Goal: Information Seeking & Learning: Find contact information

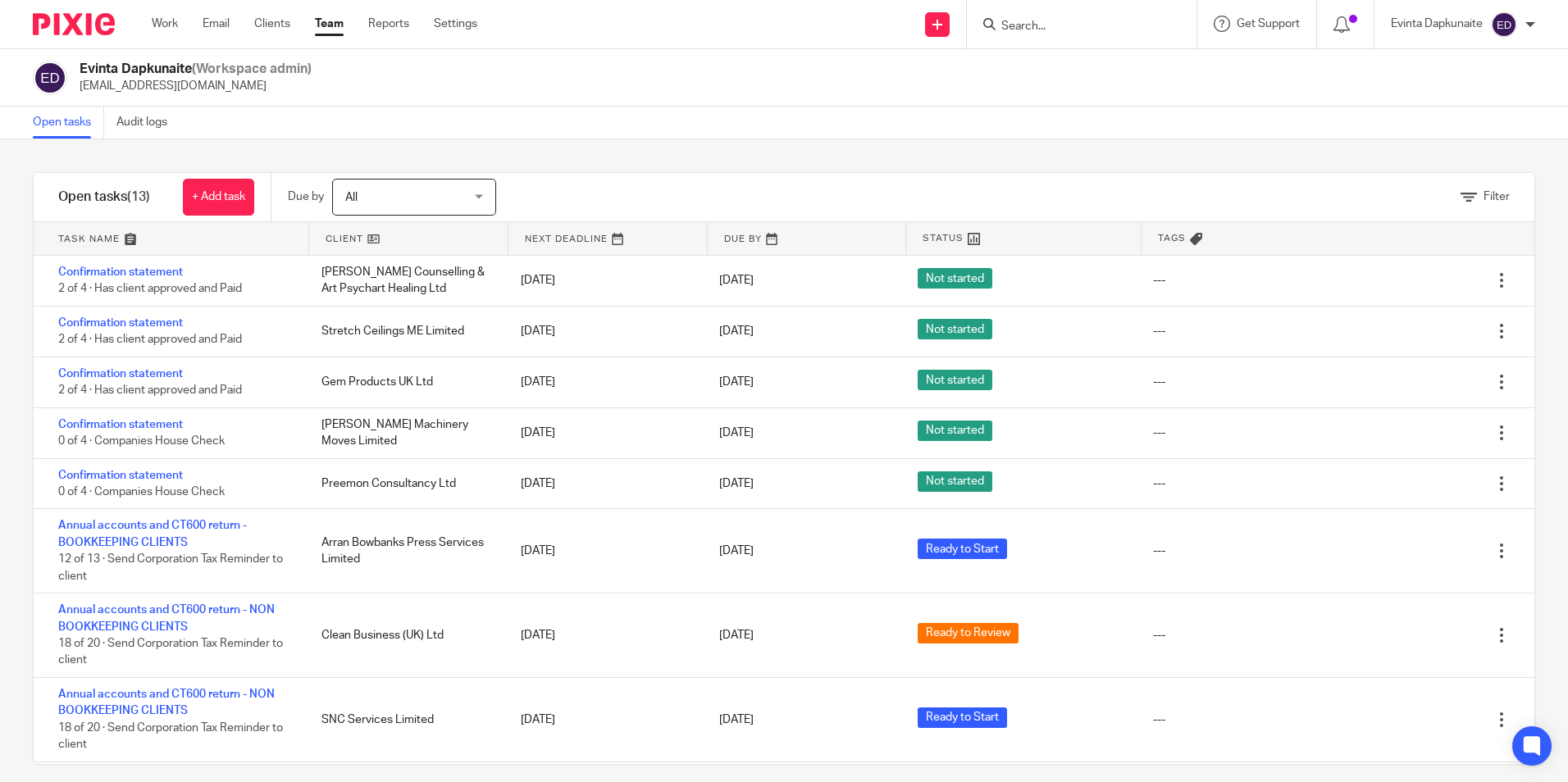
click at [334, 23] on link "Team" at bounding box center [329, 24] width 29 height 17
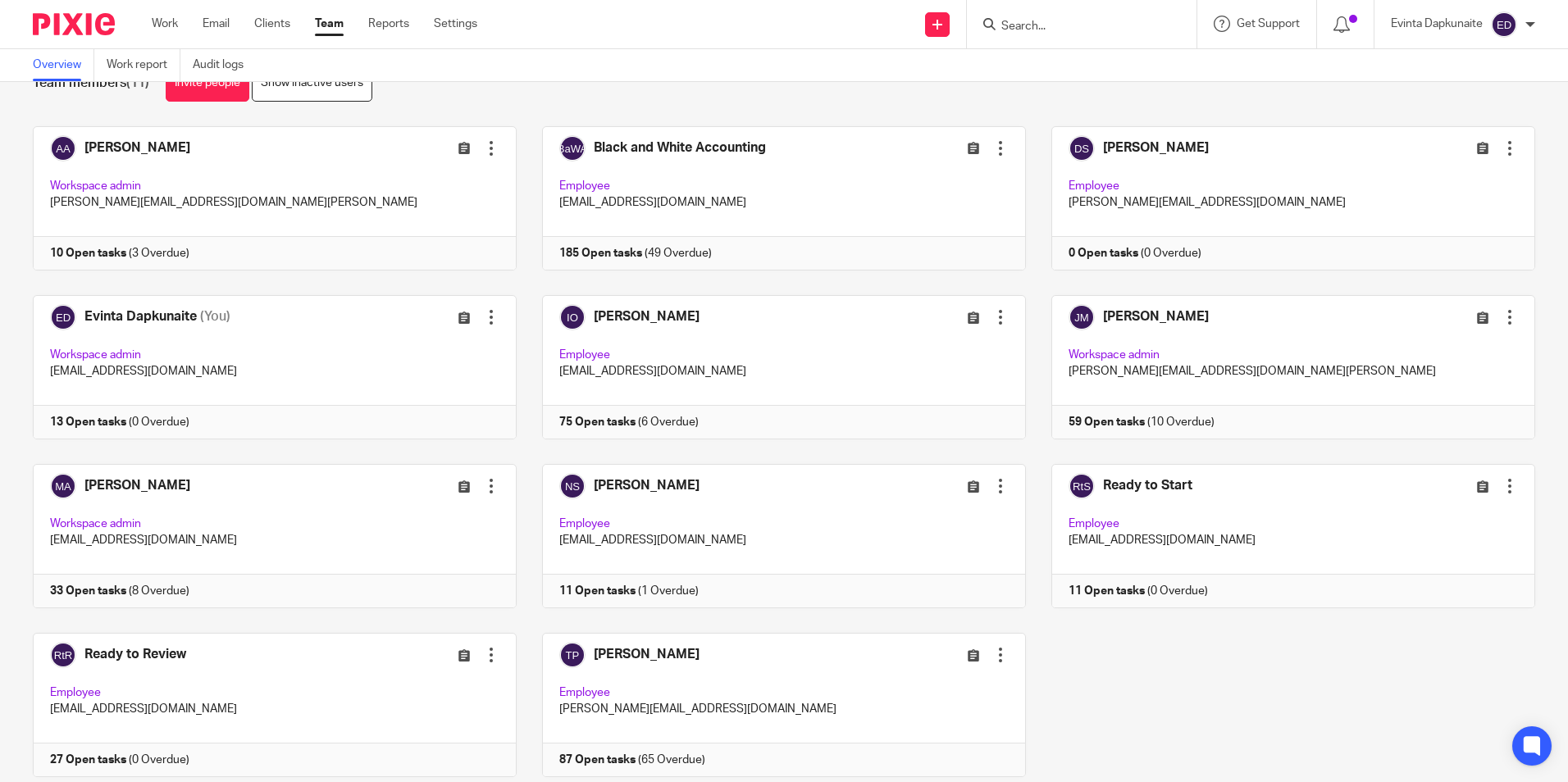
scroll to position [103, 0]
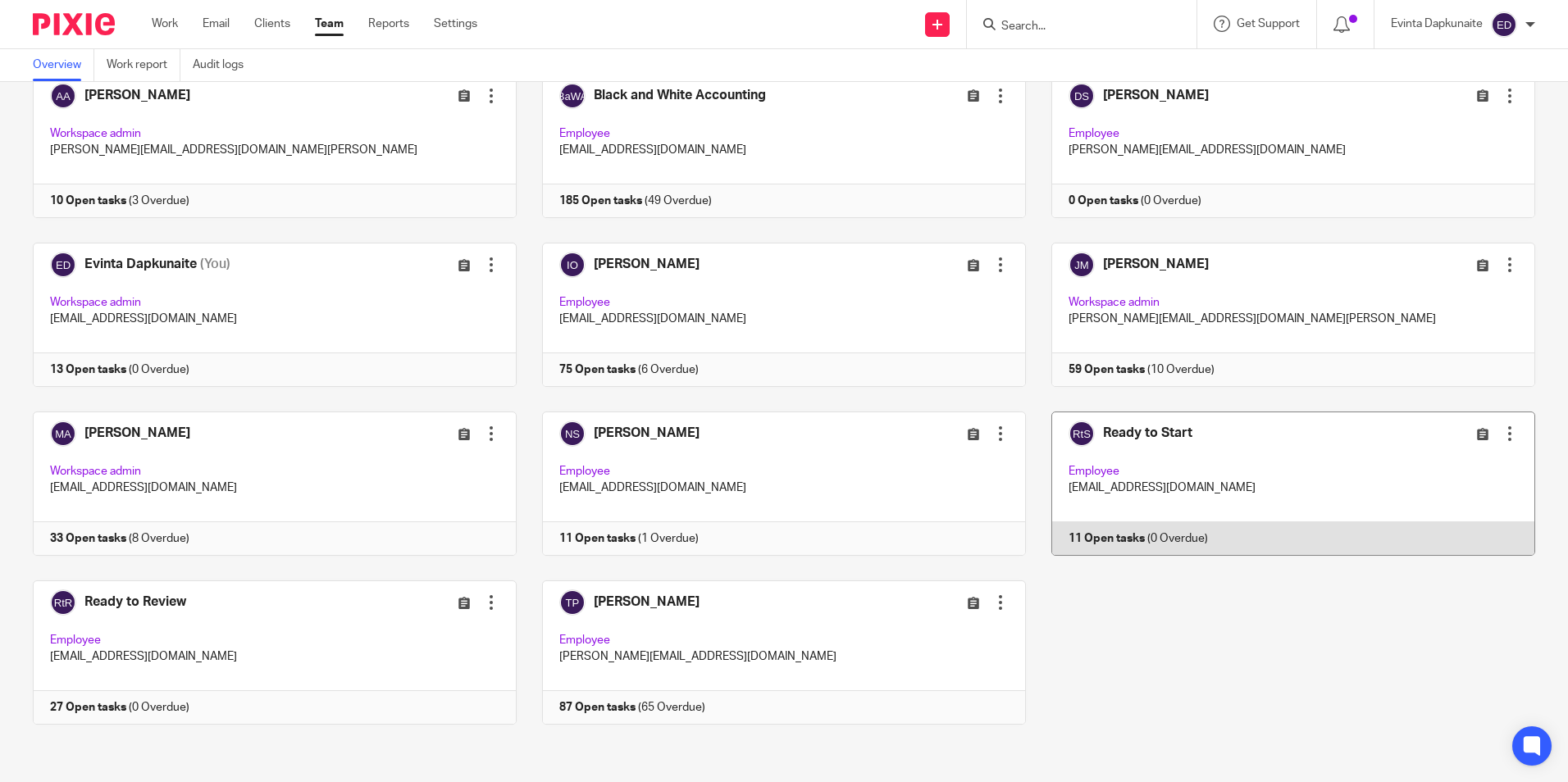
click at [1130, 513] on link at bounding box center [1280, 484] width 509 height 145
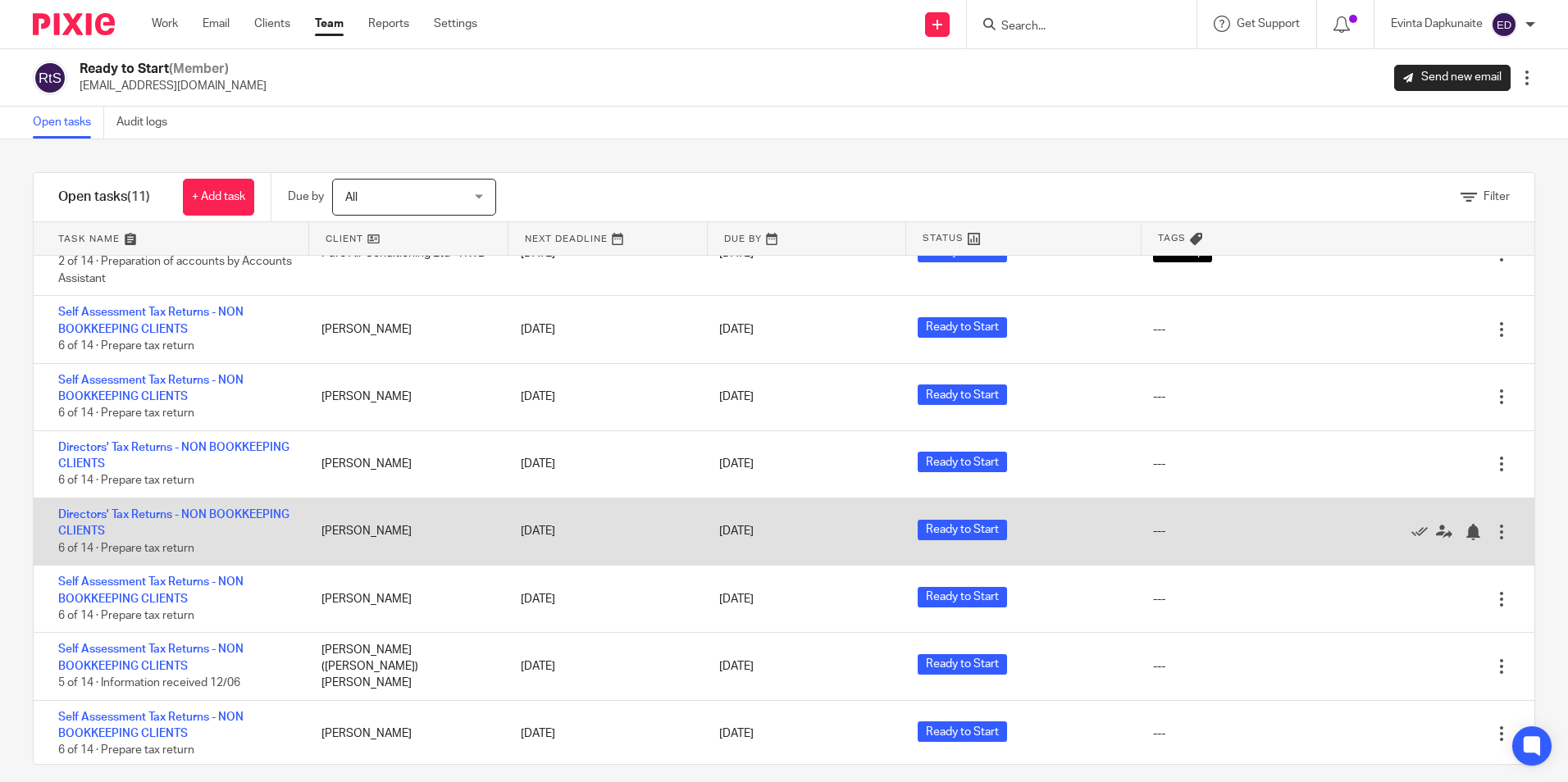
scroll to position [249, 0]
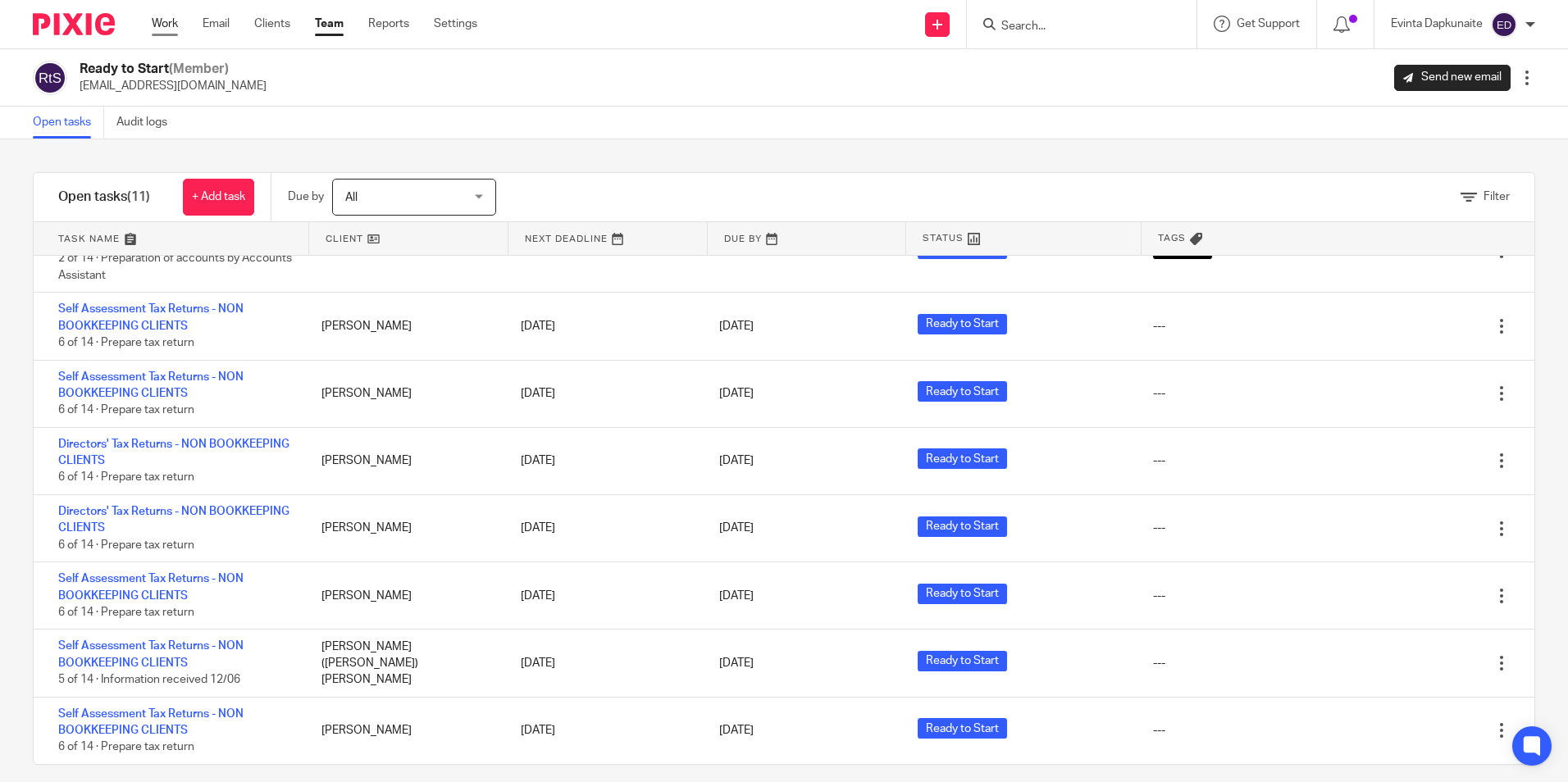
click at [160, 20] on link "Work" at bounding box center [165, 24] width 26 height 17
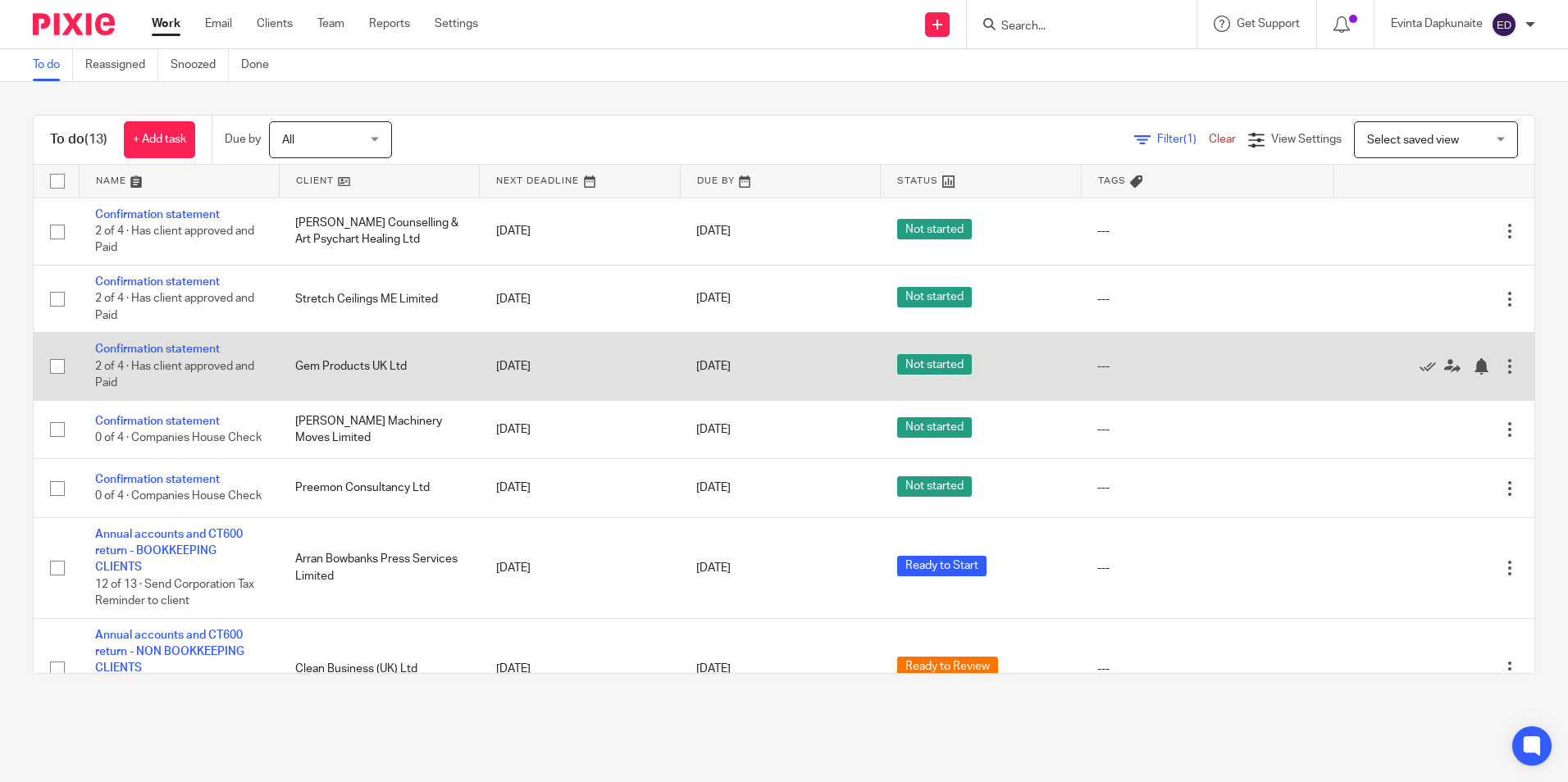
click at [179, 343] on td "Confirmation statement 2 of 4 · Has client approved and Paid" at bounding box center [178, 366] width 200 height 67
click at [176, 344] on link "Confirmation statement" at bounding box center [157, 349] width 125 height 11
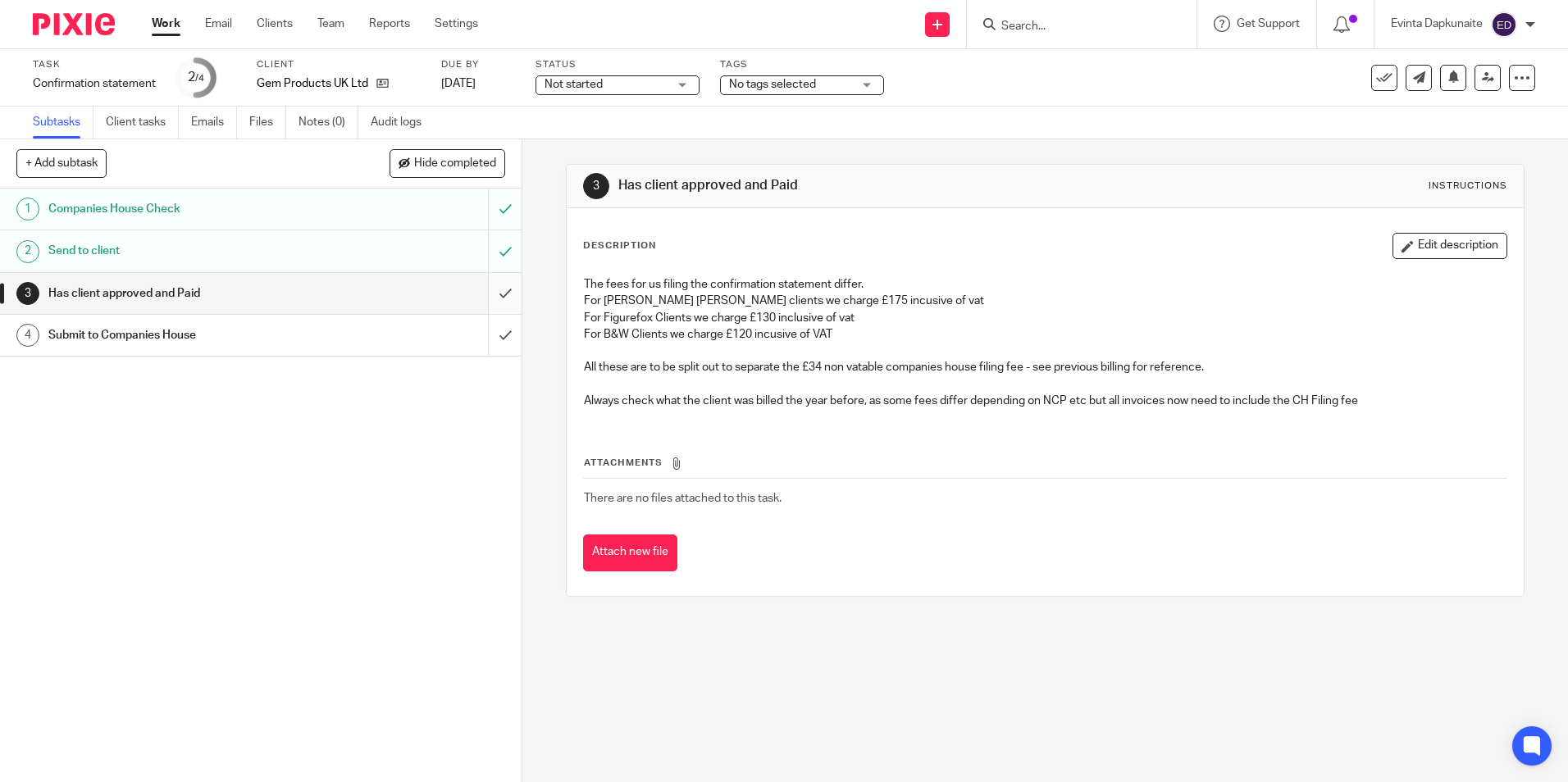
click at [479, 287] on input "submit" at bounding box center [261, 293] width 522 height 41
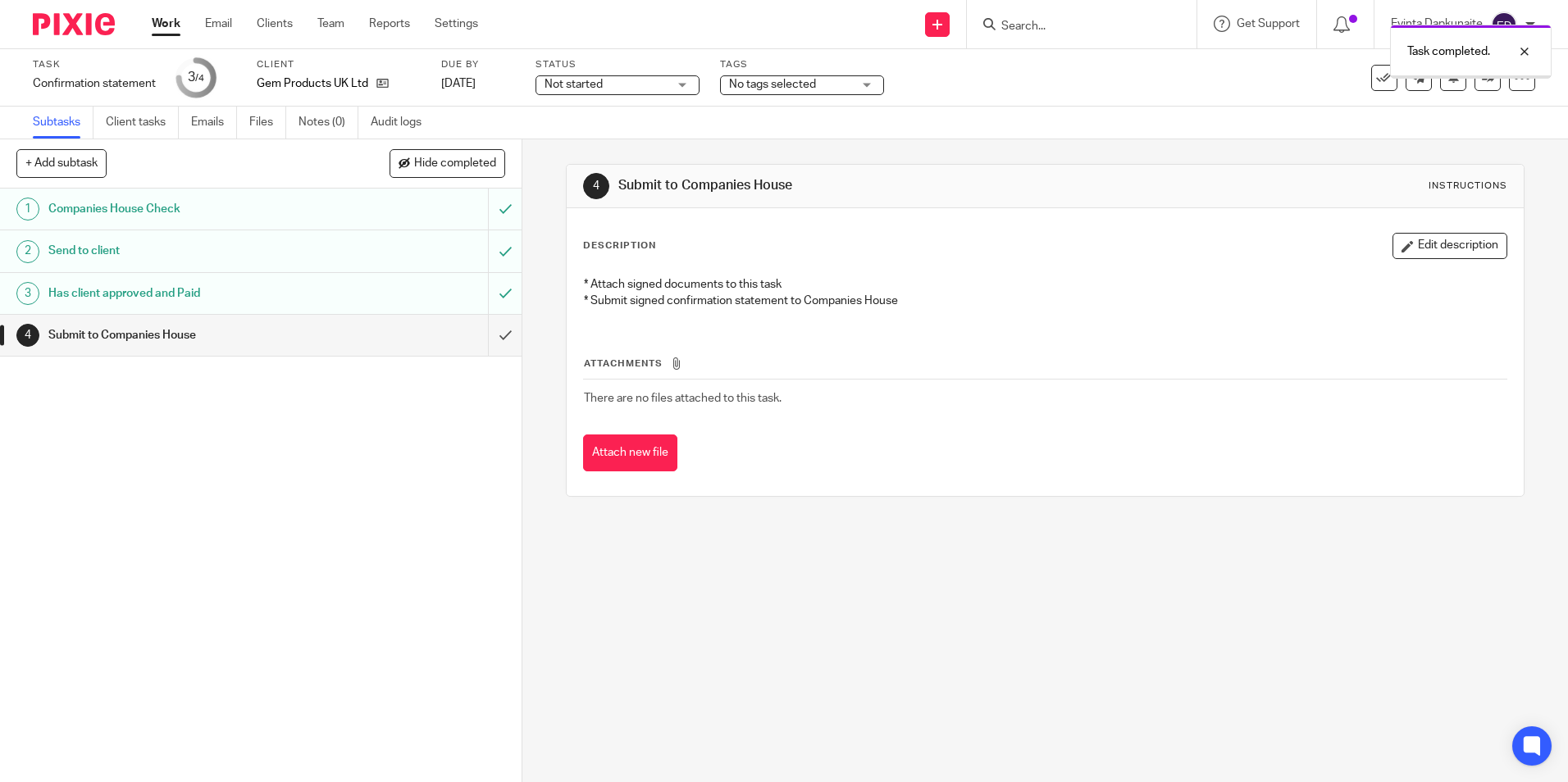
click at [487, 343] on input "submit" at bounding box center [261, 335] width 522 height 41
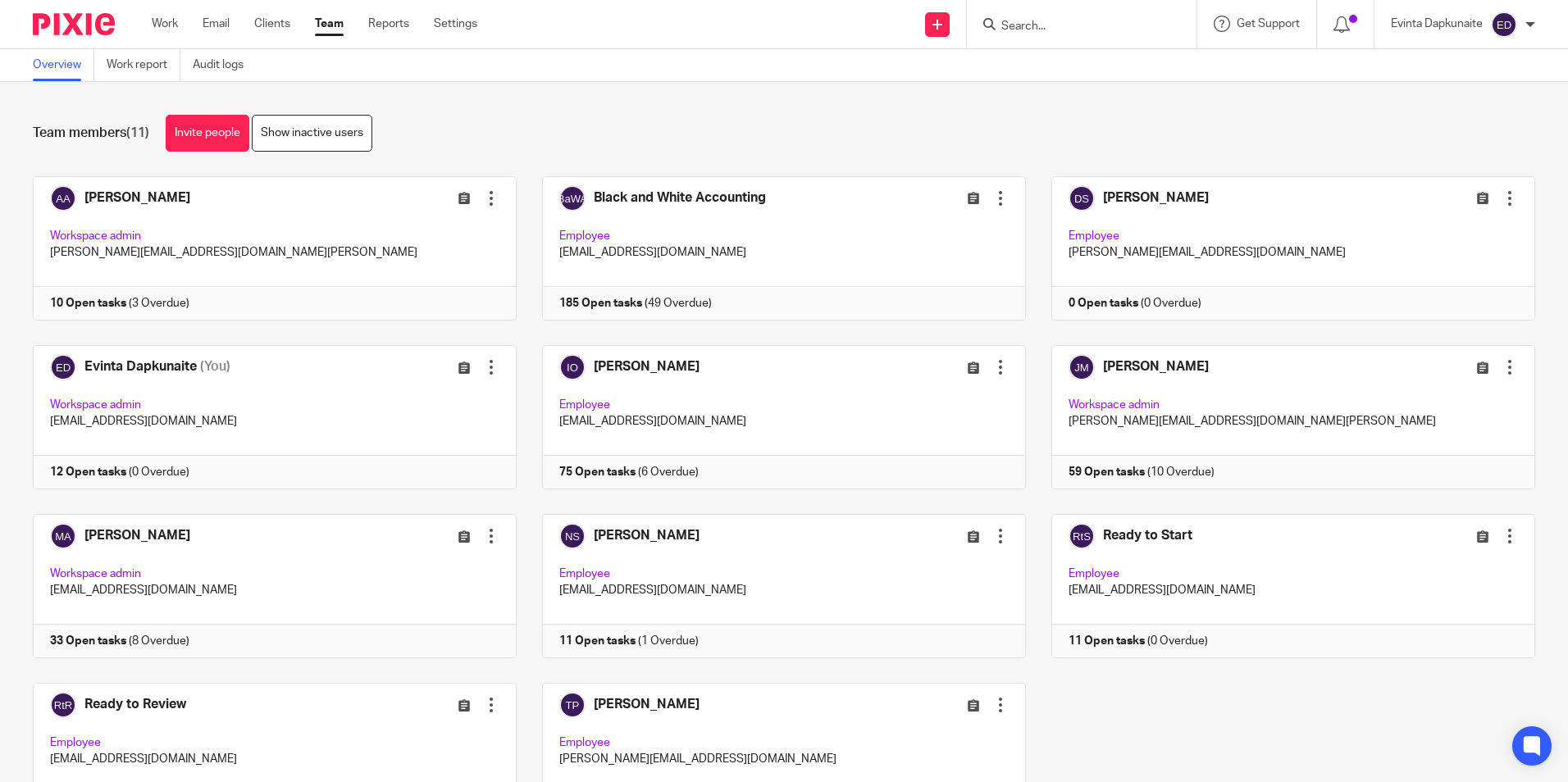
click at [1064, 38] on div at bounding box center [1081, 24] width 229 height 48
click at [1060, 31] on input "Search" at bounding box center [1073, 27] width 147 height 15
drag, startPoint x: 1067, startPoint y: 31, endPoint x: 985, endPoint y: 29, distance: 82.0
click at [987, 31] on div "[PERSON_NAME]" at bounding box center [1079, 24] width 191 height 21
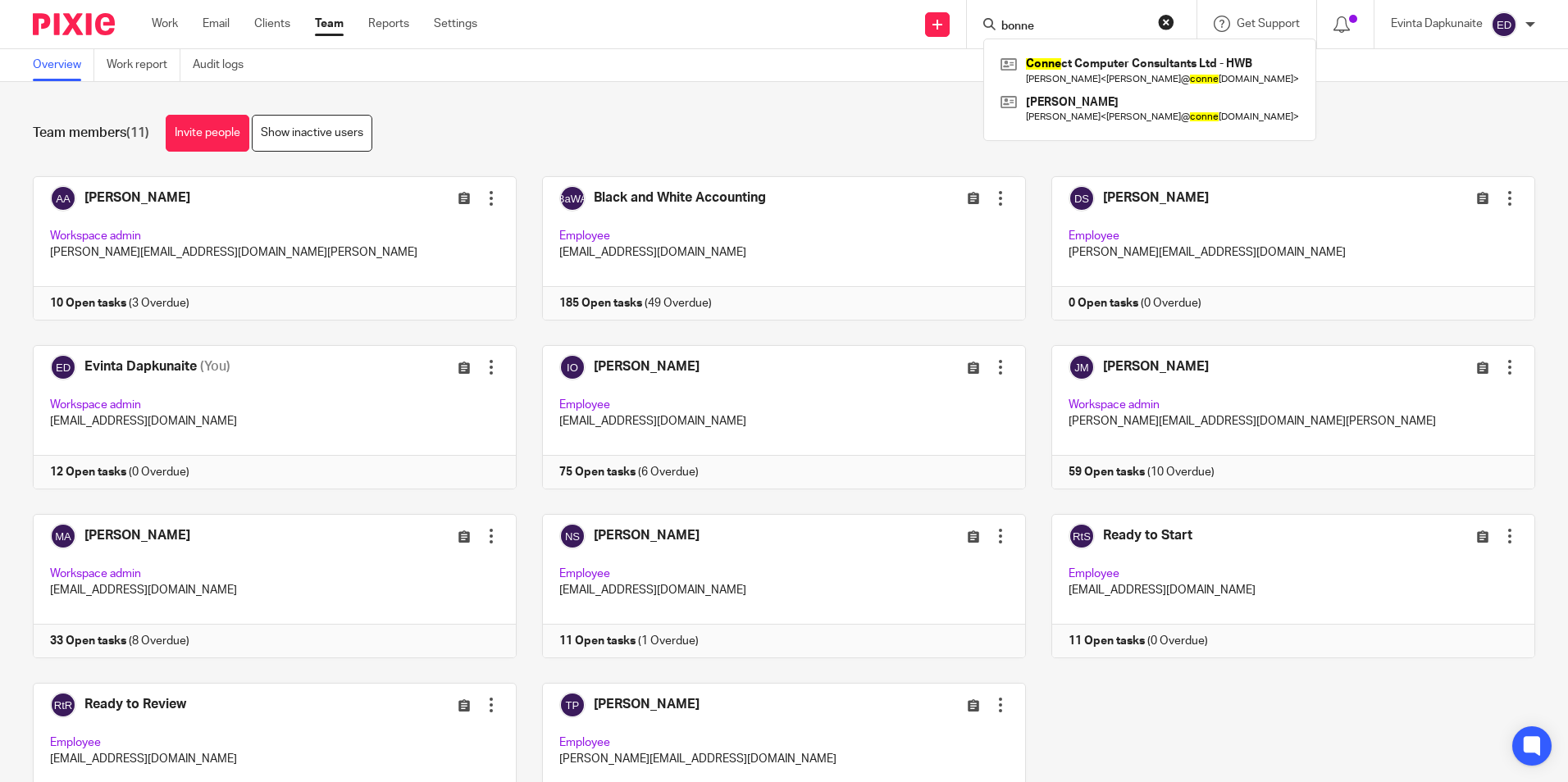
type input "[PERSON_NAME]"
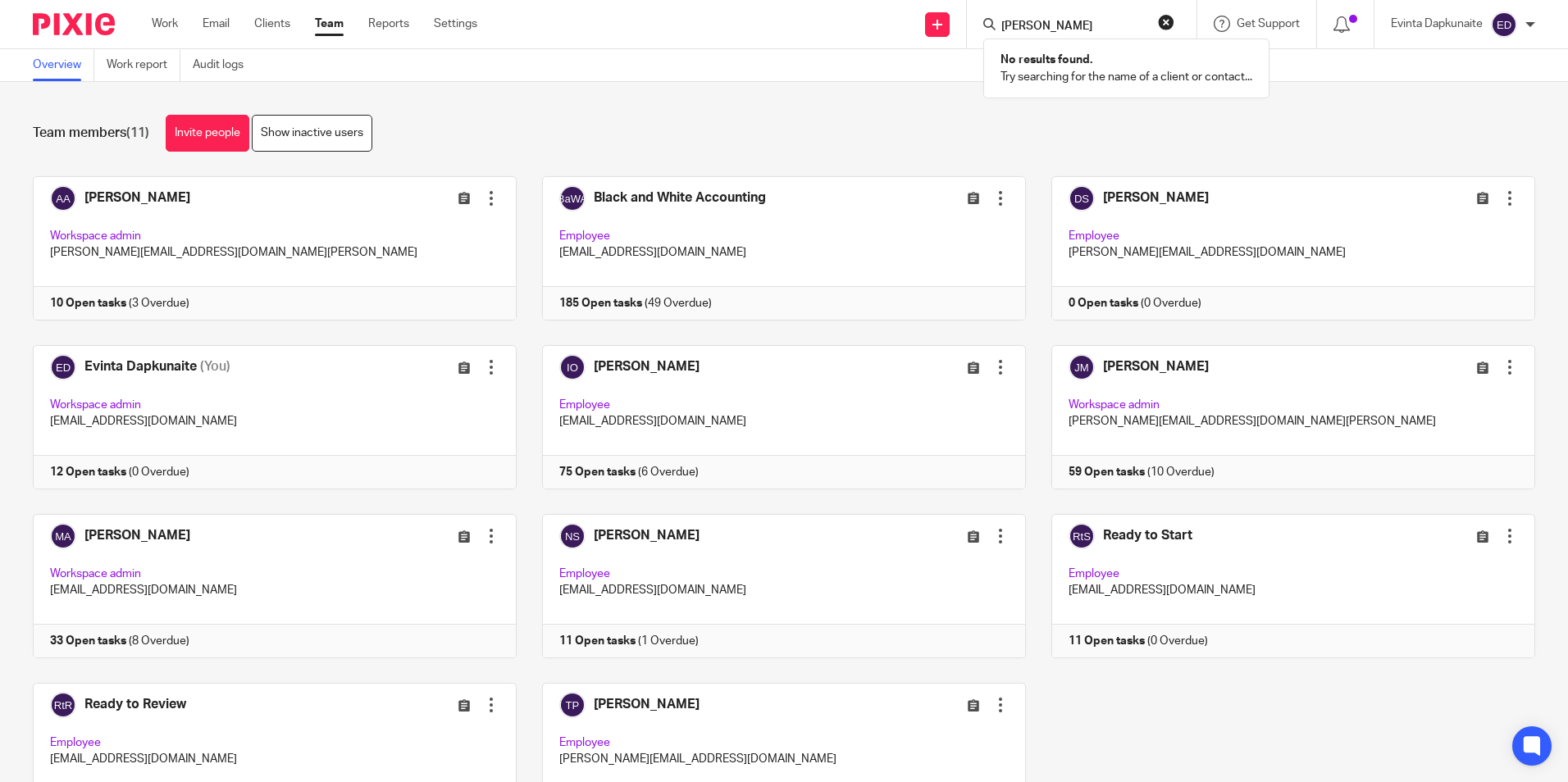
drag, startPoint x: 1081, startPoint y: 24, endPoint x: 902, endPoint y: 24, distance: 179.0
click at [902, 24] on div "Send new email Create task Add client Request signature [PERSON_NAME] No result…" at bounding box center [1035, 24] width 1067 height 48
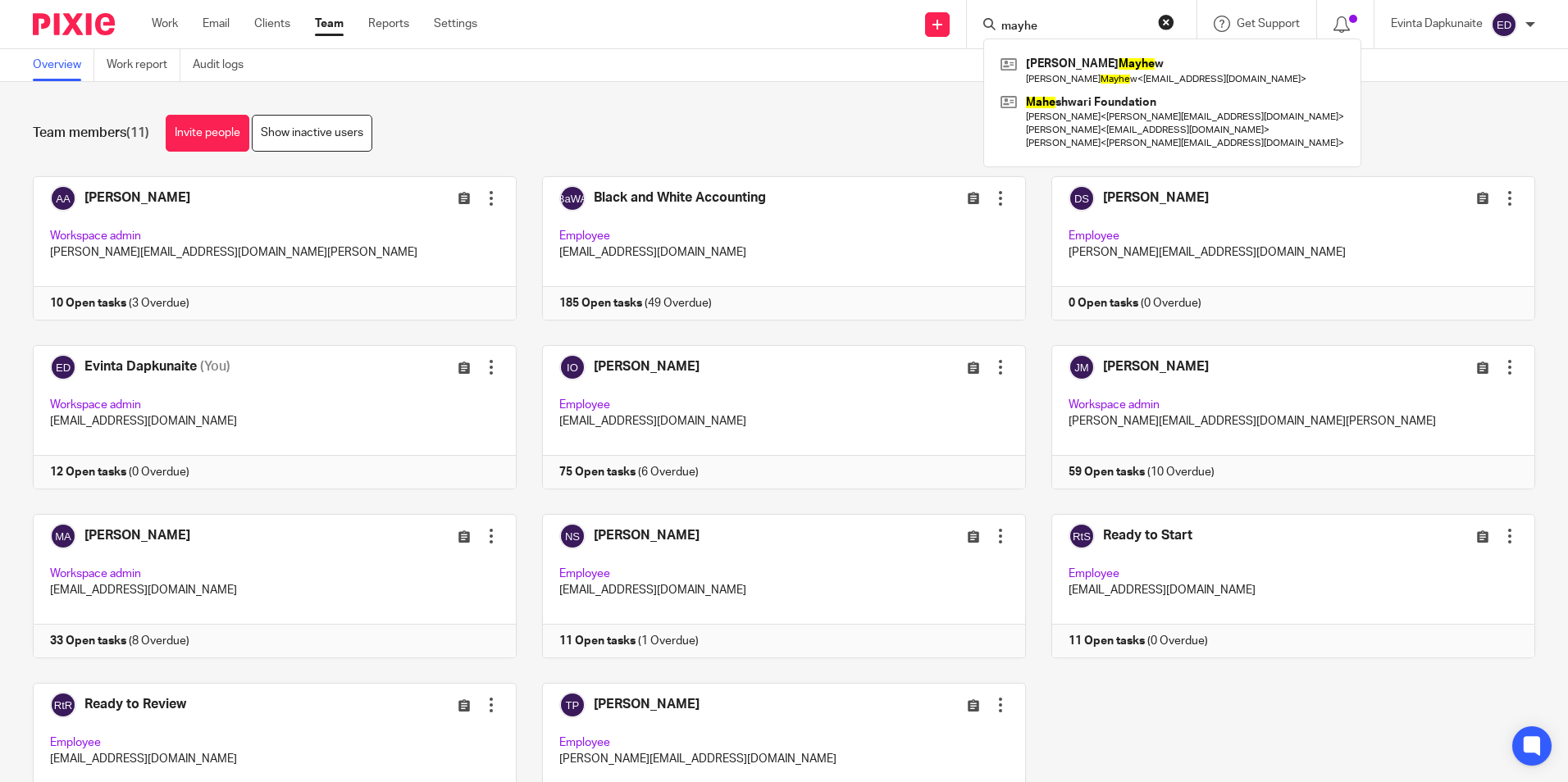
type input "mayhew"
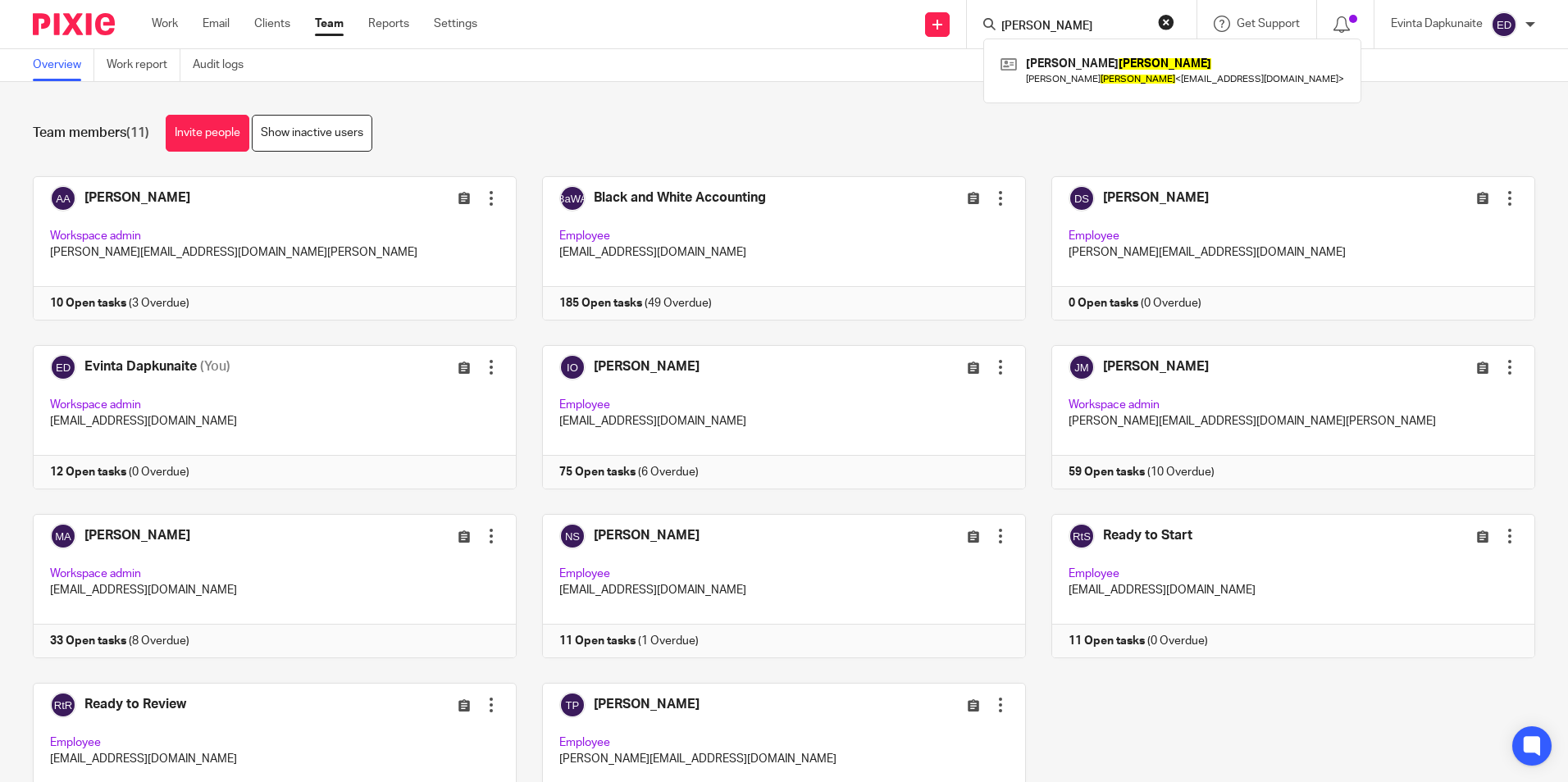
drag, startPoint x: 1052, startPoint y: 25, endPoint x: 942, endPoint y: 5, distance: 111.8
click at [942, 5] on div "Send new email Create task Add client Request signature mayhew Peter Mayhew Pet…" at bounding box center [1035, 24] width 1067 height 48
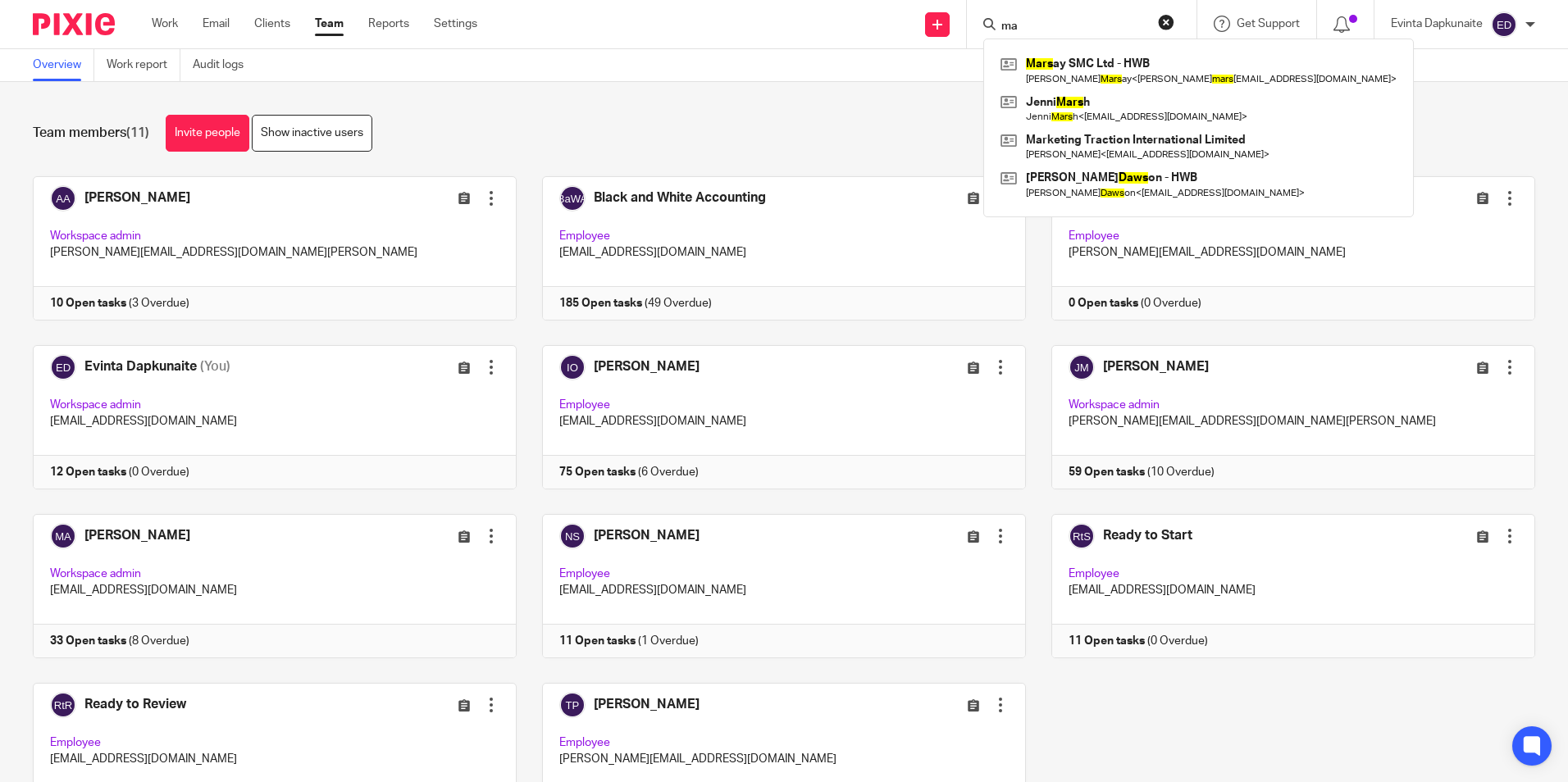
type input "m"
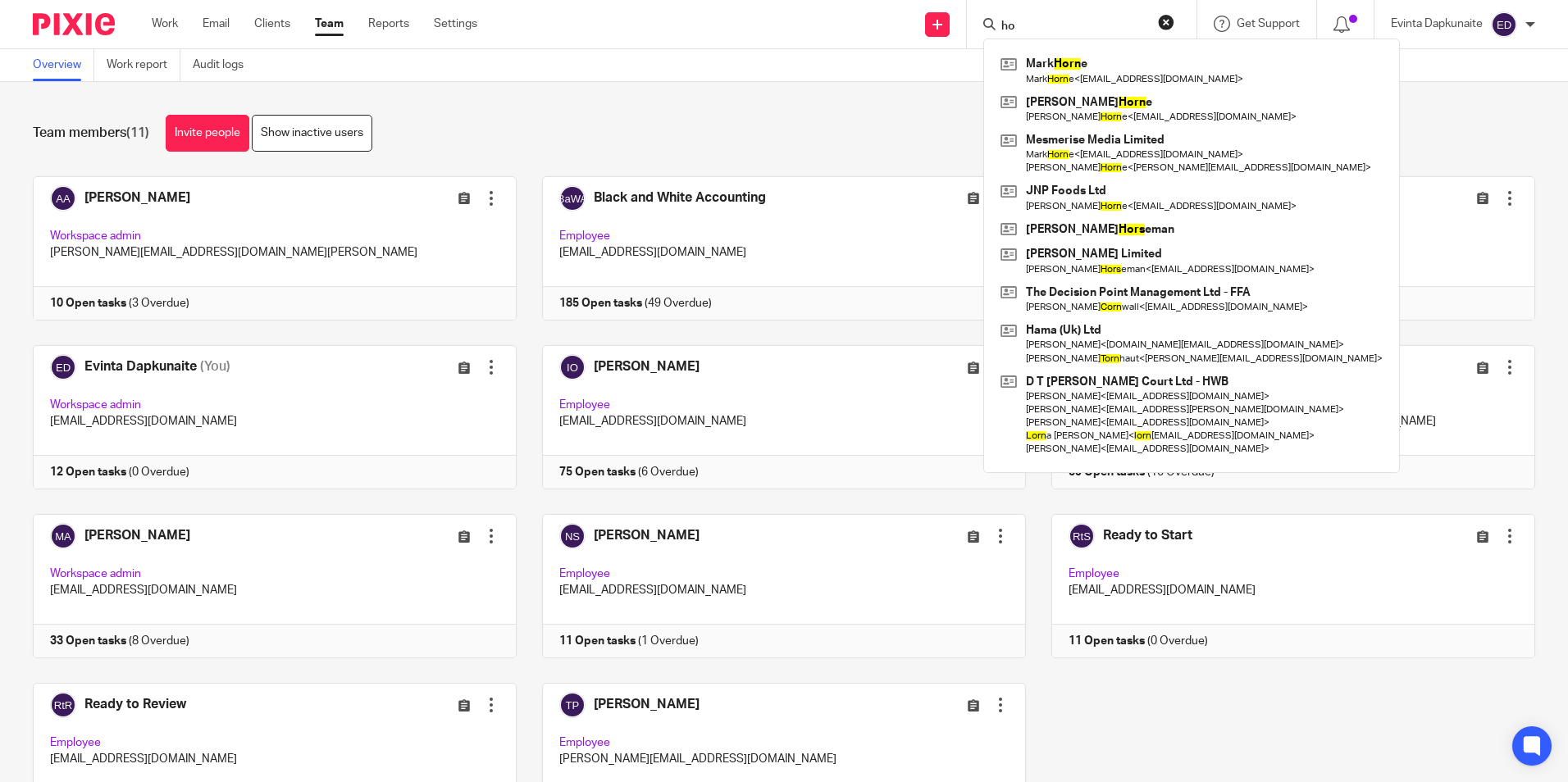
type input "h"
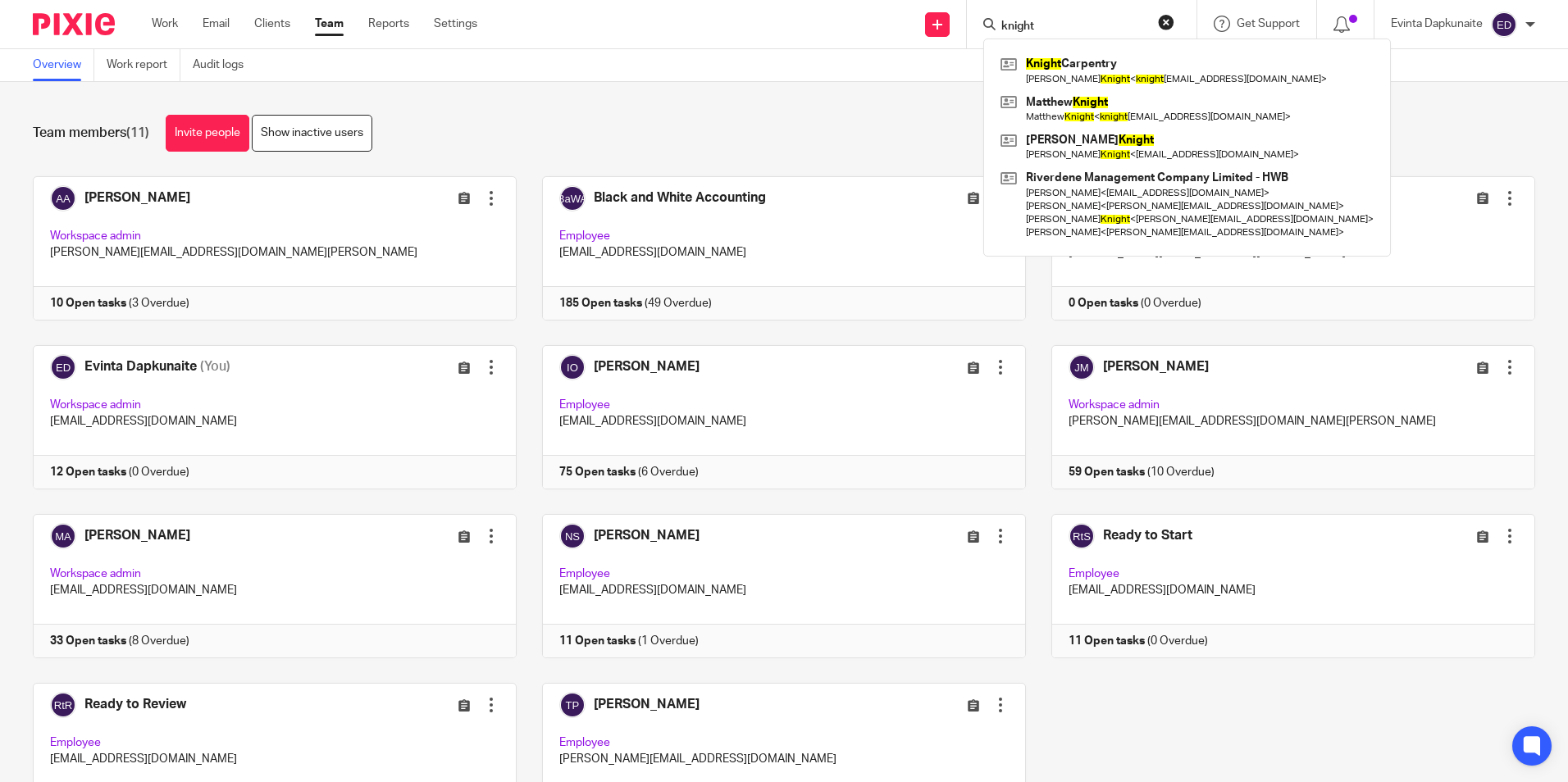
type input "knight"
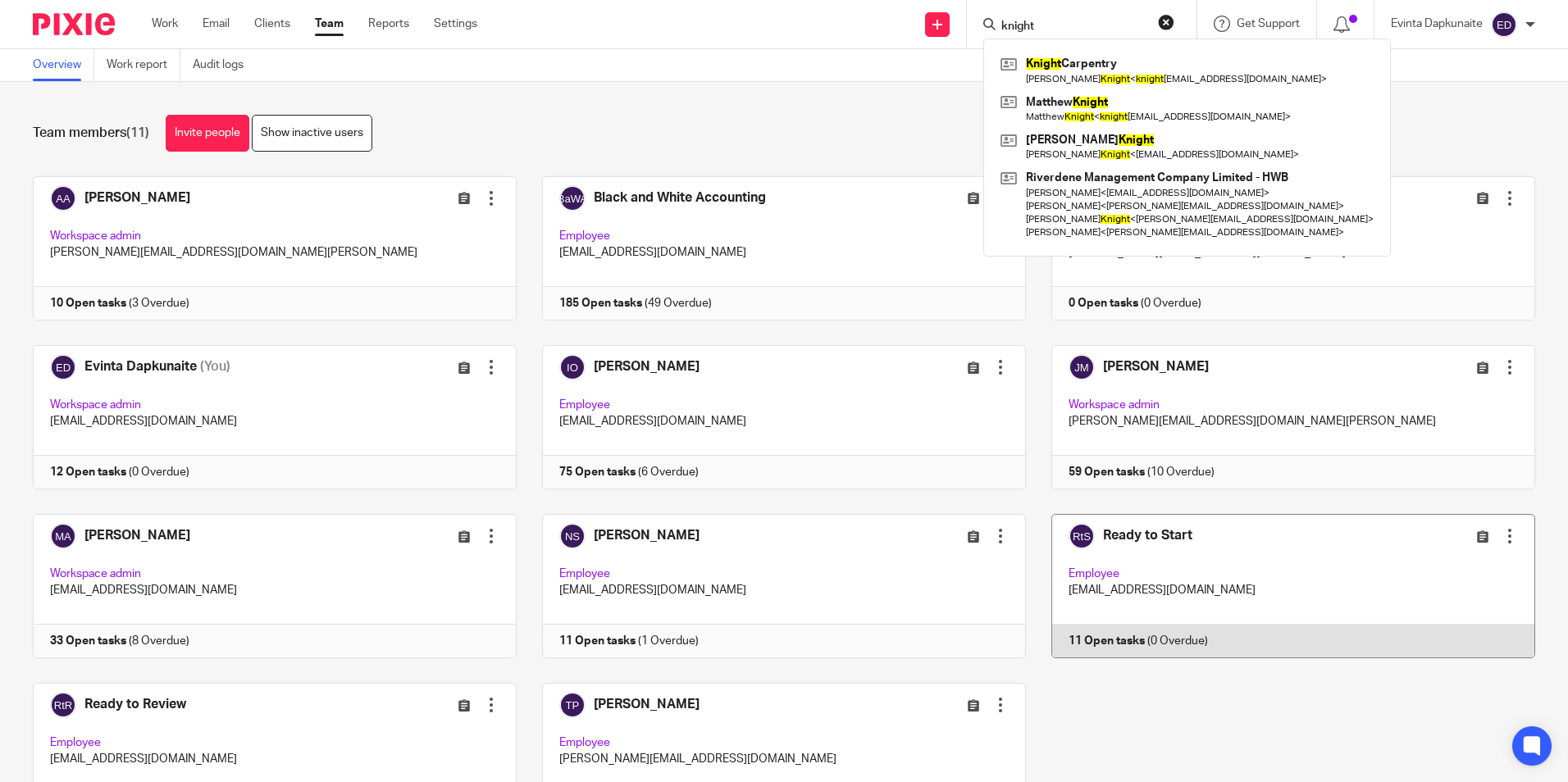
click at [1167, 575] on link at bounding box center [1280, 587] width 509 height 145
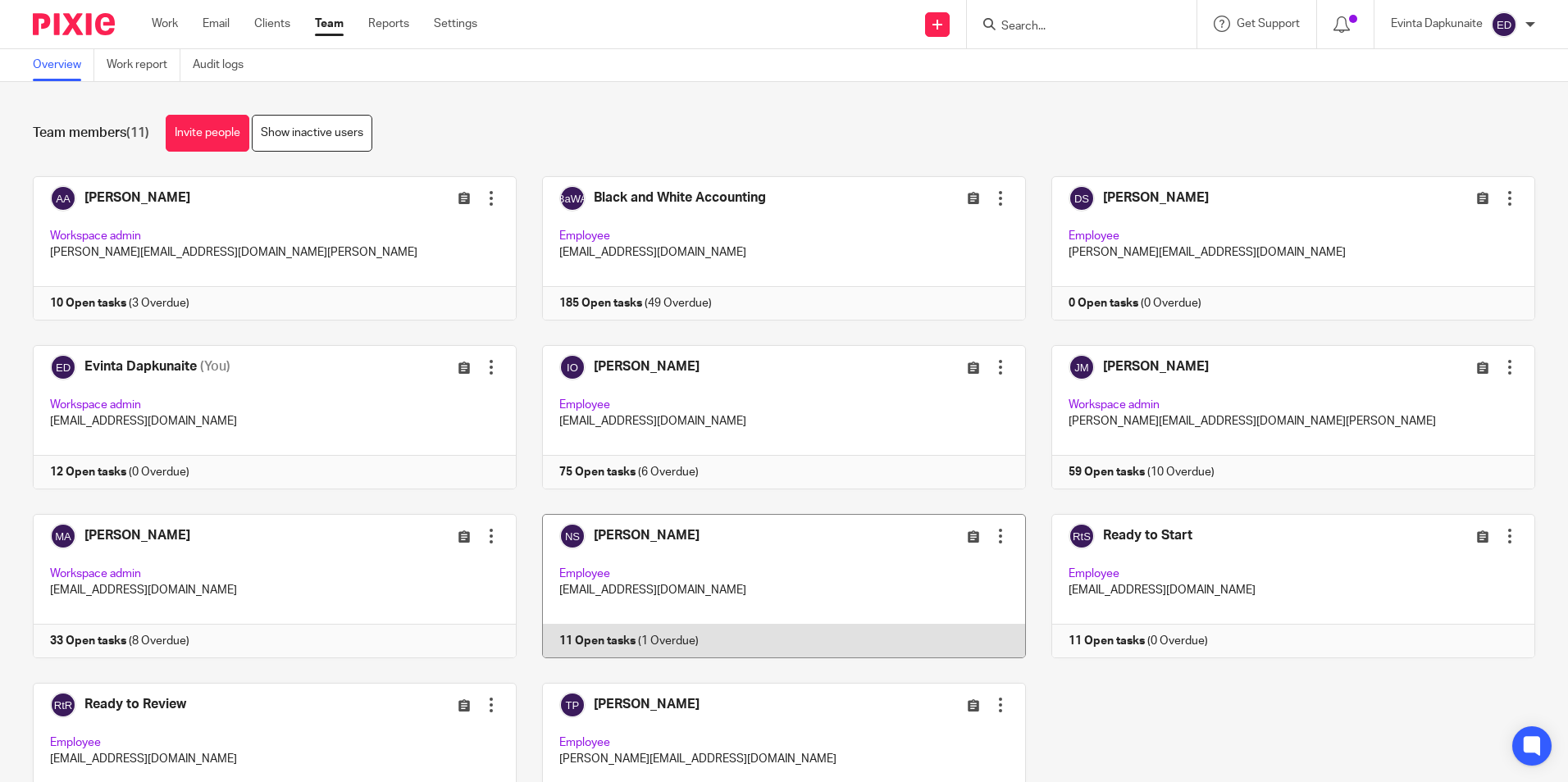
scroll to position [53, 0]
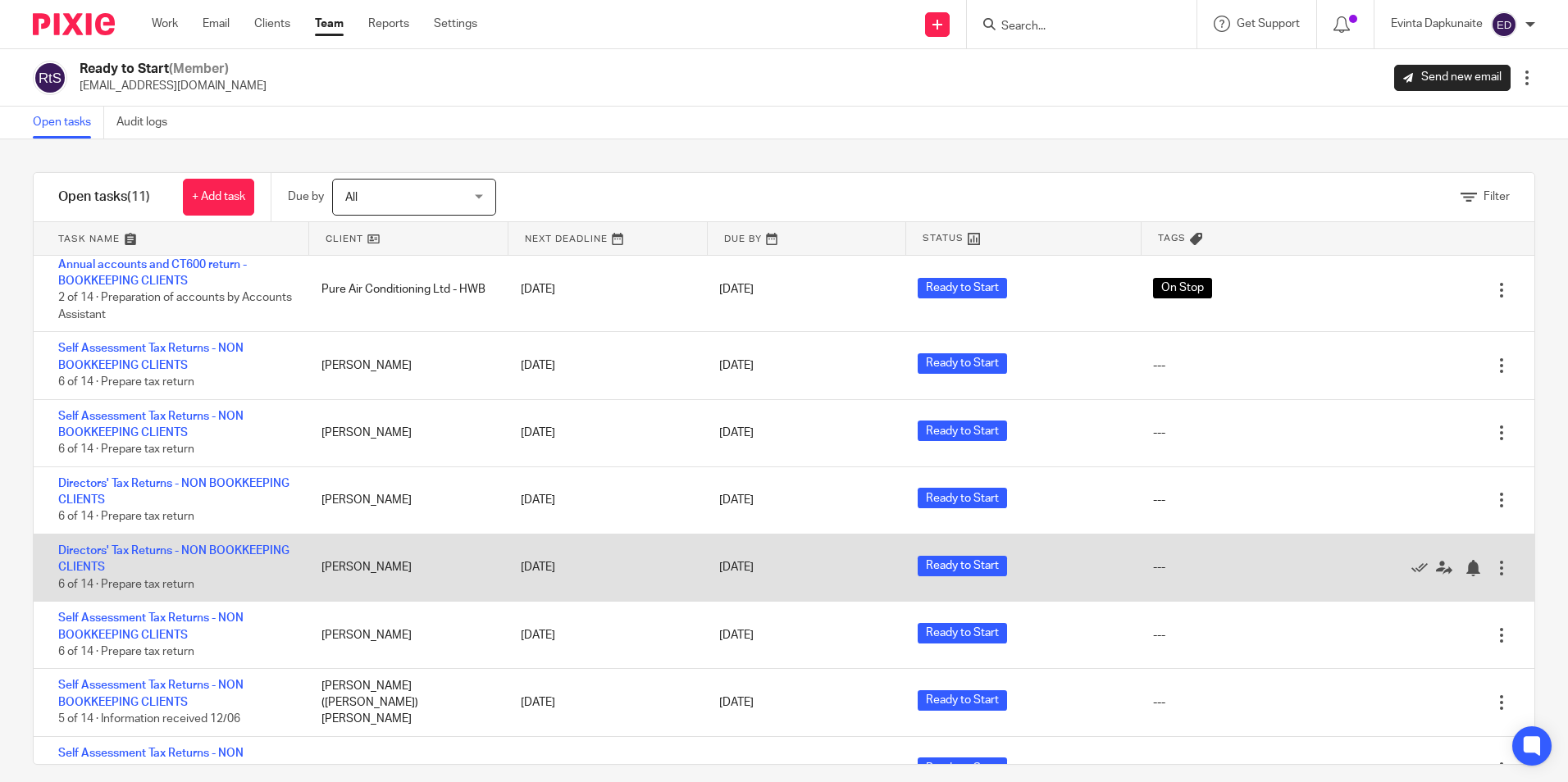
scroll to position [246, 0]
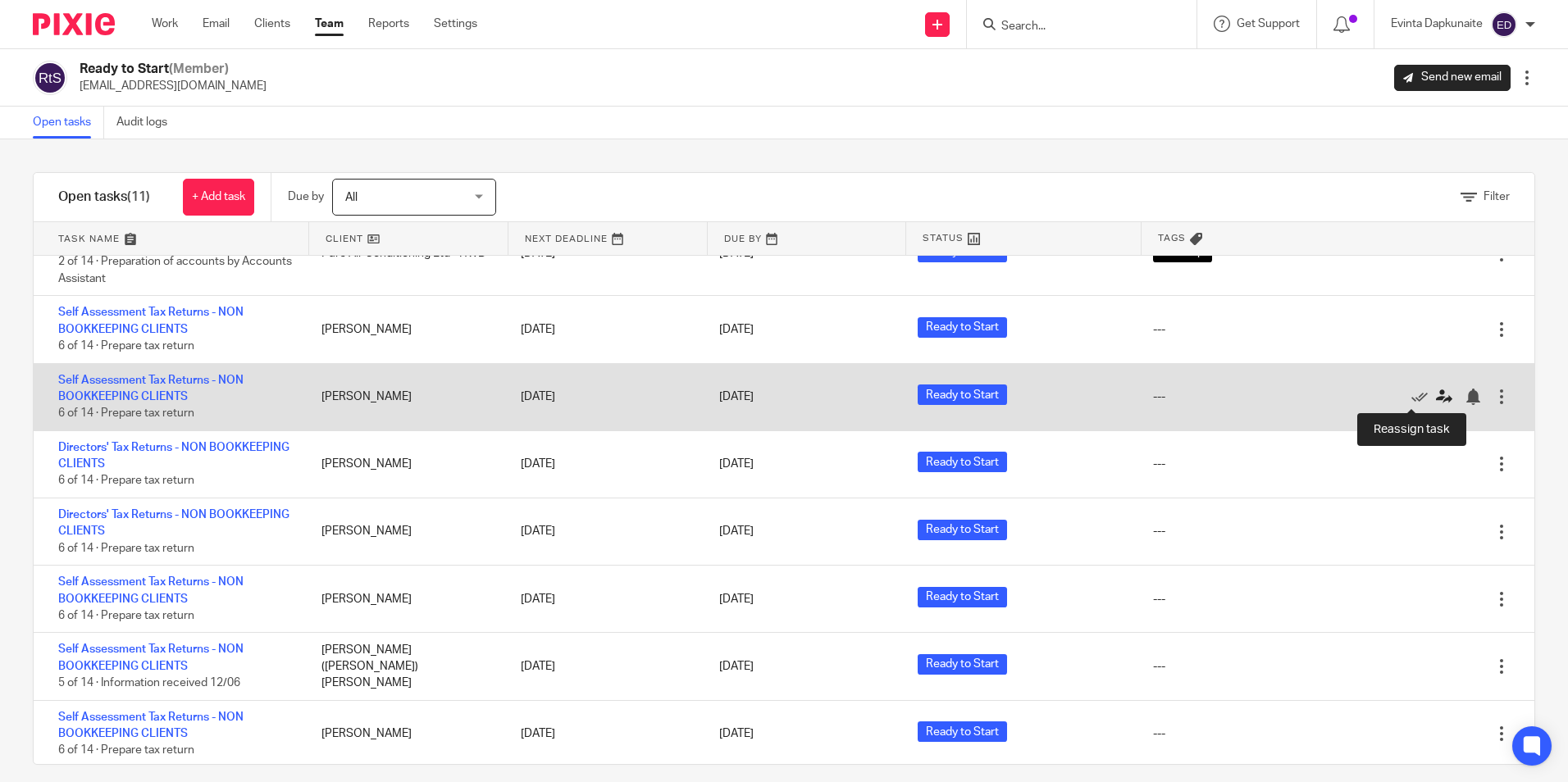
click at [1436, 391] on icon at bounding box center [1444, 397] width 17 height 17
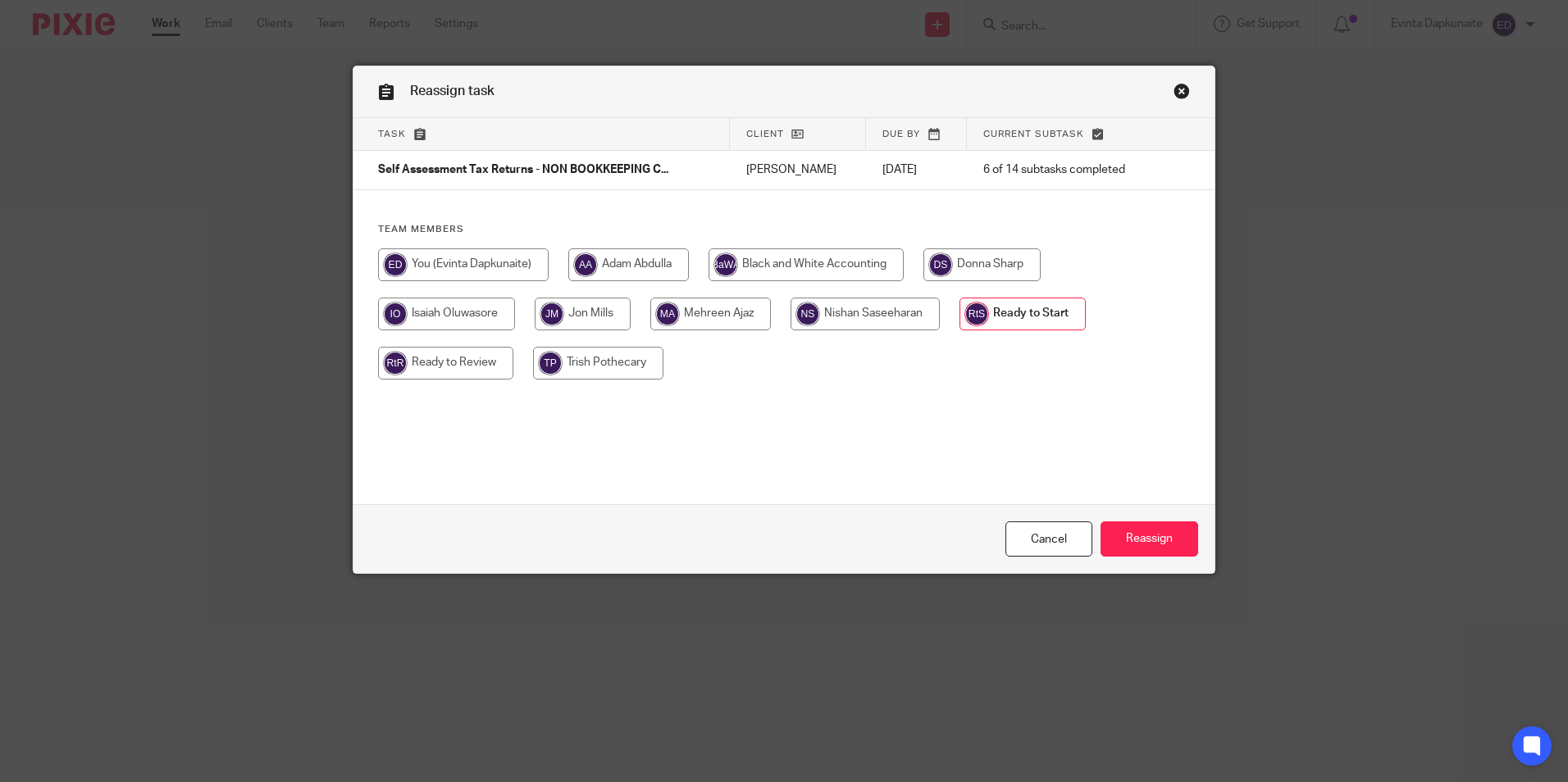
click at [661, 269] on input "radio" at bounding box center [629, 265] width 120 height 33
radio input "true"
click at [1156, 539] on input "Reassign" at bounding box center [1149, 539] width 98 height 35
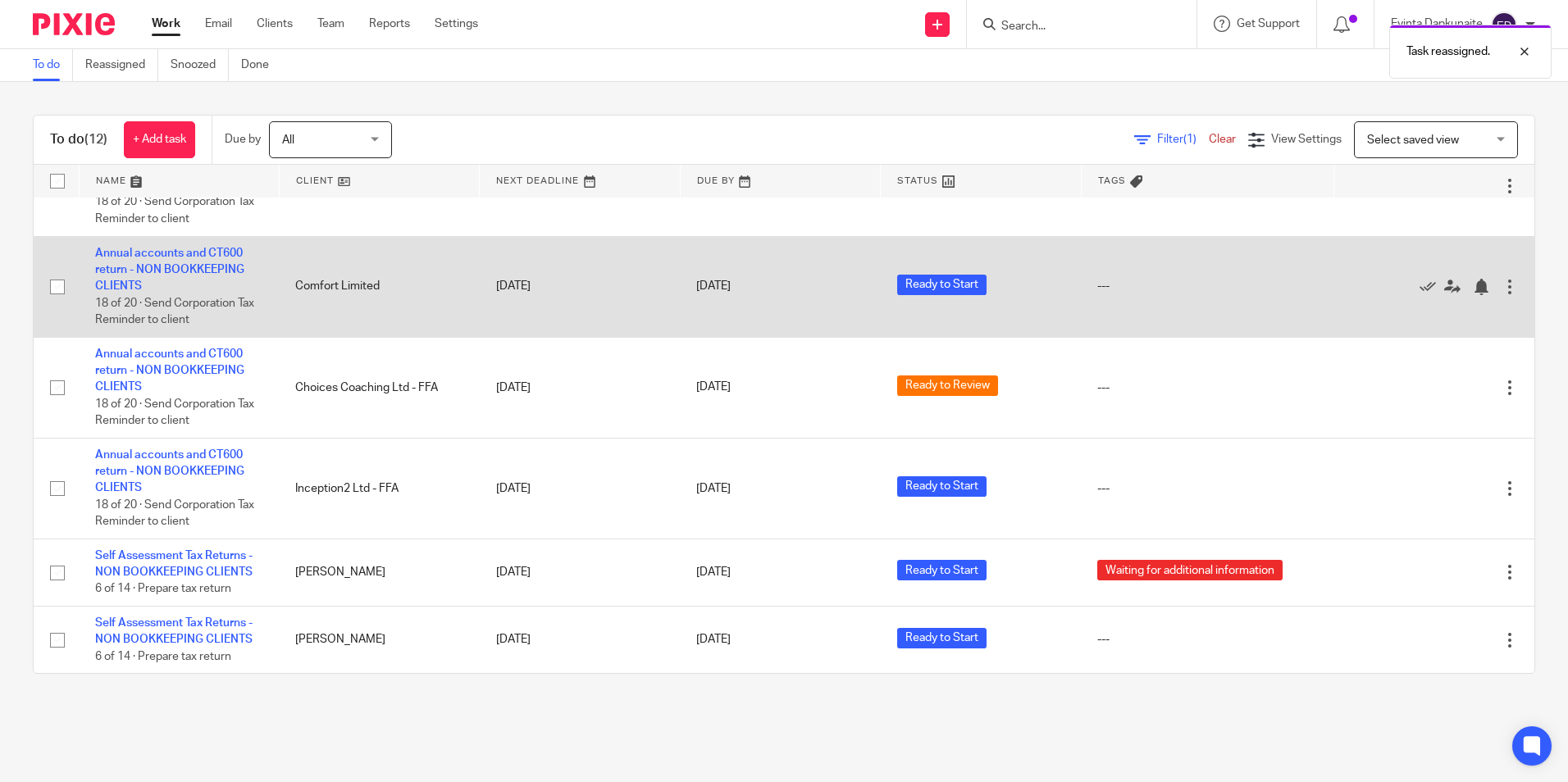
scroll to position [534, 0]
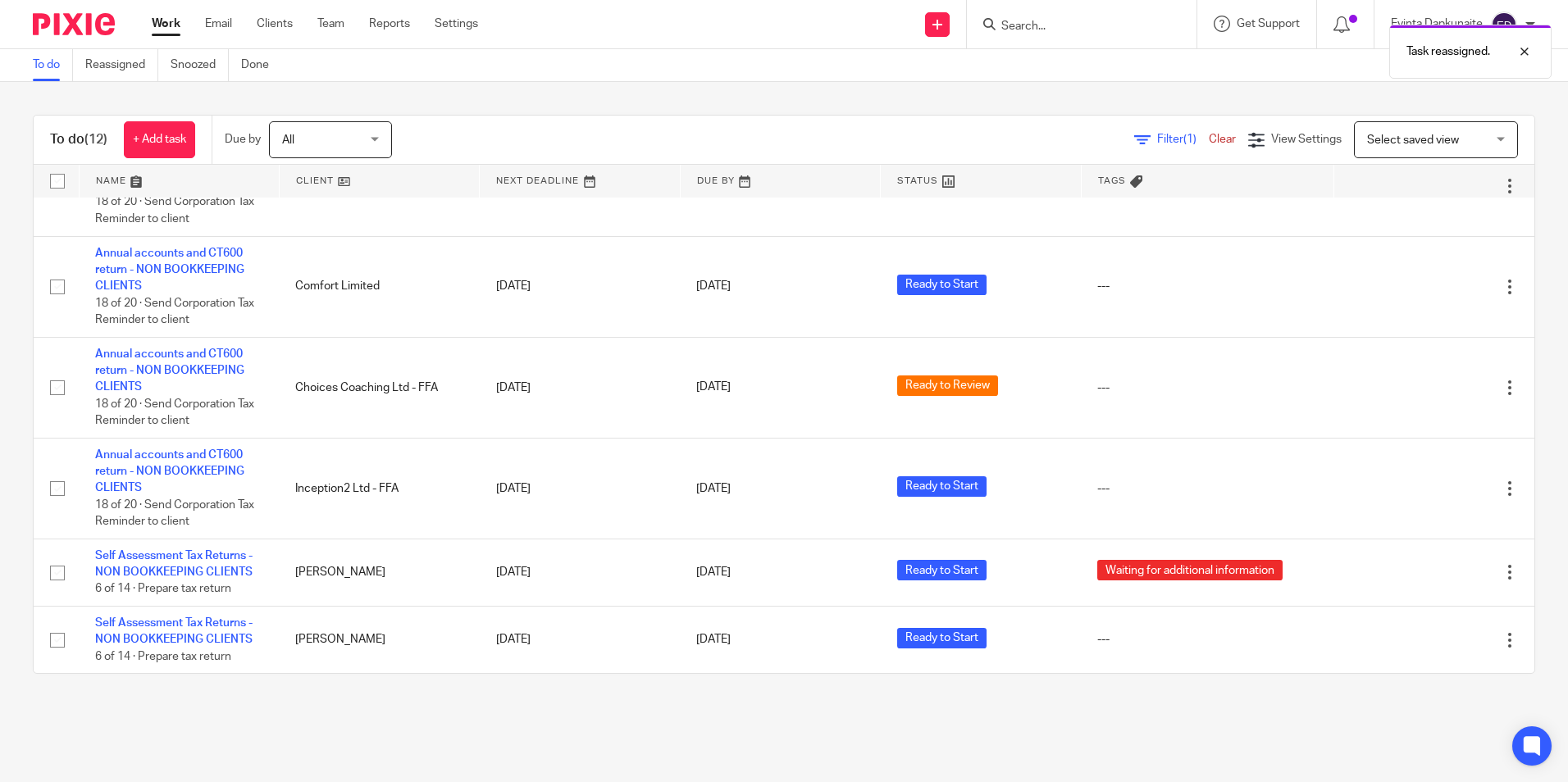
click at [337, 38] on div "Work Email Clients Team Reports Settings Work Email Clients Team Reports Settin…" at bounding box center [318, 24] width 367 height 48
click at [337, 26] on link "Team" at bounding box center [331, 24] width 27 height 17
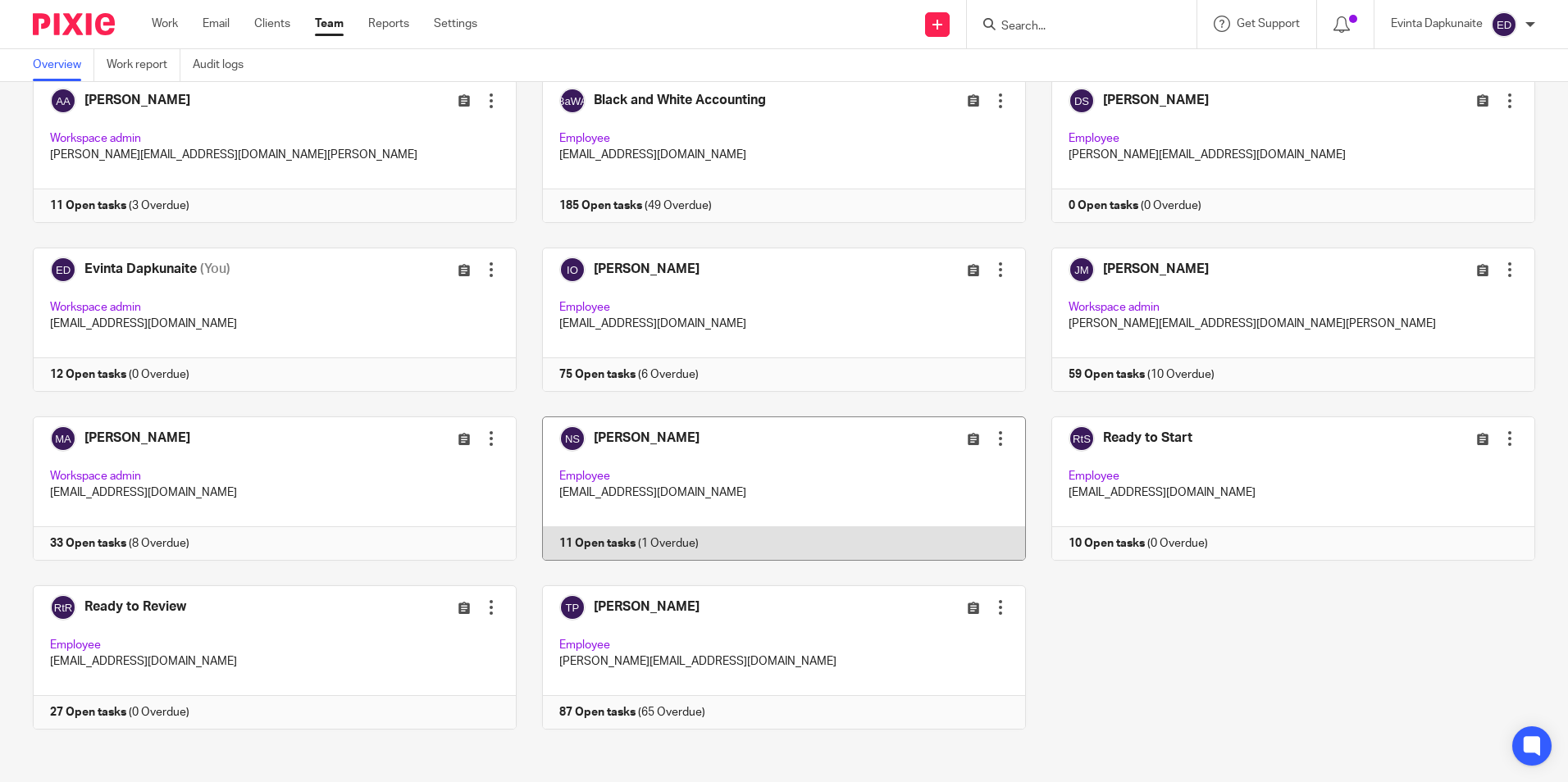
scroll to position [103, 0]
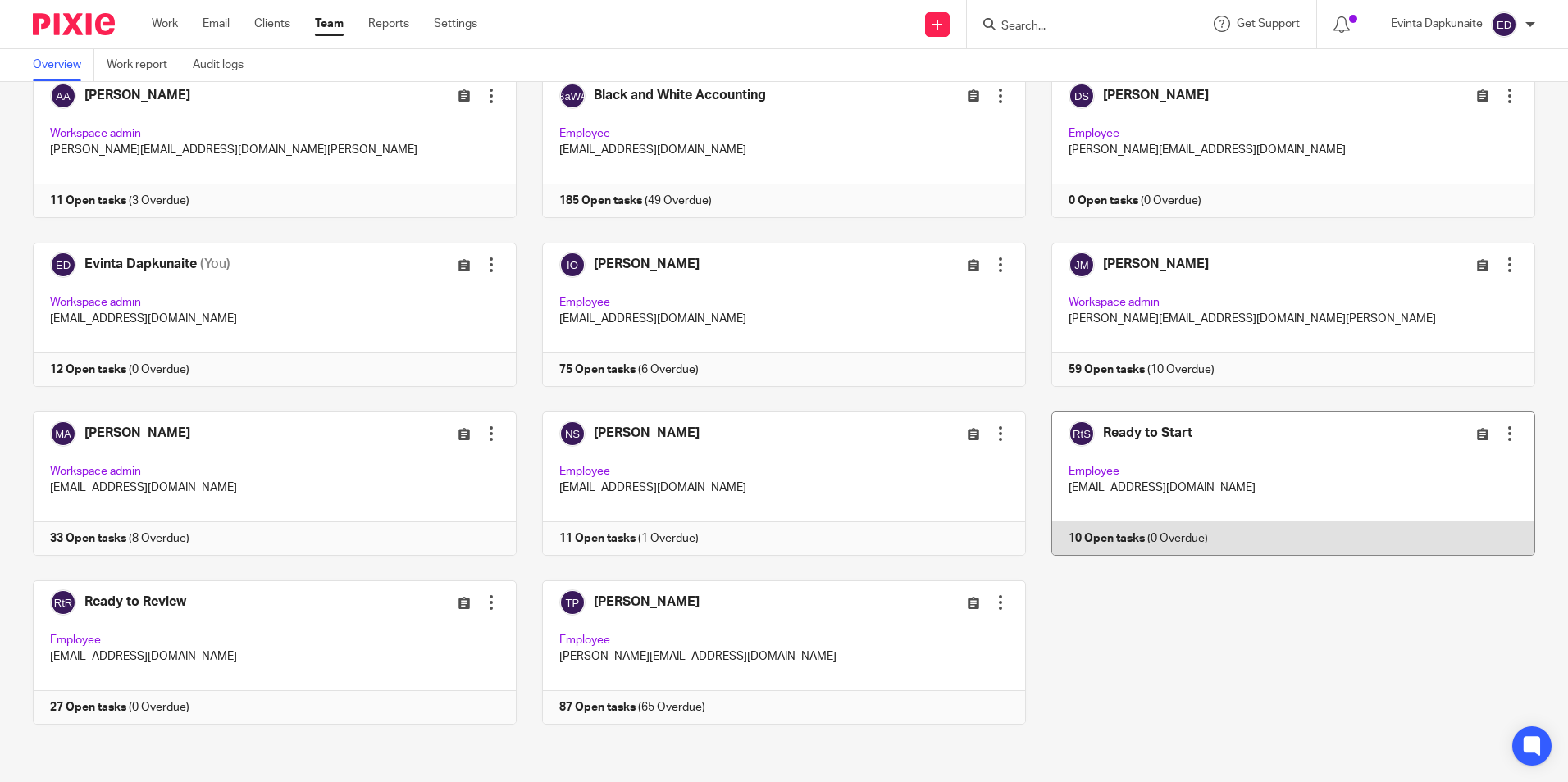
click at [1103, 486] on link at bounding box center [1280, 484] width 509 height 145
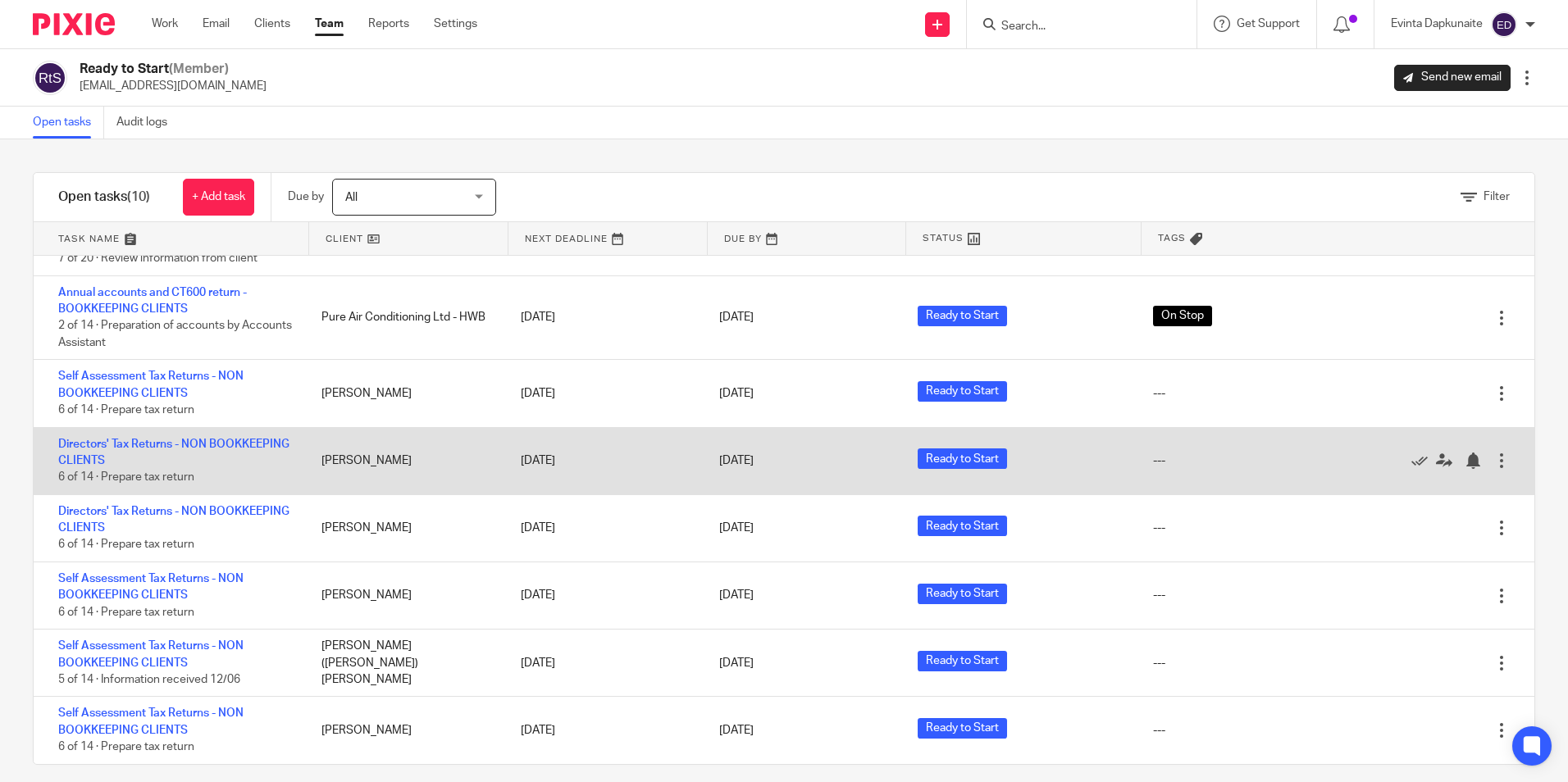
scroll to position [16, 0]
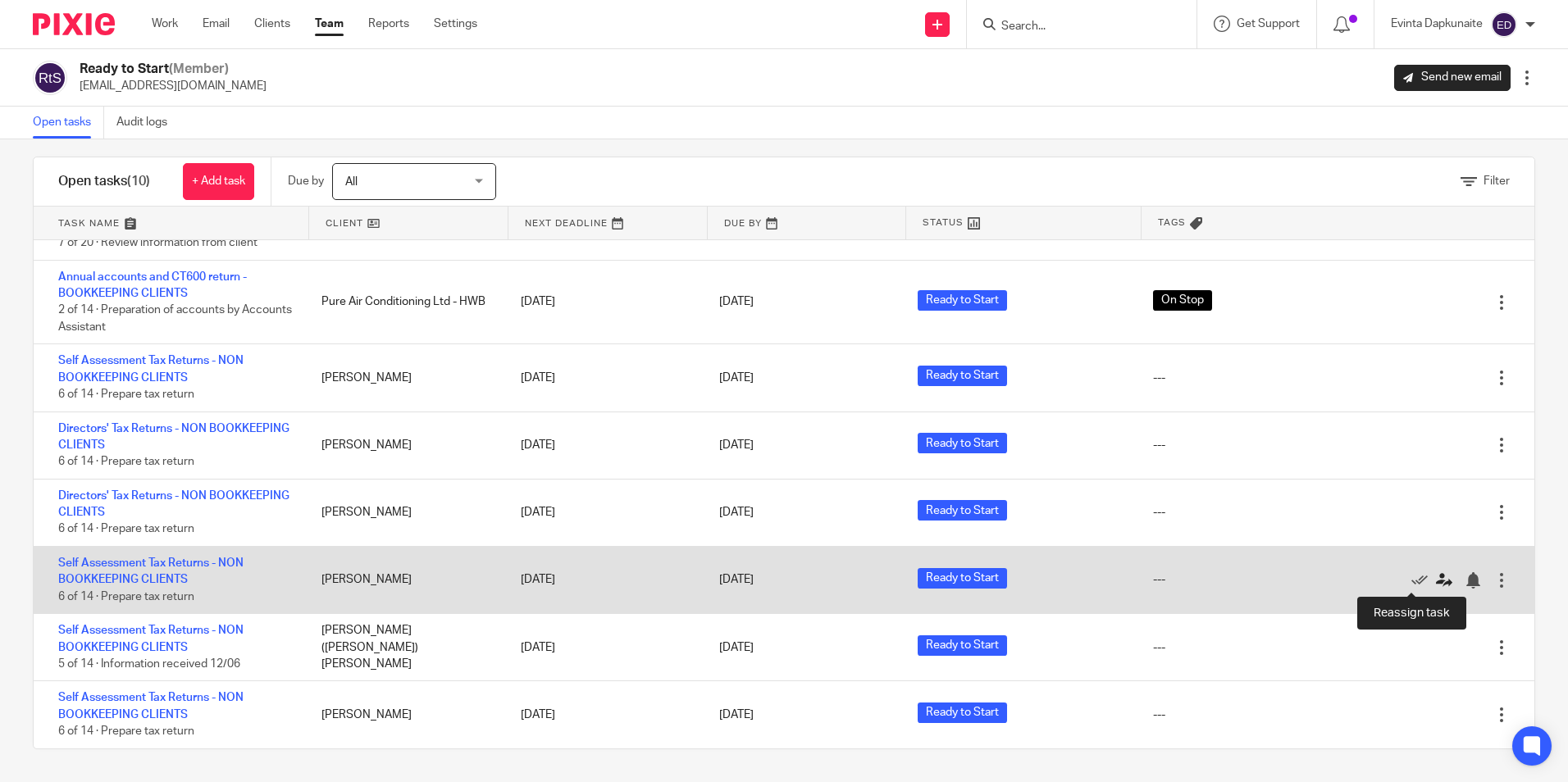
click at [1436, 576] on icon at bounding box center [1444, 580] width 17 height 17
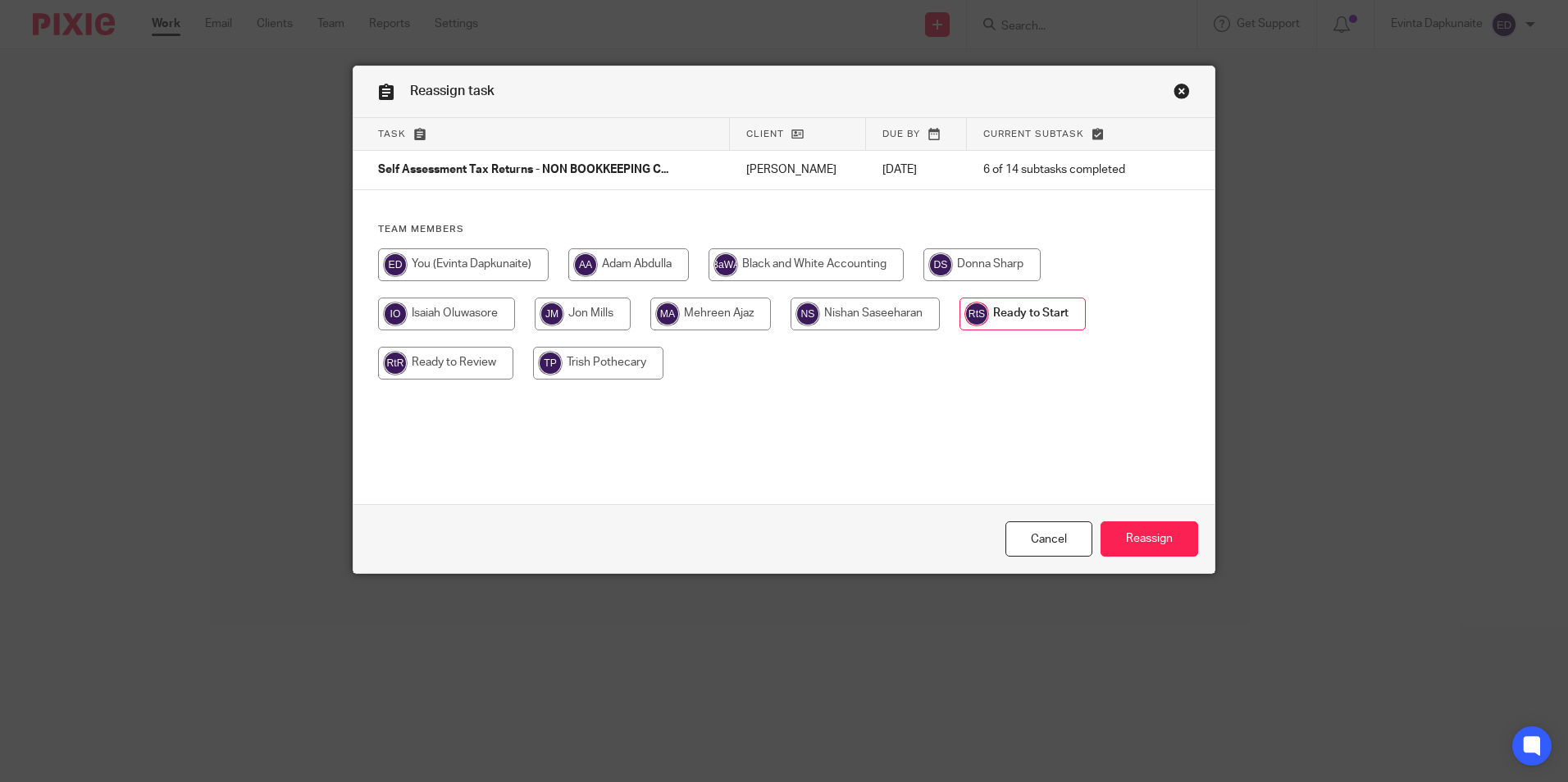
click at [592, 254] on input "radio" at bounding box center [629, 265] width 120 height 33
radio input "true"
click at [1140, 532] on input "Reassign" at bounding box center [1149, 539] width 98 height 35
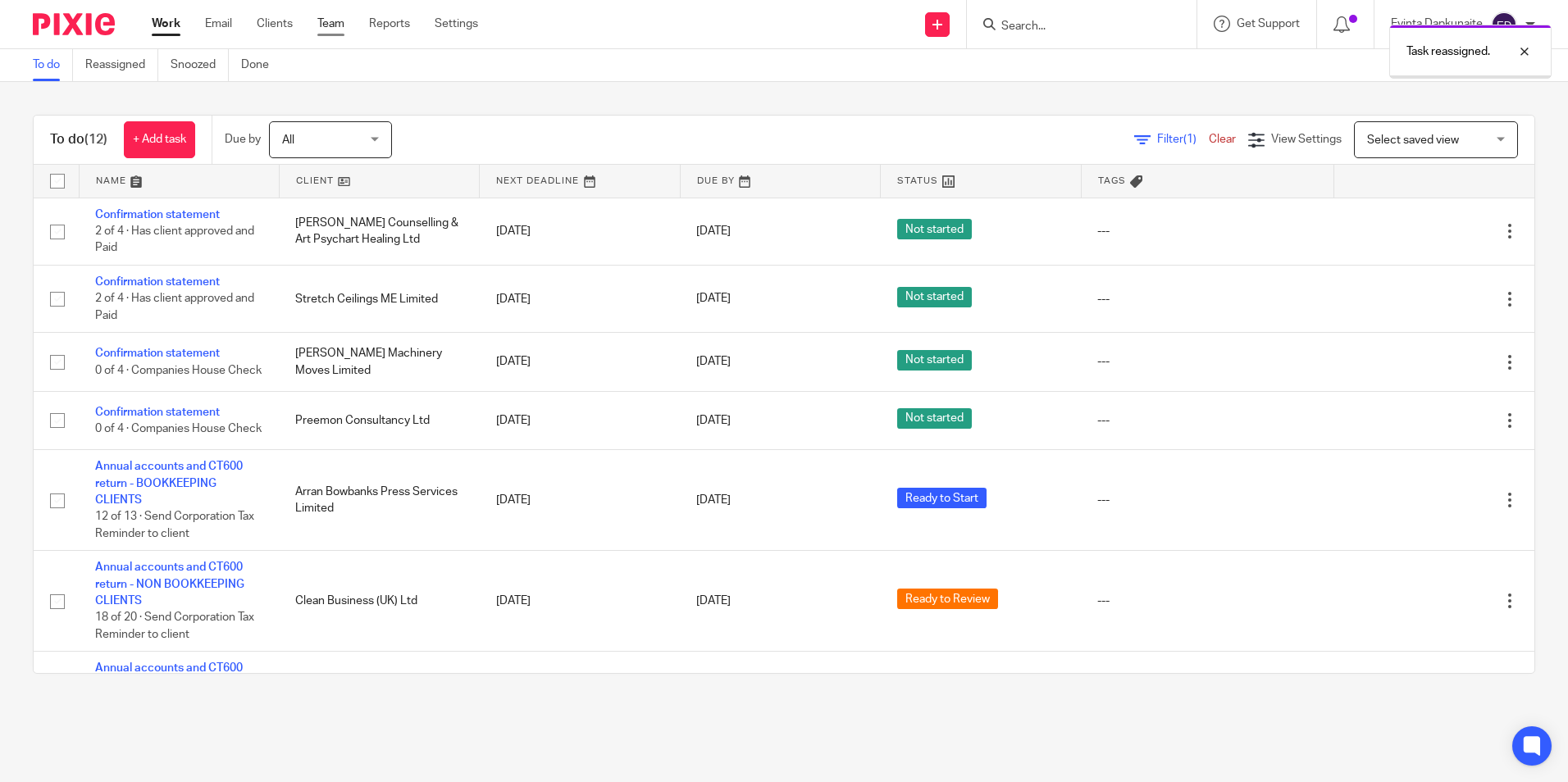
click at [331, 24] on link "Team" at bounding box center [331, 24] width 27 height 17
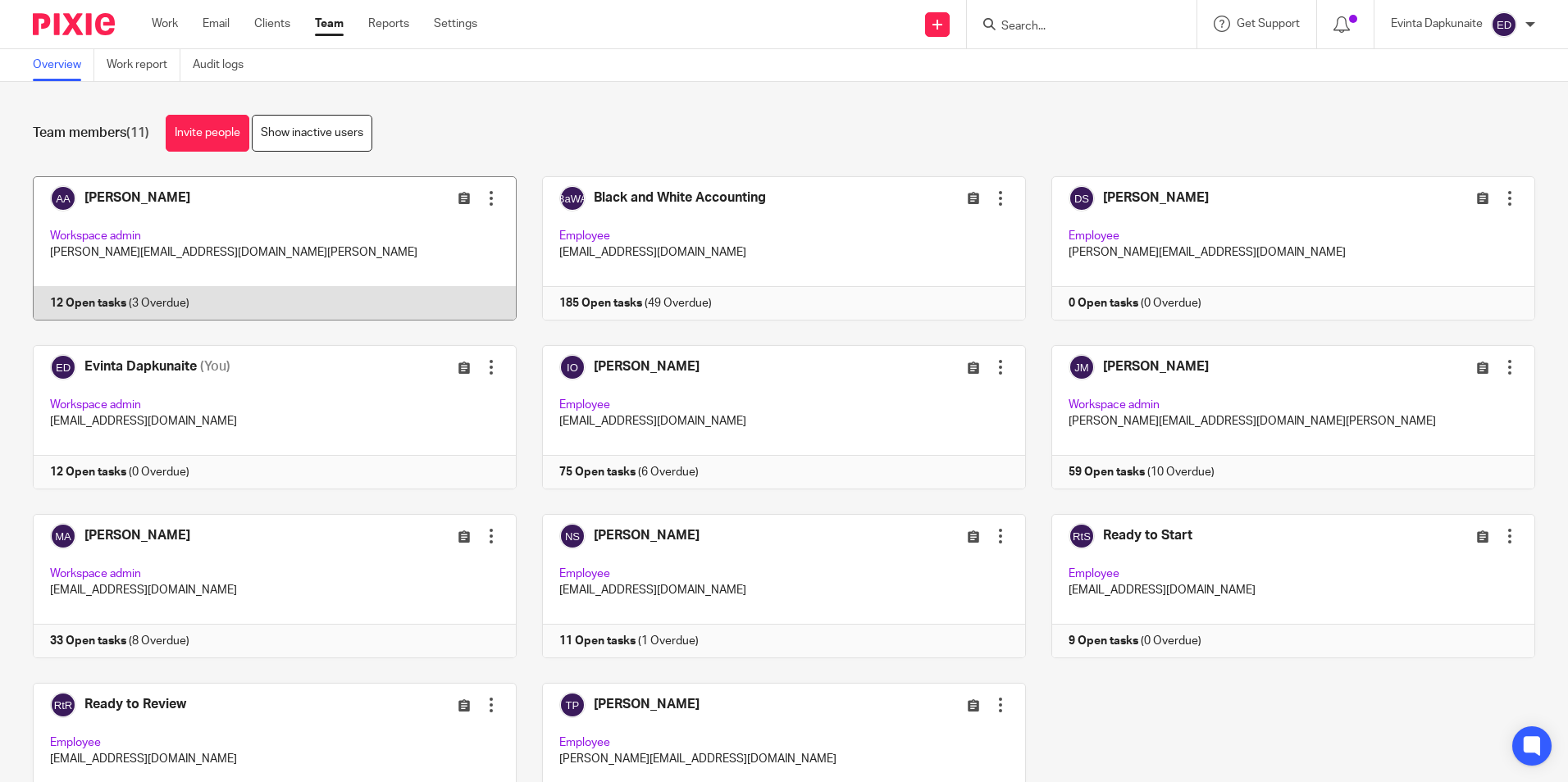
click at [192, 270] on link at bounding box center [262, 248] width 509 height 145
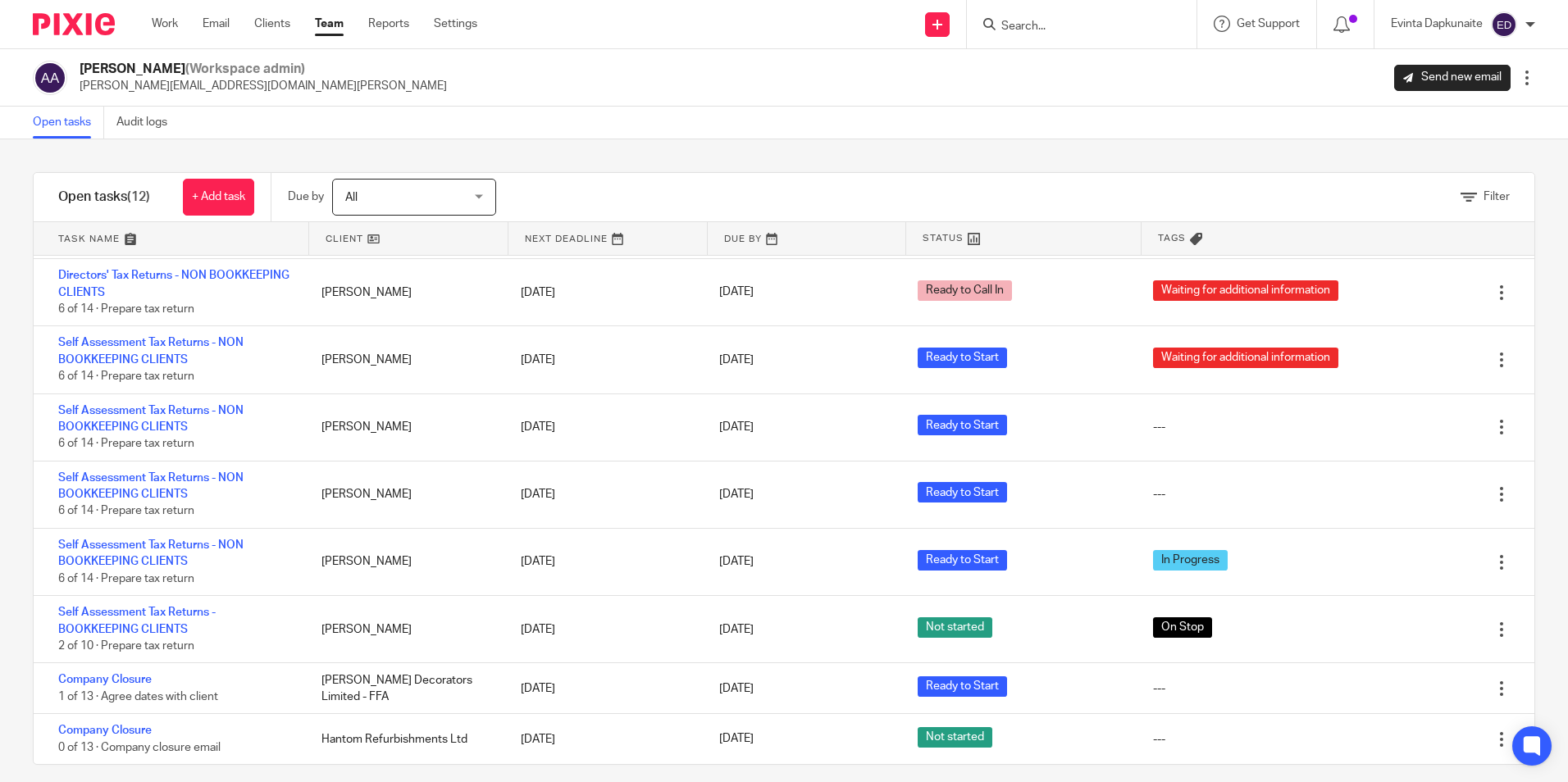
scroll to position [16, 0]
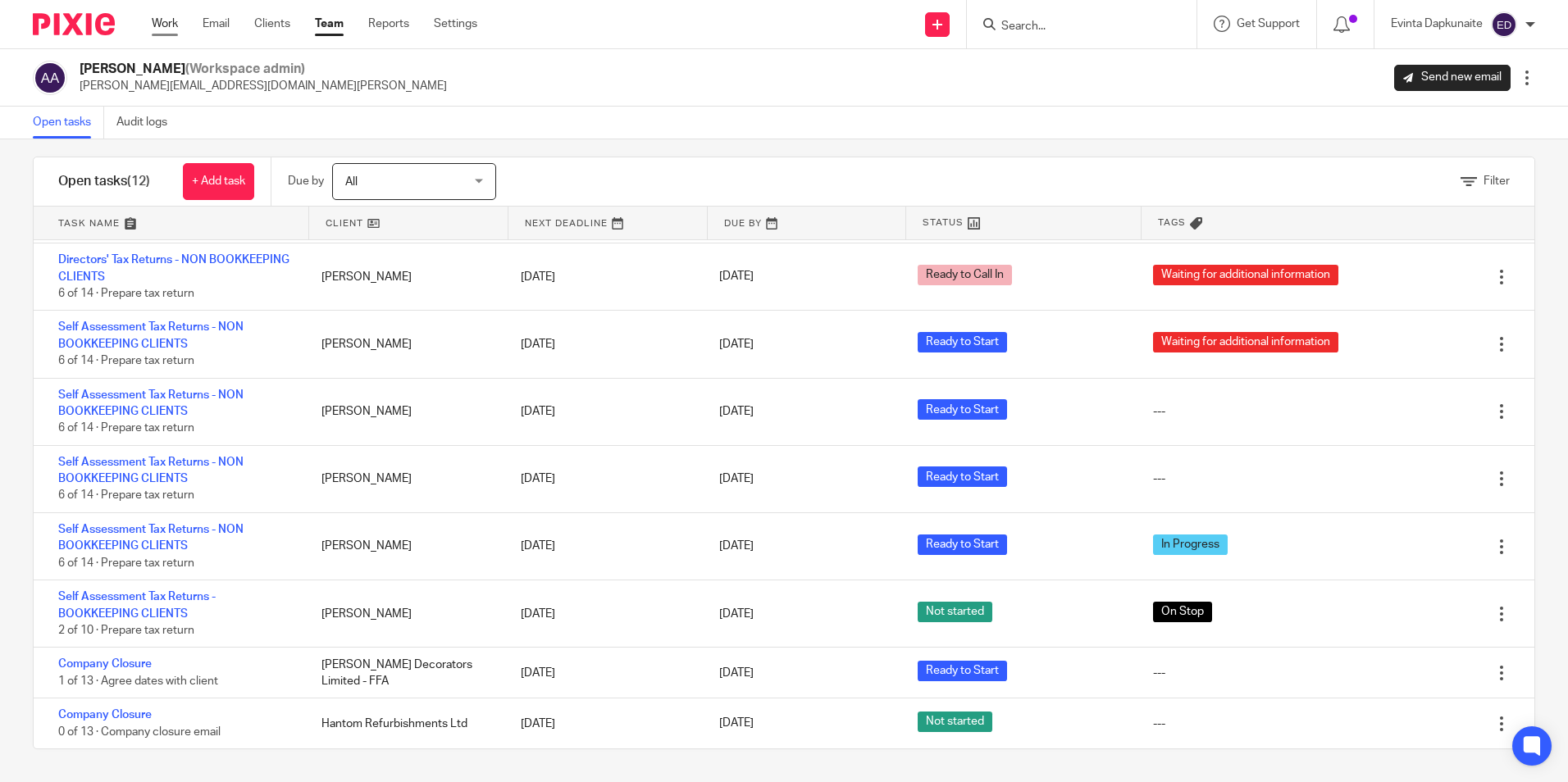
click at [159, 24] on link "Work" at bounding box center [165, 24] width 26 height 17
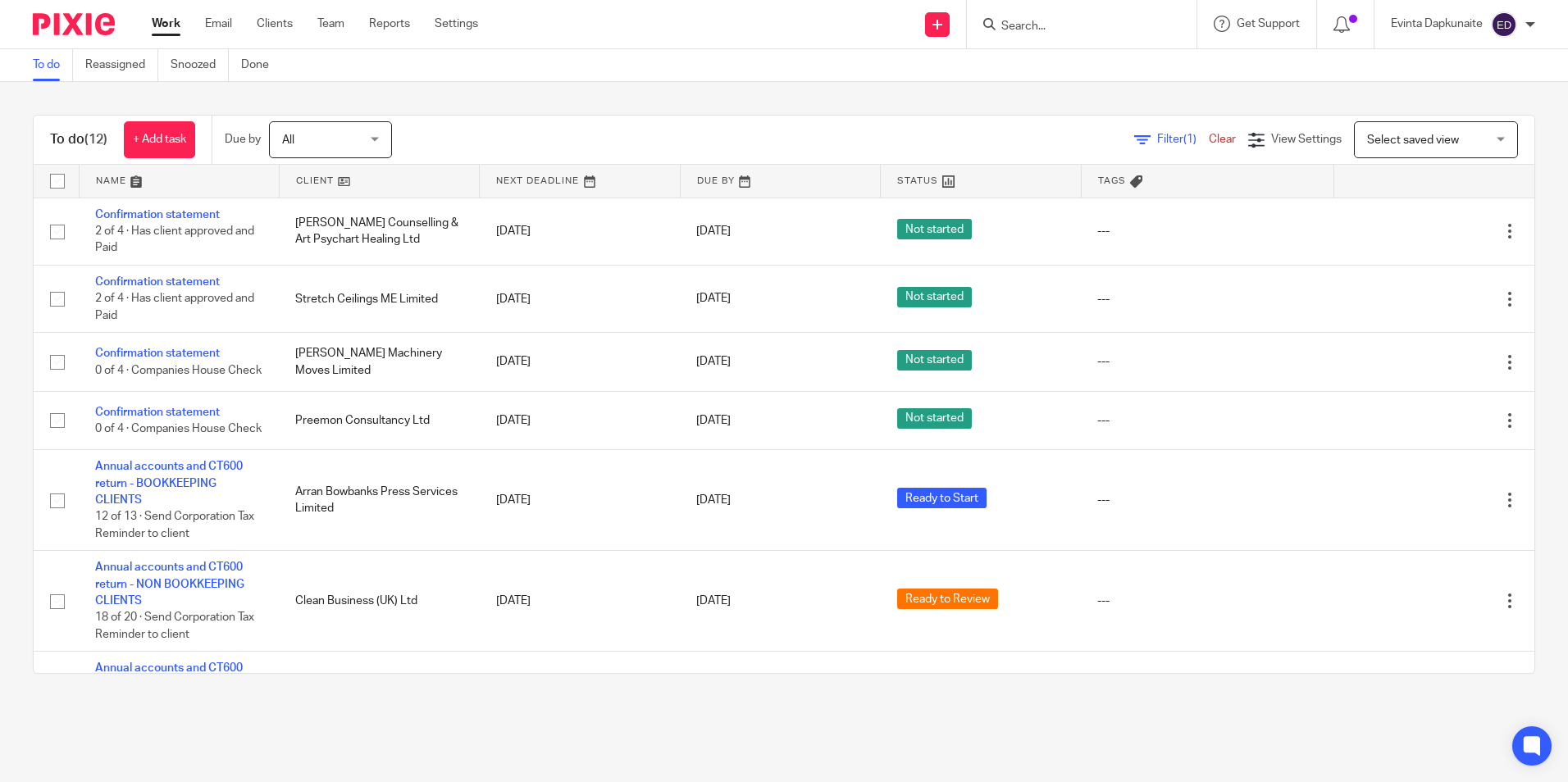
click at [1089, 26] on input "Search" at bounding box center [1073, 27] width 147 height 15
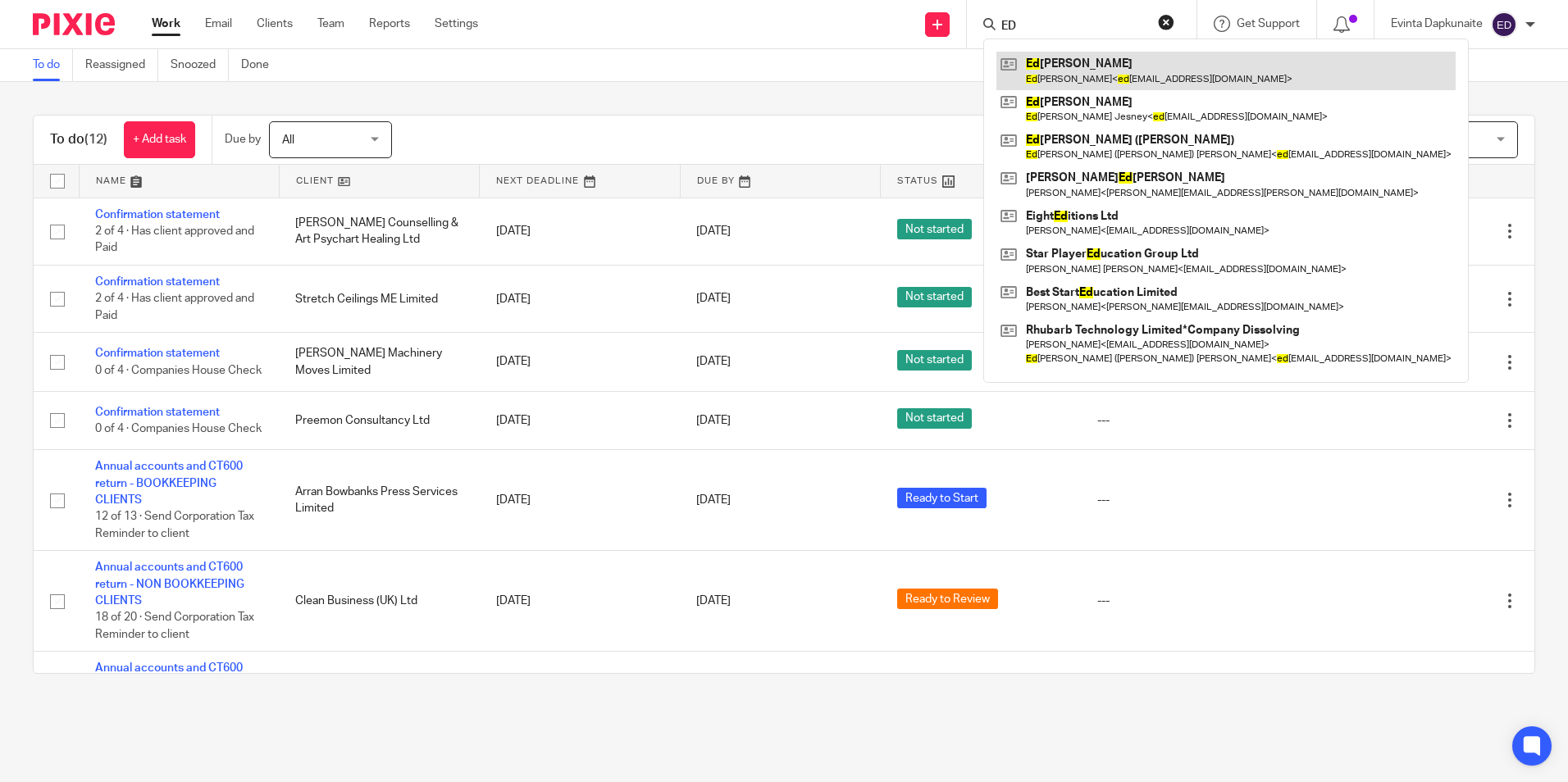
type input "E"
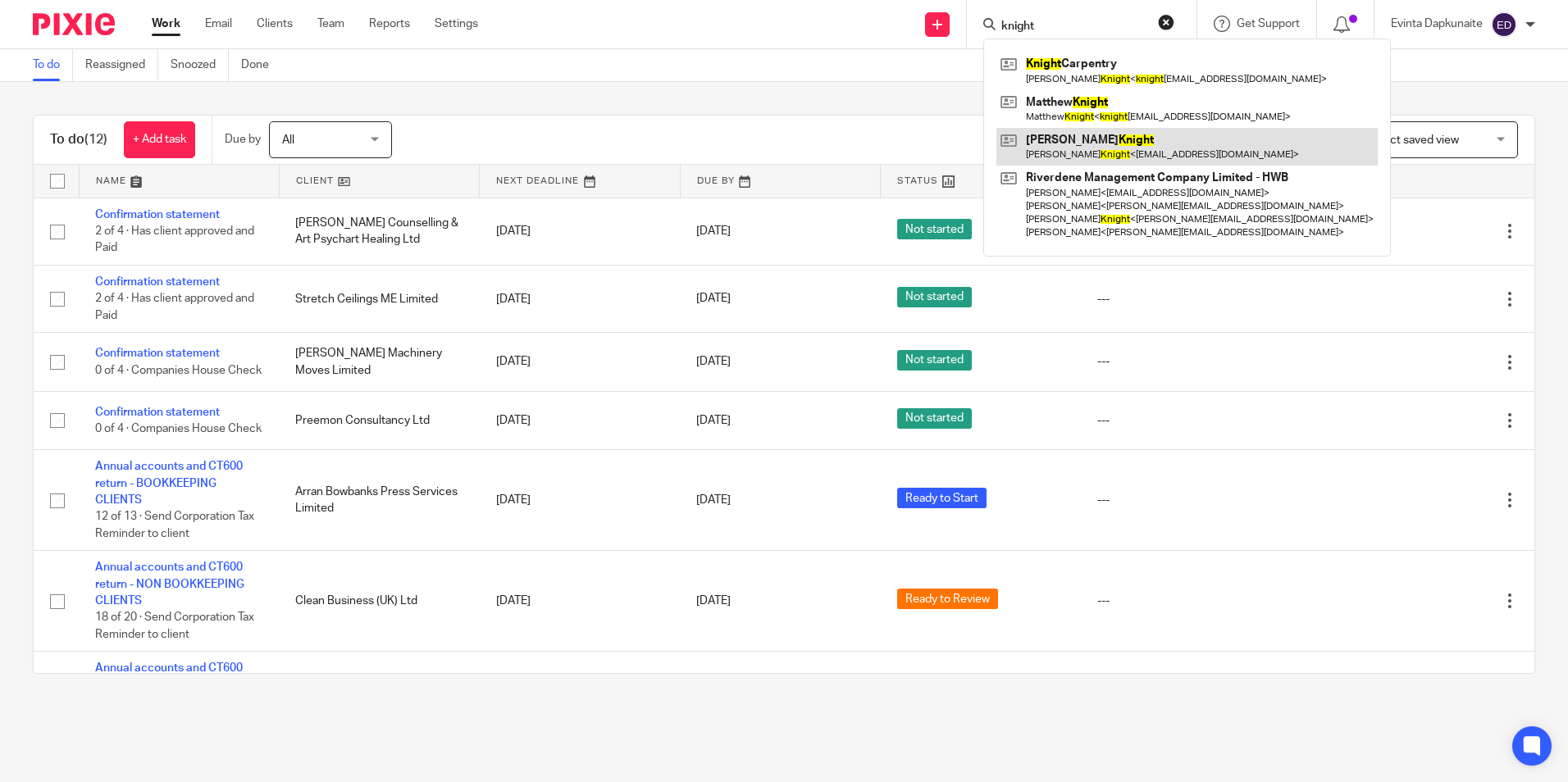
type input "knight"
click at [1054, 139] on link at bounding box center [1187, 146] width 381 height 37
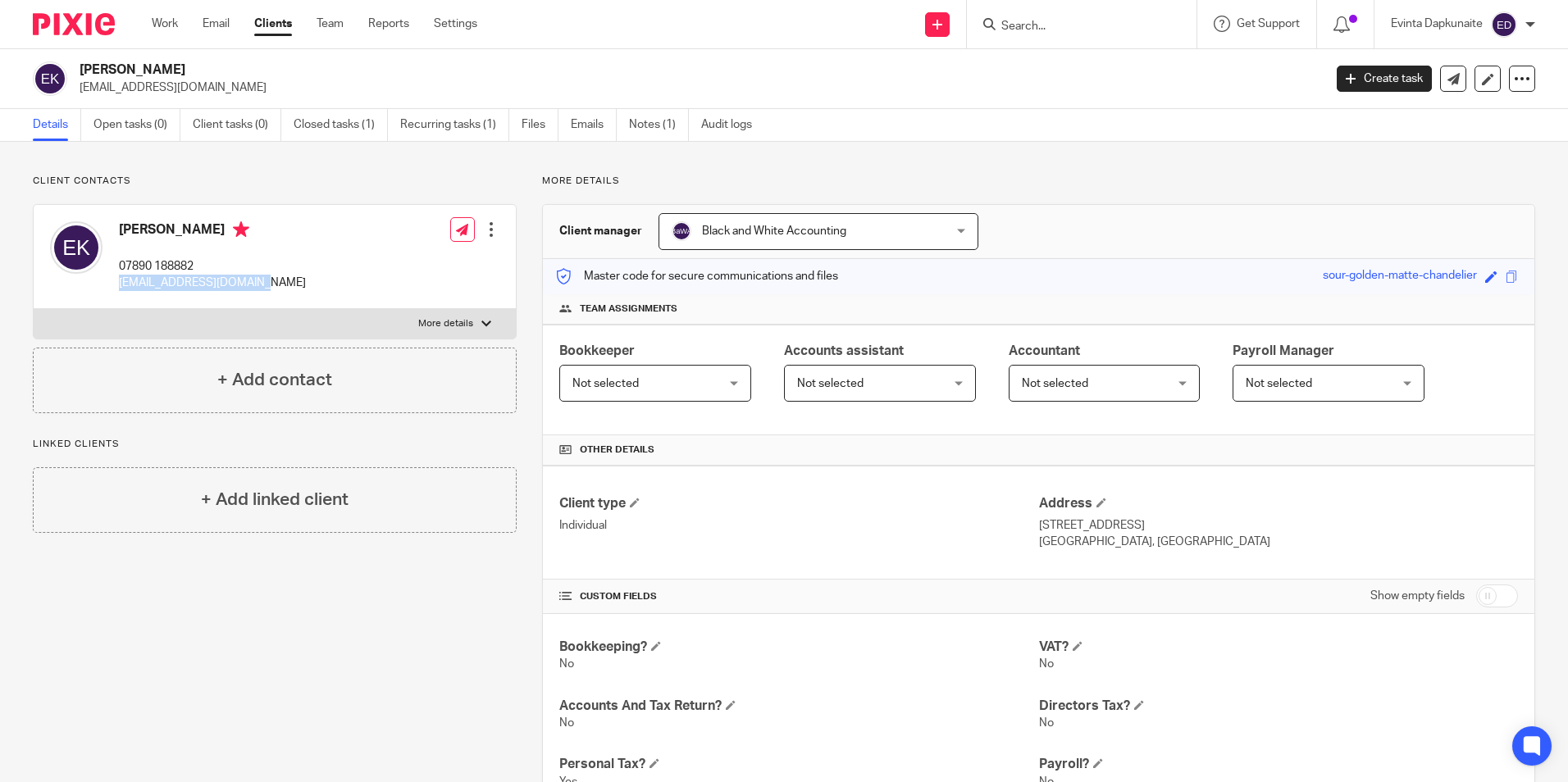
drag, startPoint x: 117, startPoint y: 282, endPoint x: 262, endPoint y: 290, distance: 145.2
click at [262, 290] on div "Edward Knight 07890 188882 edwardknight1@gmail.com Edit contact Create client f…" at bounding box center [275, 256] width 482 height 104
drag, startPoint x: 262, startPoint y: 290, endPoint x: 249, endPoint y: 282, distance: 15.3
copy p "[EMAIL_ADDRESS][DOMAIN_NAME]"
click at [1098, 37] on div at bounding box center [1081, 24] width 229 height 48
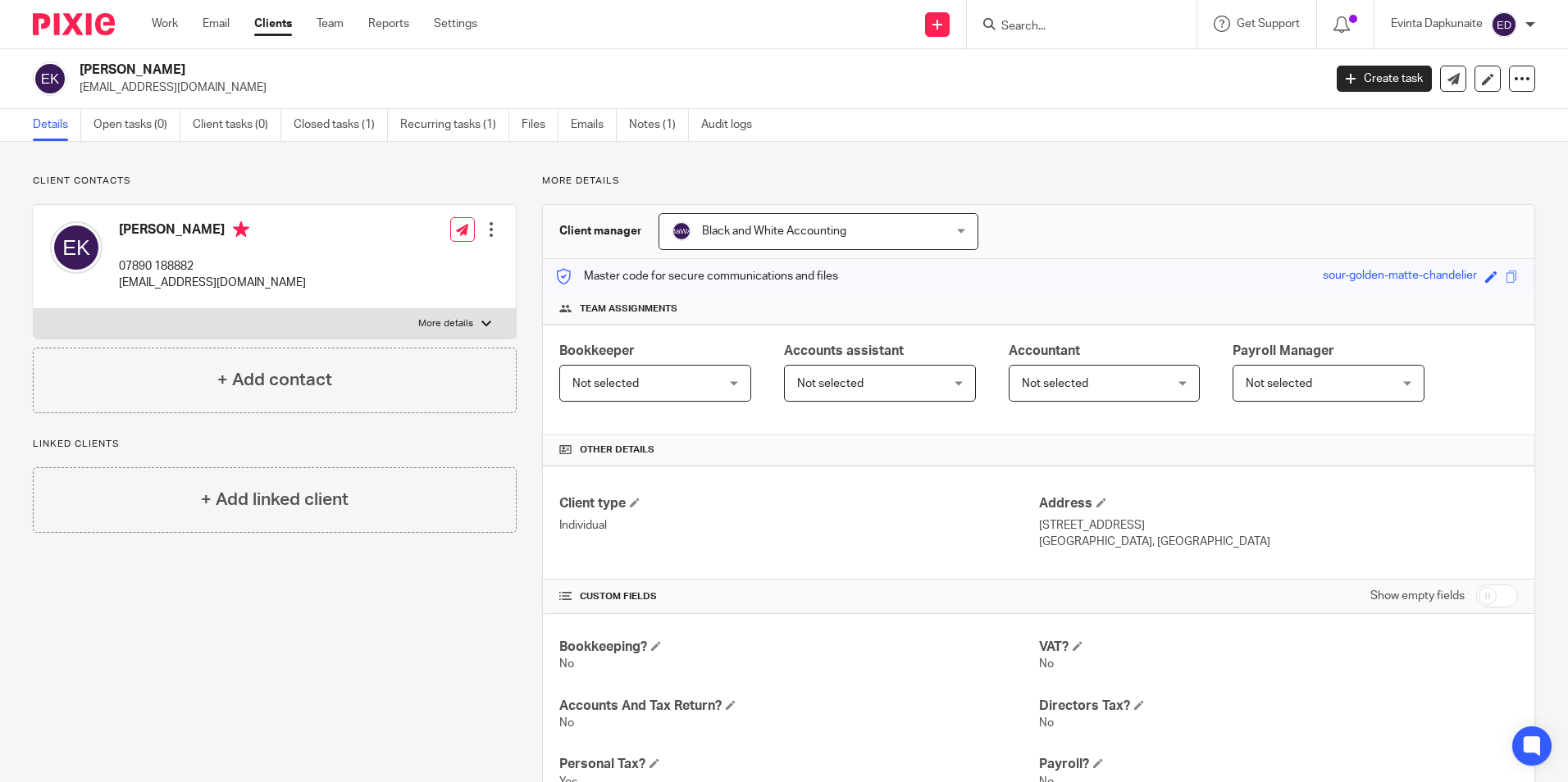
click at [1057, 31] on input "Search" at bounding box center [1073, 27] width 147 height 15
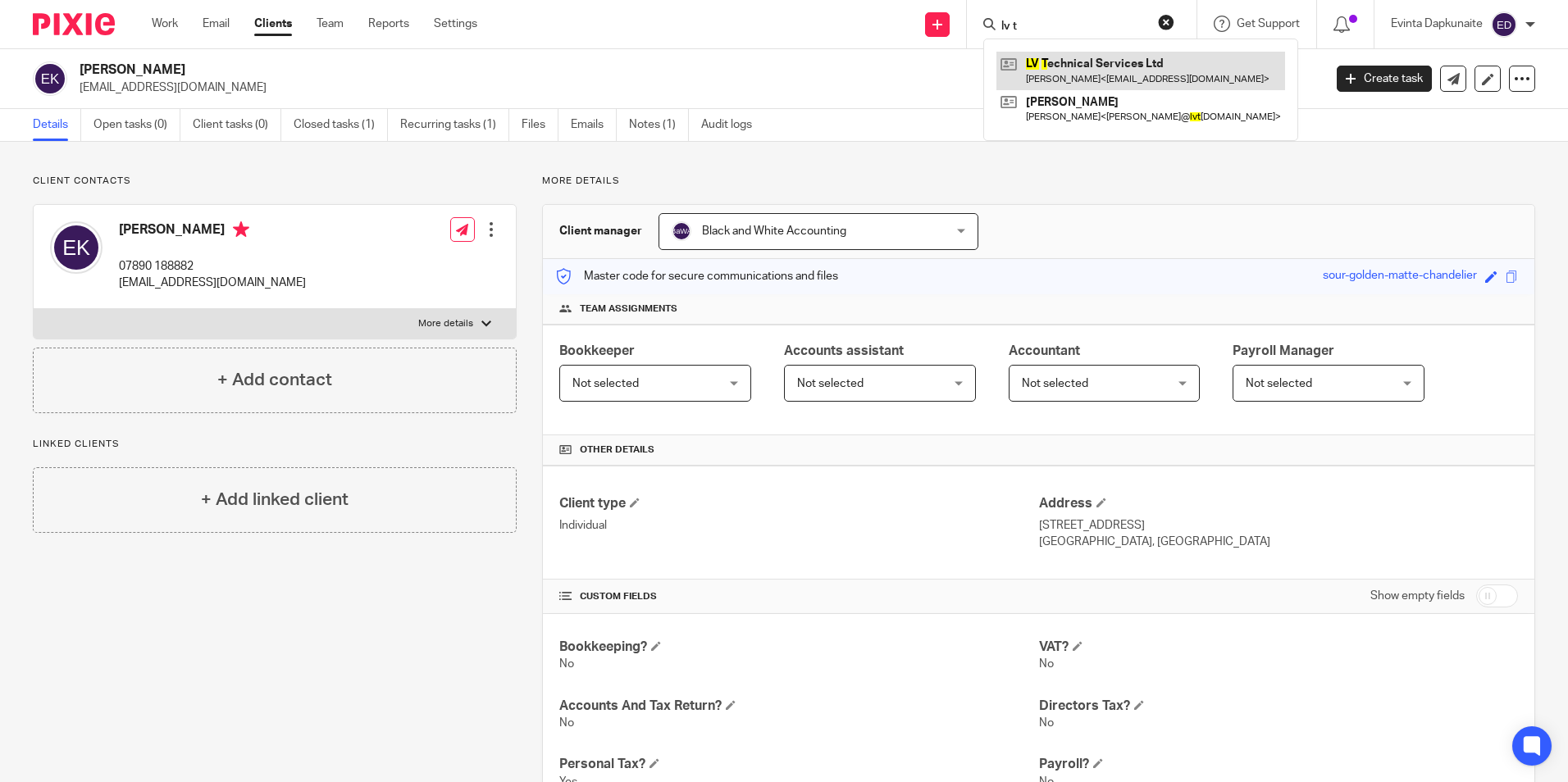
type input "lv t"
click at [1072, 57] on link at bounding box center [1141, 70] width 289 height 37
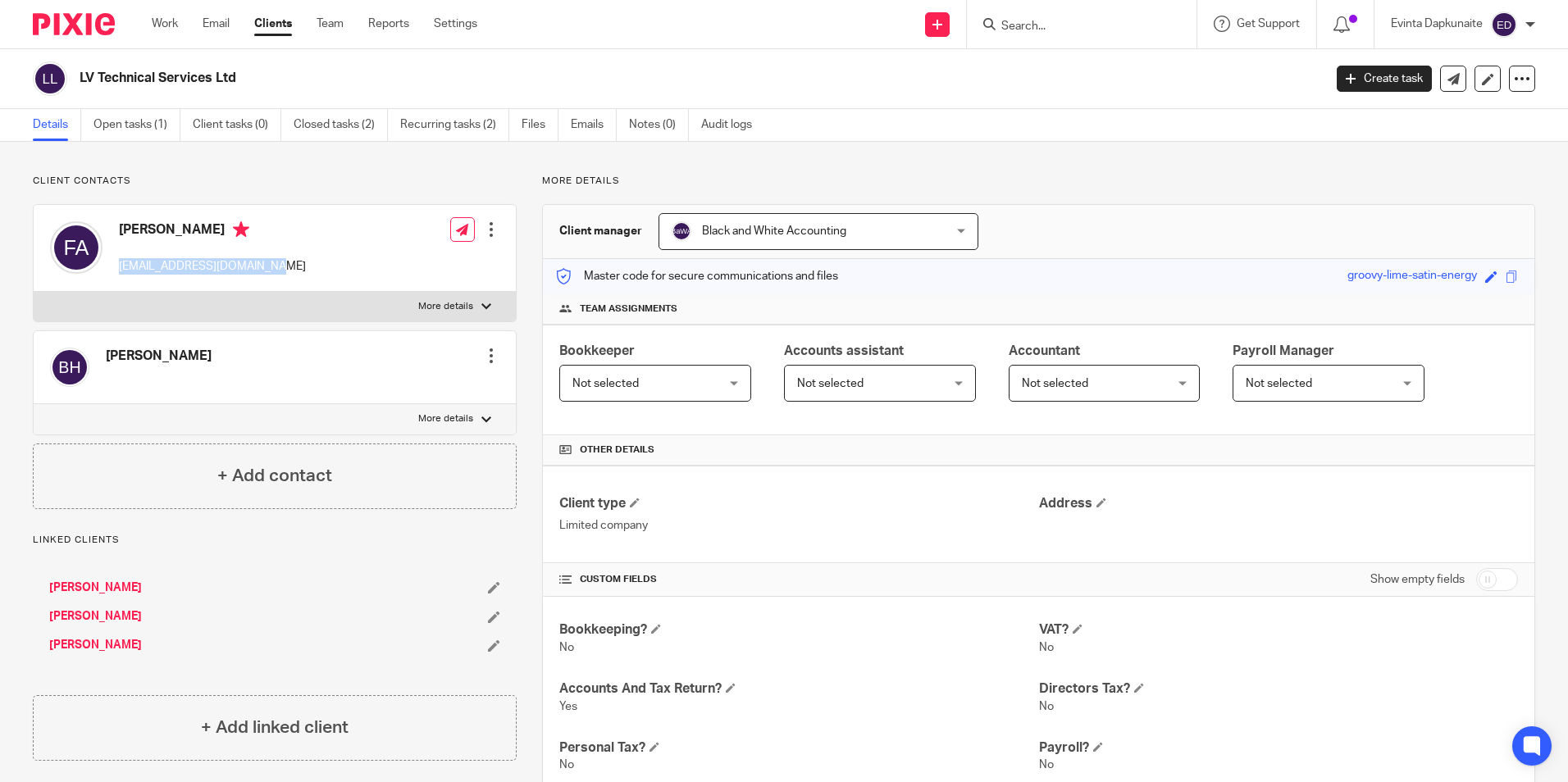
drag, startPoint x: 118, startPoint y: 269, endPoint x: 283, endPoint y: 269, distance: 165.0
click at [283, 269] on div "[PERSON_NAME] [EMAIL_ADDRESS][DOMAIN_NAME] Edit contact Create client from cont…" at bounding box center [275, 248] width 482 height 87
drag, startPoint x: 283, startPoint y: 269, endPoint x: 242, endPoint y: 269, distance: 41.0
copy p "[EMAIL_ADDRESS][DOMAIN_NAME]"
click at [1029, 28] on input "Search" at bounding box center [1073, 27] width 147 height 15
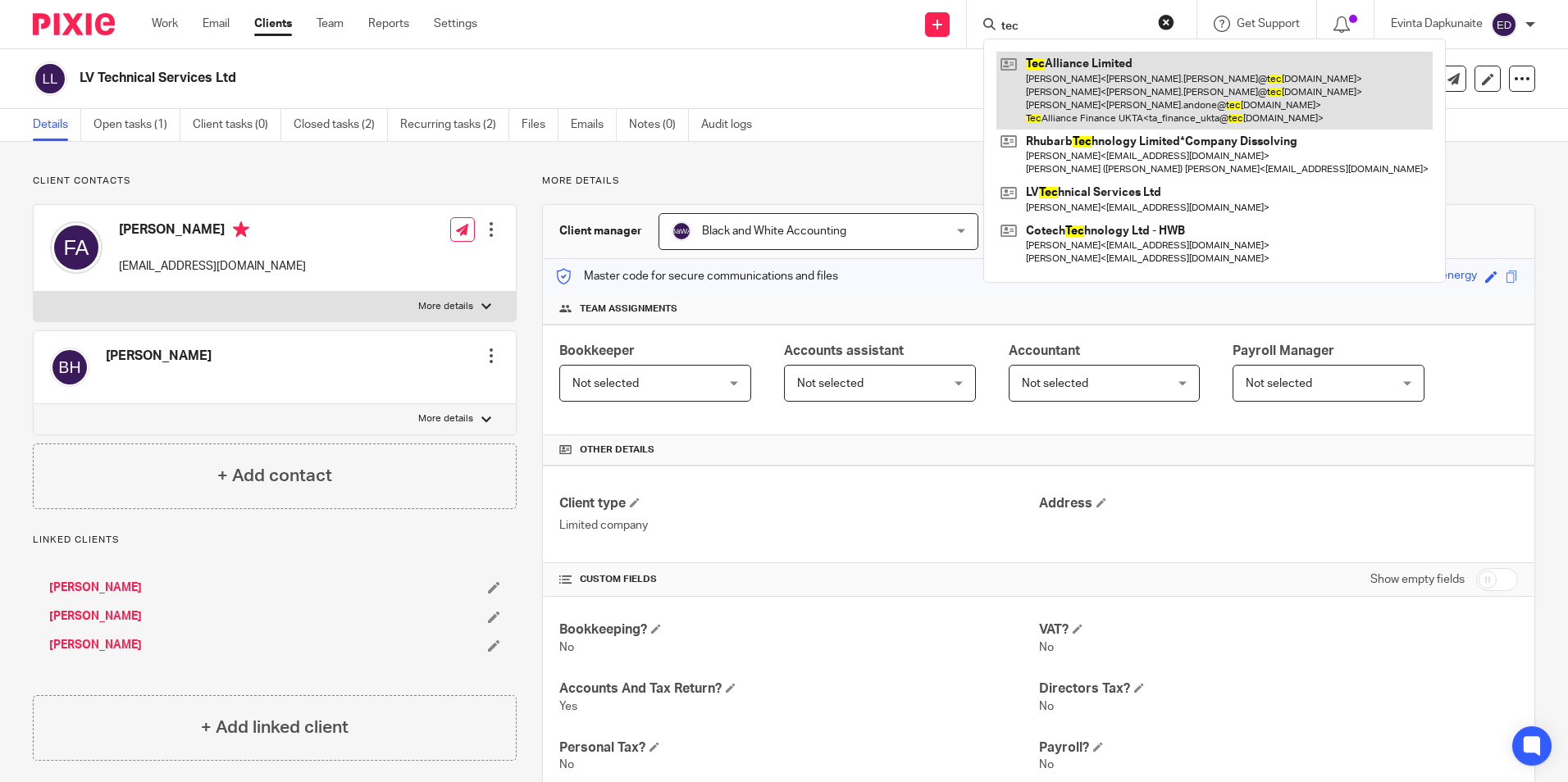
type input "tec"
click at [1071, 62] on link at bounding box center [1215, 90] width 436 height 78
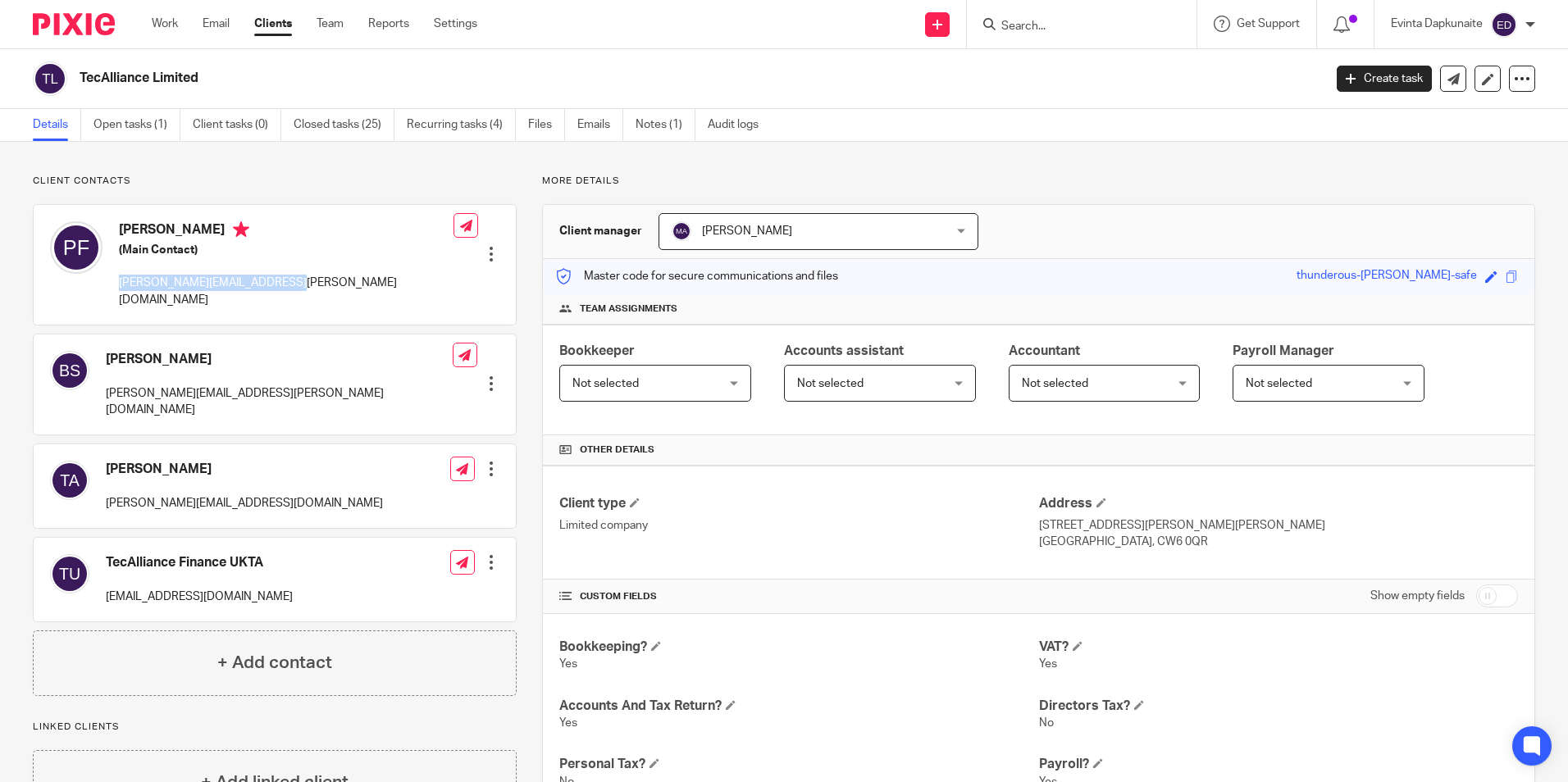
drag, startPoint x: 114, startPoint y: 282, endPoint x: 270, endPoint y: 276, distance: 156.1
click at [270, 276] on div "Paul Francis (Main Contact) paul.francis@tecalliance.net Edit contact Create cl…" at bounding box center [275, 264] width 482 height 119
drag, startPoint x: 270, startPoint y: 276, endPoint x: 241, endPoint y: 282, distance: 29.6
copy p "paul.francis@tecalliance.net"
click at [1053, 36] on div at bounding box center [1081, 24] width 229 height 48
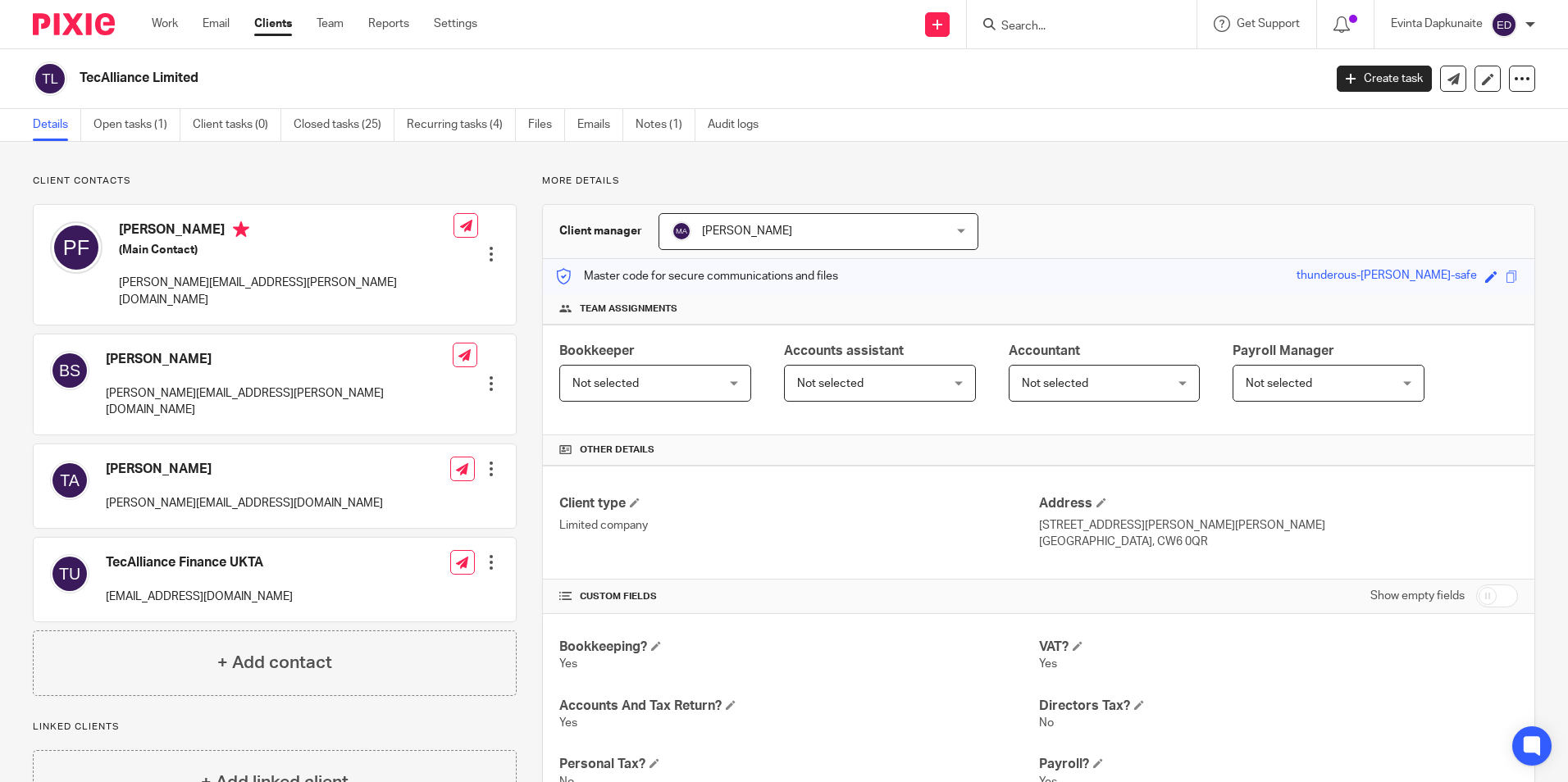
click at [1052, 18] on form at bounding box center [1087, 24] width 174 height 21
click at [1042, 24] on input "Search" at bounding box center [1073, 27] width 147 height 15
type input "peter v"
click at [330, 24] on link "Team" at bounding box center [330, 24] width 27 height 17
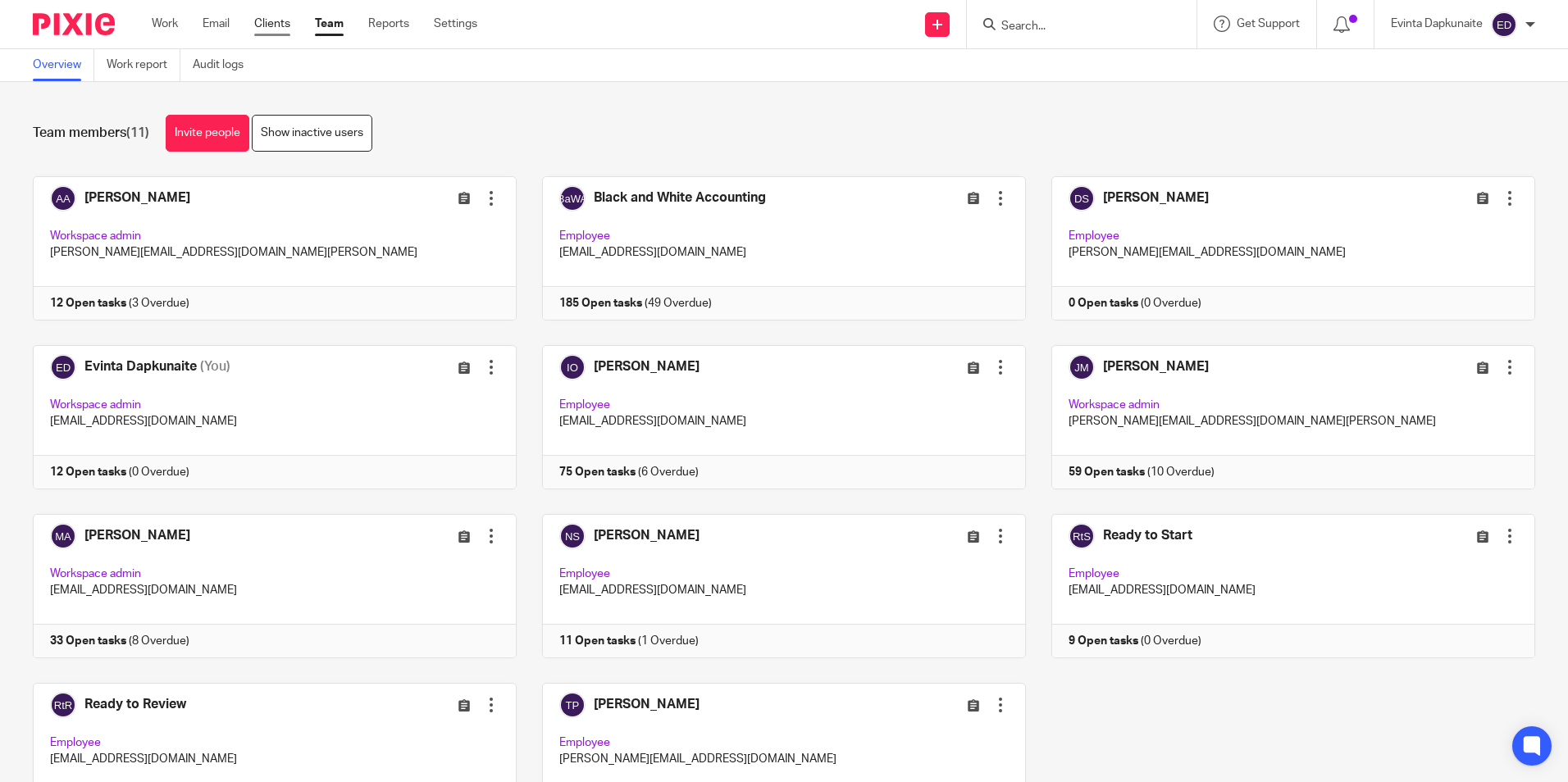
click at [283, 27] on link "Clients" at bounding box center [272, 24] width 36 height 17
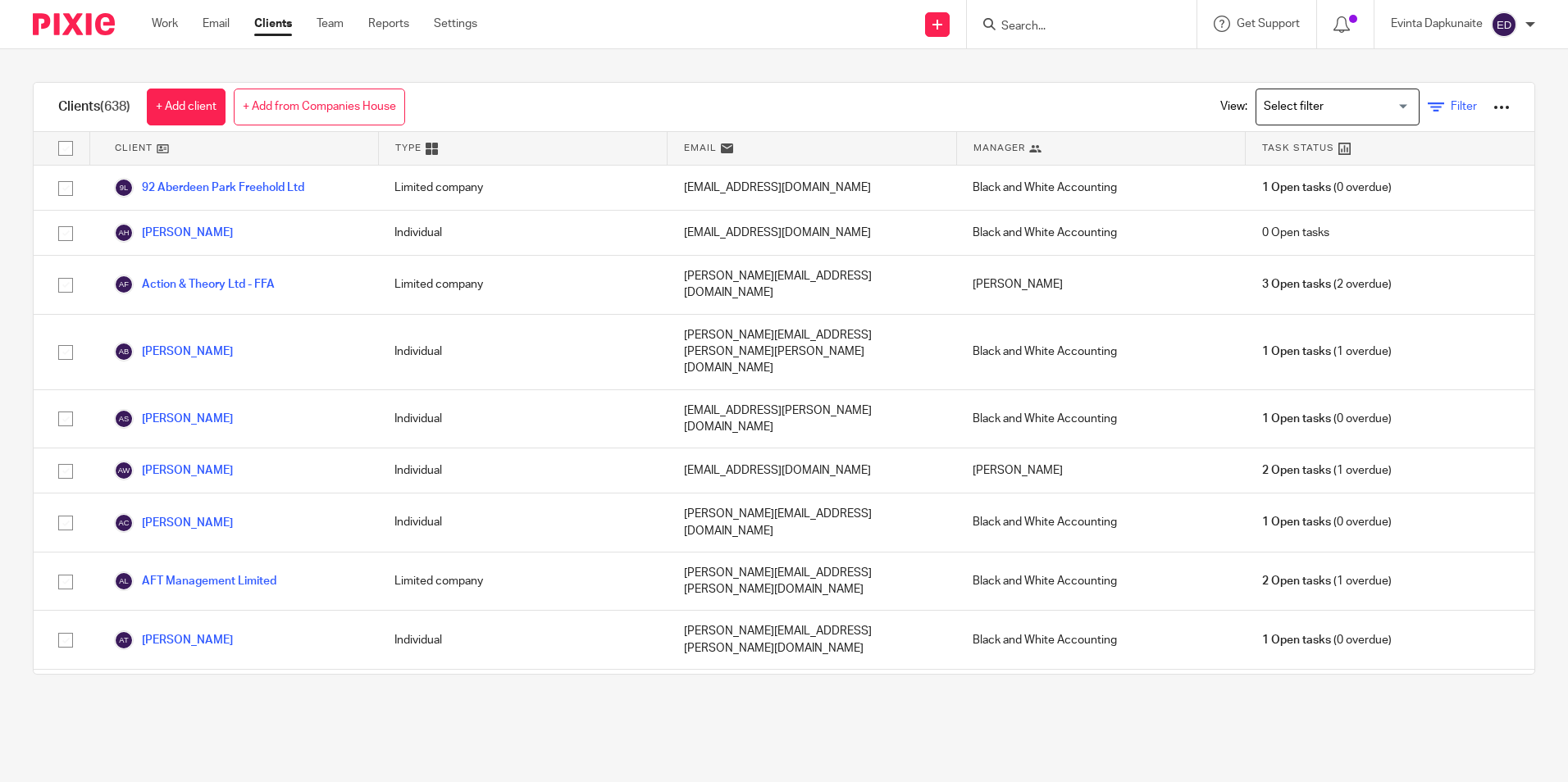
click at [1451, 103] on span "Filter" at bounding box center [1464, 106] width 26 height 11
click at [1435, 116] on div "View: Loading... Filter" at bounding box center [1353, 106] width 314 height 48
click at [1451, 107] on span "Filter" at bounding box center [1464, 106] width 26 height 11
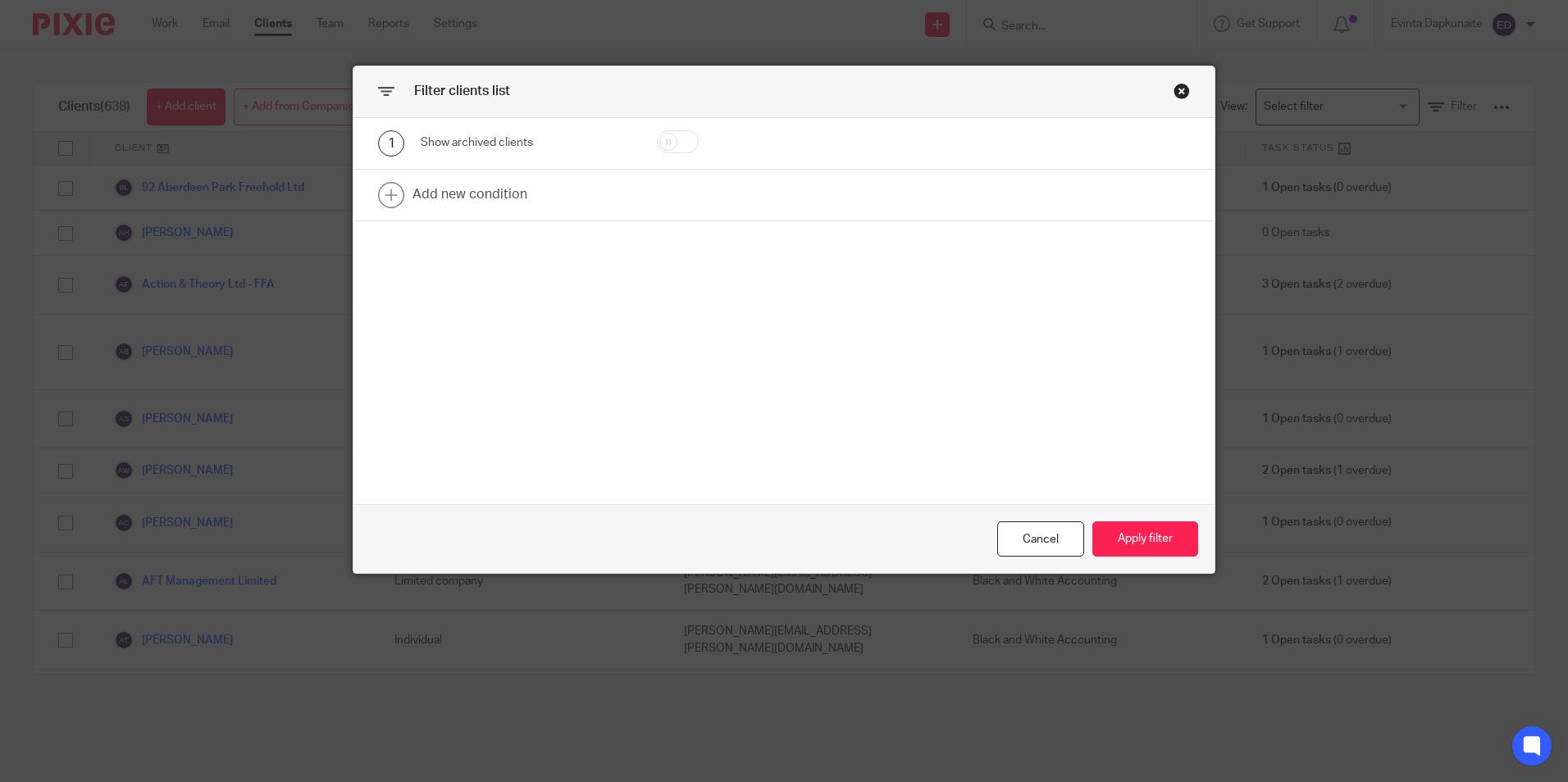
click at [681, 142] on input "checkbox" at bounding box center [678, 142] width 42 height 23
checkbox input "true"
click at [1149, 529] on button "Apply filter" at bounding box center [1145, 539] width 106 height 35
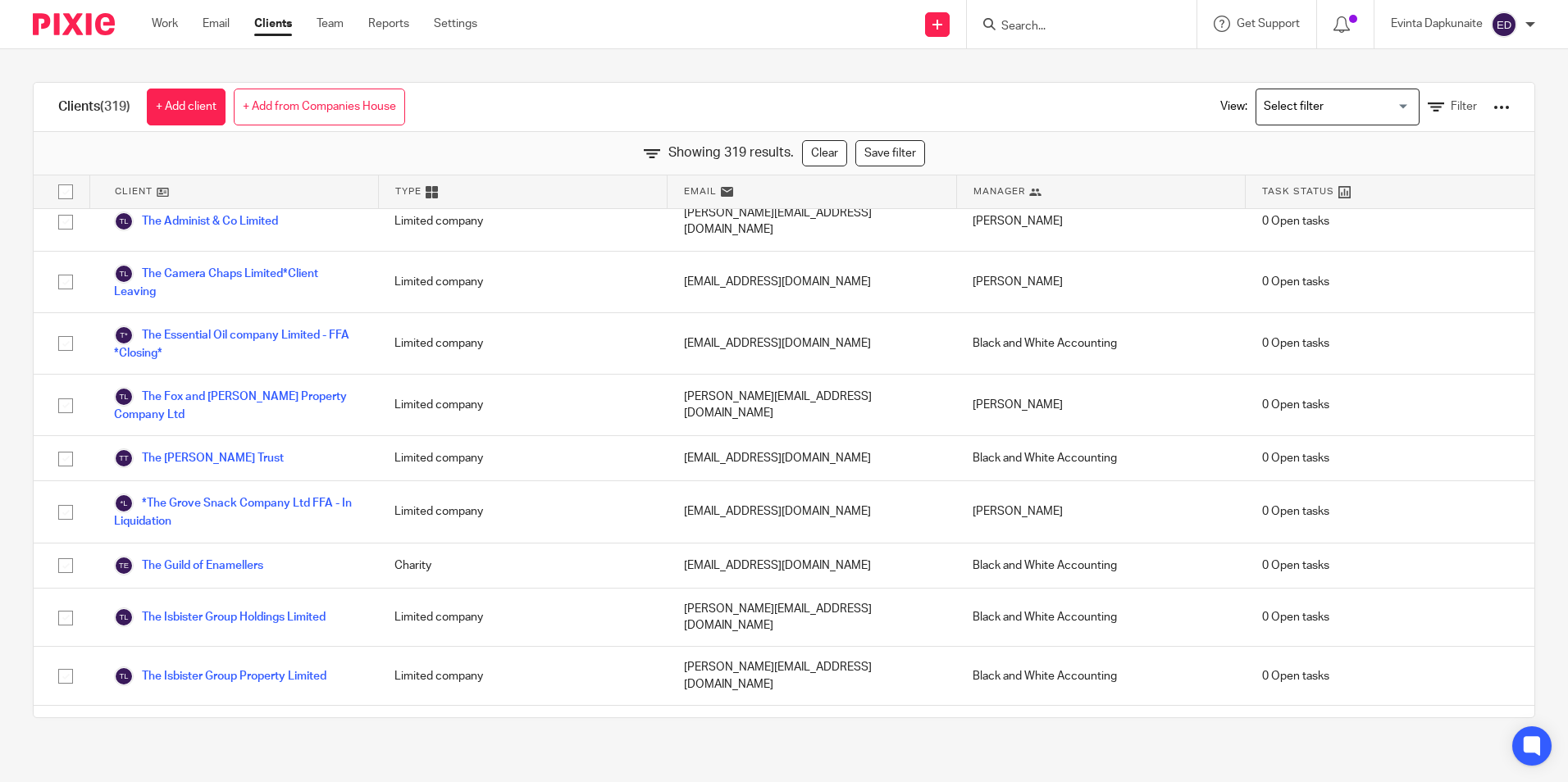
scroll to position [13937, 0]
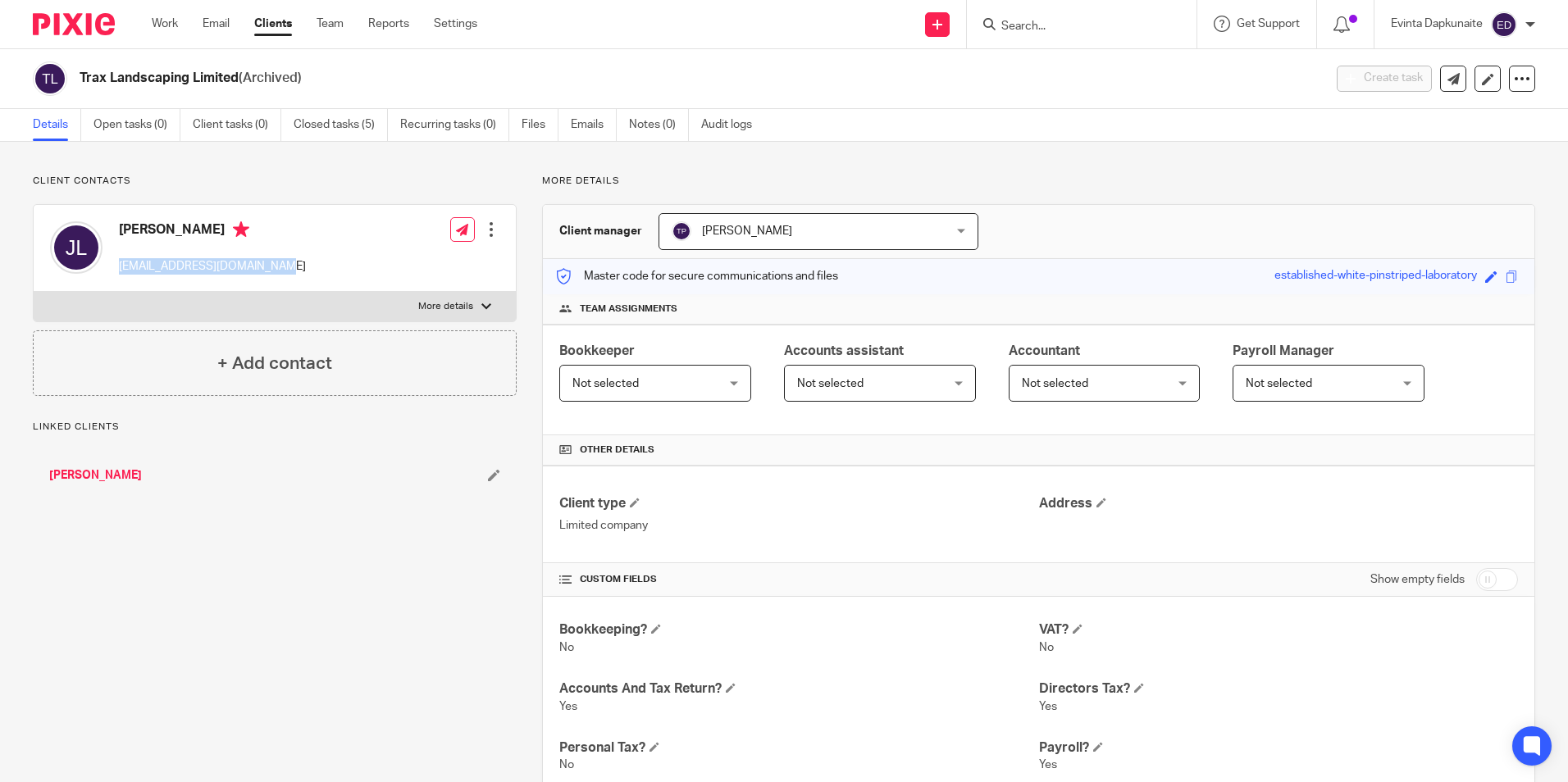
drag, startPoint x: 116, startPoint y: 265, endPoint x: 313, endPoint y: 262, distance: 197.0
click at [313, 262] on div "Jason Liddle info@traxlandscaping.co.uk Edit contact Create client from contact…" at bounding box center [275, 248] width 482 height 87
drag, startPoint x: 313, startPoint y: 262, endPoint x: 238, endPoint y: 269, distance: 75.3
copy p "info@traxlandscaping.co.uk"
click at [1043, 32] on input "Search" at bounding box center [1073, 27] width 147 height 15
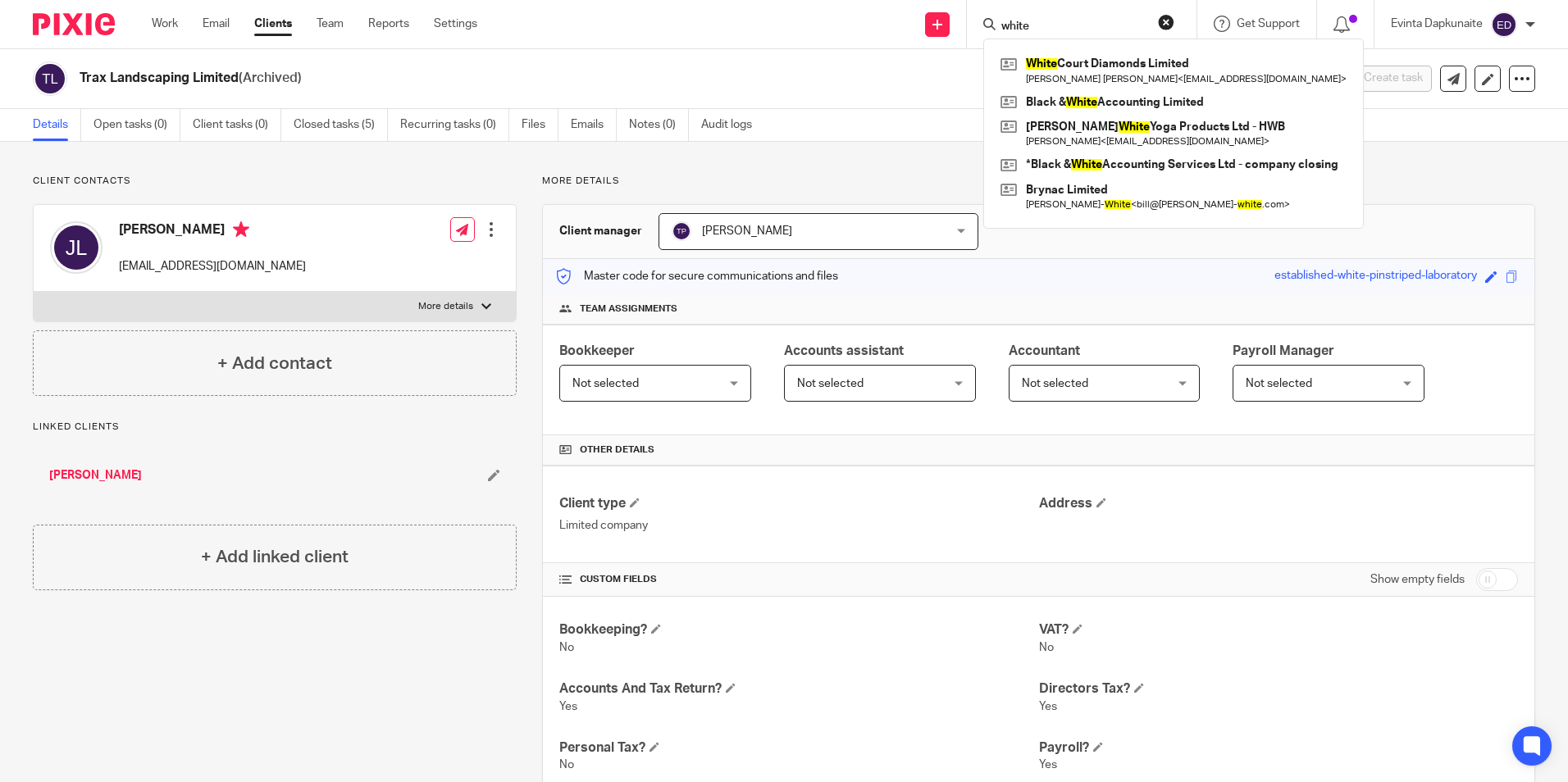
drag, startPoint x: 1108, startPoint y: 28, endPoint x: 999, endPoint y: 30, distance: 109.0
click at [999, 30] on input "white" at bounding box center [1073, 27] width 147 height 15
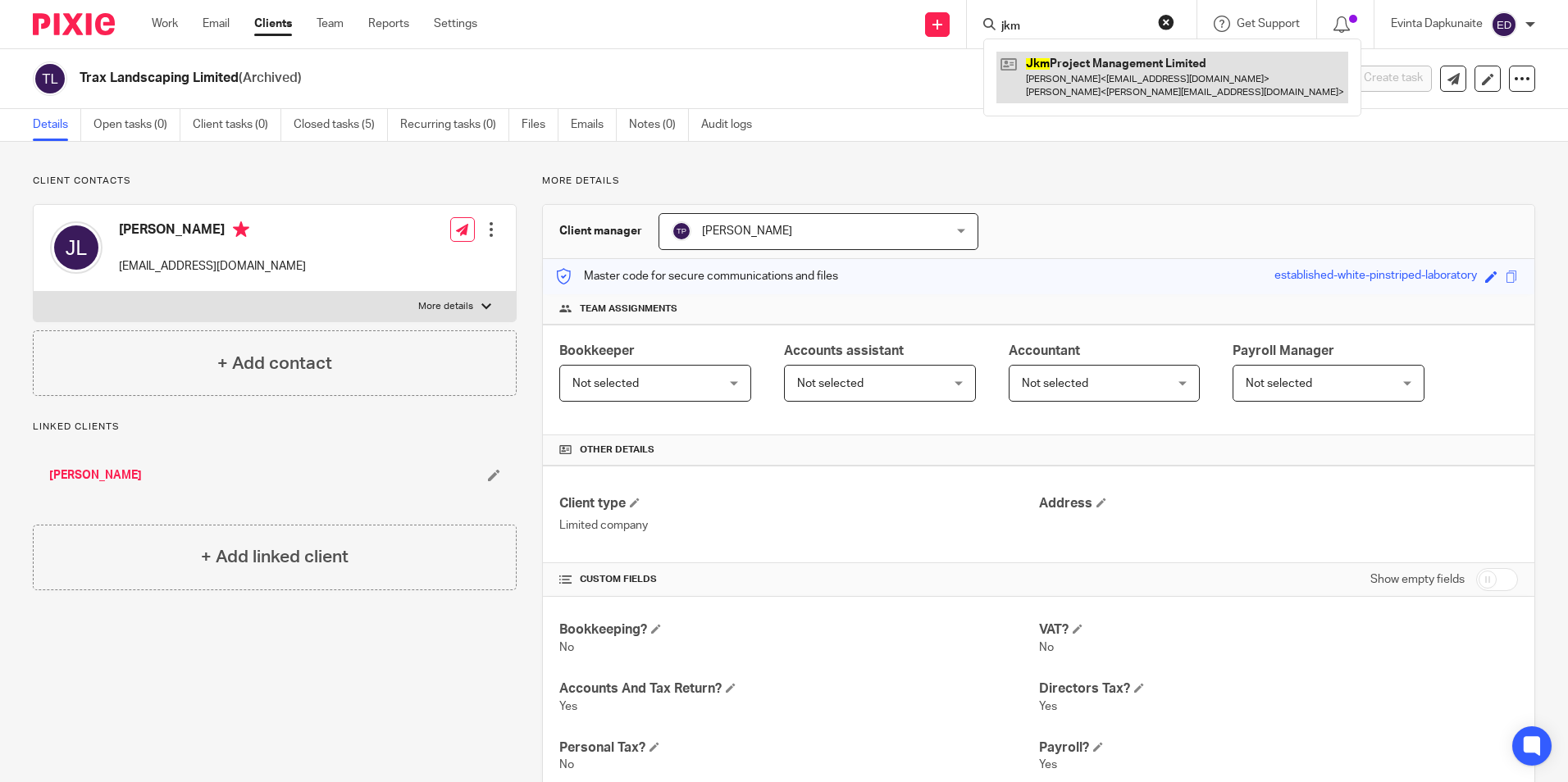
type input "jkm"
click at [1124, 64] on link at bounding box center [1172, 77] width 351 height 51
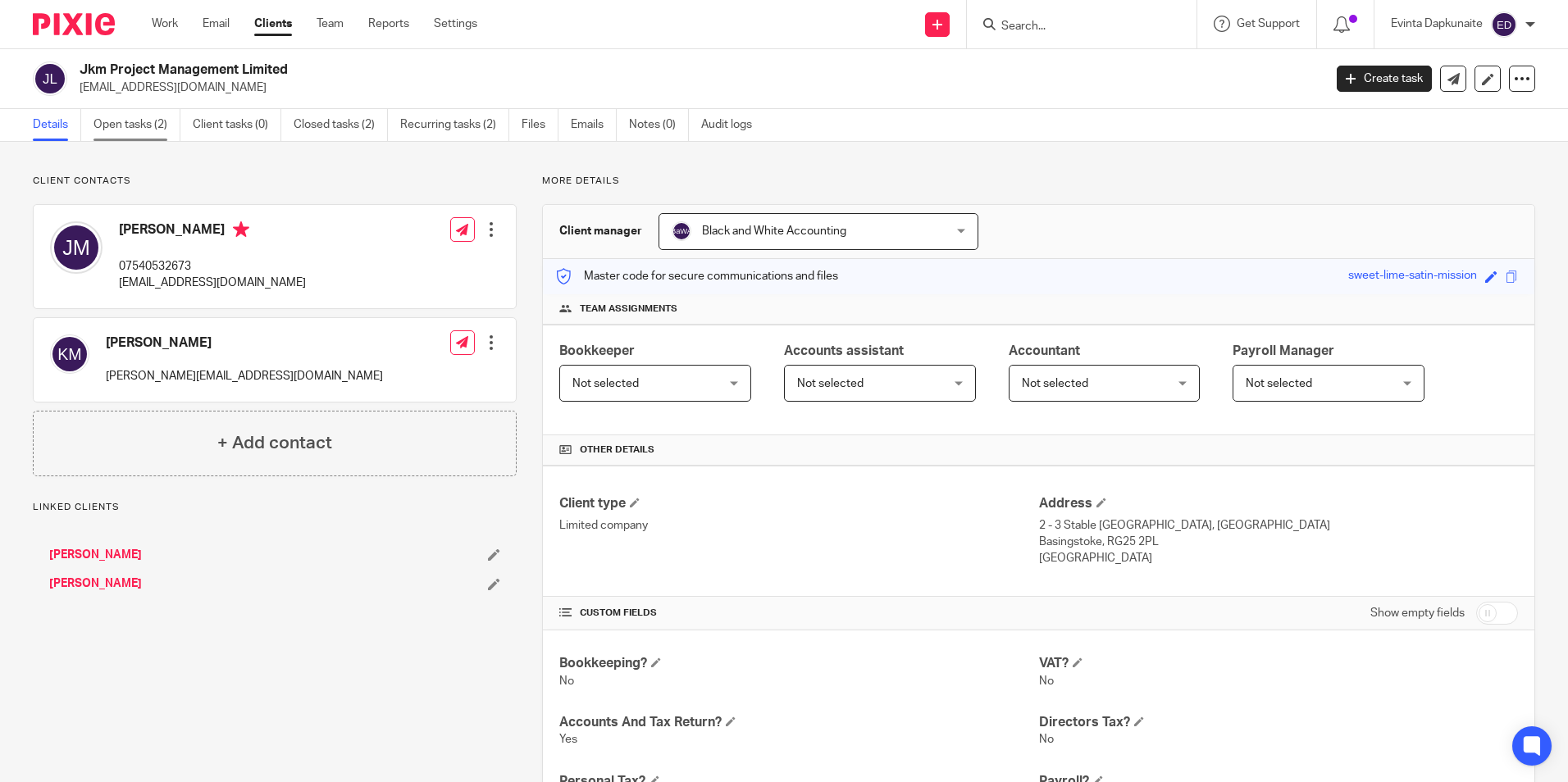
click at [138, 133] on link "Open tasks (2)" at bounding box center [137, 125] width 87 height 32
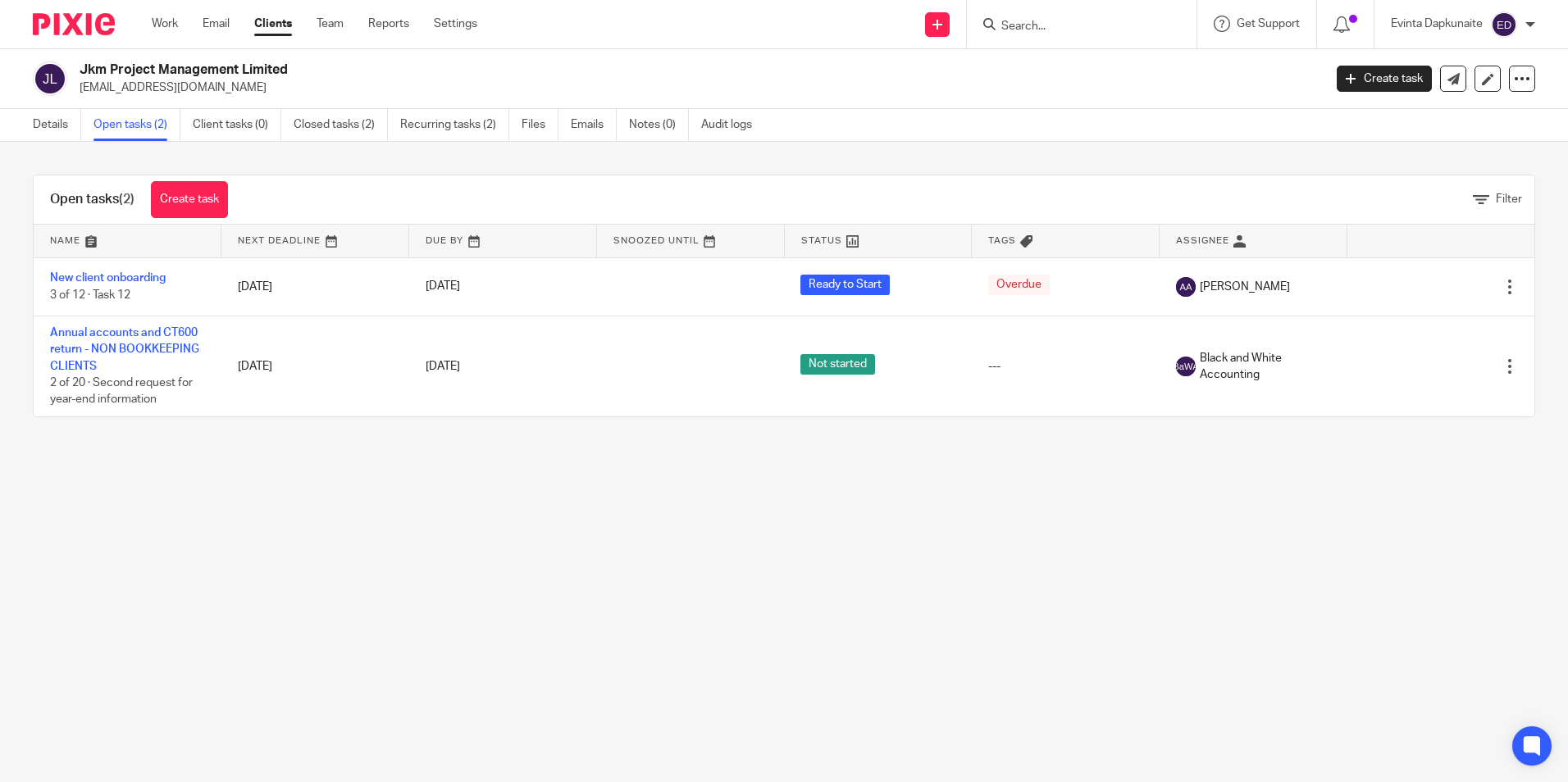
click at [1016, 25] on input "Search" at bounding box center [1073, 27] width 147 height 15
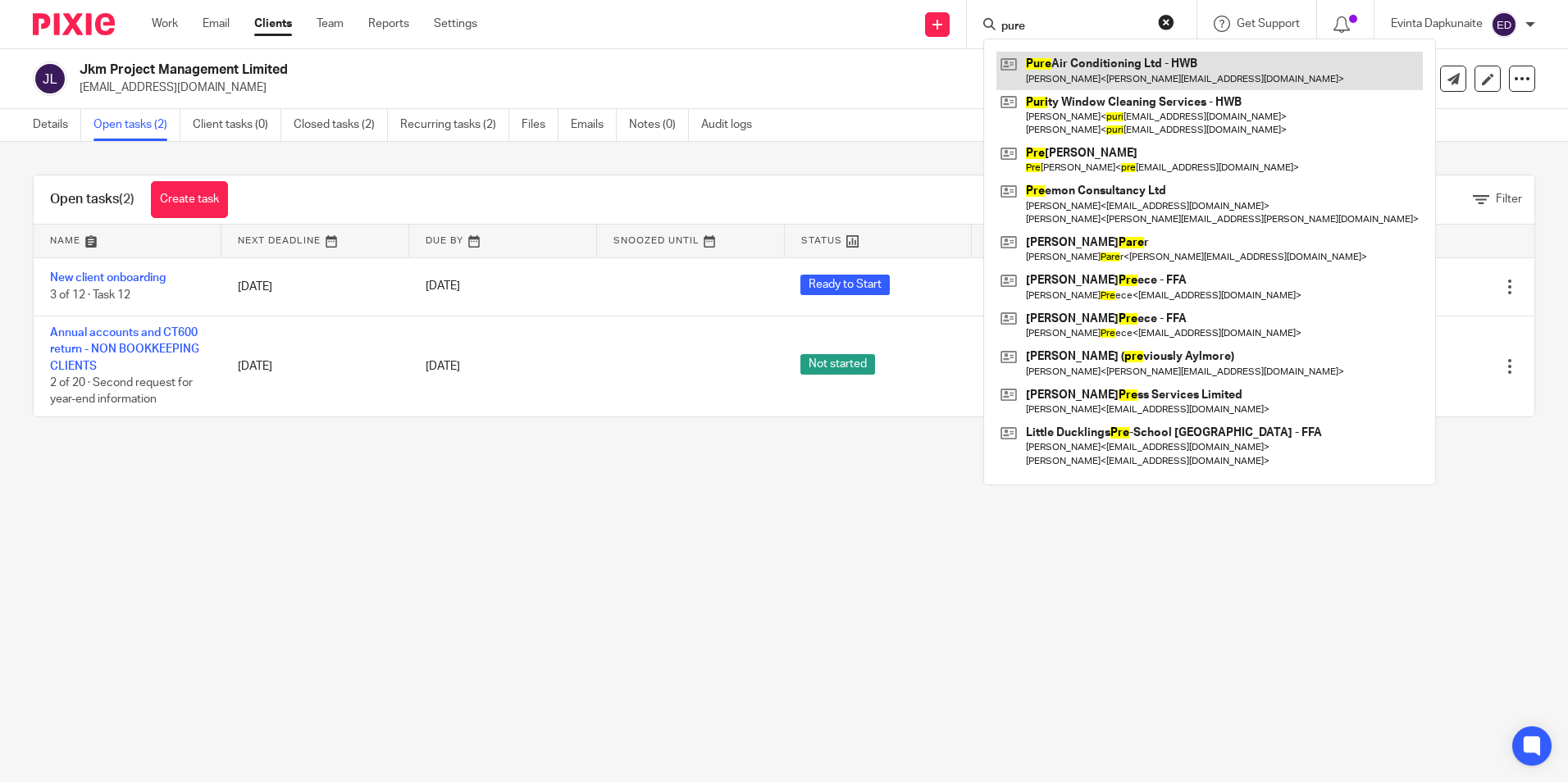
type input "pure"
click at [1082, 57] on link at bounding box center [1210, 70] width 426 height 37
click at [1061, 69] on link at bounding box center [1210, 70] width 426 height 37
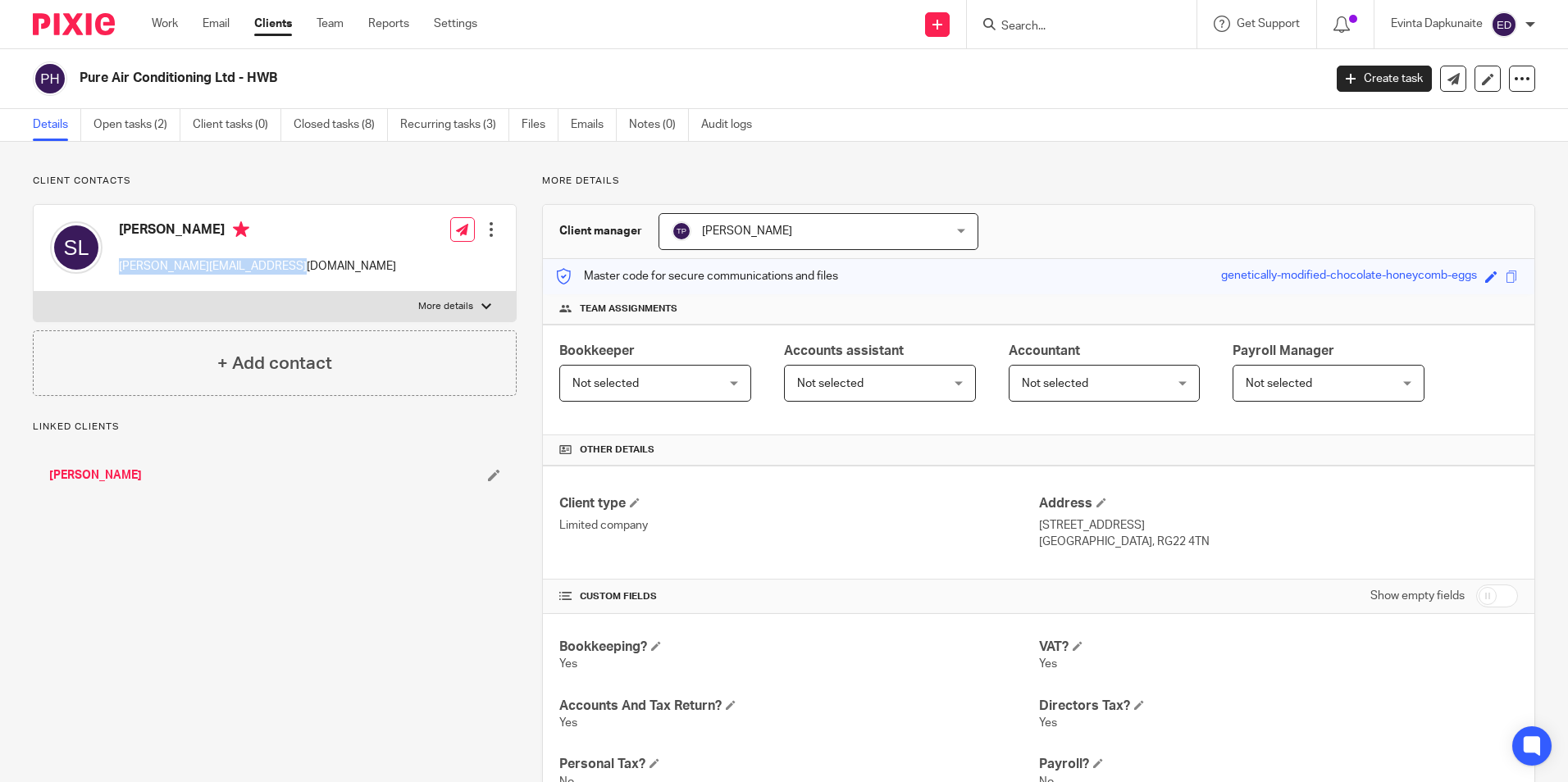
drag, startPoint x: 118, startPoint y: 266, endPoint x: 290, endPoint y: 266, distance: 172.0
click at [290, 266] on div "Scott Lawner scott@airtempsolutions.co.uk Edit contact Create client from conta…" at bounding box center [275, 248] width 482 height 87
copy p "scott@airtempsolutions.co.uk"
click at [997, 25] on div at bounding box center [1079, 24] width 191 height 21
click at [1024, 16] on form at bounding box center [1087, 24] width 174 height 21
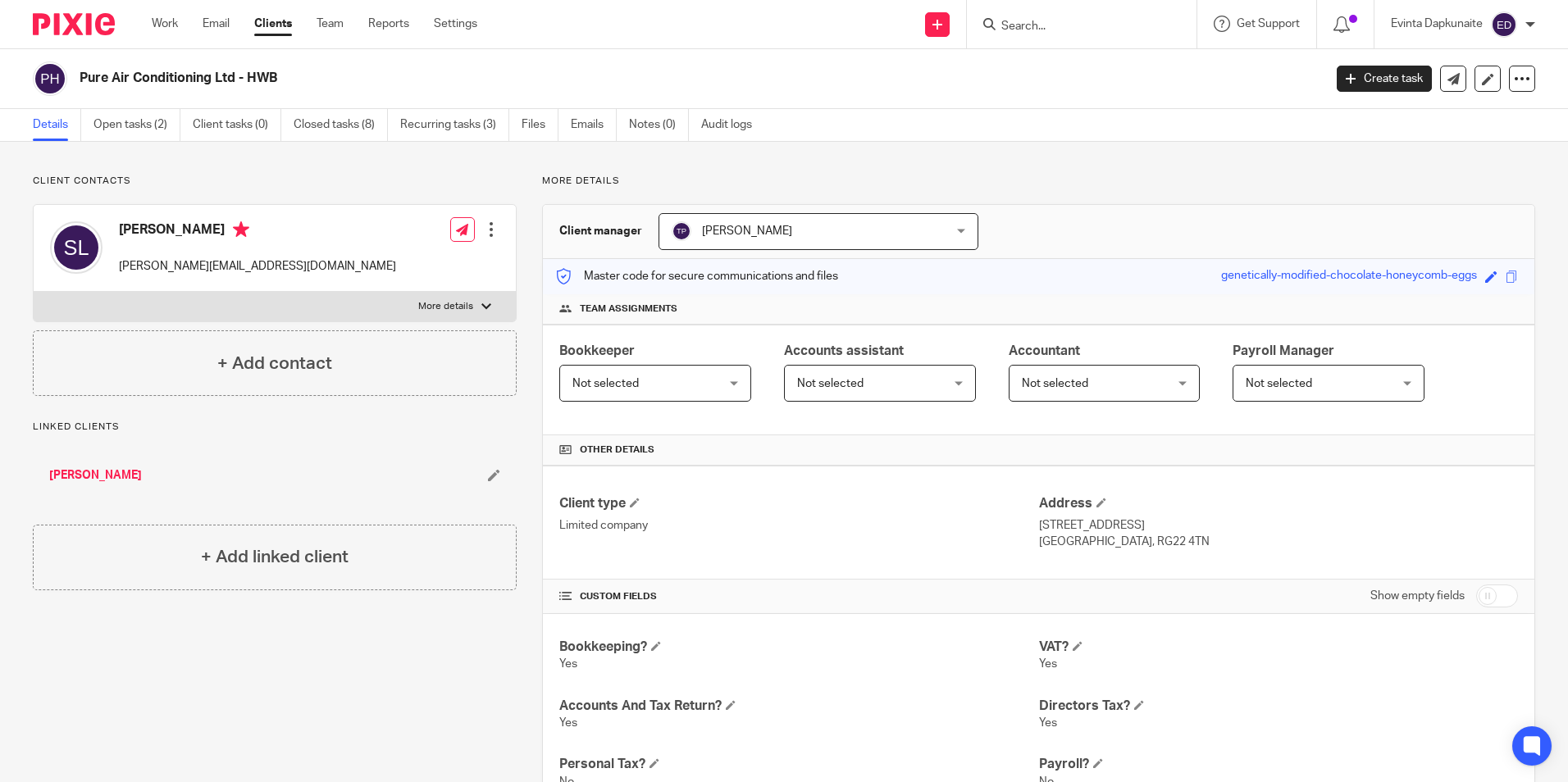
click at [1042, 21] on input "Search" at bounding box center [1073, 27] width 147 height 15
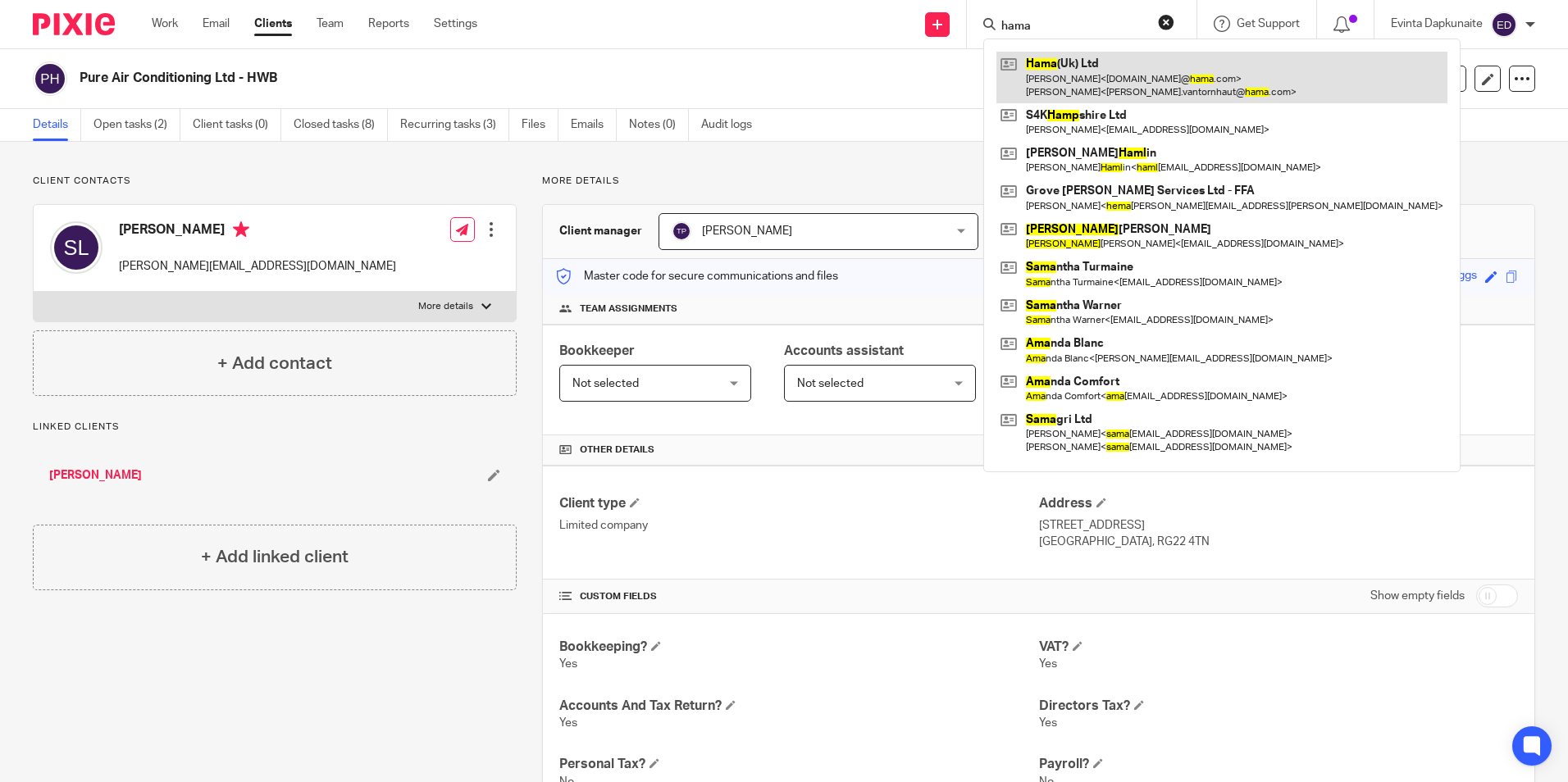
type input "hama"
click at [1033, 60] on link at bounding box center [1222, 77] width 451 height 51
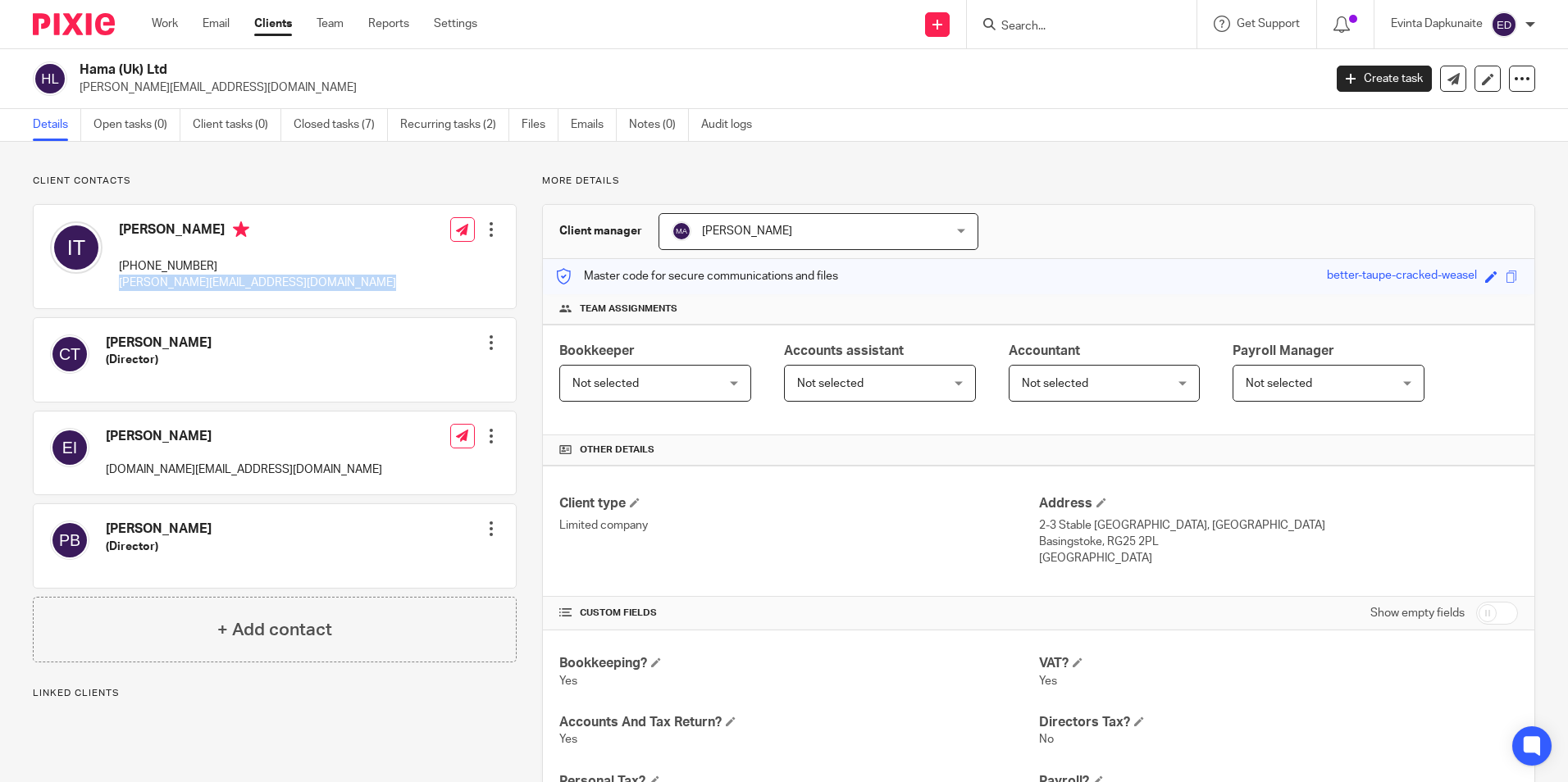
drag, startPoint x: 117, startPoint y: 283, endPoint x: 378, endPoint y: 283, distance: 261.0
click at [378, 283] on div "[PERSON_NAME] [PHONE_NUMBER] [PERSON_NAME][EMAIL_ADDRESS][DOMAIN_NAME] Edit con…" at bounding box center [275, 256] width 482 height 103
copy div "[PERSON_NAME][EMAIL_ADDRESS][DOMAIN_NAME]"
click at [1047, 31] on input "Search" at bounding box center [1073, 27] width 147 height 15
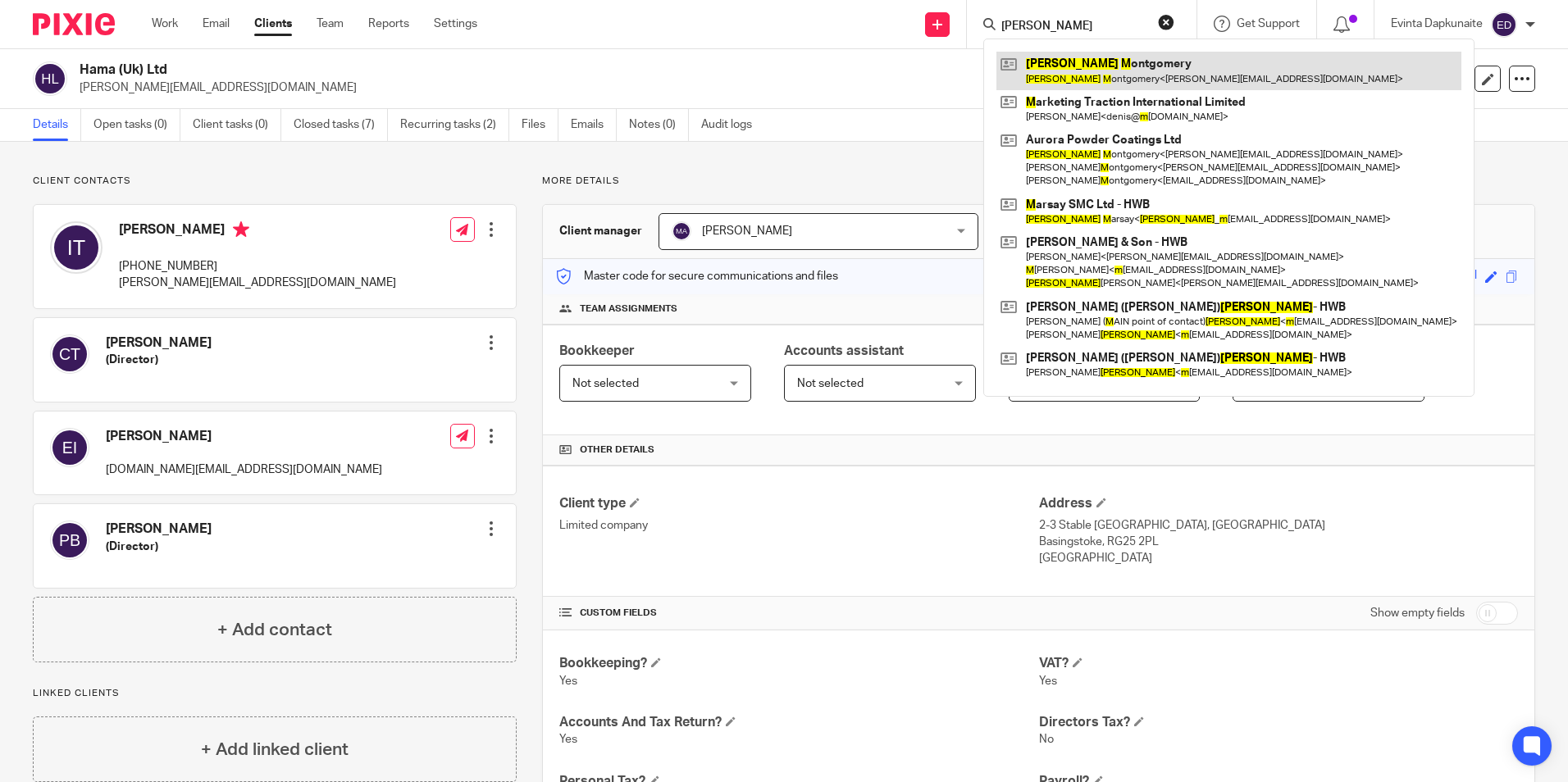
type input "[PERSON_NAME]"
click at [1109, 61] on link at bounding box center [1229, 70] width 465 height 37
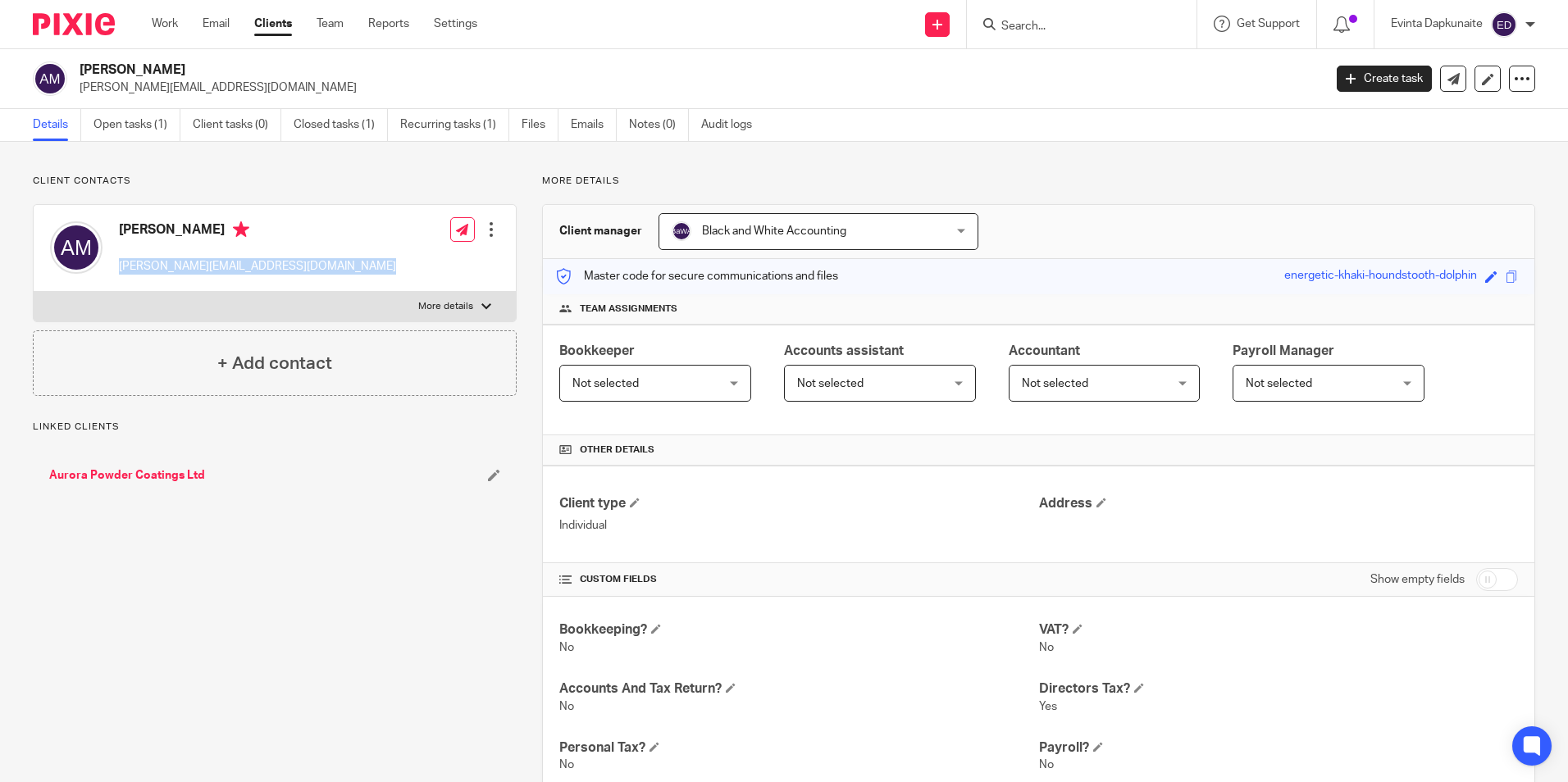
drag, startPoint x: 117, startPoint y: 267, endPoint x: 401, endPoint y: 260, distance: 284.1
click at [401, 260] on div "[PERSON_NAME] [PERSON_NAME][EMAIL_ADDRESS][DOMAIN_NAME] Edit contact Create cli…" at bounding box center [275, 248] width 482 height 87
copy div "andy@aurorapowdercoating.co.uk"
click at [1045, 14] on form at bounding box center [1087, 24] width 174 height 21
click at [1037, 24] on input "Search" at bounding box center [1073, 27] width 147 height 15
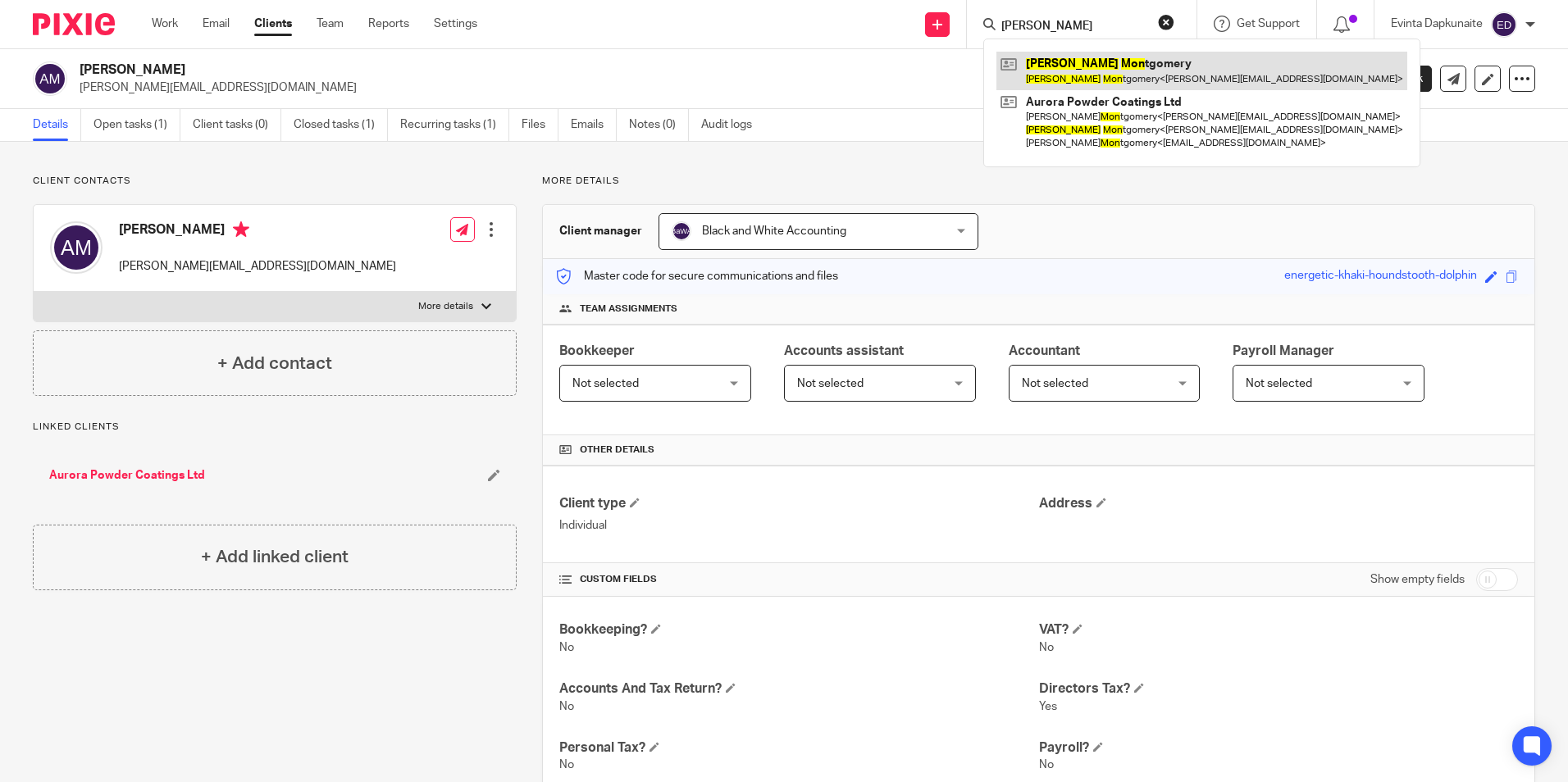
type input "david mon"
click at [1048, 59] on link at bounding box center [1202, 70] width 411 height 37
click at [1078, 62] on link at bounding box center [1202, 70] width 411 height 37
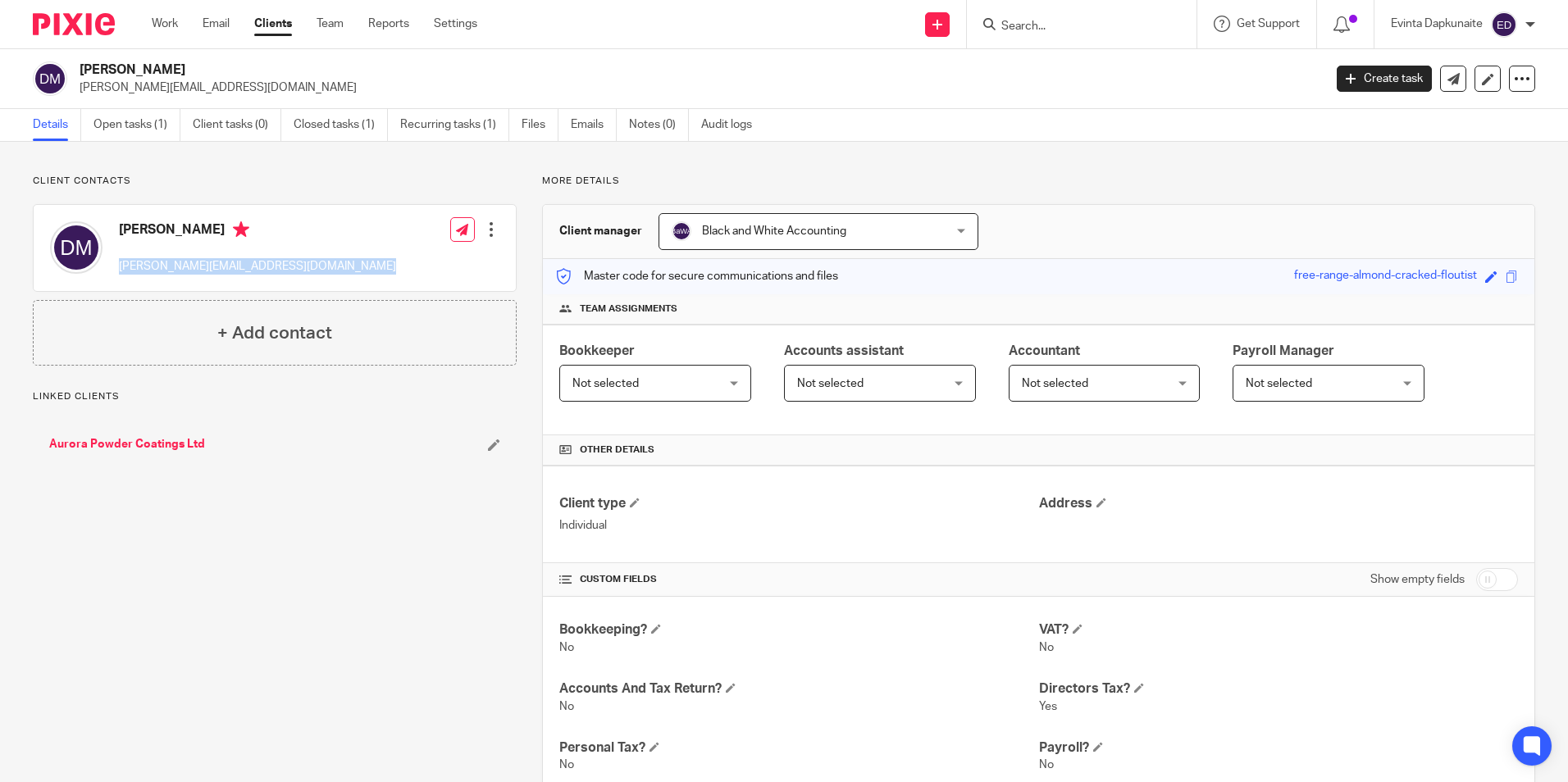
drag, startPoint x: 119, startPoint y: 269, endPoint x: 399, endPoint y: 269, distance: 280.0
click at [399, 269] on div "David Montgomery dave@aurorapowdercoating.co.uk Edit contact Create client from…" at bounding box center [275, 248] width 482 height 86
drag, startPoint x: 399, startPoint y: 269, endPoint x: 256, endPoint y: 269, distance: 143.0
copy div "dave@aurorapowdercoating.co.uk"
click at [1022, 28] on input "Search" at bounding box center [1073, 27] width 147 height 15
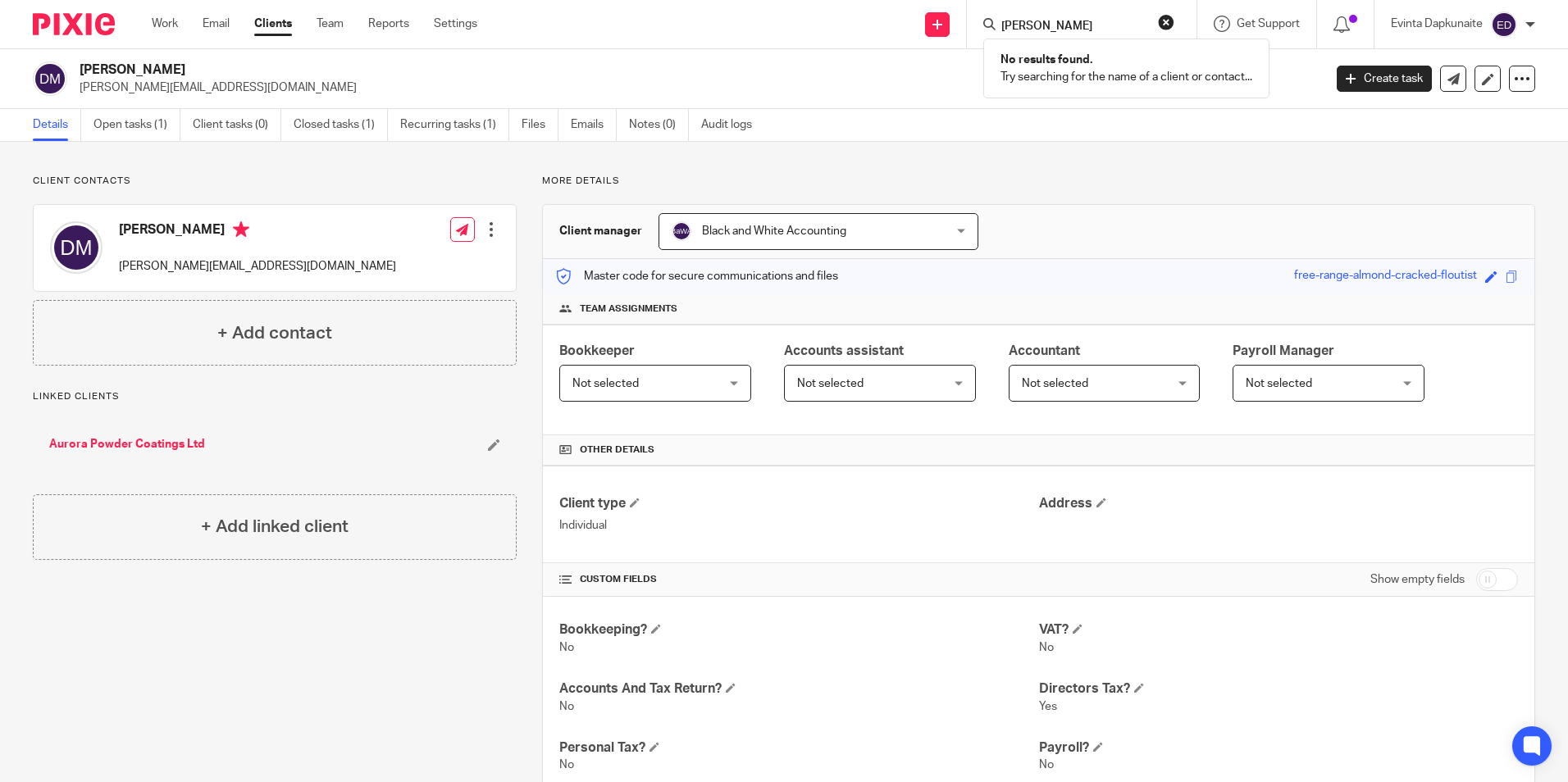
type input "sharon b"
click at [1163, 24] on button "reset" at bounding box center [1166, 22] width 17 height 17
click at [1075, 22] on input "Search" at bounding box center [1073, 27] width 147 height 15
type input "southern"
click at [1090, 67] on link at bounding box center [1135, 77] width 277 height 51
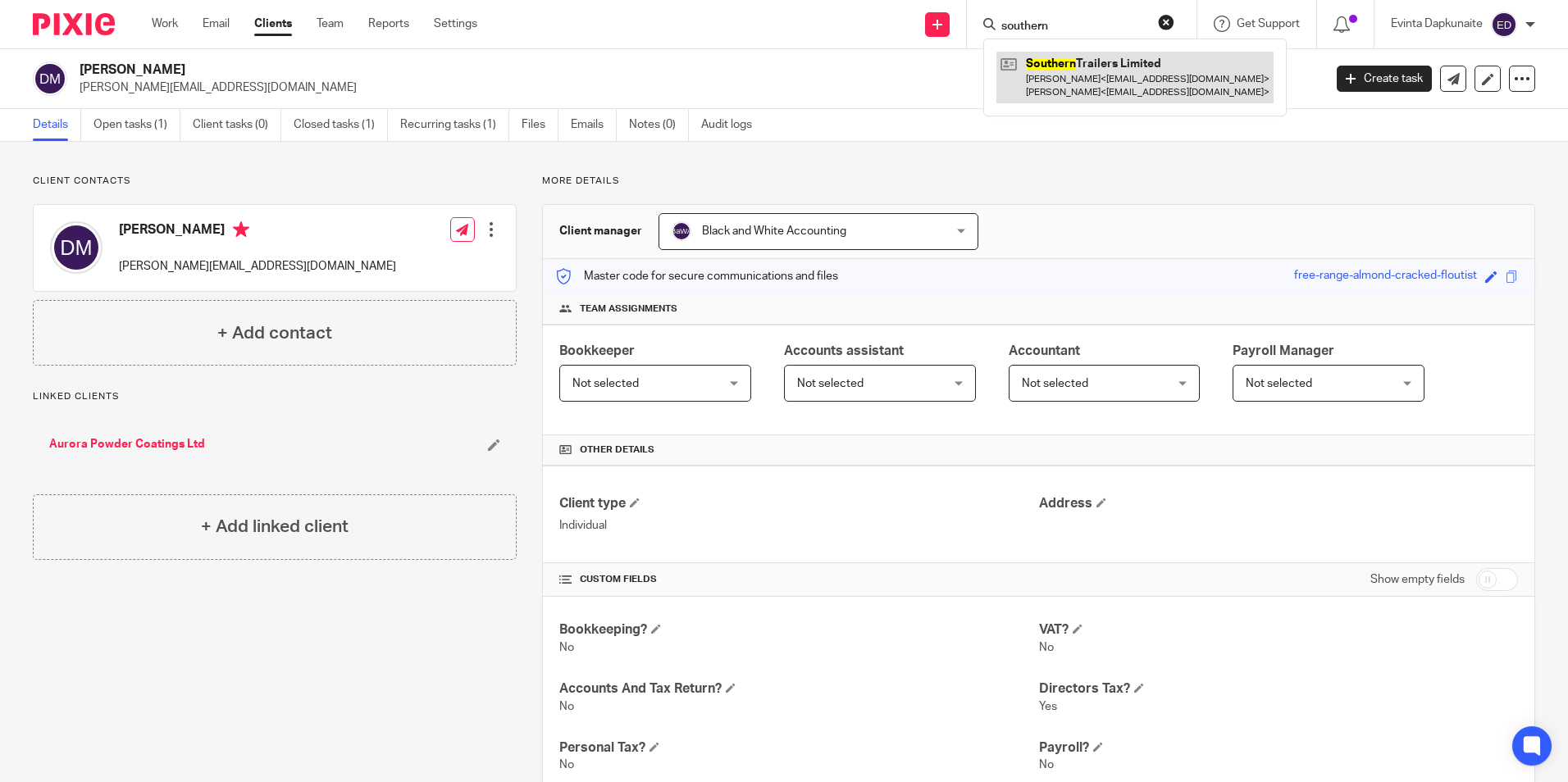
click at [1044, 73] on link at bounding box center [1135, 77] width 277 height 51
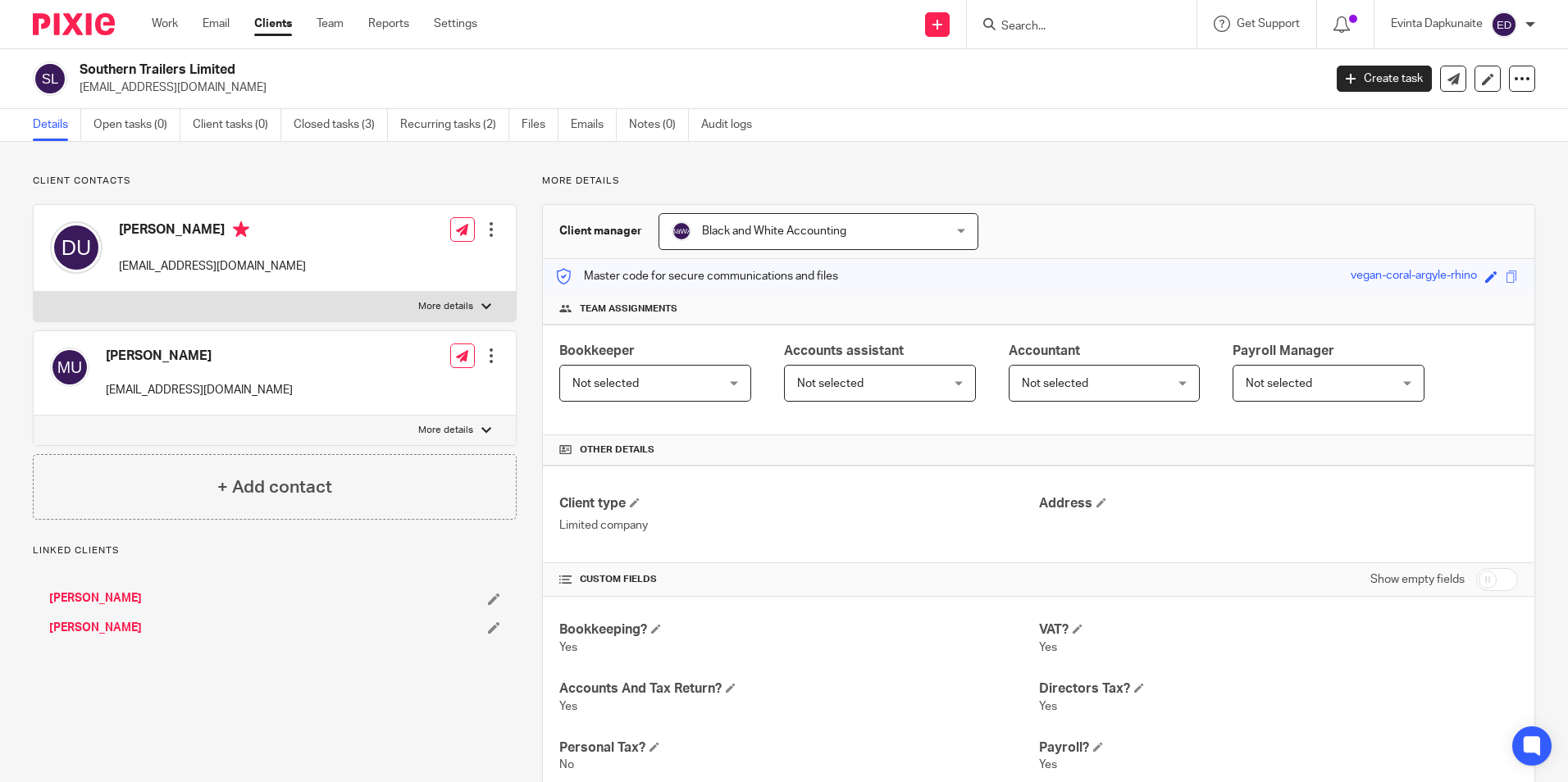
click at [444, 315] on label "More details" at bounding box center [275, 307] width 482 height 30
click at [34, 292] on input "More details" at bounding box center [33, 291] width 1 height 1
checkbox input "true"
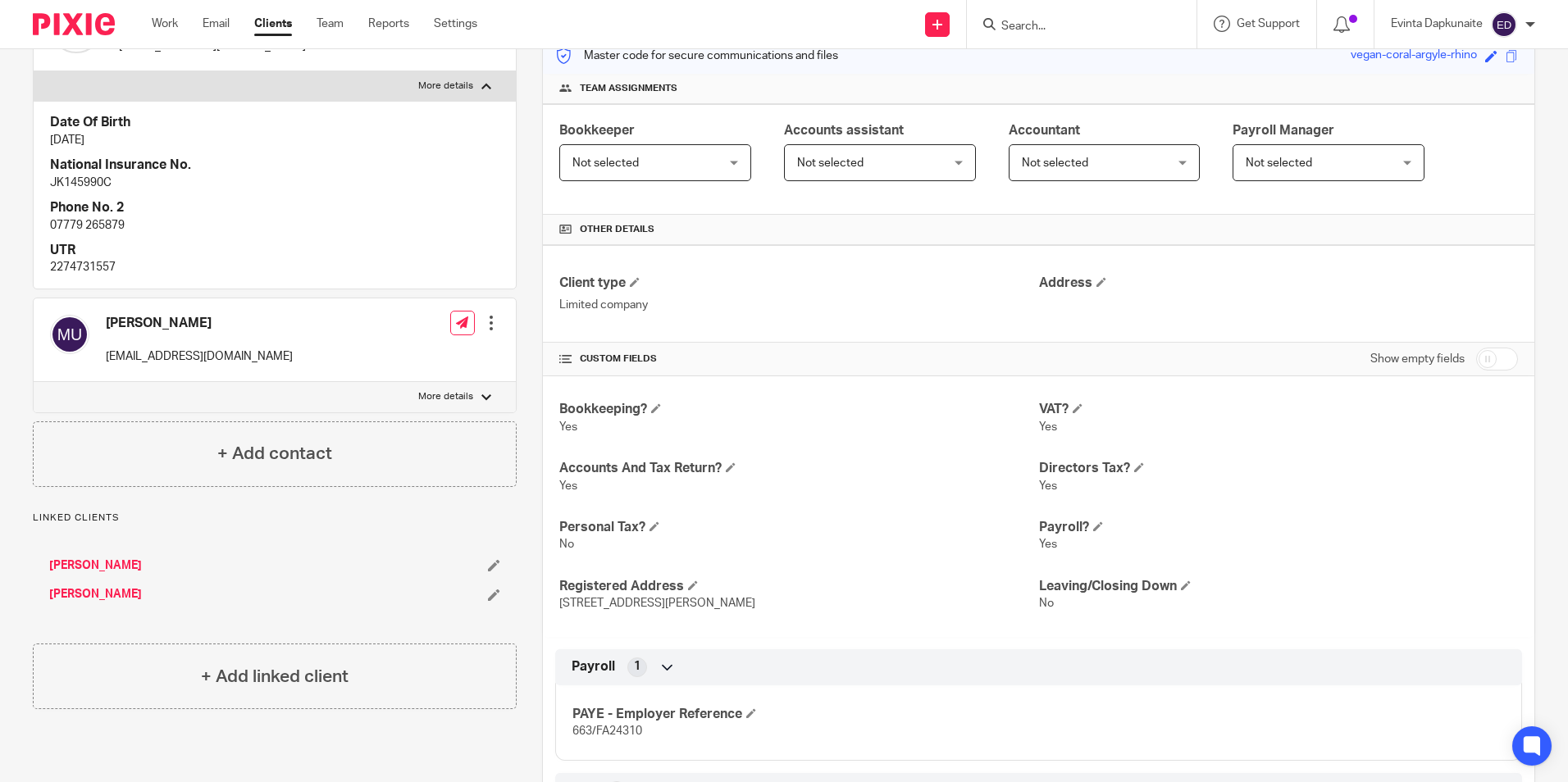
scroll to position [246, 0]
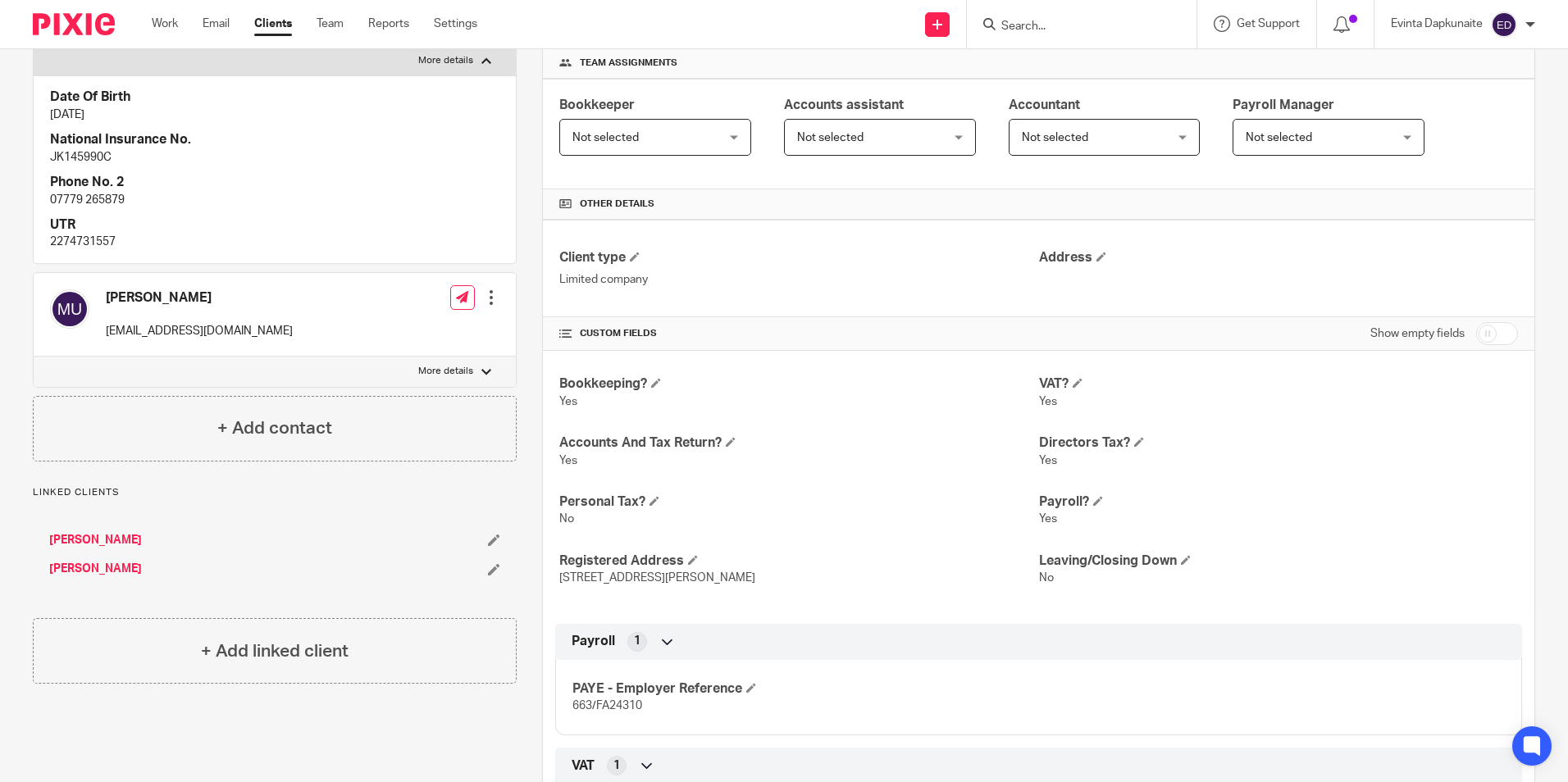
drag, startPoint x: 553, startPoint y: 578, endPoint x: 942, endPoint y: 579, distance: 389.0
click at [942, 579] on div "Bookkeeping? Yes VAT? Yes Accounts And Tax Return? Yes Directors Tax? Yes Perso…" at bounding box center [1039, 481] width 992 height 260
drag, startPoint x: 942, startPoint y: 579, endPoint x: 946, endPoint y: 590, distance: 11.7
click at [946, 590] on div "Bookkeeping? Yes VAT? Yes Accounts And Tax Return? Yes Directors Tax? Yes Perso…" at bounding box center [1039, 481] width 992 height 260
click at [893, 589] on div "Bookkeeping? Yes VAT? Yes Accounts And Tax Return? Yes Directors Tax? Yes Perso…" at bounding box center [1039, 481] width 992 height 260
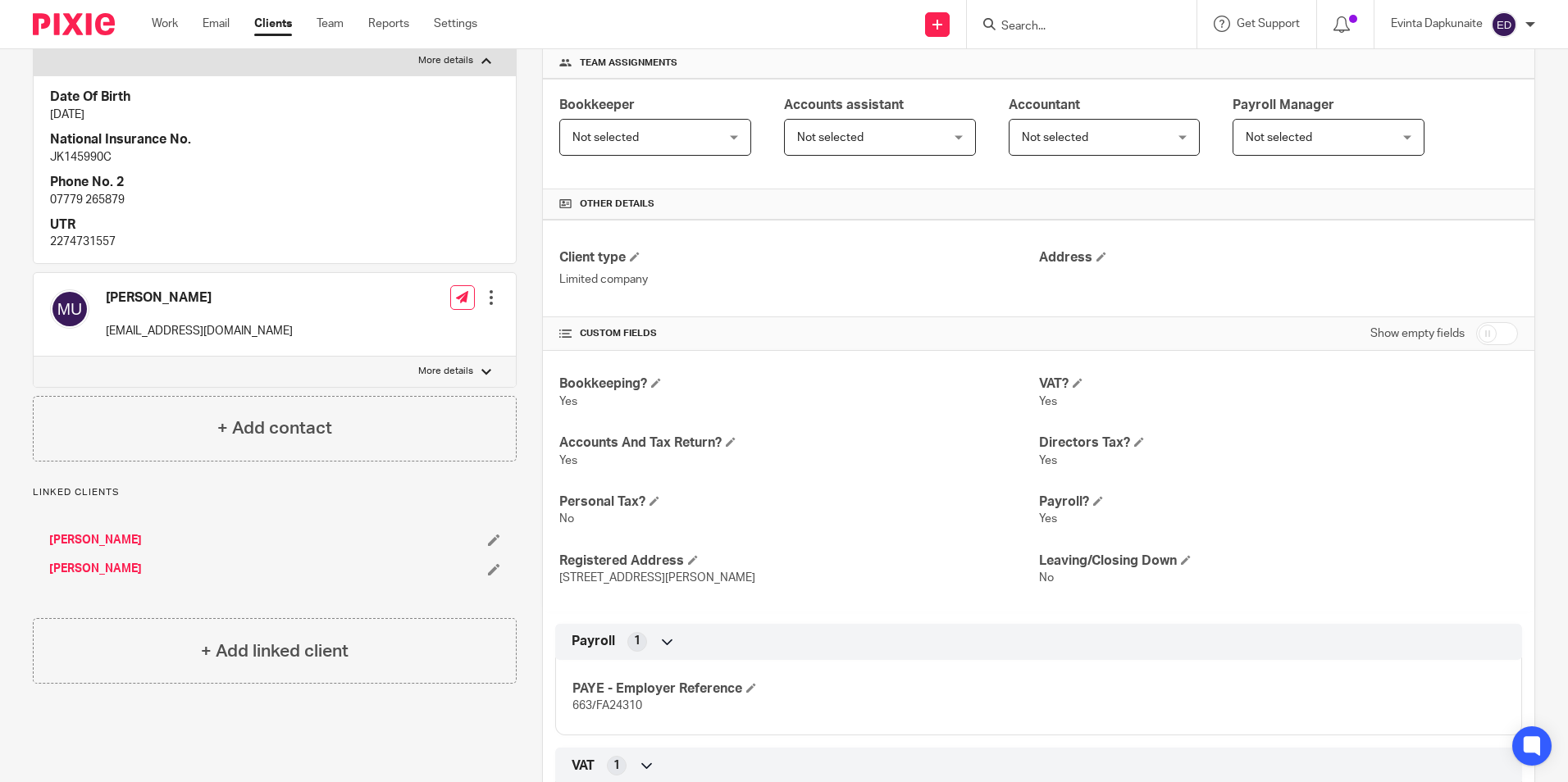
drag, startPoint x: 558, startPoint y: 580, endPoint x: 902, endPoint y: 591, distance: 344.2
click at [902, 591] on div "Bookkeeping? Yes VAT? Yes Accounts And Tax Return? Yes Directors Tax? Yes Perso…" at bounding box center [1039, 481] width 992 height 260
drag, startPoint x: 902, startPoint y: 591, endPoint x: 904, endPoint y: 601, distance: 10.2
click at [904, 601] on div "Bookkeeping? Yes VAT? Yes Accounts And Tax Return? Yes Directors Tax? Yes Perso…" at bounding box center [1039, 481] width 992 height 260
drag, startPoint x: 549, startPoint y: 581, endPoint x: 903, endPoint y: 578, distance: 354.0
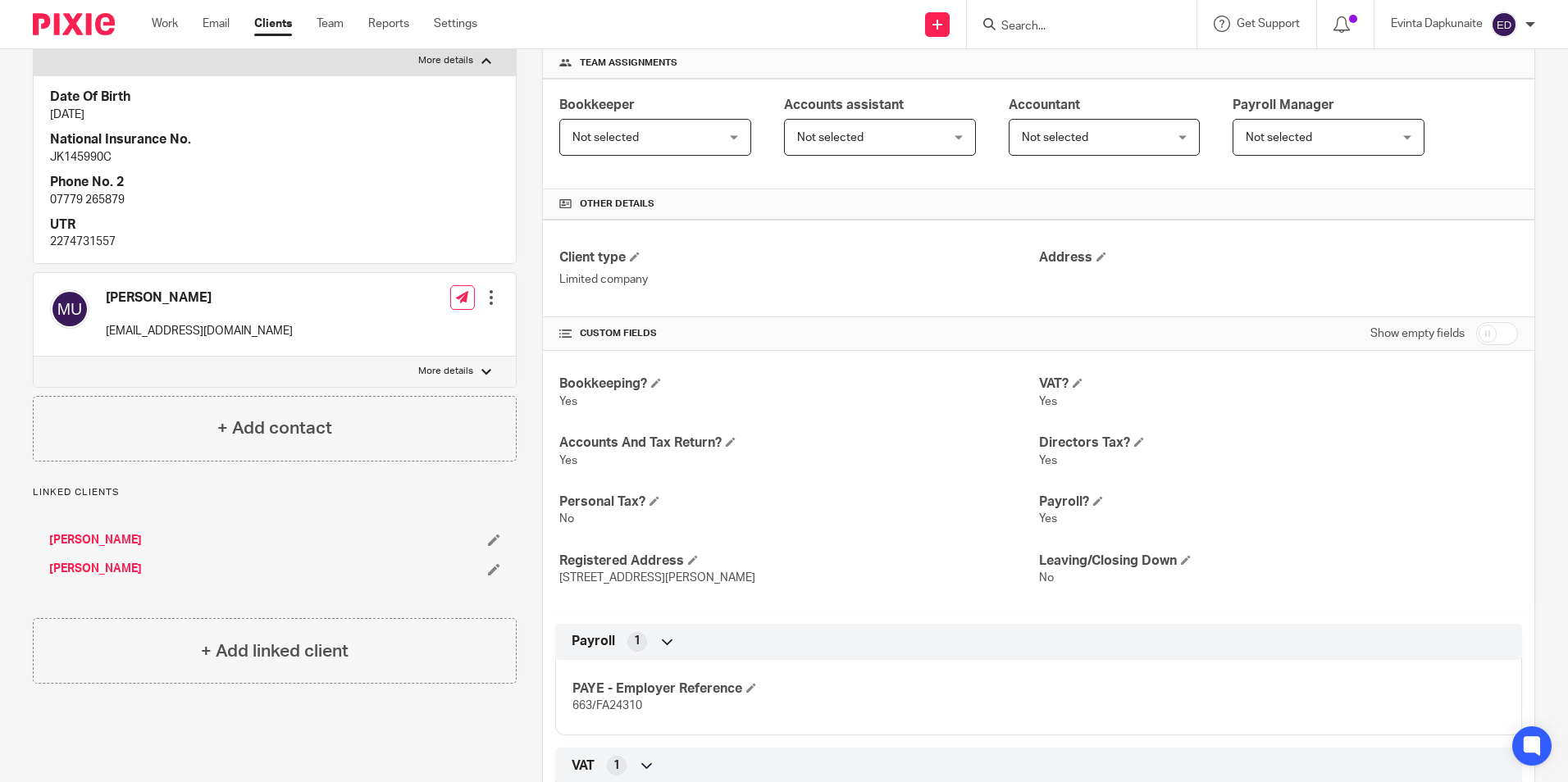
click at [903, 578] on div "Bookkeeping? Yes VAT? Yes Accounts And Tax Return? Yes Directors Tax? Yes Perso…" at bounding box center [1039, 481] width 992 height 260
drag, startPoint x: 903, startPoint y: 578, endPoint x: 891, endPoint y: 582, distance: 12.6
click at [755, 582] on span "Unit 1 Dukes Mill Station Approach, Hampshire, Medstead, GU34 5EN" at bounding box center [657, 577] width 196 height 11
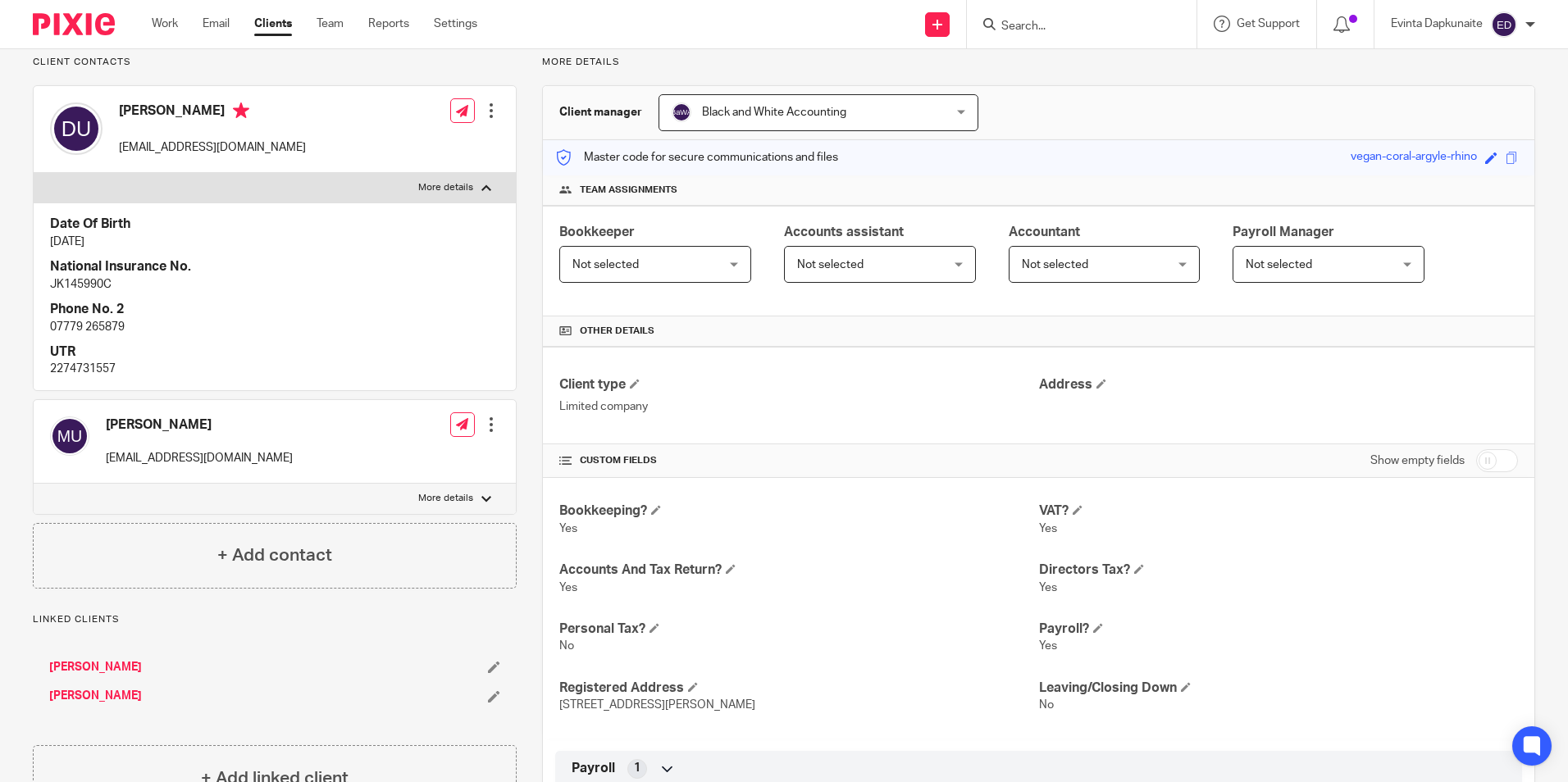
scroll to position [0, 0]
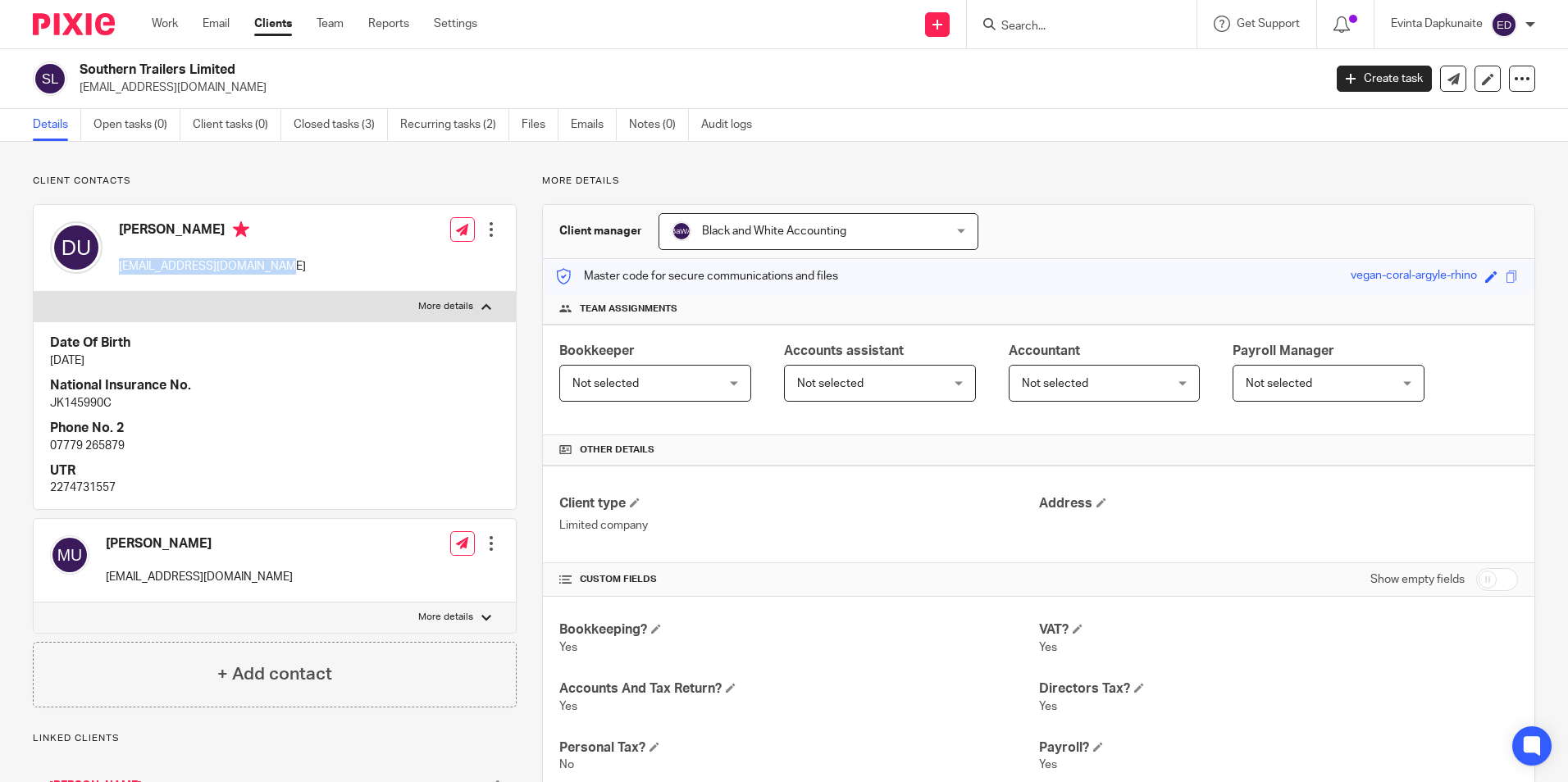
drag, startPoint x: 118, startPoint y: 262, endPoint x: 329, endPoint y: 279, distance: 211.7
click at [329, 279] on div "Deborah Underdown mrsdunderdown999@gmail.com Edit contact Create client from co…" at bounding box center [275, 248] width 482 height 87
copy p "[EMAIL_ADDRESS][DOMAIN_NAME]"
click at [328, 24] on link "Team" at bounding box center [330, 24] width 27 height 17
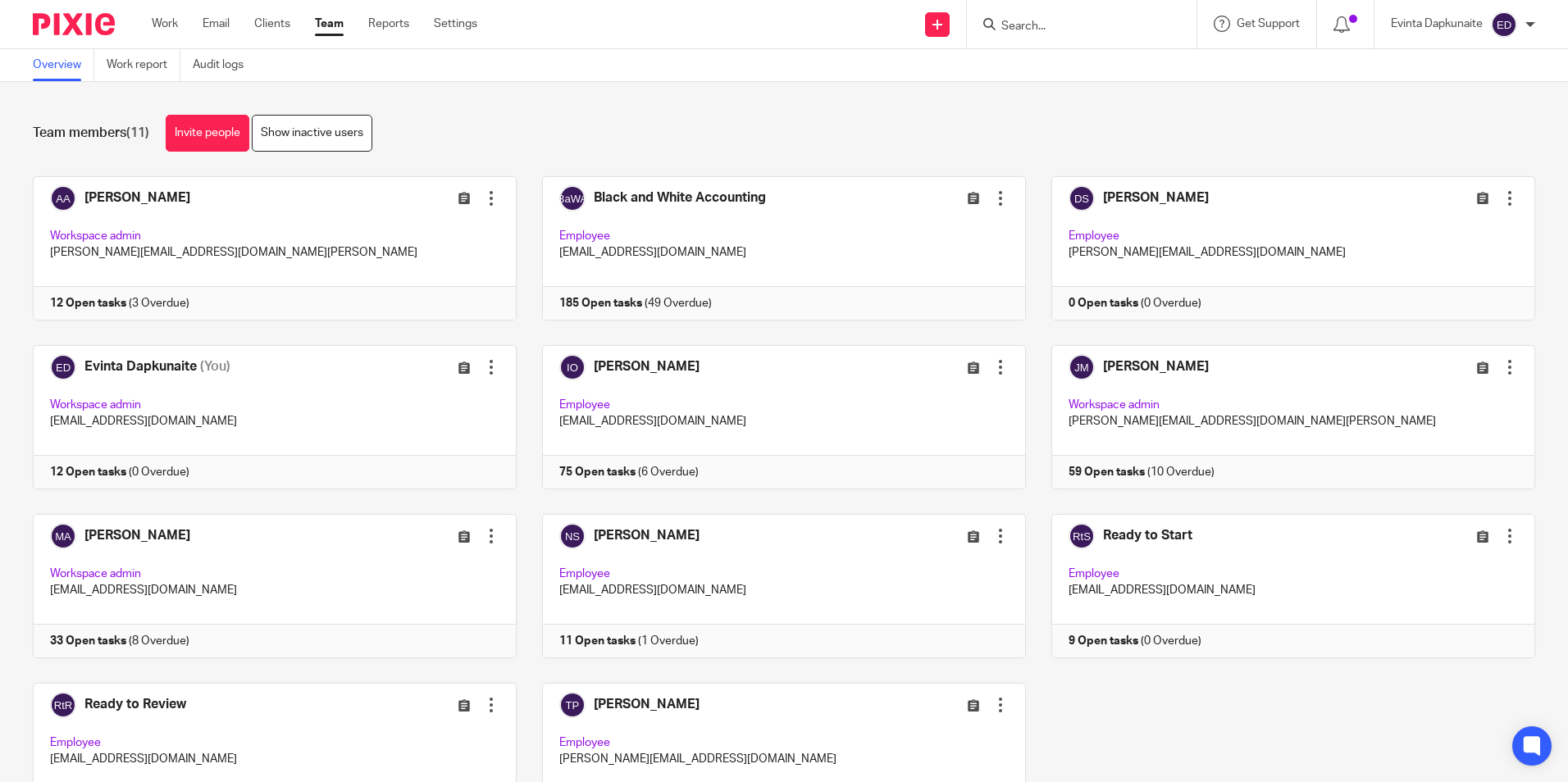
click at [1030, 29] on input "Search" at bounding box center [1073, 27] width 147 height 15
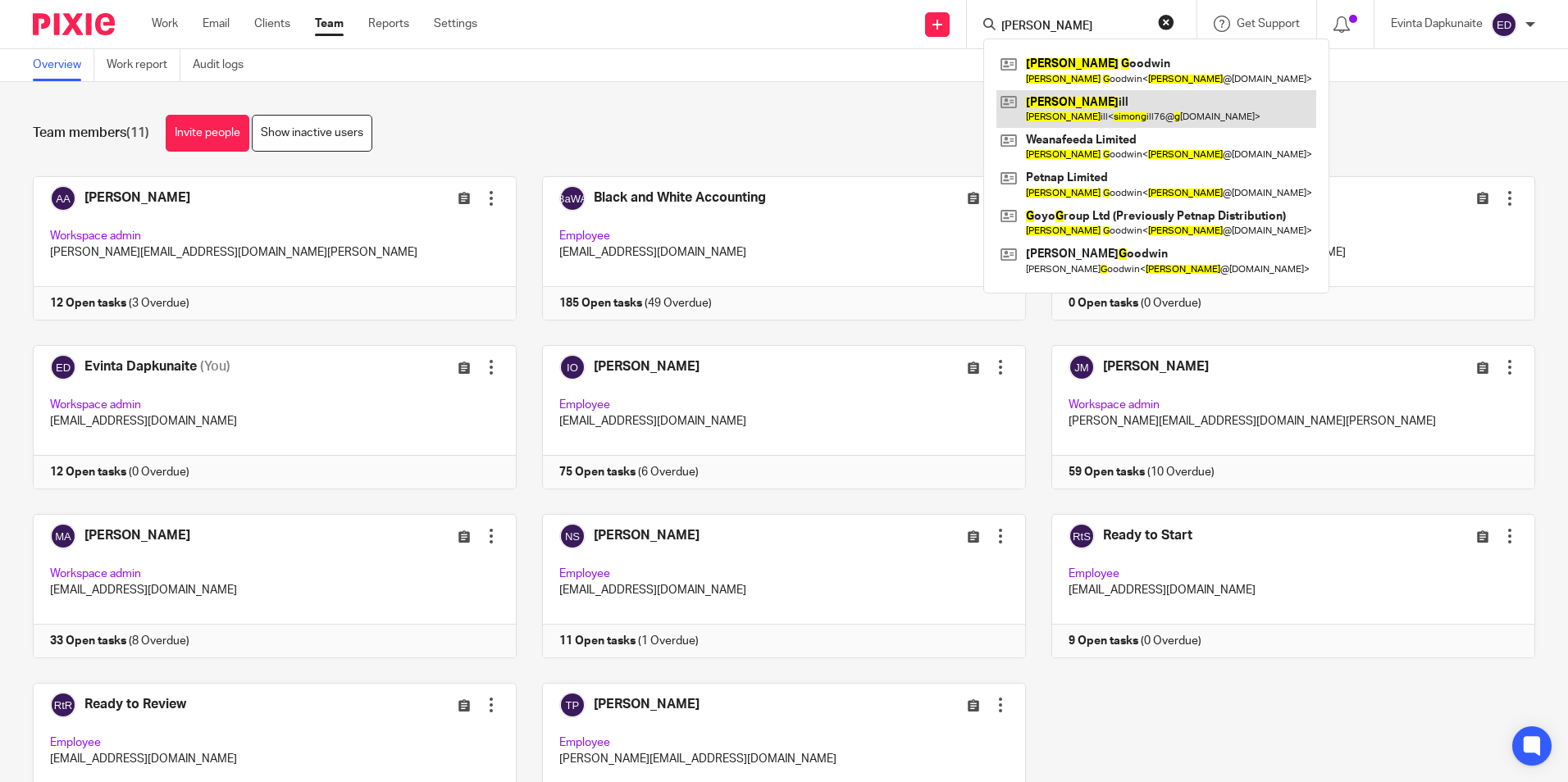
type input "[PERSON_NAME]"
click at [1059, 100] on link at bounding box center [1156, 108] width 320 height 37
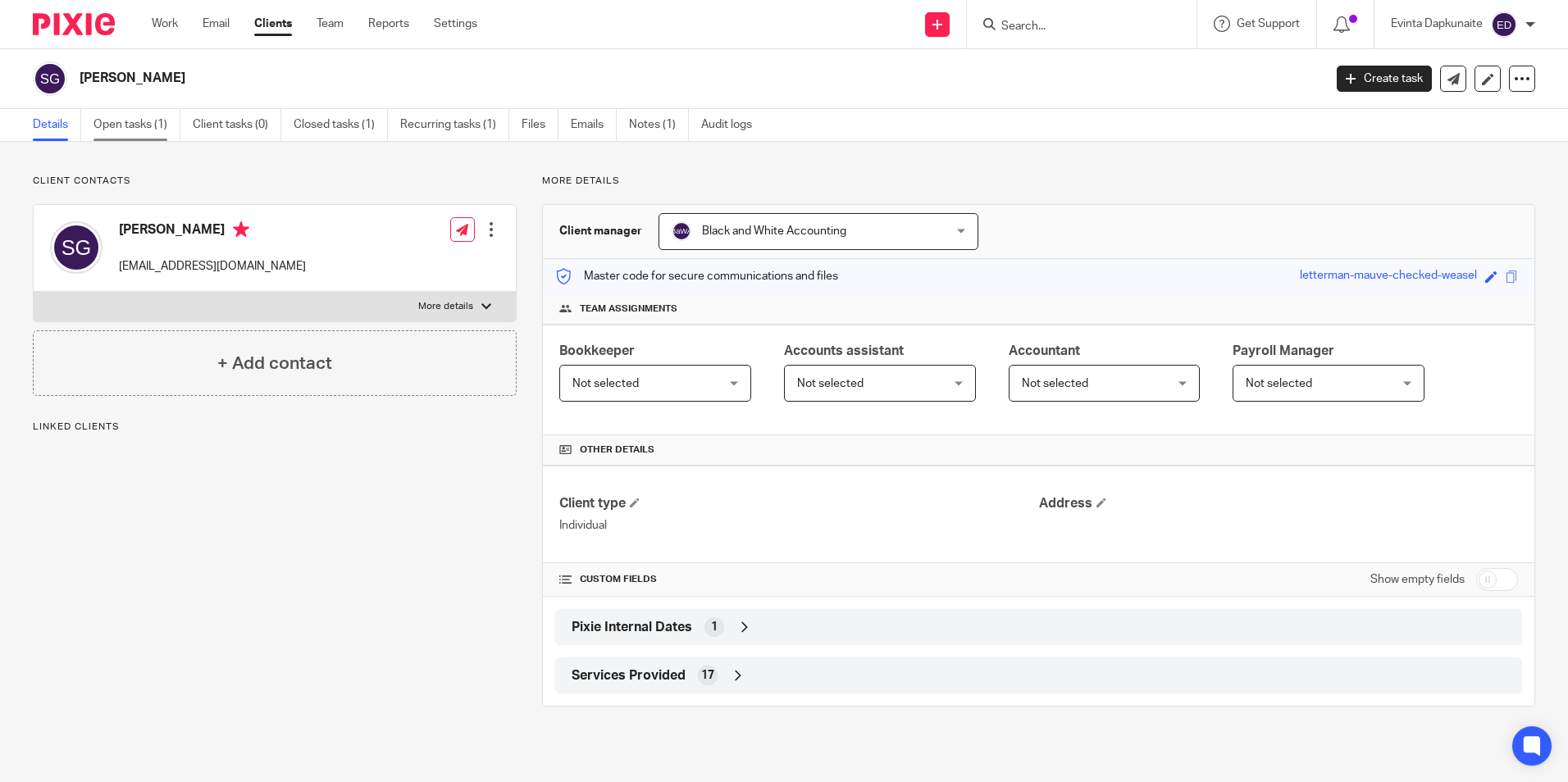
click at [145, 133] on link "Open tasks (1)" at bounding box center [137, 125] width 87 height 32
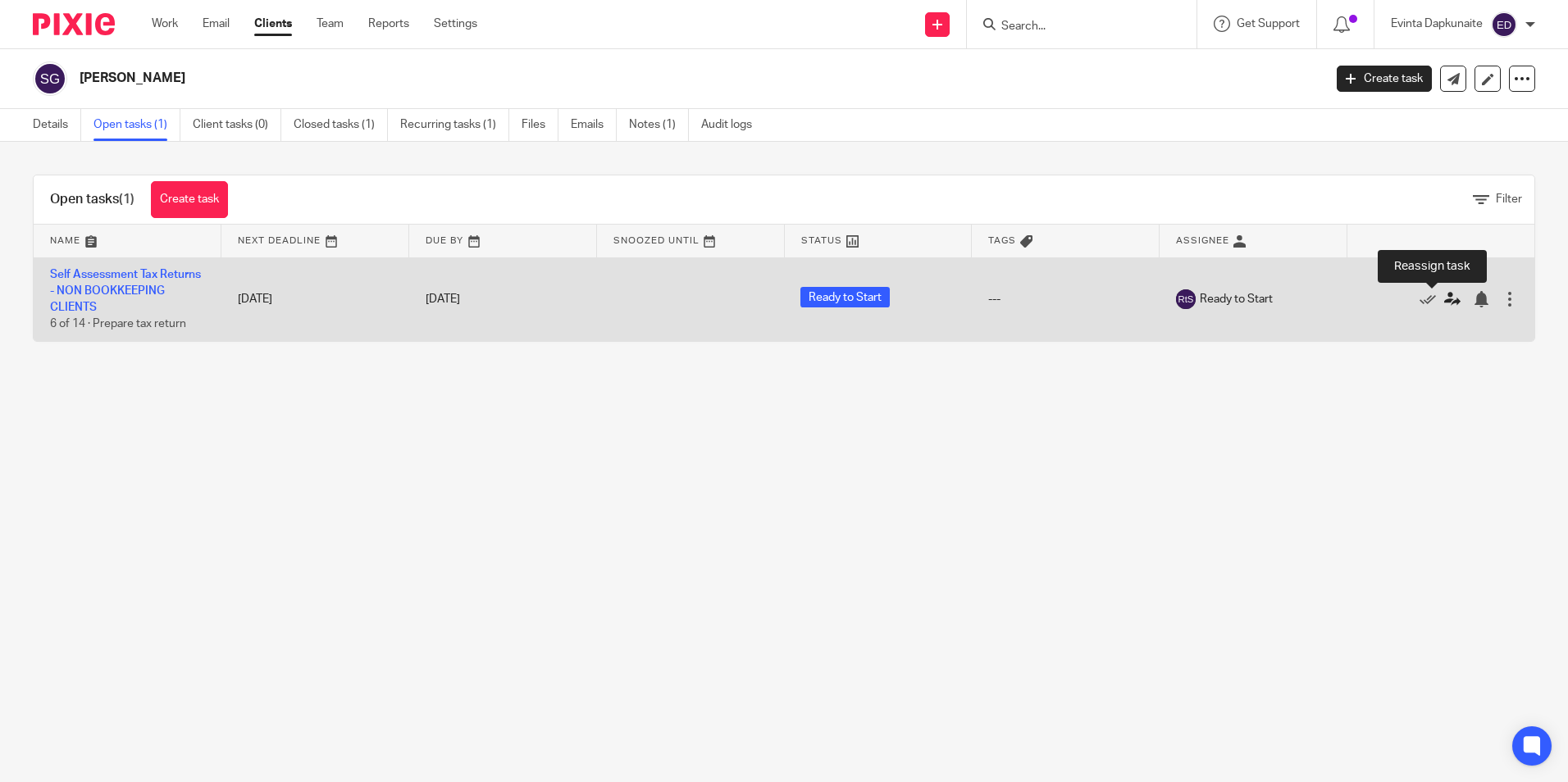
click at [1444, 302] on icon at bounding box center [1452, 299] width 17 height 17
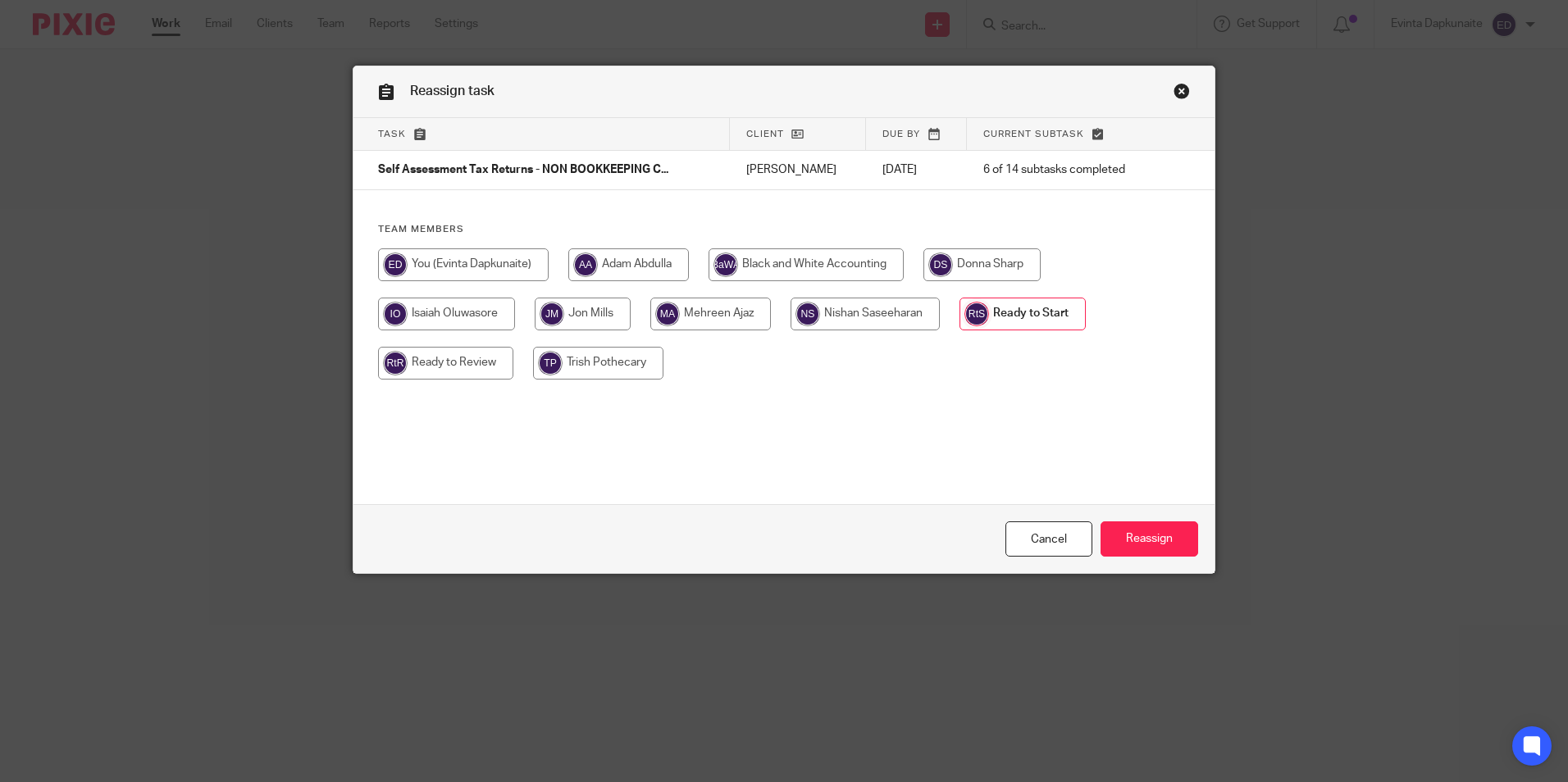
click at [506, 269] on input "radio" at bounding box center [464, 265] width 171 height 33
radio input "true"
click at [1152, 533] on input "Reassign" at bounding box center [1149, 539] width 98 height 35
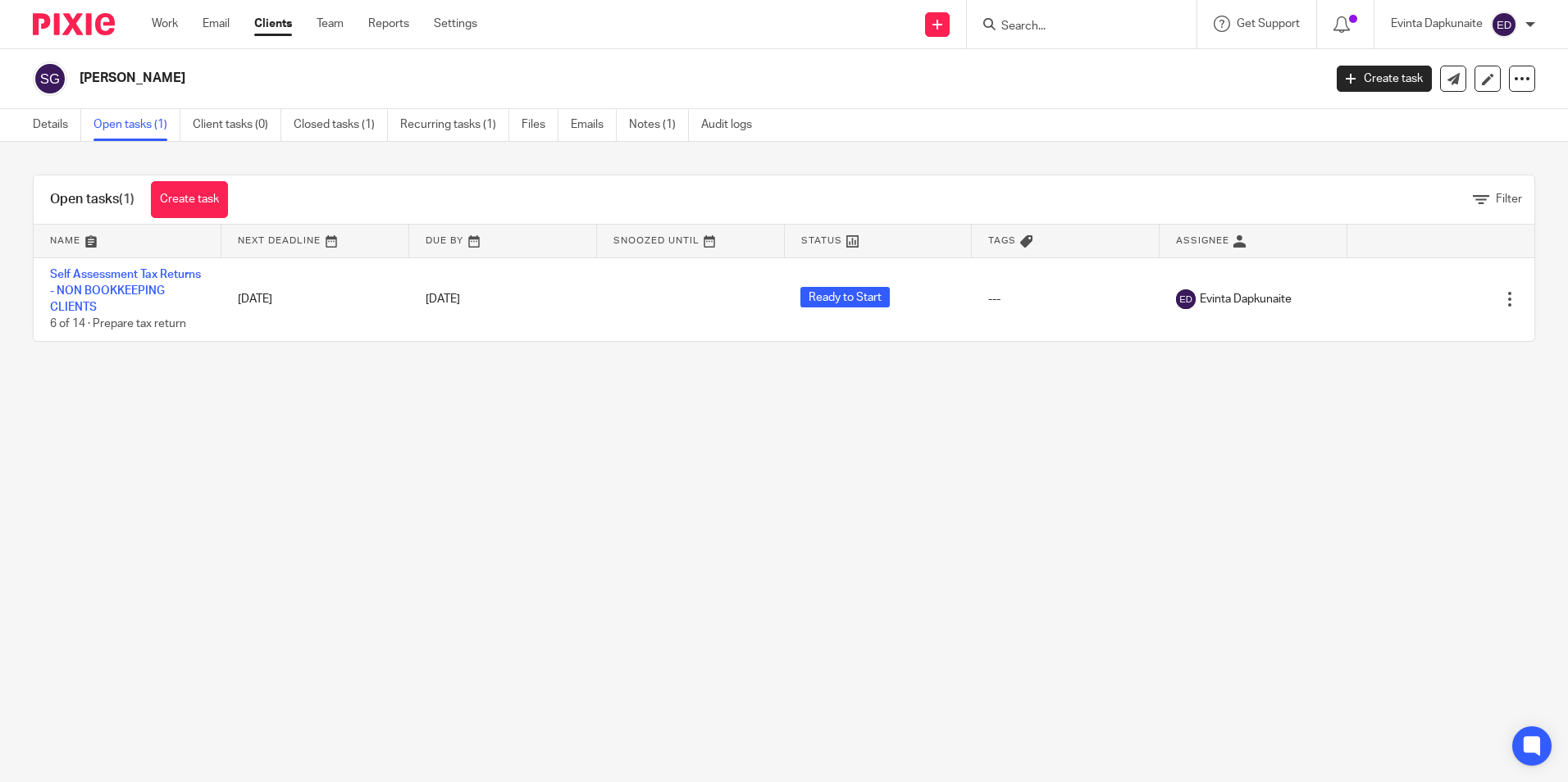
click at [1121, 29] on input "Search" at bounding box center [1073, 27] width 147 height 15
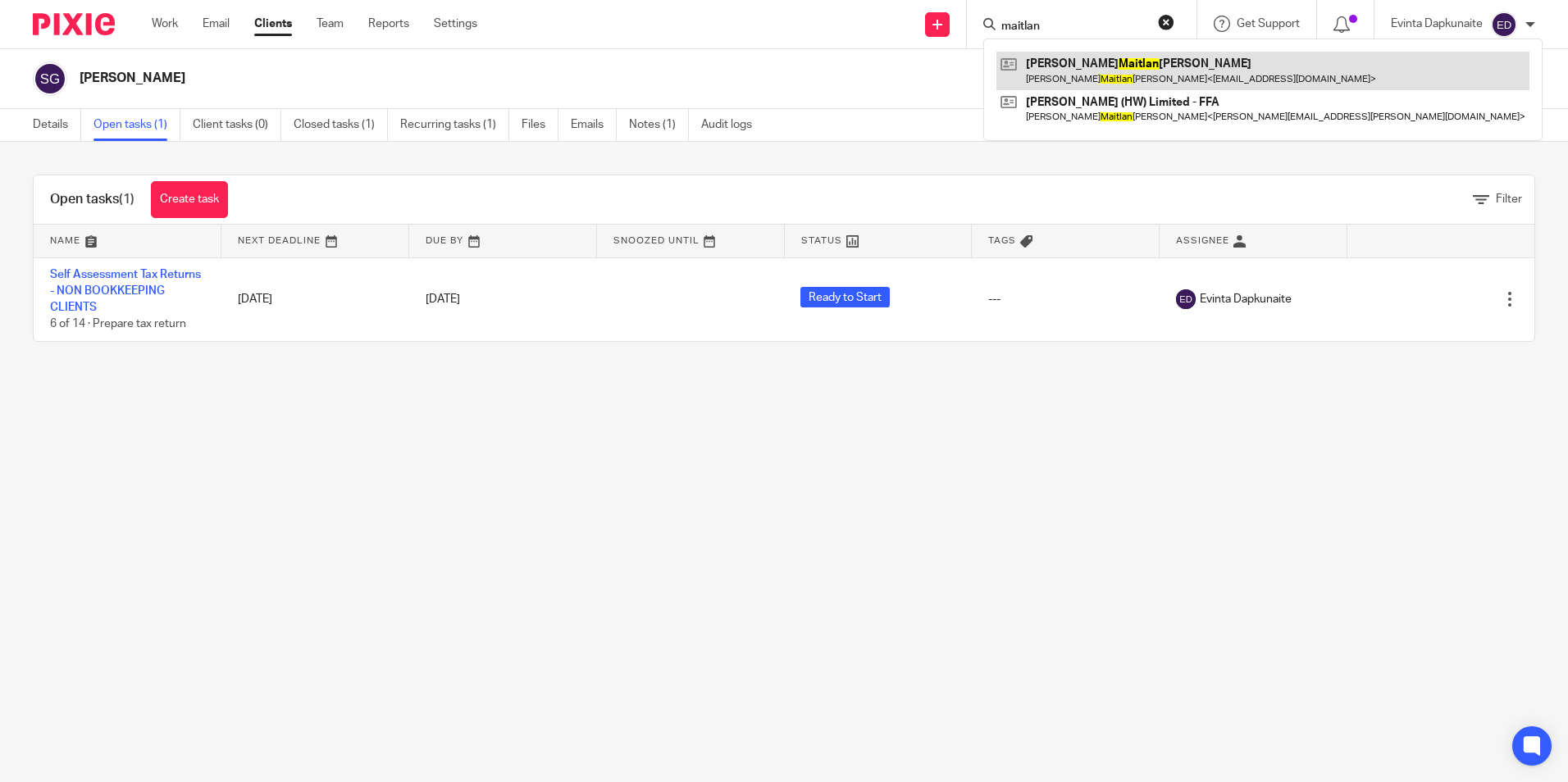
type input "maitlan"
click at [1104, 60] on link at bounding box center [1263, 70] width 533 height 37
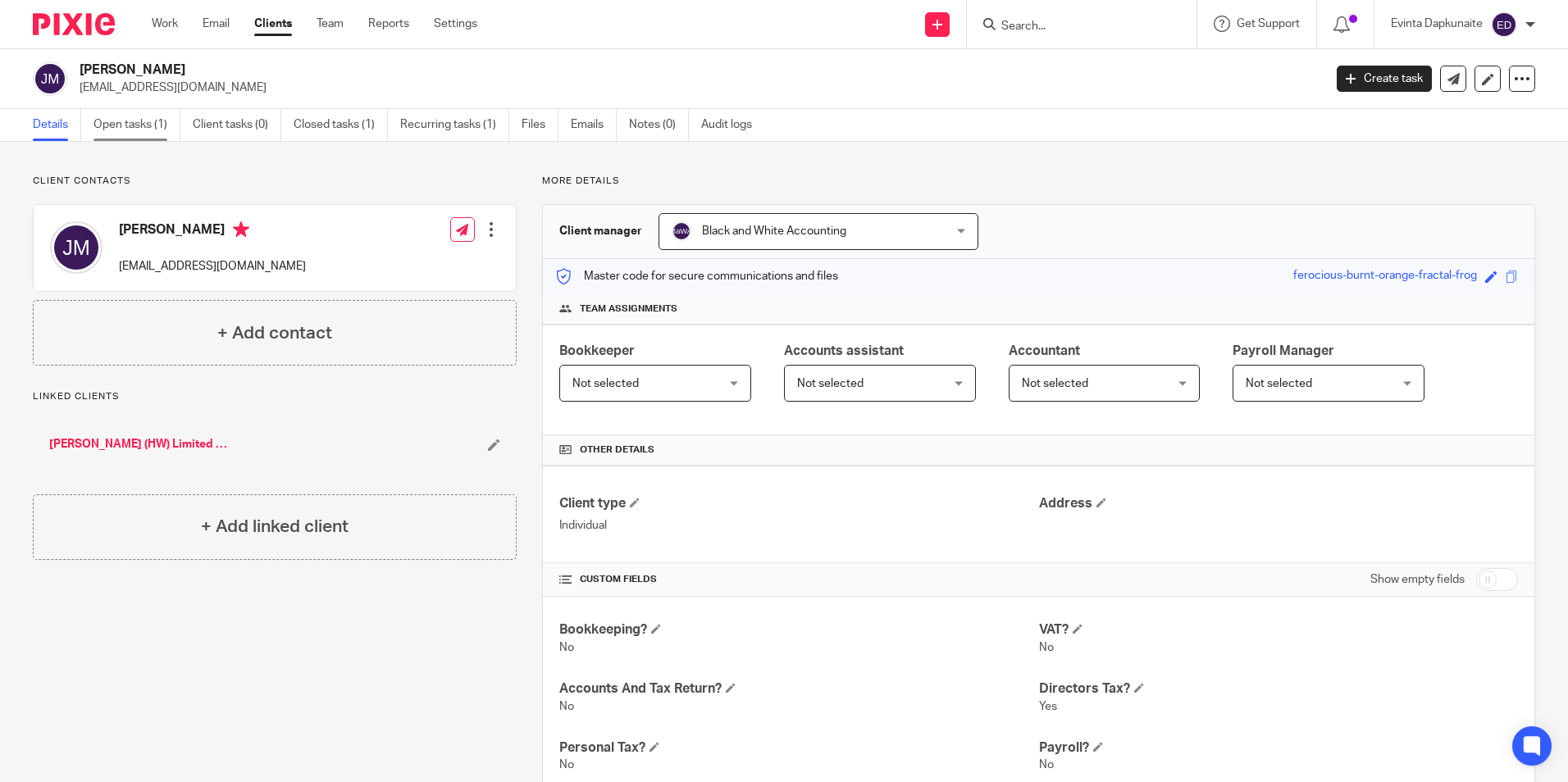
click at [132, 117] on link "Open tasks (1)" at bounding box center [137, 125] width 87 height 32
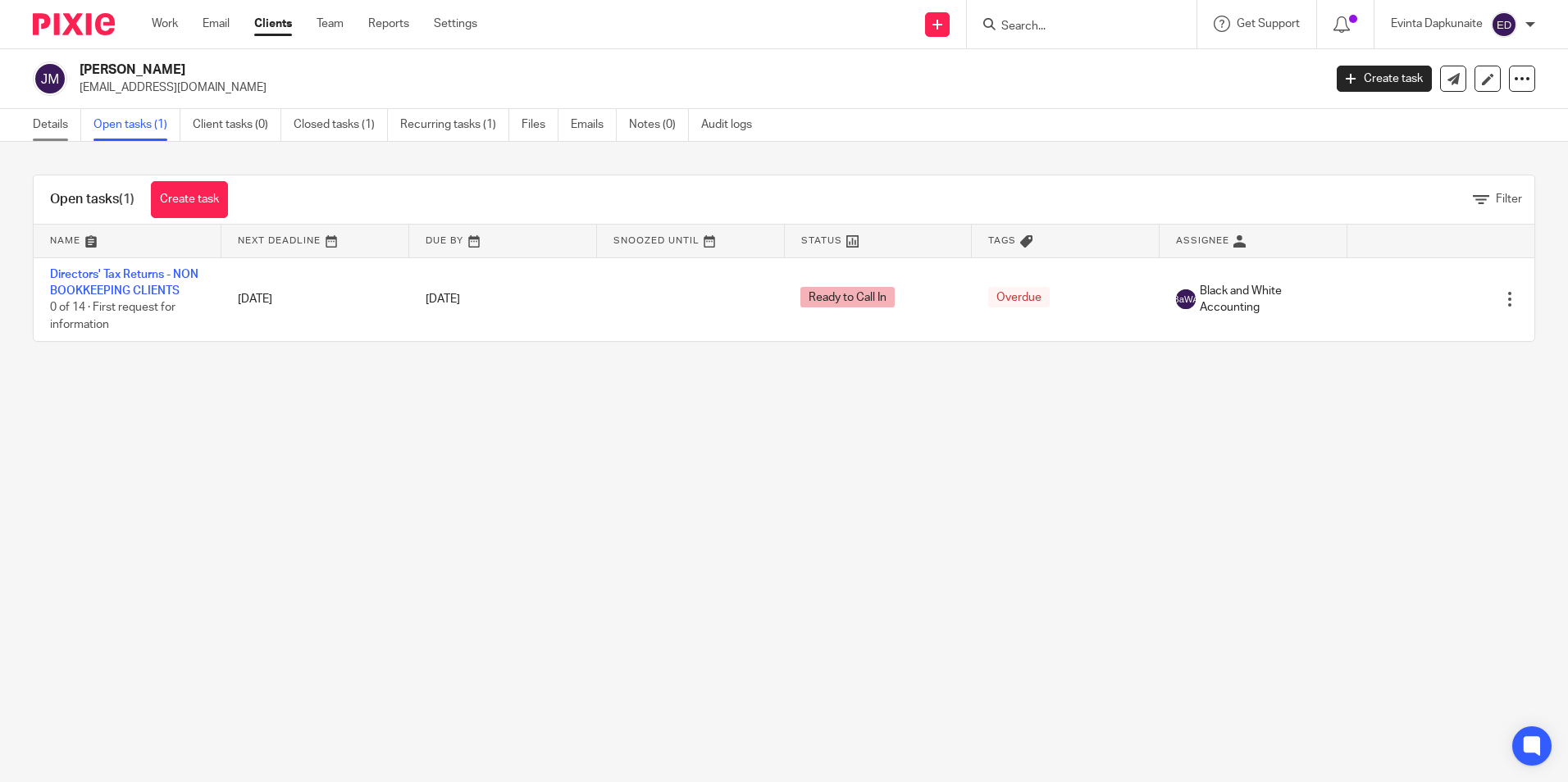
click at [67, 126] on link "Details" at bounding box center [57, 125] width 48 height 32
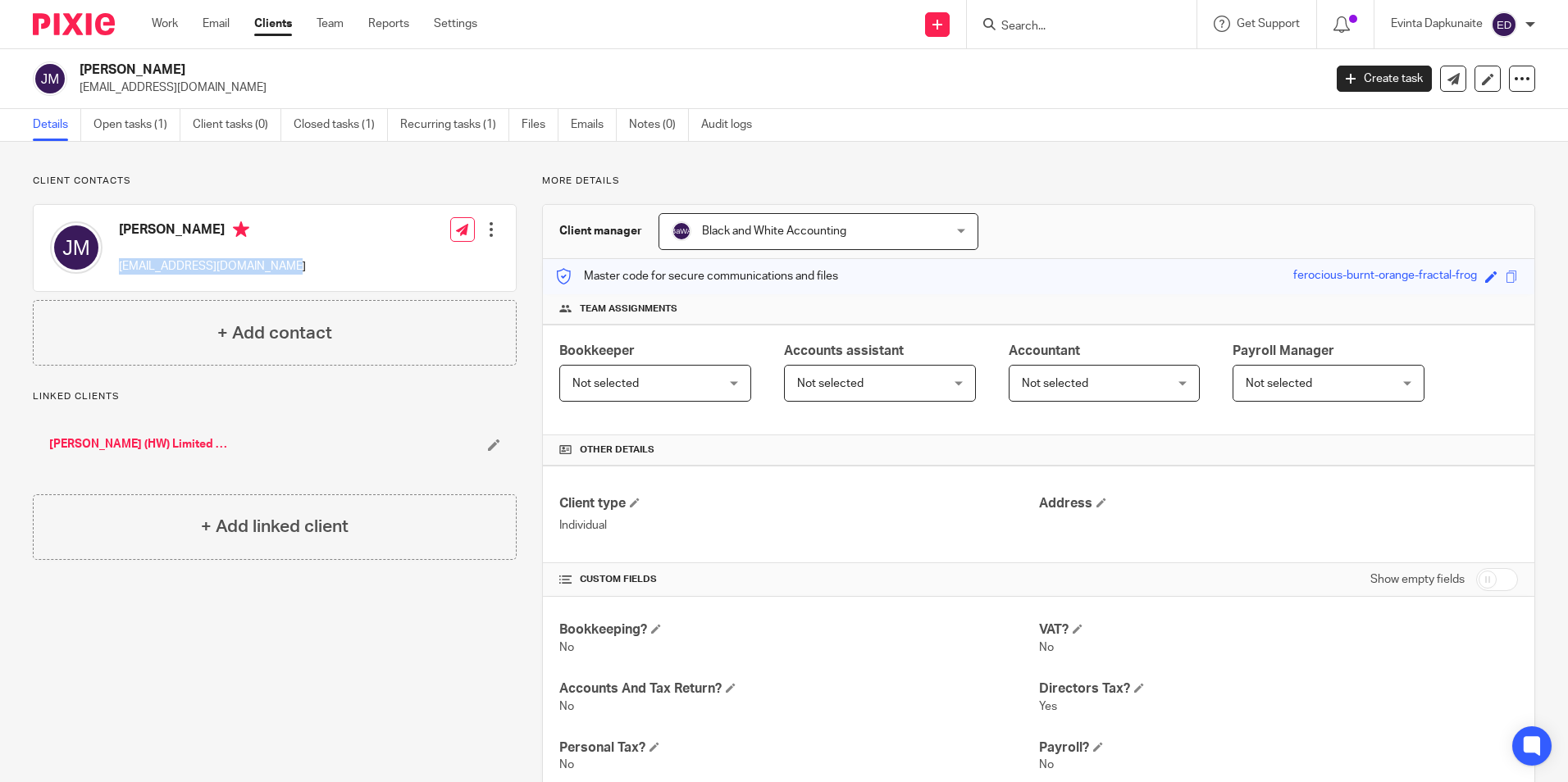
drag, startPoint x: 117, startPoint y: 269, endPoint x: 341, endPoint y: 269, distance: 224.0
click at [341, 269] on div "[PERSON_NAME] [EMAIL_ADDRESS][DOMAIN_NAME] Edit contact Create client from cont…" at bounding box center [275, 248] width 482 height 86
drag, startPoint x: 341, startPoint y: 269, endPoint x: 220, endPoint y: 254, distance: 121.9
click at [220, 254] on div "[PERSON_NAME] [EMAIL_ADDRESS][DOMAIN_NAME]" at bounding box center [212, 248] width 187 height 53
click at [207, 244] on div "[PERSON_NAME] [EMAIL_ADDRESS][DOMAIN_NAME]" at bounding box center [212, 248] width 187 height 53
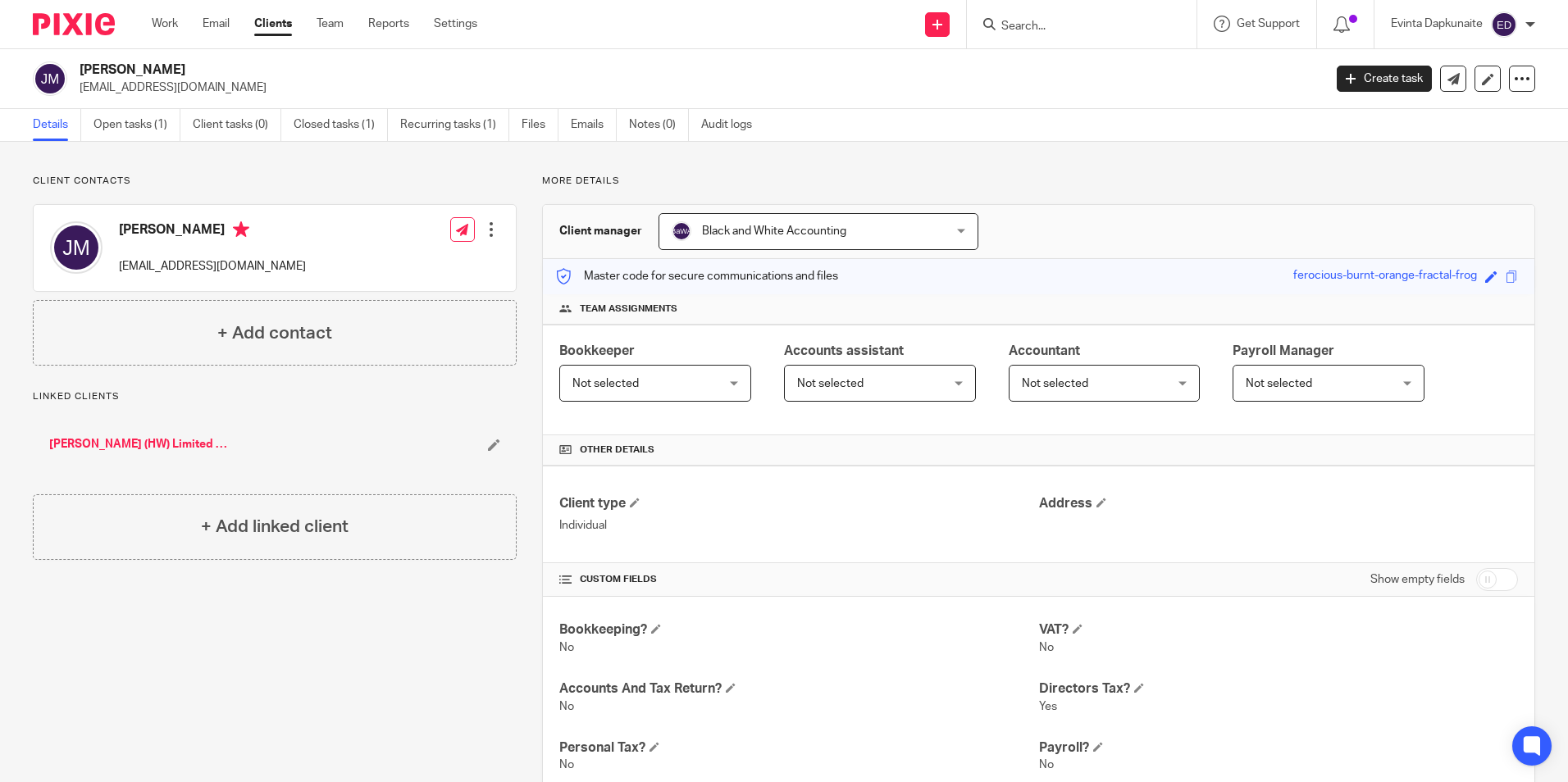
drag, startPoint x: 273, startPoint y: 267, endPoint x: 227, endPoint y: 221, distance: 65.1
click at [273, 266] on p "juliannemoore68@yahoo.co.uk" at bounding box center [212, 266] width 187 height 17
drag, startPoint x: 116, startPoint y: 271, endPoint x: 361, endPoint y: 267, distance: 245.0
click at [361, 267] on div "Julianne Maitland-Moore juliannemoore68@yahoo.co.uk Edit contact Create client …" at bounding box center [275, 248] width 482 height 86
drag, startPoint x: 361, startPoint y: 267, endPoint x: 246, endPoint y: 264, distance: 115.0
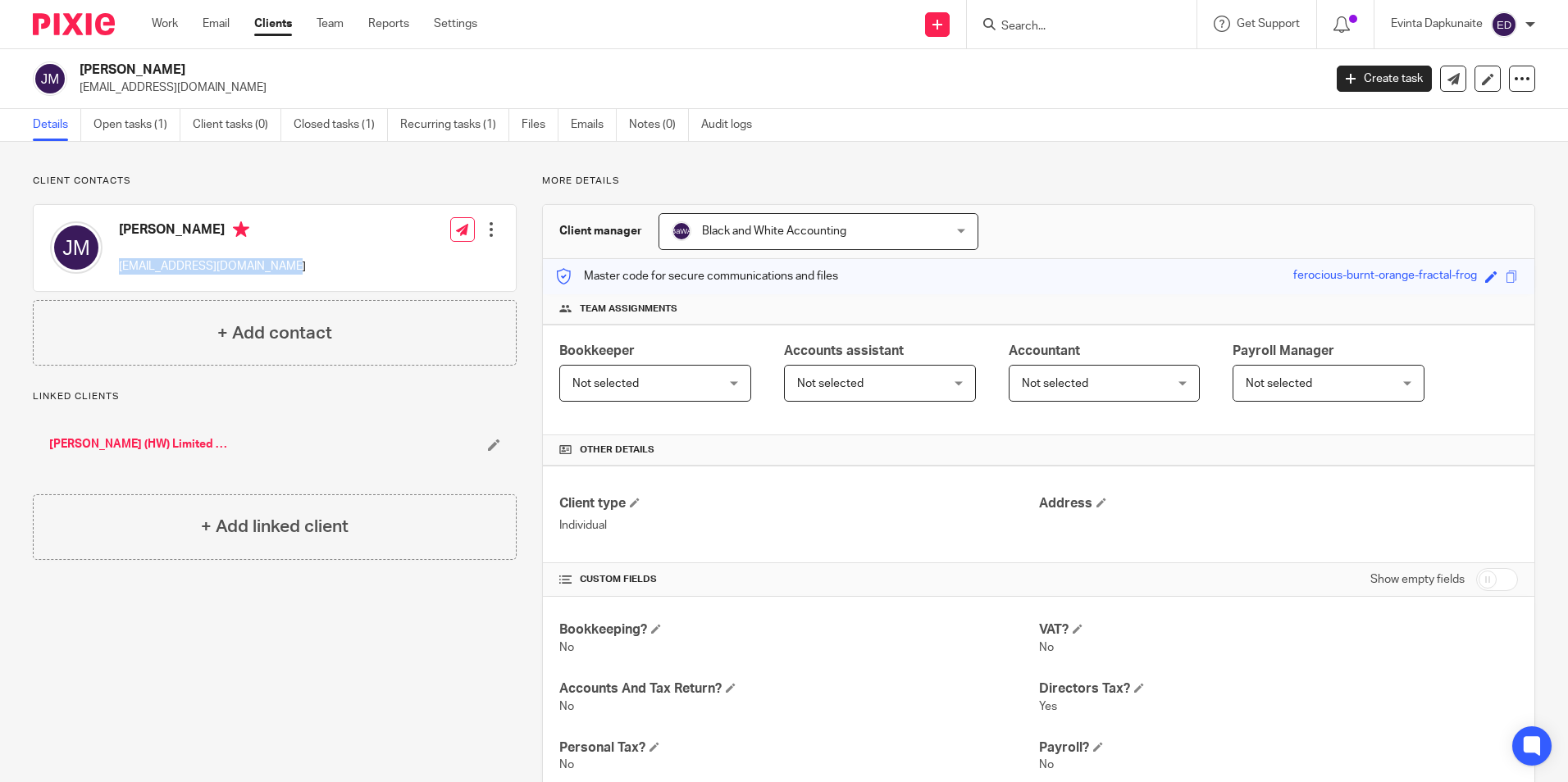
copy p "juliannemoore68@yahoo.co.uk"
click at [1060, 25] on input "Search" at bounding box center [1073, 27] width 147 height 15
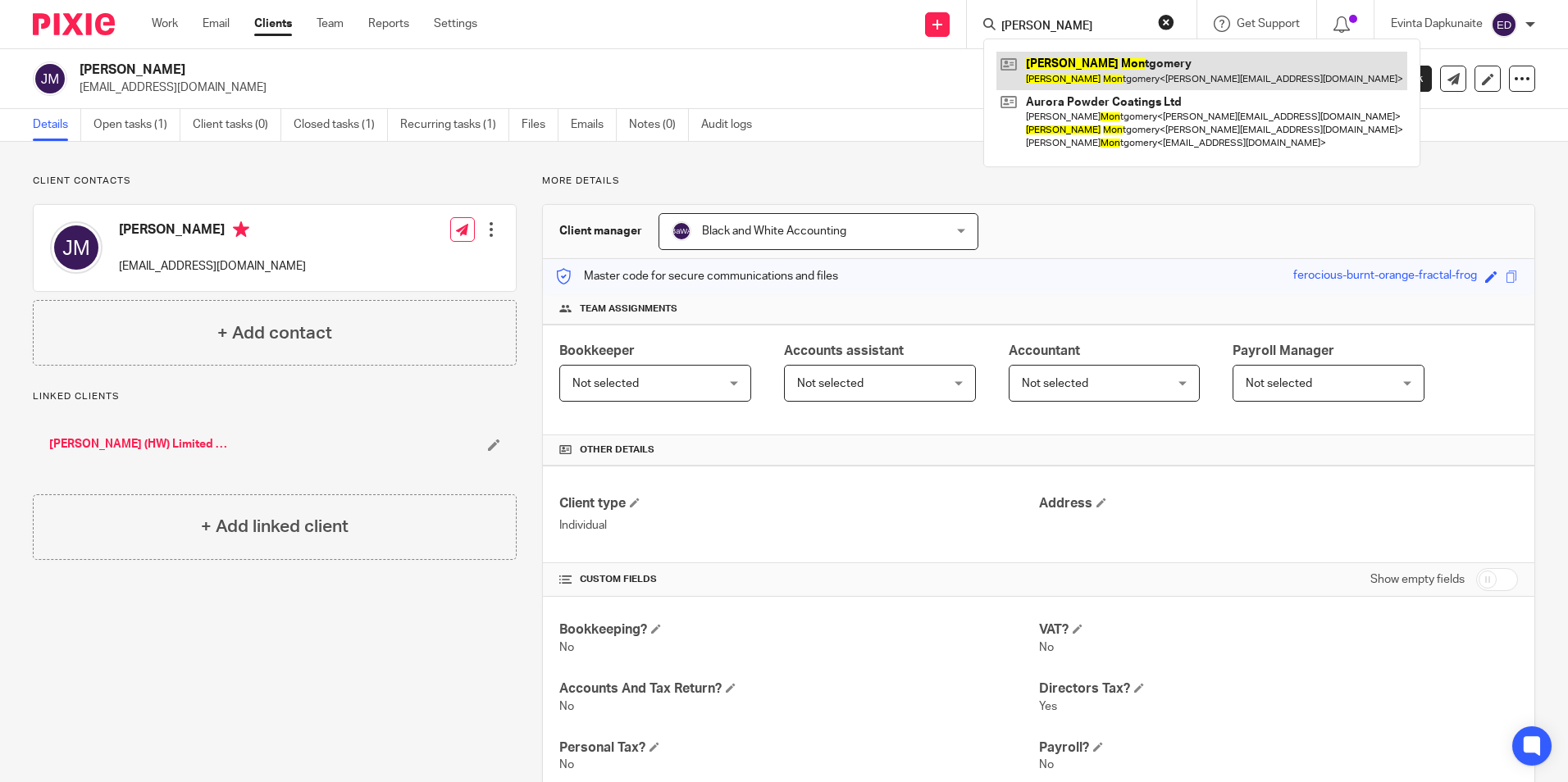
type input "david mon"
click at [1070, 65] on link at bounding box center [1202, 70] width 411 height 37
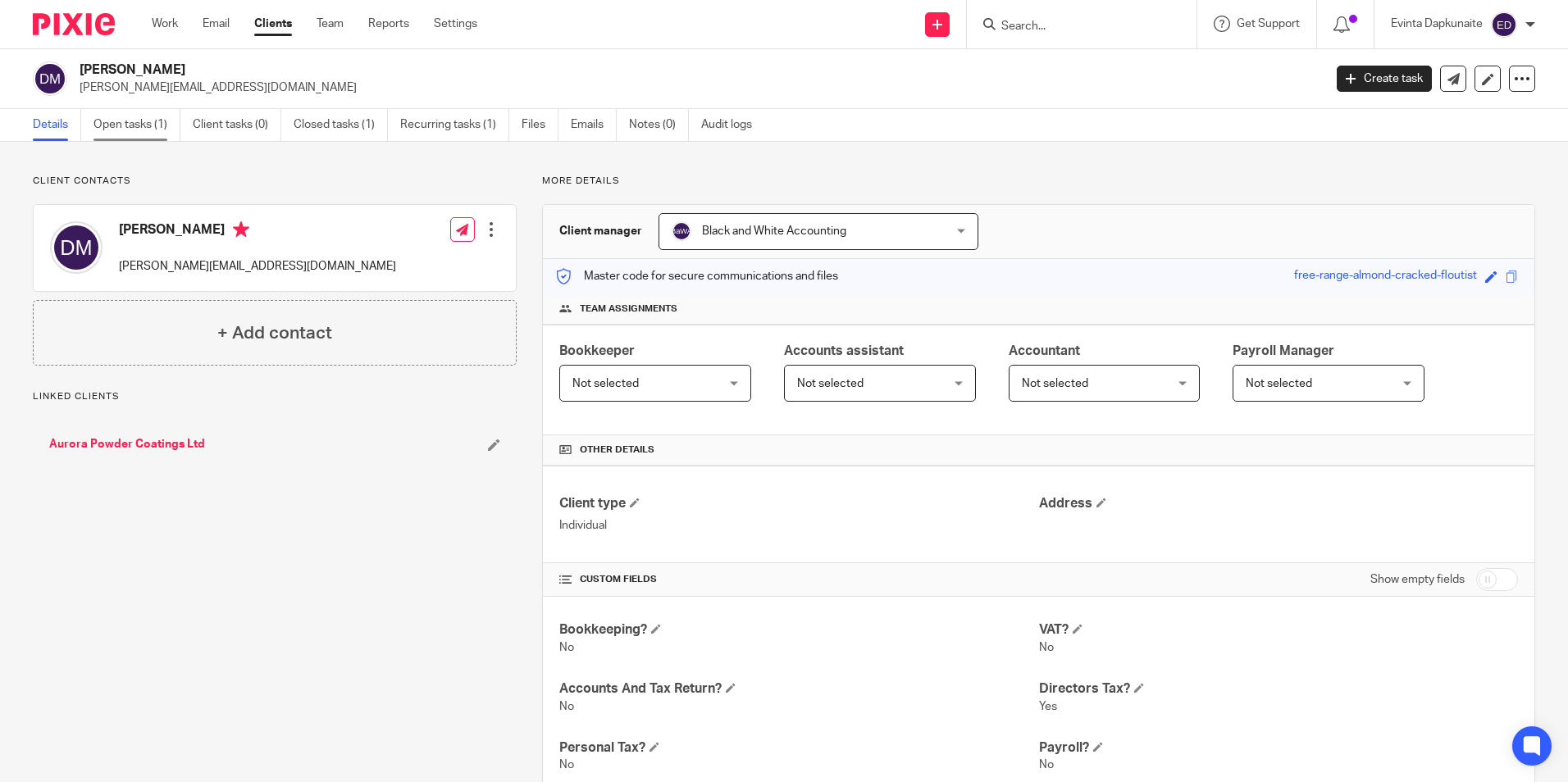
click at [171, 117] on link "Open tasks (1)" at bounding box center [137, 125] width 87 height 32
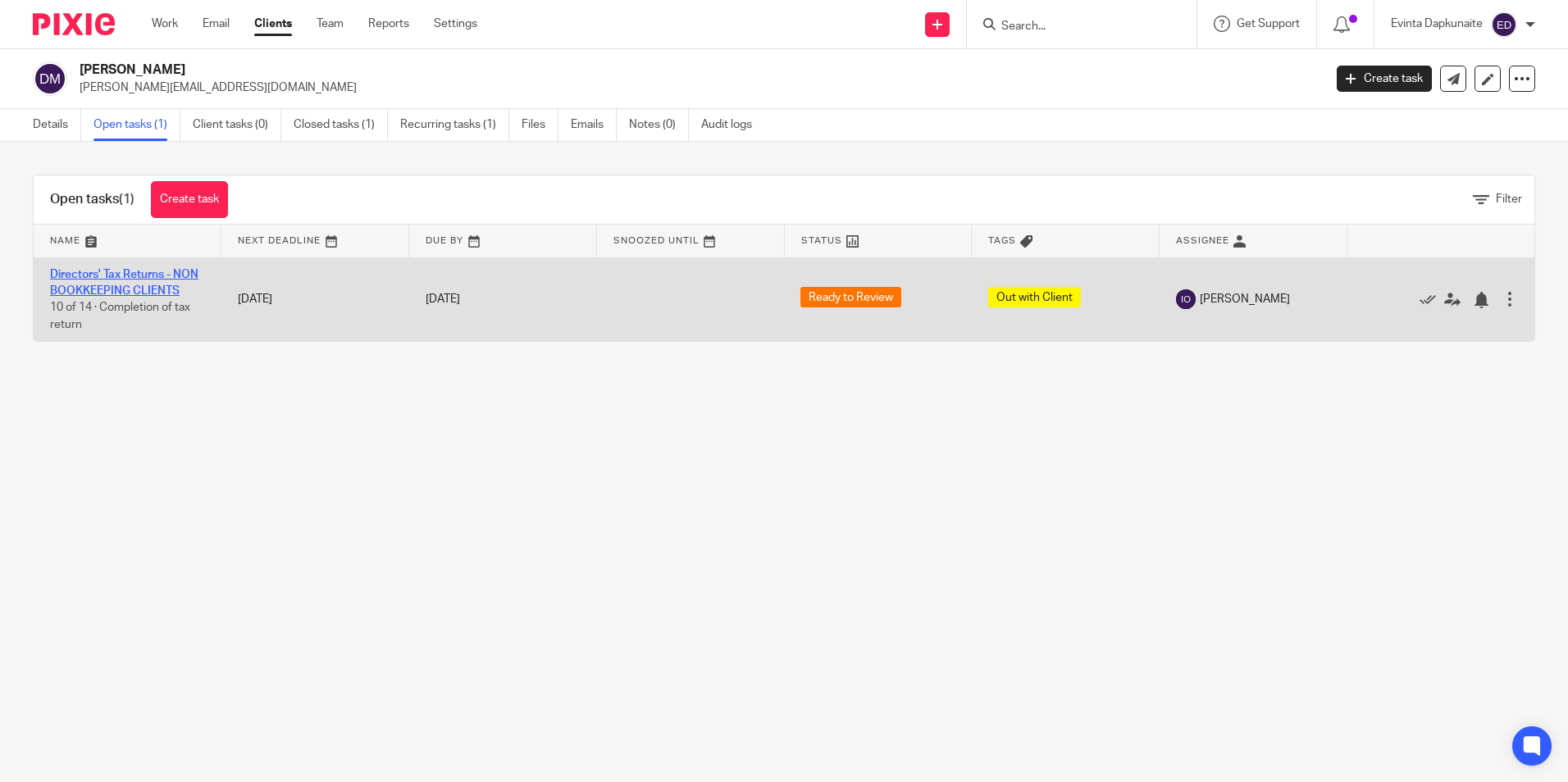
drag, startPoint x: 224, startPoint y: 438, endPoint x: 119, endPoint y: 293, distance: 179.0
click at [119, 293] on main "[PERSON_NAME] [PERSON_NAME][EMAIL_ADDRESS][DOMAIN_NAME] Create task Update from…" at bounding box center [784, 391] width 1568 height 782
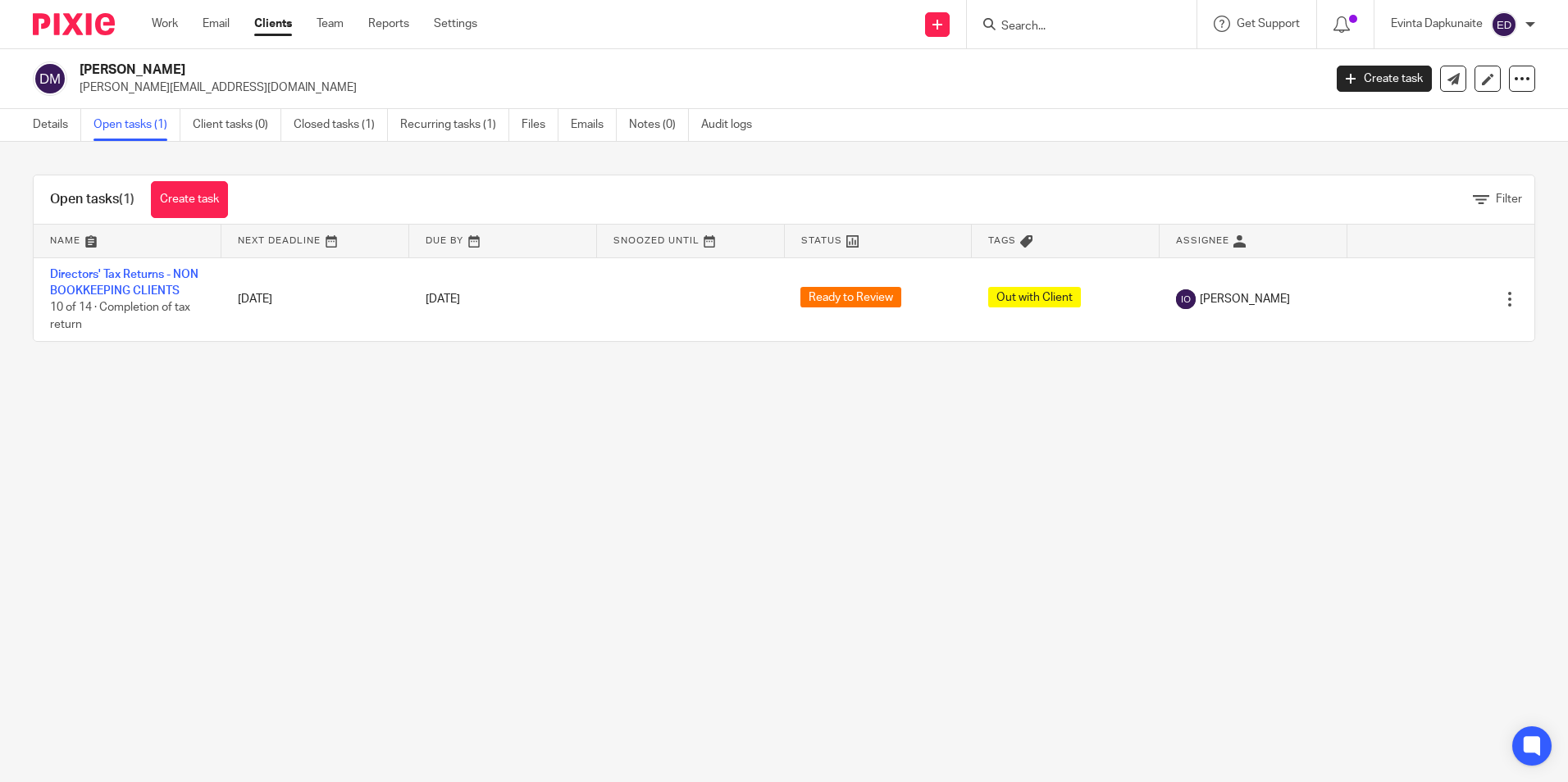
click at [626, 553] on main "[PERSON_NAME] [PERSON_NAME][EMAIL_ADDRESS][DOMAIN_NAME] Create task Update from…" at bounding box center [784, 391] width 1568 height 782
click at [186, 415] on main "[PERSON_NAME] [PERSON_NAME][EMAIL_ADDRESS][DOMAIN_NAME] Create task Update from…" at bounding box center [784, 391] width 1568 height 782
drag, startPoint x: 467, startPoint y: 528, endPoint x: 446, endPoint y: 516, distance: 24.2
click at [467, 528] on main "[PERSON_NAME] [PERSON_NAME][EMAIL_ADDRESS][DOMAIN_NAME] Create task Update from…" at bounding box center [784, 391] width 1568 height 782
click at [375, 487] on main "[PERSON_NAME] [PERSON_NAME][EMAIL_ADDRESS][DOMAIN_NAME] Create task Update from…" at bounding box center [784, 391] width 1568 height 782
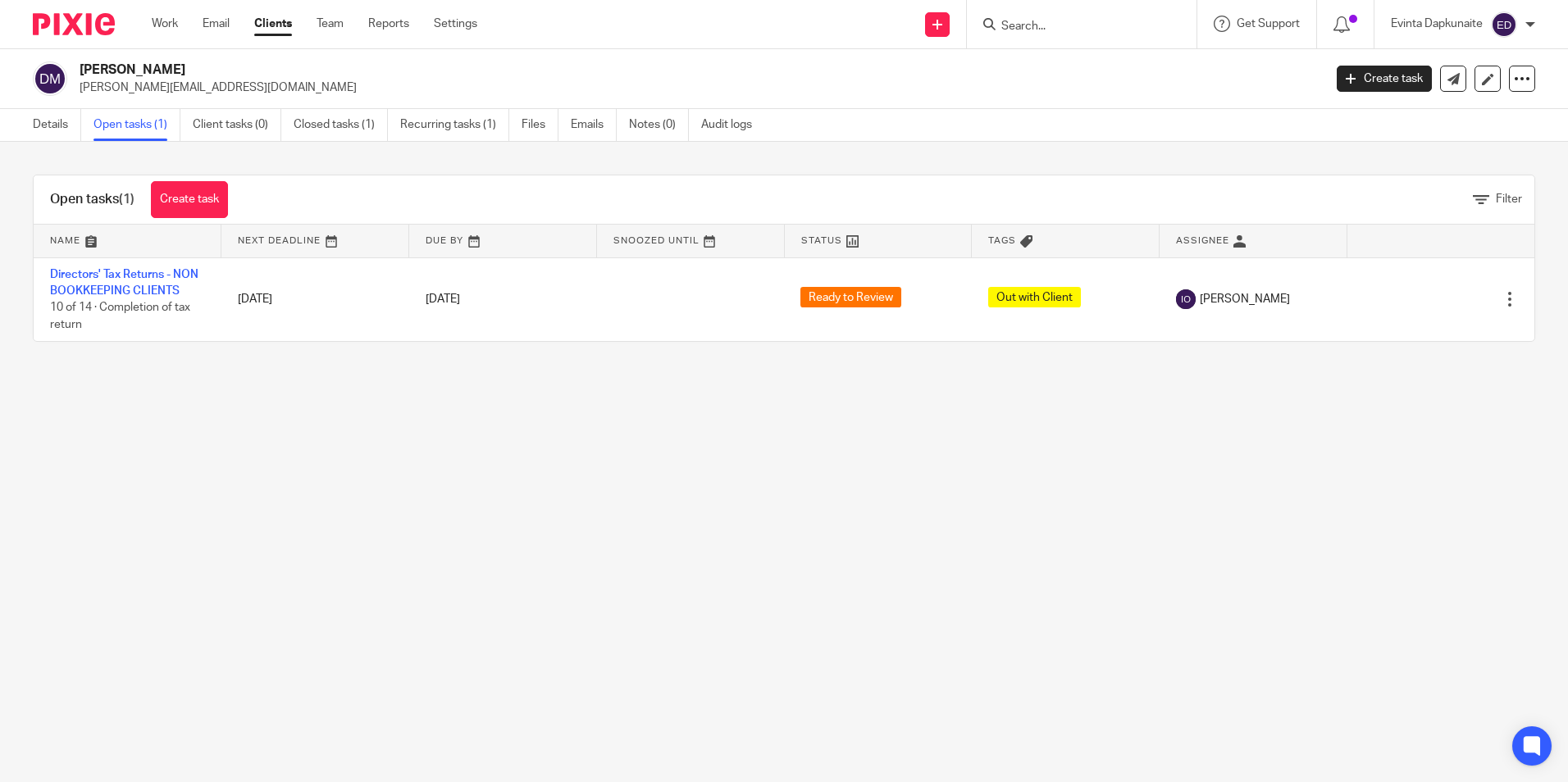
drag, startPoint x: 87, startPoint y: 86, endPoint x: 424, endPoint y: 94, distance: 337.1
click at [424, 94] on p "dave@aurorapowdercoating.co.uk" at bounding box center [695, 87] width 1232 height 17
drag, startPoint x: 424, startPoint y: 94, endPoint x: 137, endPoint y: 499, distance: 496.4
click at [137, 499] on main "David Montgomery dave@aurorapowdercoating.co.uk Create task Update from Compani…" at bounding box center [784, 391] width 1568 height 782
click at [1009, 22] on input "Search" at bounding box center [1073, 27] width 147 height 15
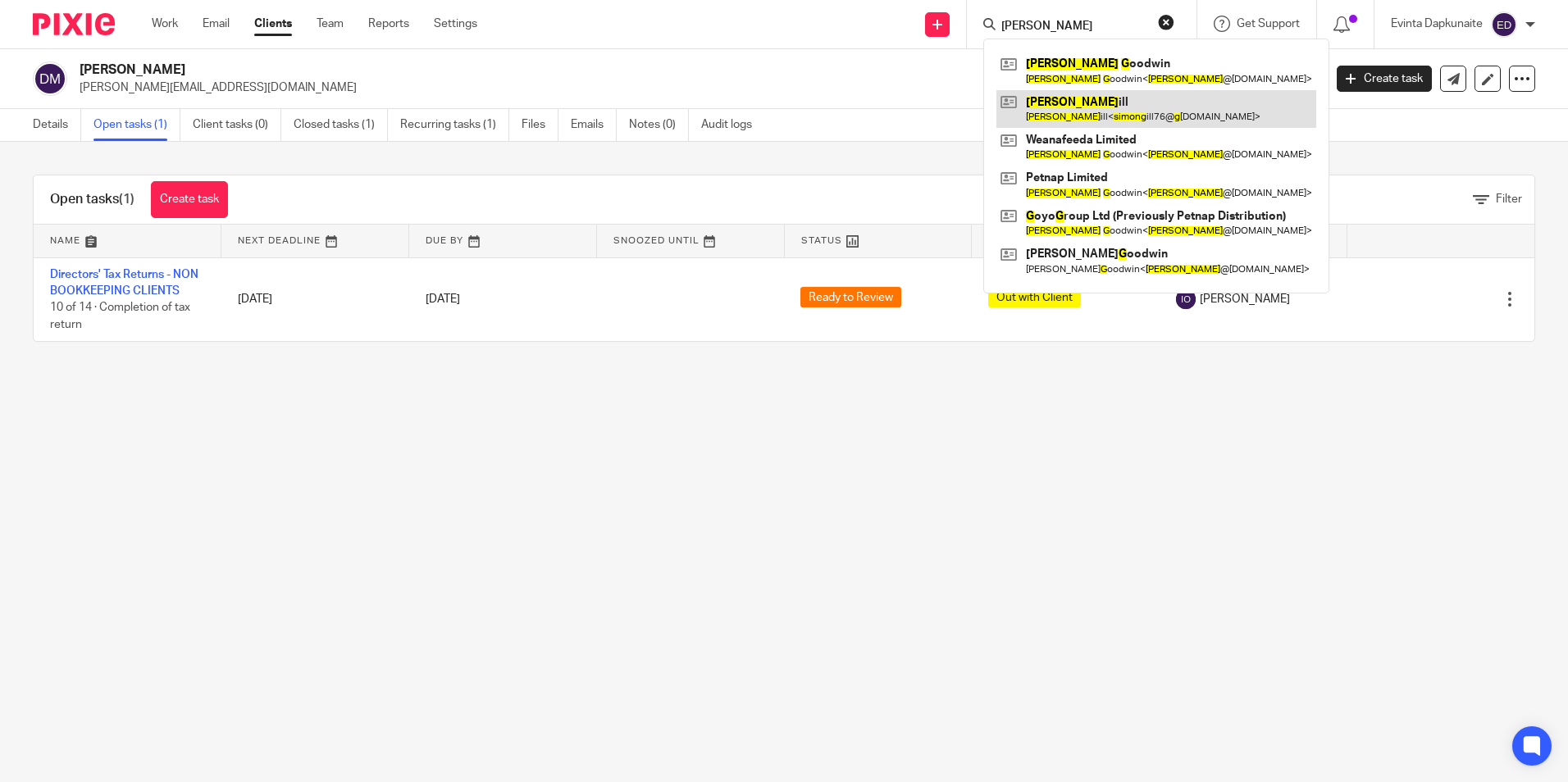
type input "simon g"
click at [1074, 95] on link at bounding box center [1156, 108] width 320 height 37
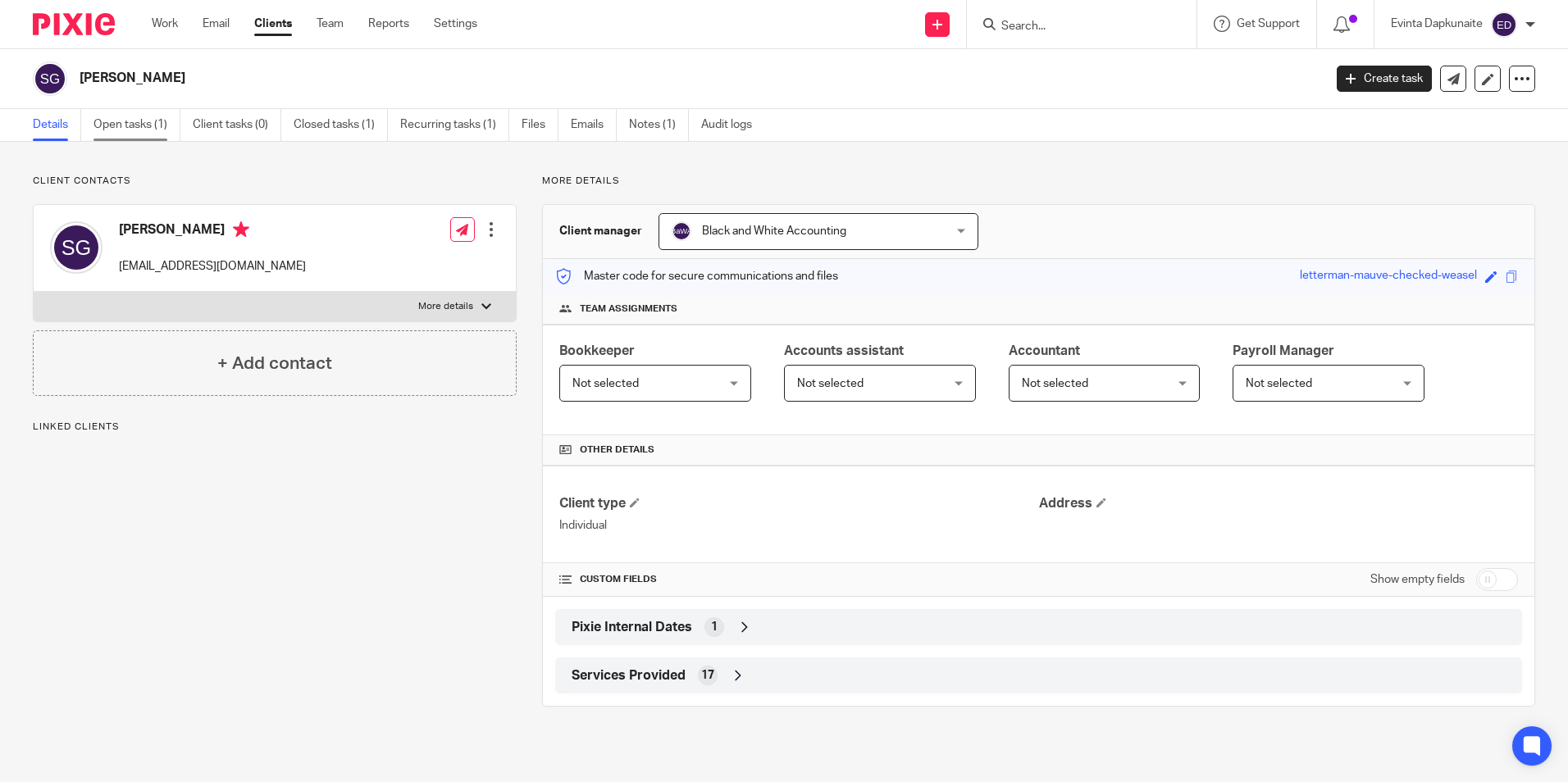
click at [99, 117] on link "Open tasks (1)" at bounding box center [137, 125] width 87 height 32
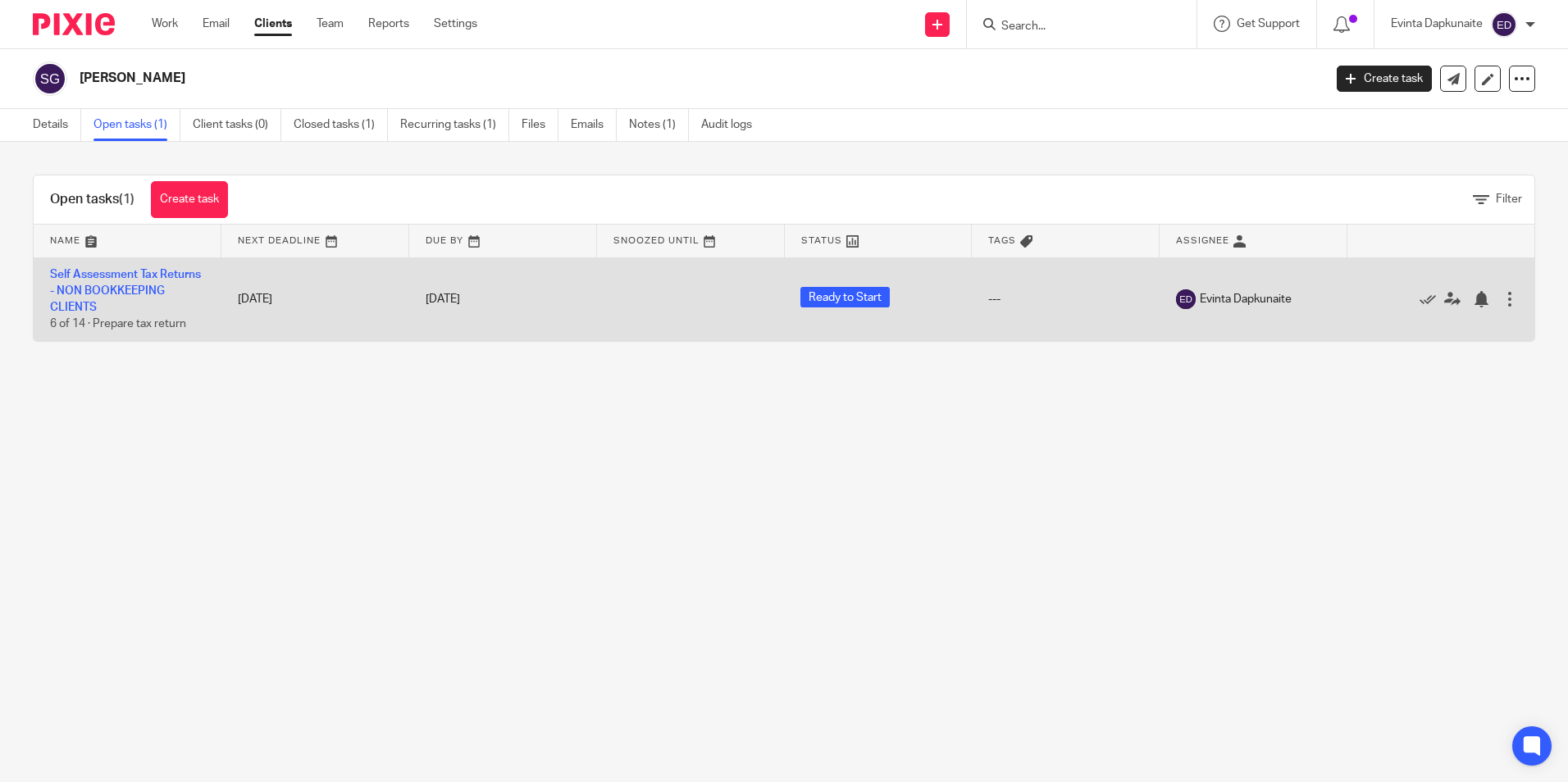
click at [106, 282] on td "Self Assessment Tax Returns - NON BOOKKEEPING CLIENTS 6 of 14 · Prepare tax ret…" at bounding box center [127, 299] width 187 height 84
click at [118, 275] on link "Self Assessment Tax Returns - NON BOOKKEEPING CLIENTS" at bounding box center [125, 291] width 151 height 45
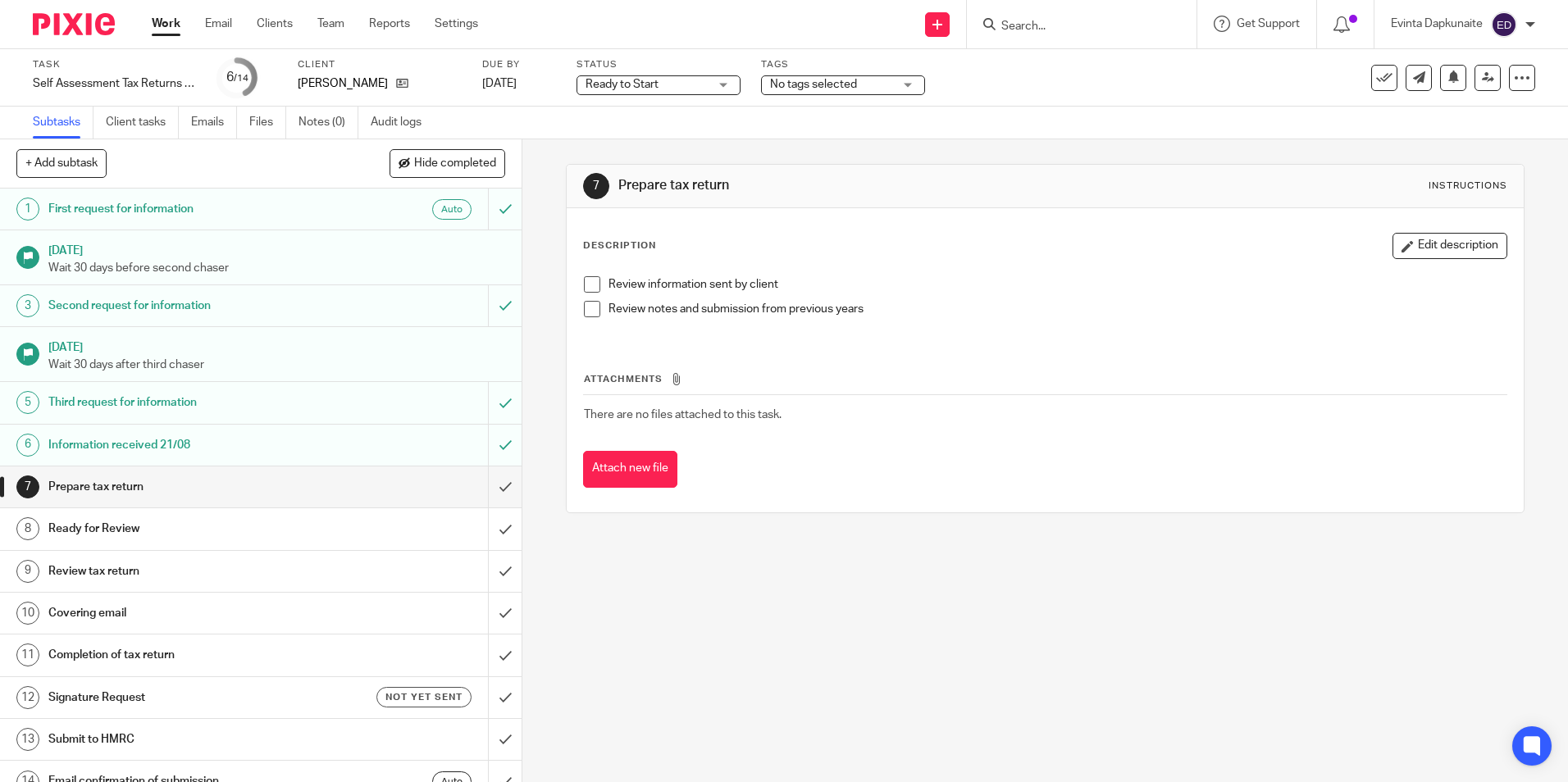
click at [671, 92] on span "Ready to Start" at bounding box center [646, 85] width 123 height 17
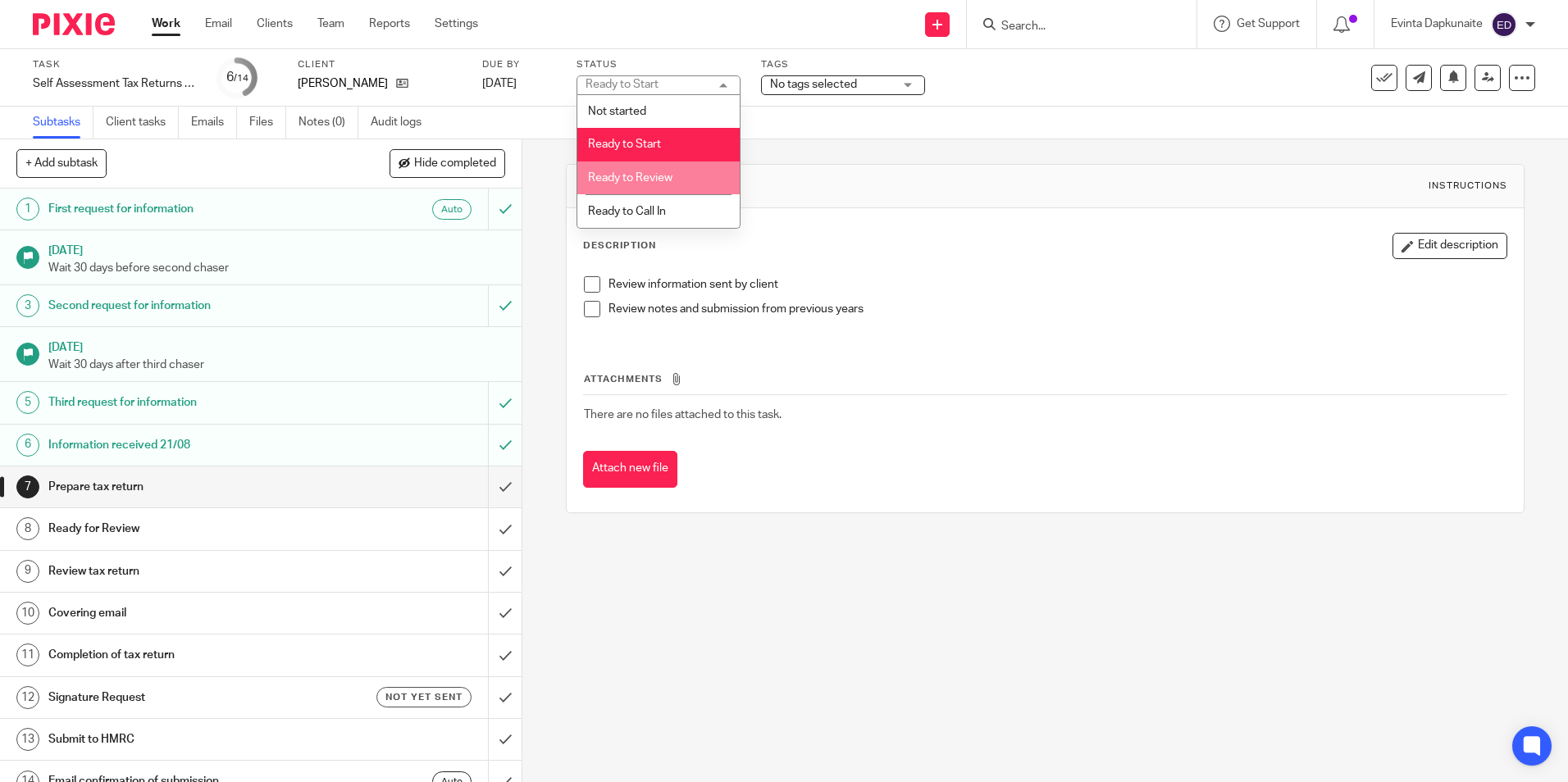
click at [680, 178] on li "Ready to Review" at bounding box center [658, 178] width 162 height 34
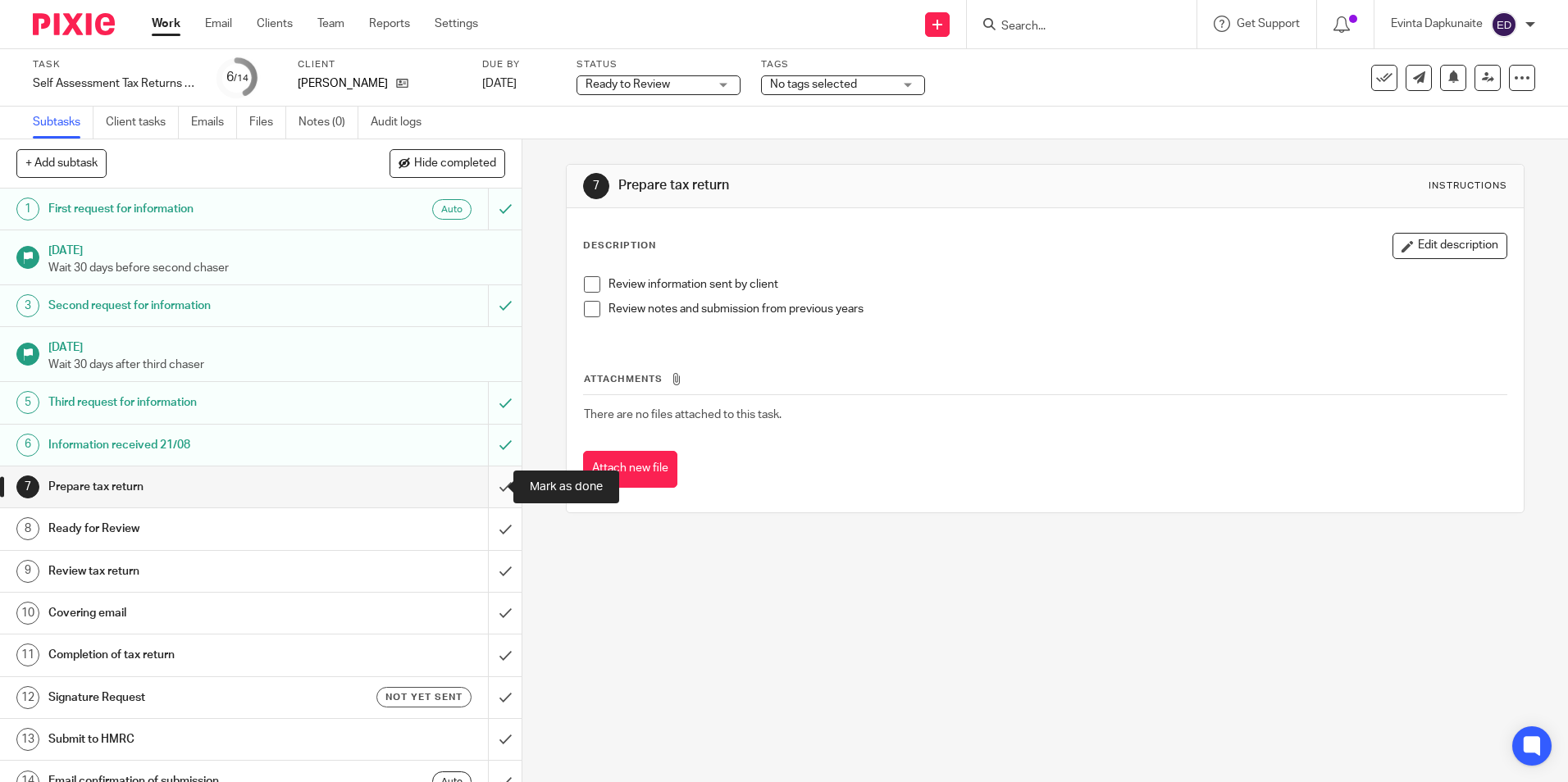
click at [488, 492] on input "submit" at bounding box center [261, 486] width 522 height 41
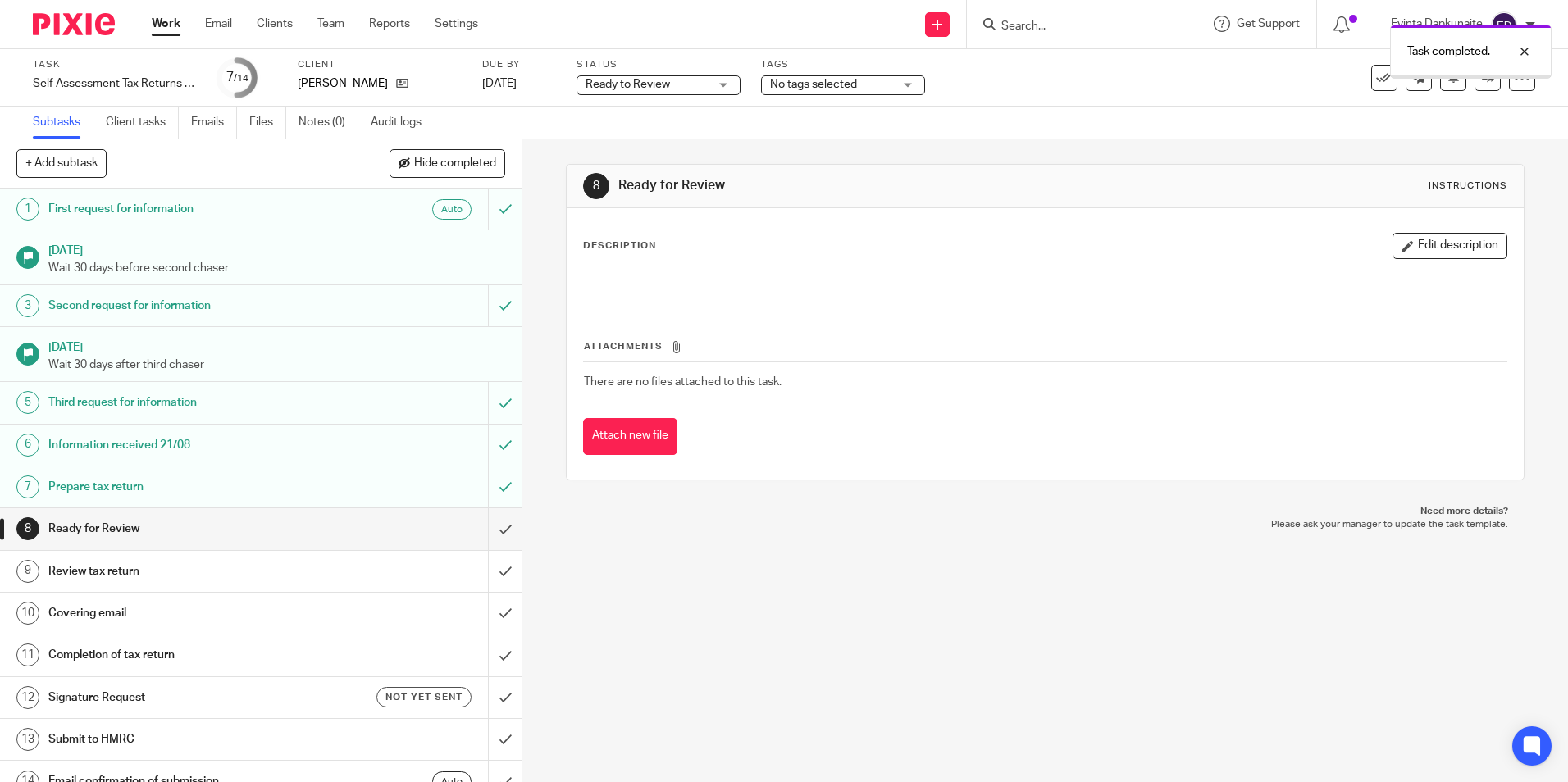
click at [488, 531] on input "submit" at bounding box center [261, 528] width 522 height 41
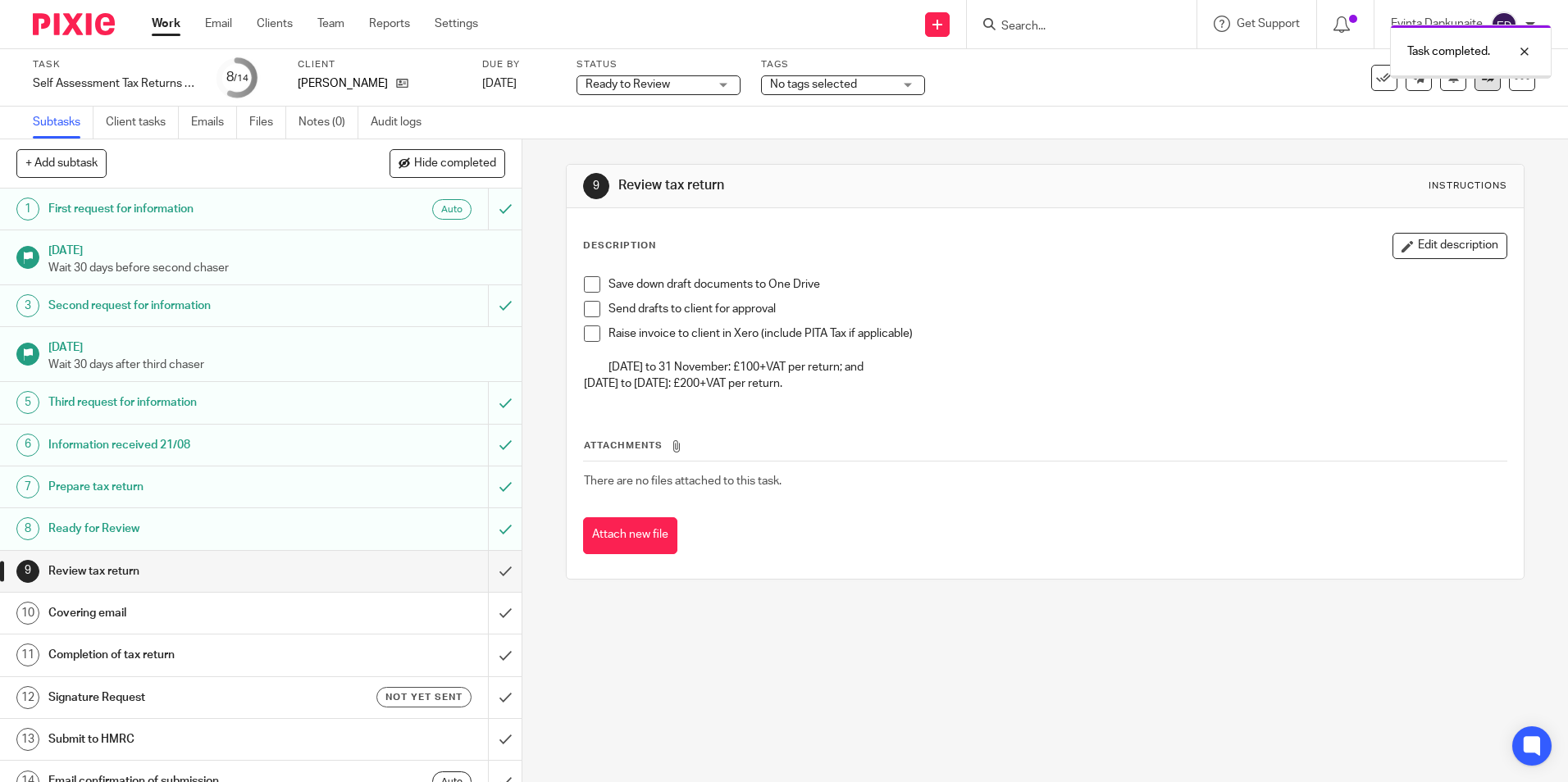
click at [1483, 81] on link at bounding box center [1488, 78] width 26 height 26
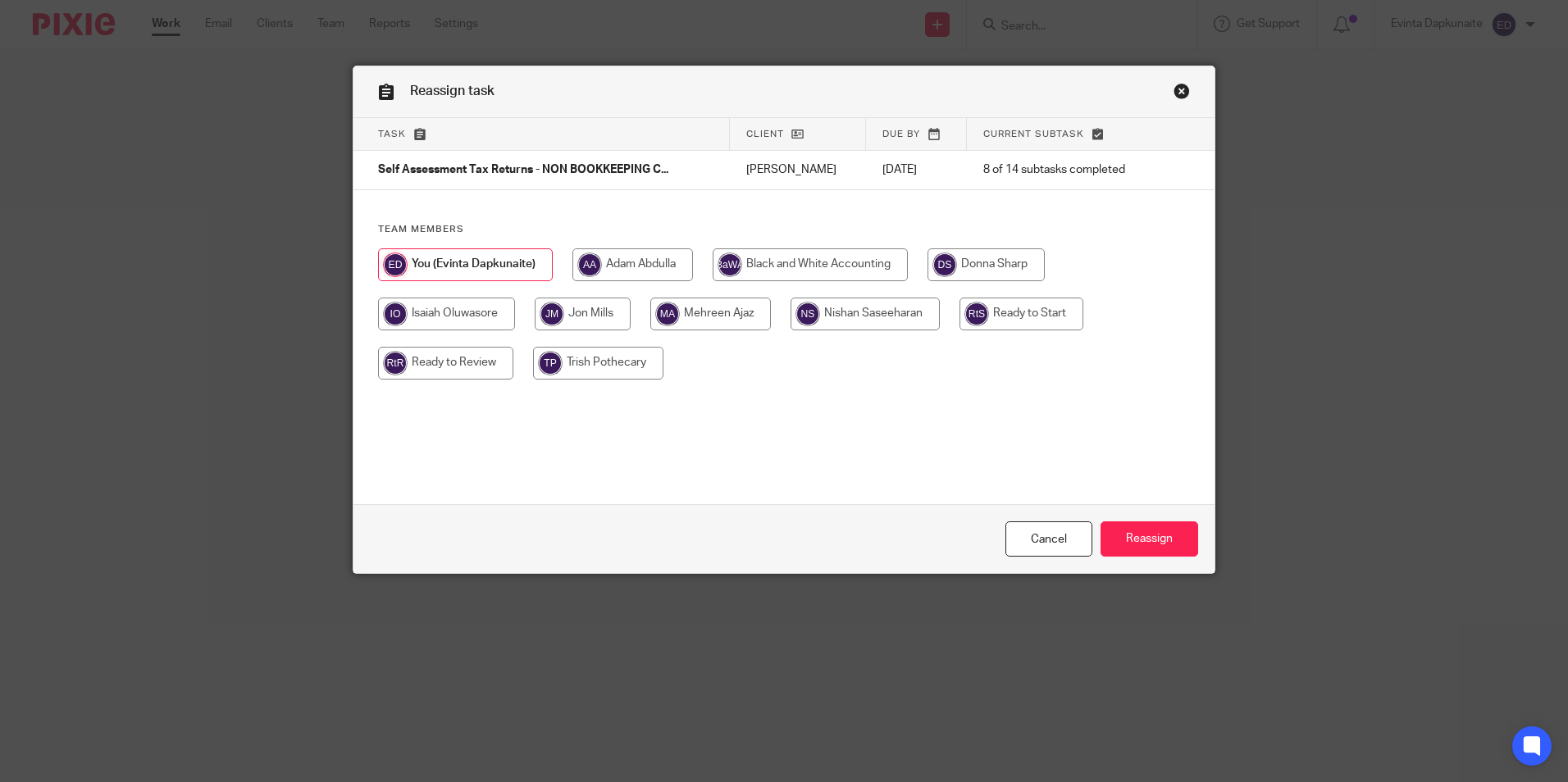
click at [453, 364] on input "radio" at bounding box center [446, 364] width 135 height 33
radio input "true"
click at [1183, 548] on input "Reassign" at bounding box center [1149, 539] width 98 height 35
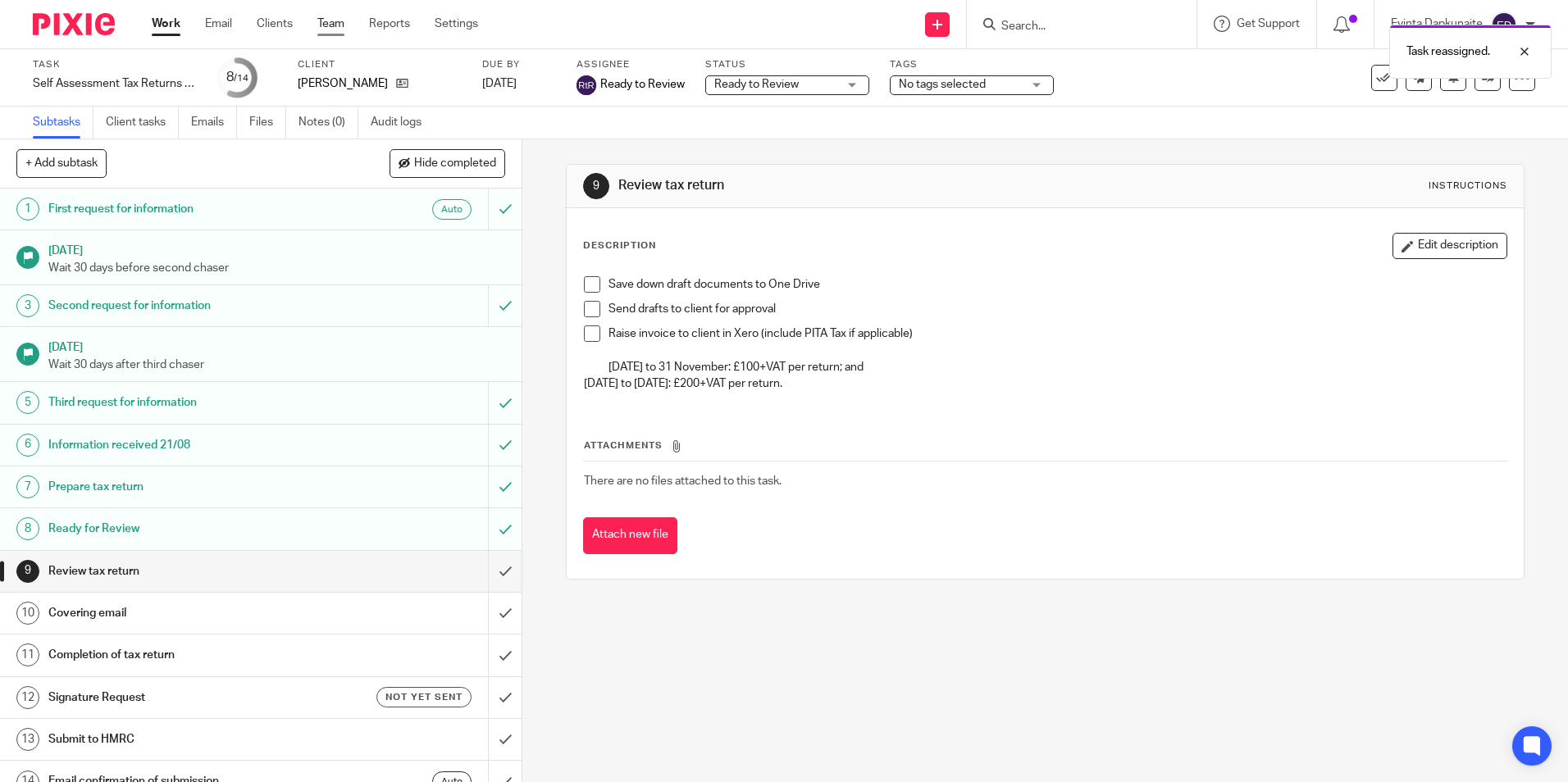
click at [337, 21] on link "Team" at bounding box center [331, 24] width 27 height 17
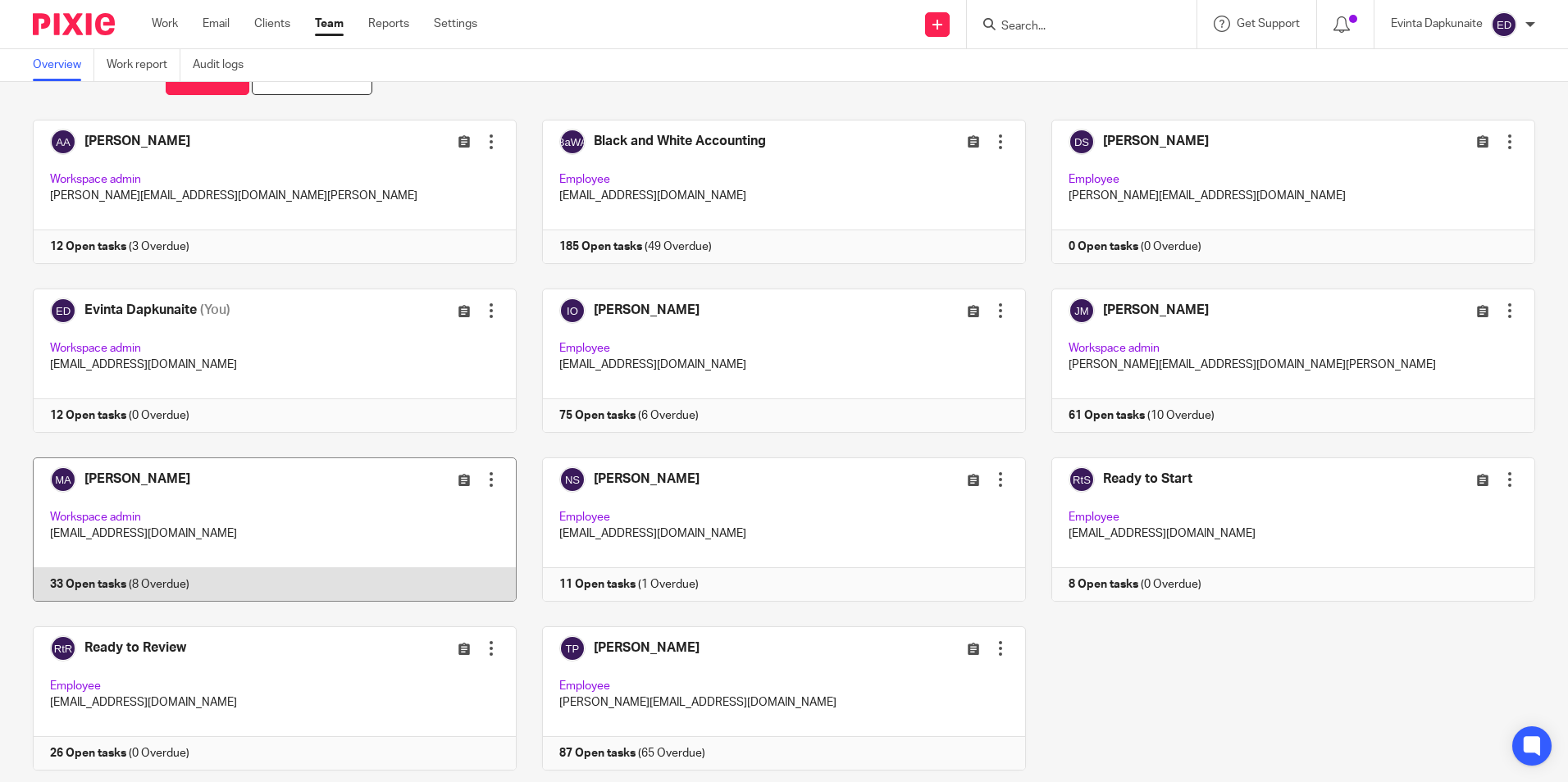
scroll to position [103, 0]
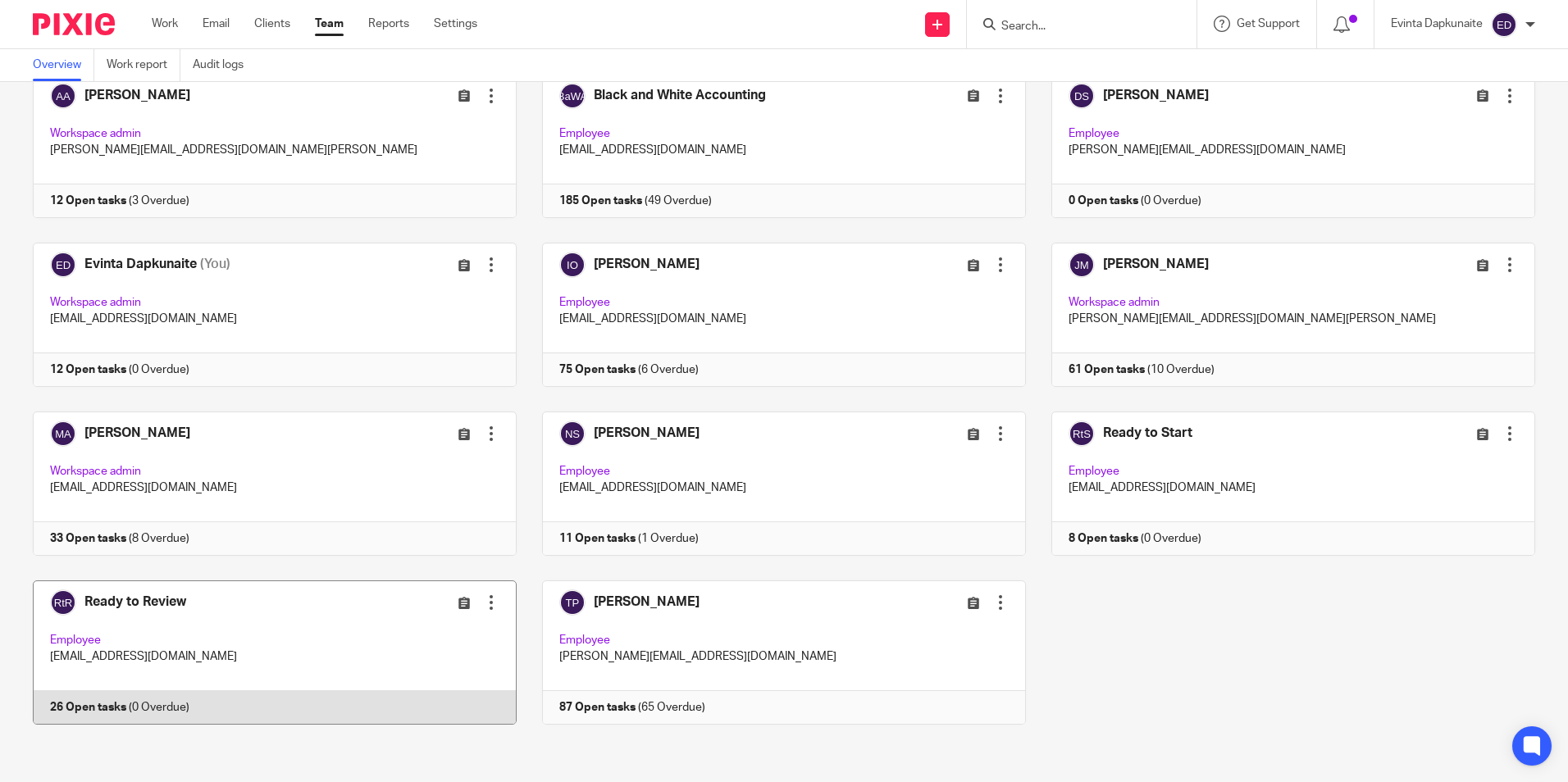
click at [256, 643] on link at bounding box center [262, 653] width 509 height 145
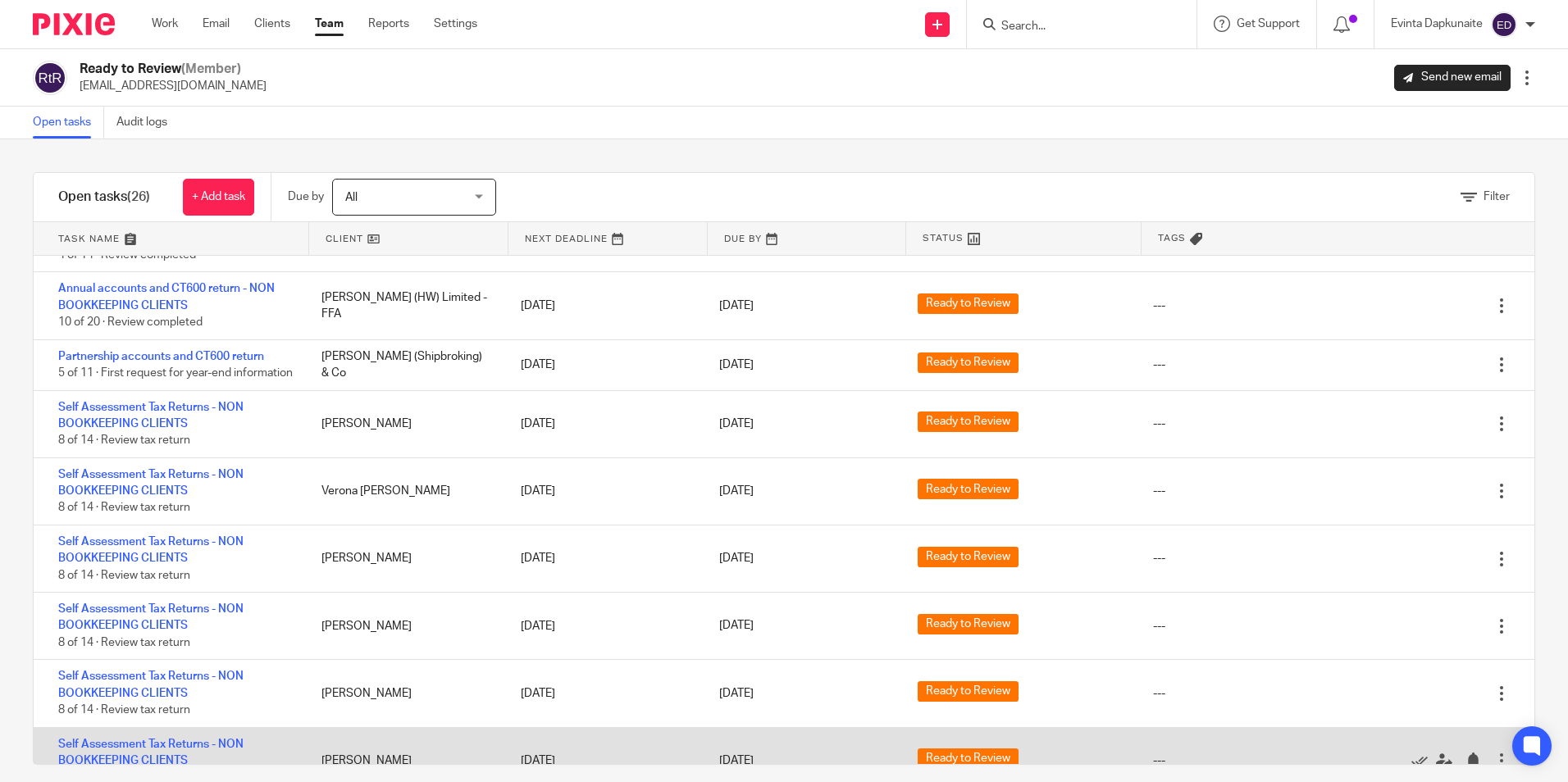
scroll to position [82, 0]
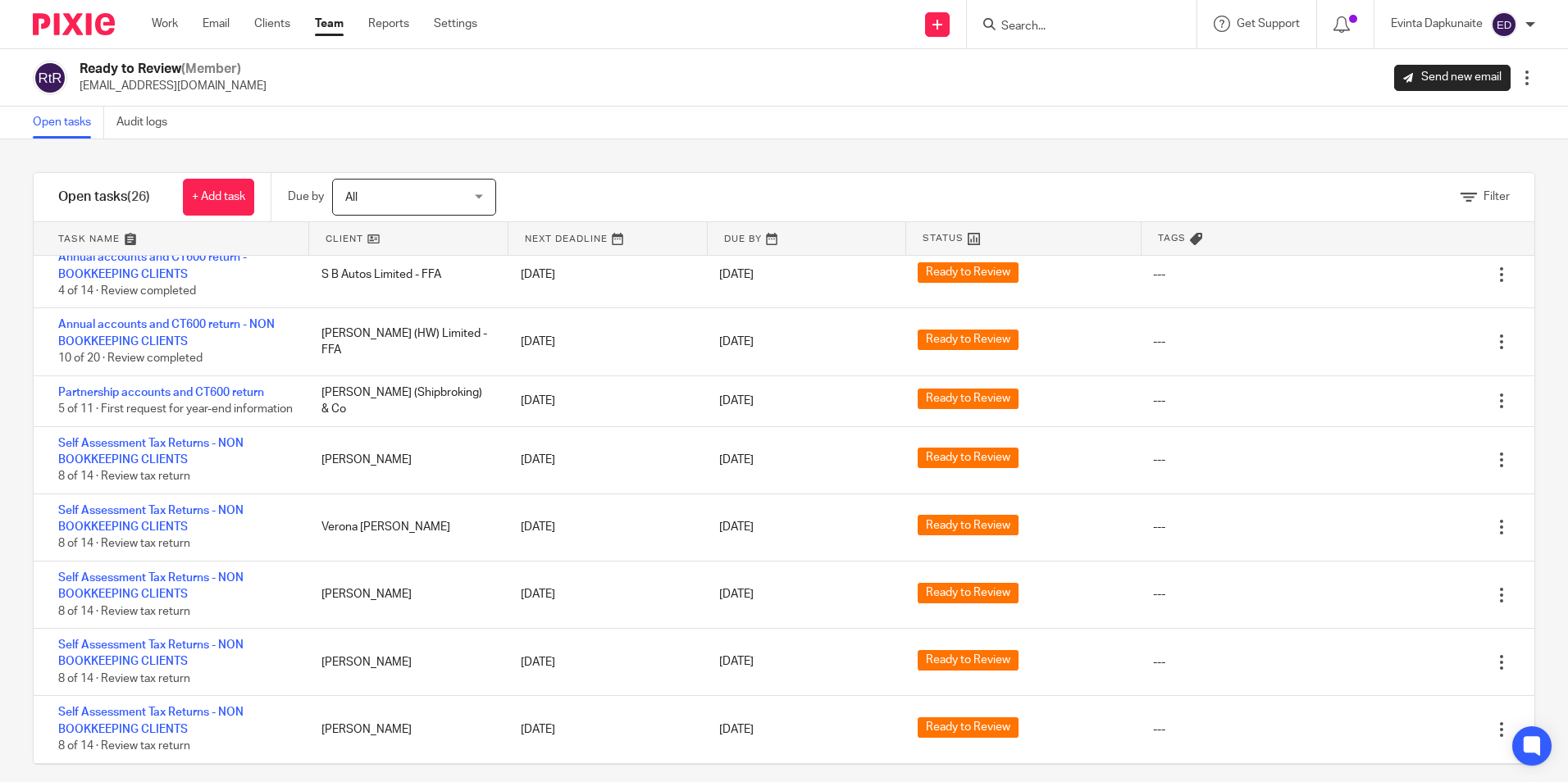
click at [1072, 27] on input "Search" at bounding box center [1073, 27] width 147 height 15
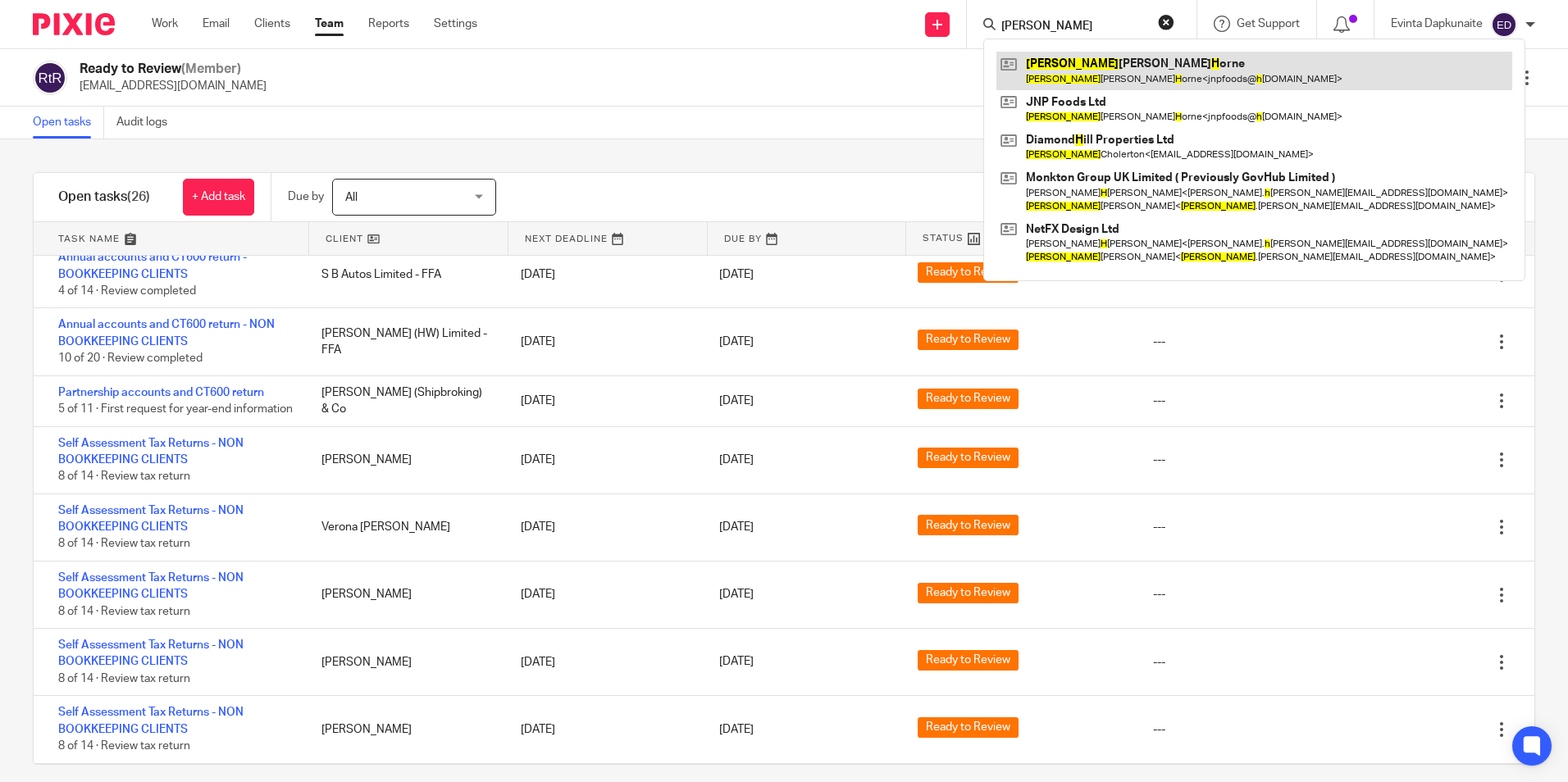
type input "[PERSON_NAME]"
click at [1081, 62] on link at bounding box center [1255, 70] width 516 height 37
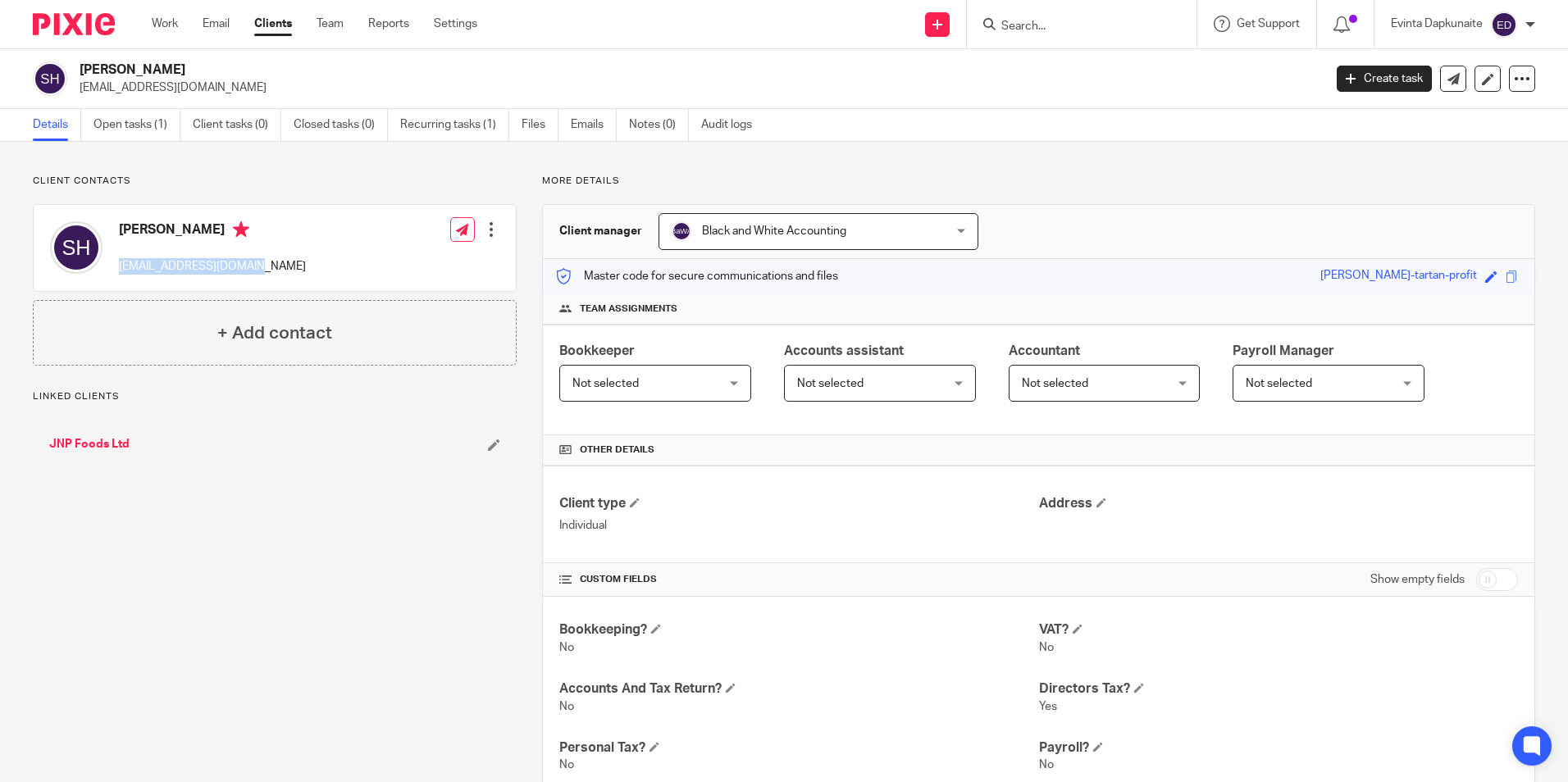
drag, startPoint x: 113, startPoint y: 266, endPoint x: 328, endPoint y: 266, distance: 215.0
click at [328, 266] on div "[PERSON_NAME] [EMAIL_ADDRESS][DOMAIN_NAME] Edit contact Create client from cont…" at bounding box center [275, 248] width 482 height 86
copy p "jnpfoods@hotmail.co.uk"
click at [1067, 44] on div at bounding box center [1081, 24] width 229 height 48
click at [1061, 36] on div at bounding box center [1081, 24] width 229 height 48
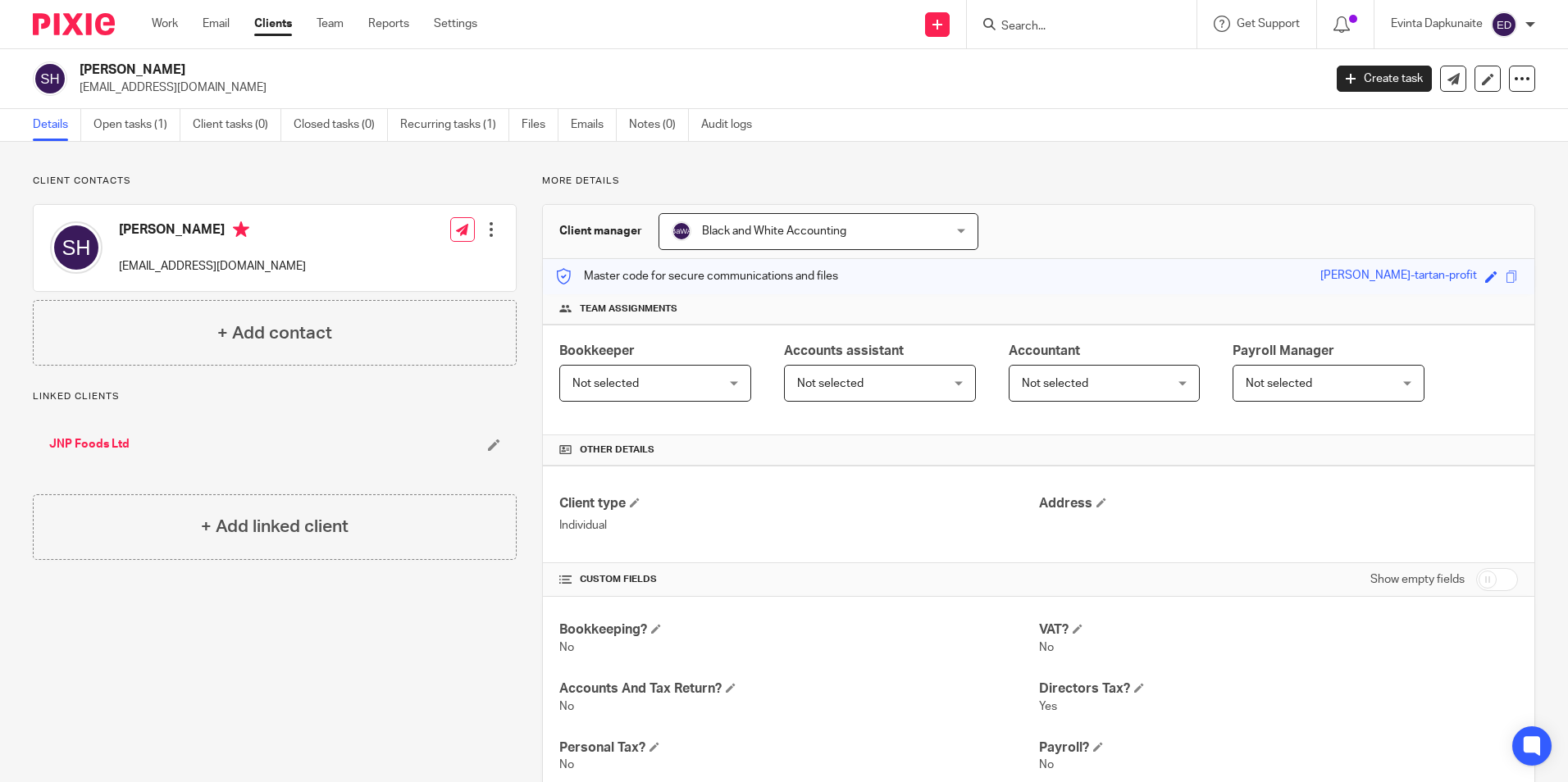
click at [1056, 29] on input "Search" at bounding box center [1073, 27] width 147 height 15
click at [1054, 28] on input "Search" at bounding box center [1073, 27] width 147 height 15
type input "mayhew"
drag, startPoint x: 1077, startPoint y: 15, endPoint x: 1066, endPoint y: 15, distance: 11.0
click at [1067, 15] on form "mayhew" at bounding box center [1087, 24] width 174 height 21
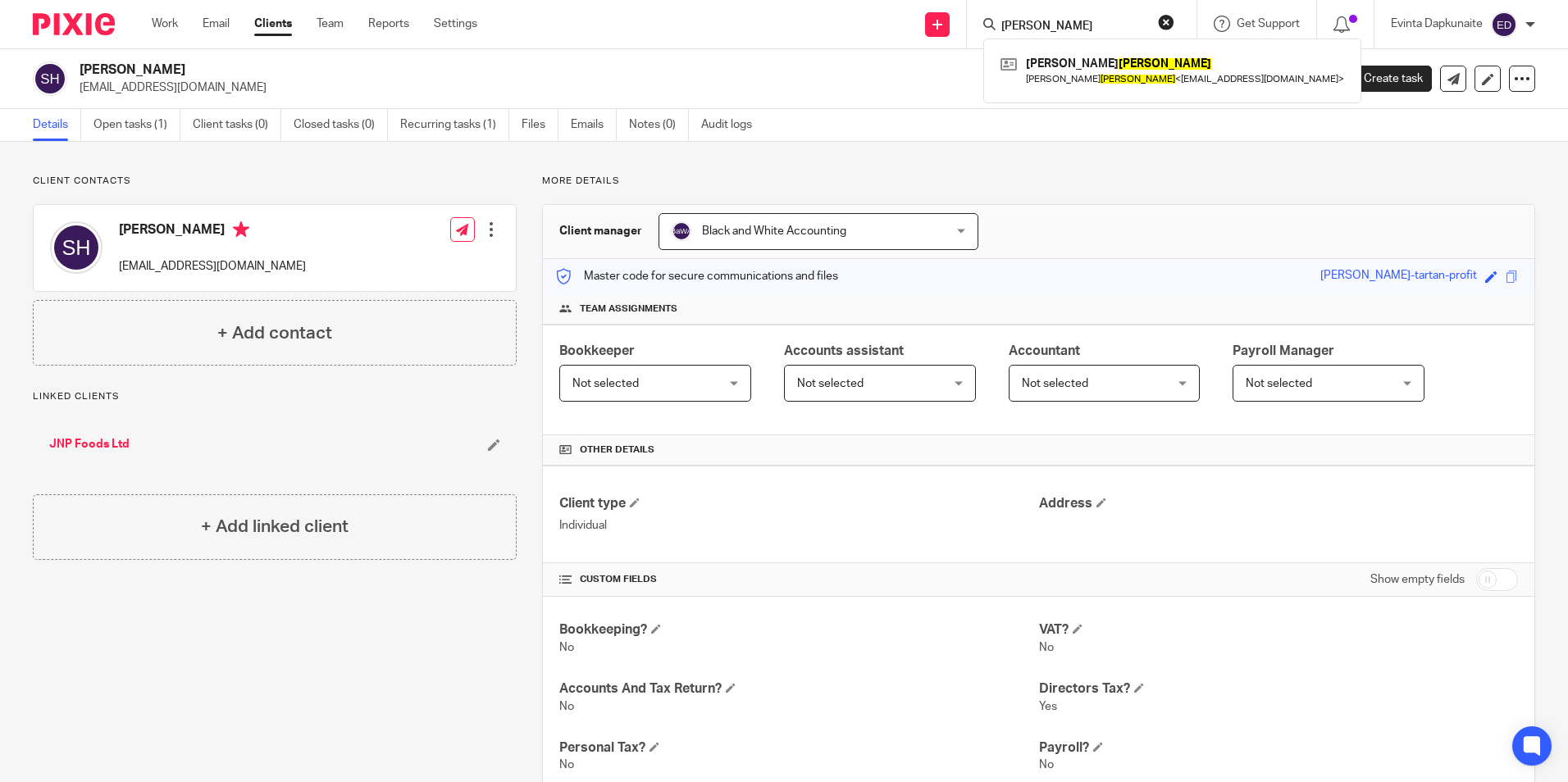
drag, startPoint x: 1067, startPoint y: 26, endPoint x: 1003, endPoint y: 26, distance: 64.0
click at [1003, 26] on input "mayhew" at bounding box center [1073, 27] width 147 height 15
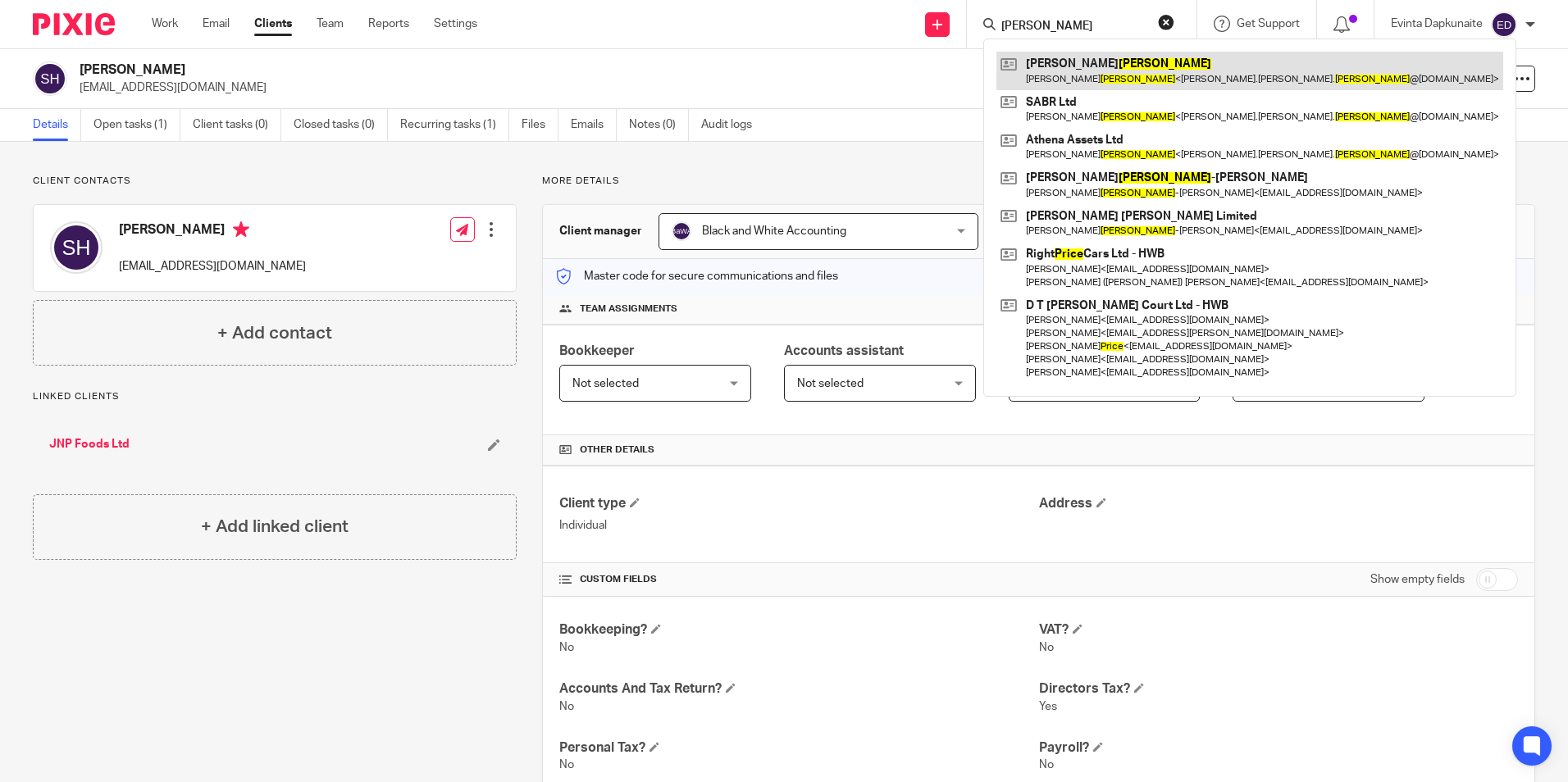
type input "brice"
click at [1038, 64] on link at bounding box center [1250, 70] width 507 height 37
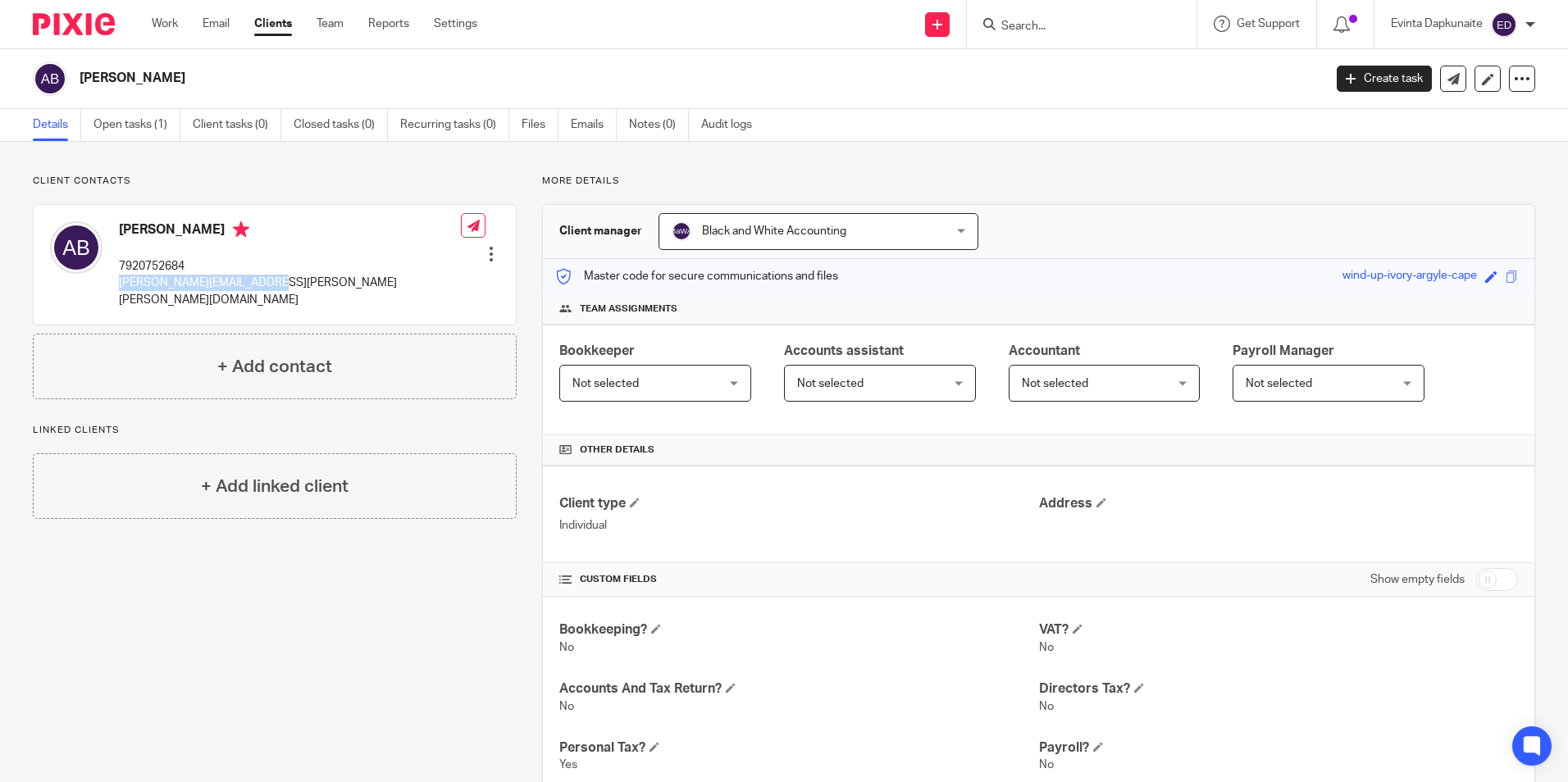
drag, startPoint x: 117, startPoint y: 283, endPoint x: 351, endPoint y: 283, distance: 234.0
click at [351, 283] on div "[PERSON_NAME] 7920752684 [PERSON_NAME][EMAIL_ADDRESS][PERSON_NAME][PERSON_NAME]…" at bounding box center [275, 264] width 482 height 119
drag, startPoint x: 351, startPoint y: 283, endPoint x: 211, endPoint y: 282, distance: 140.0
copy p "[PERSON_NAME][EMAIL_ADDRESS][PERSON_NAME][PERSON_NAME][DOMAIN_NAME]"
click at [290, 30] on link "Clients" at bounding box center [273, 24] width 37 height 17
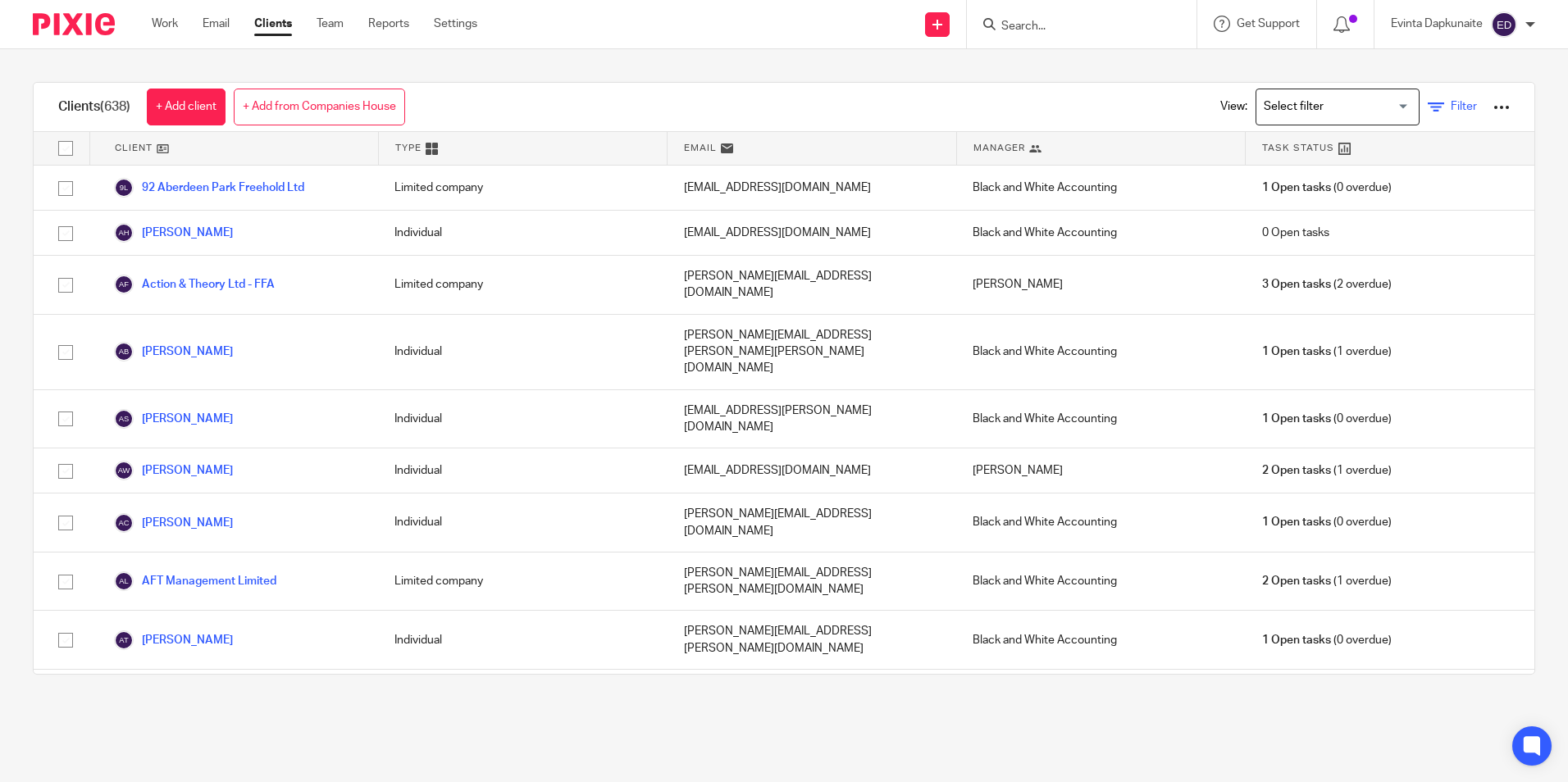
click at [1451, 106] on span "Filter" at bounding box center [1464, 106] width 26 height 11
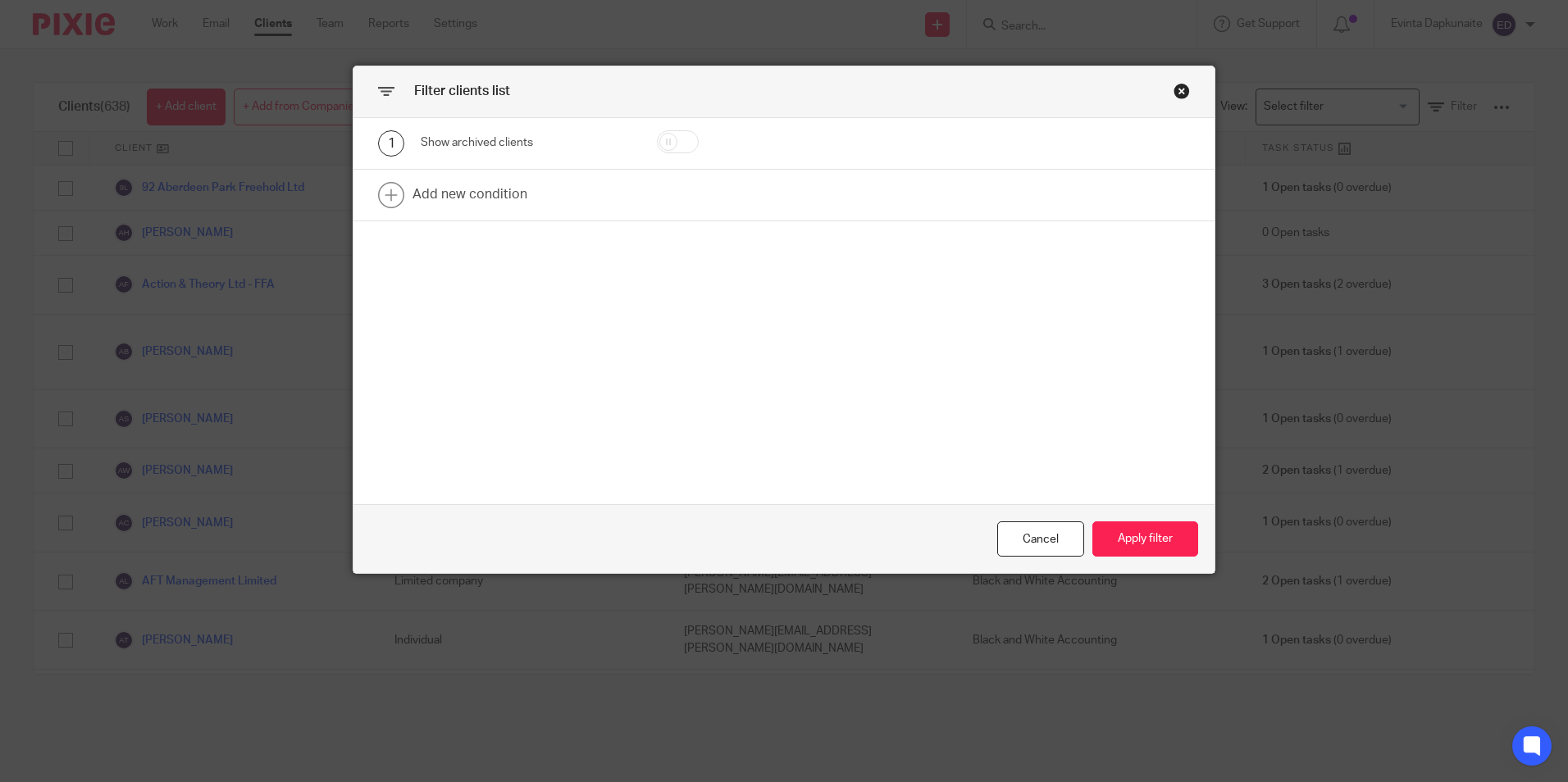
click at [679, 123] on div "1 Show archived clients" at bounding box center [783, 143] width 861 height 51
click at [671, 134] on input "checkbox" at bounding box center [678, 142] width 42 height 23
checkbox input "true"
click at [1153, 541] on button "Apply filter" at bounding box center [1145, 539] width 106 height 35
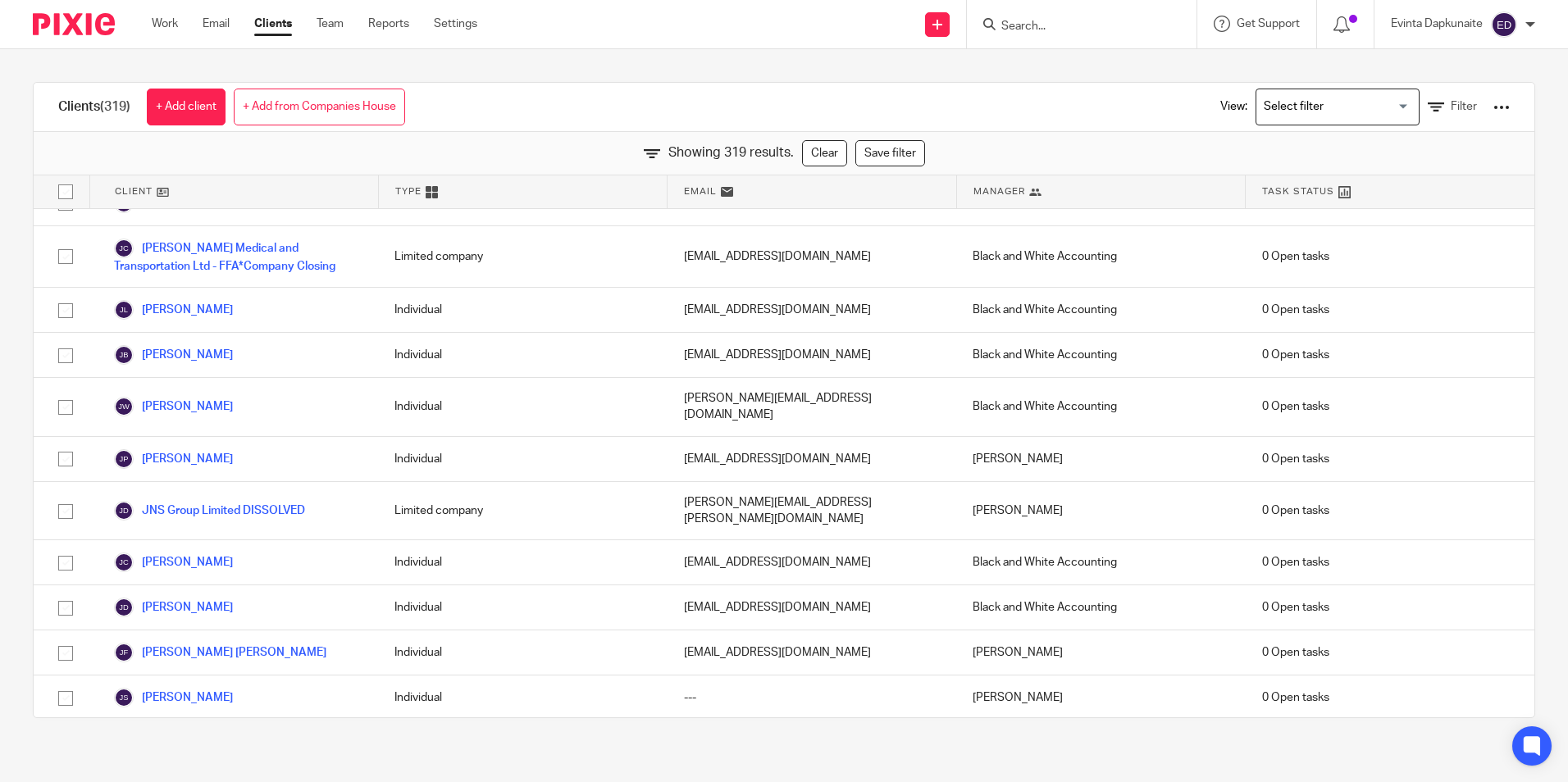
scroll to position [6887, 0]
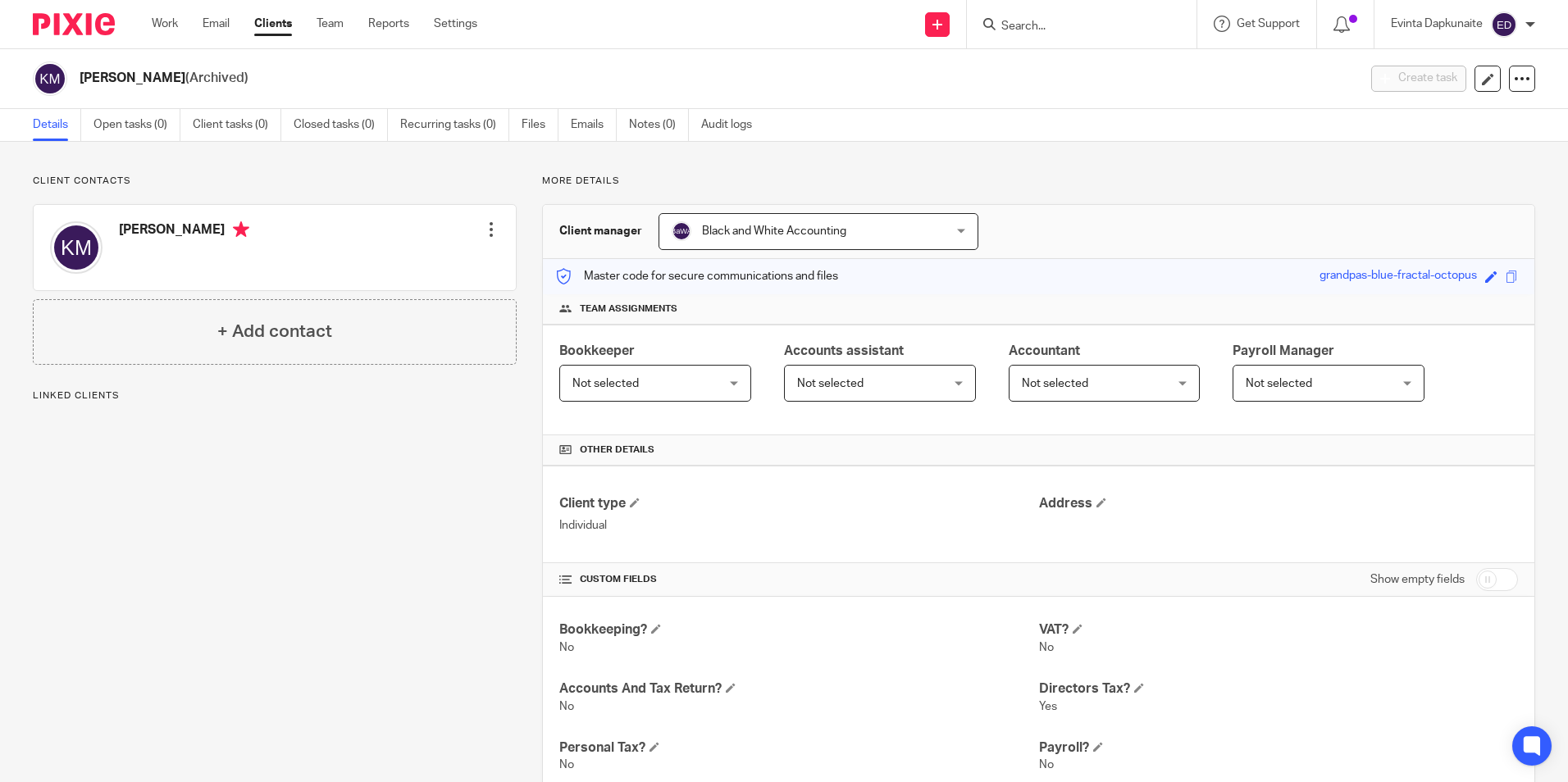
drag, startPoint x: 138, startPoint y: 258, endPoint x: 217, endPoint y: 273, distance: 80.4
click at [217, 273] on div "[PERSON_NAME]" at bounding box center [184, 248] width 131 height 52
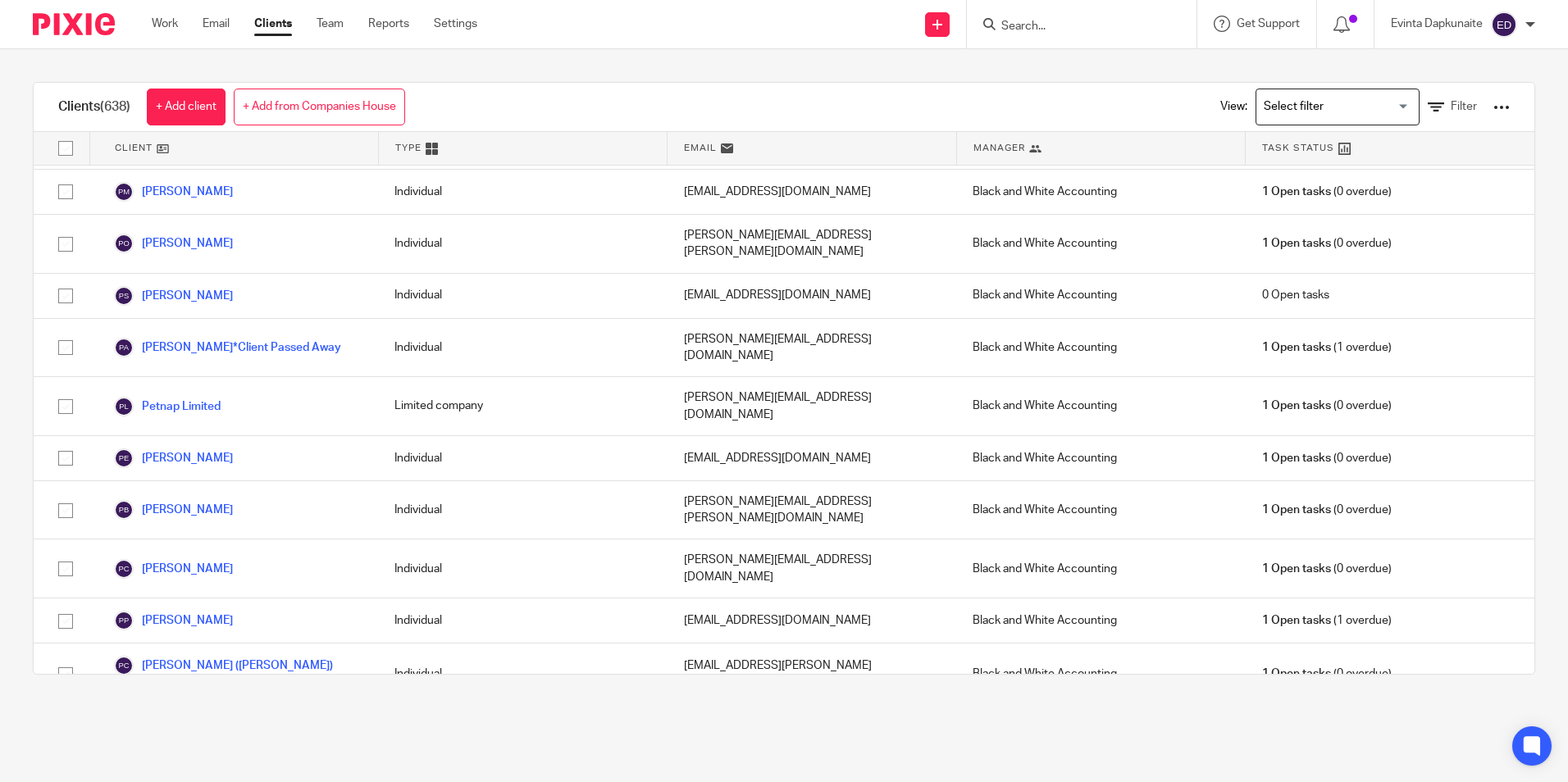
scroll to position [22382, 0]
click at [1073, 20] on input "Search" at bounding box center [1073, 27] width 147 height 15
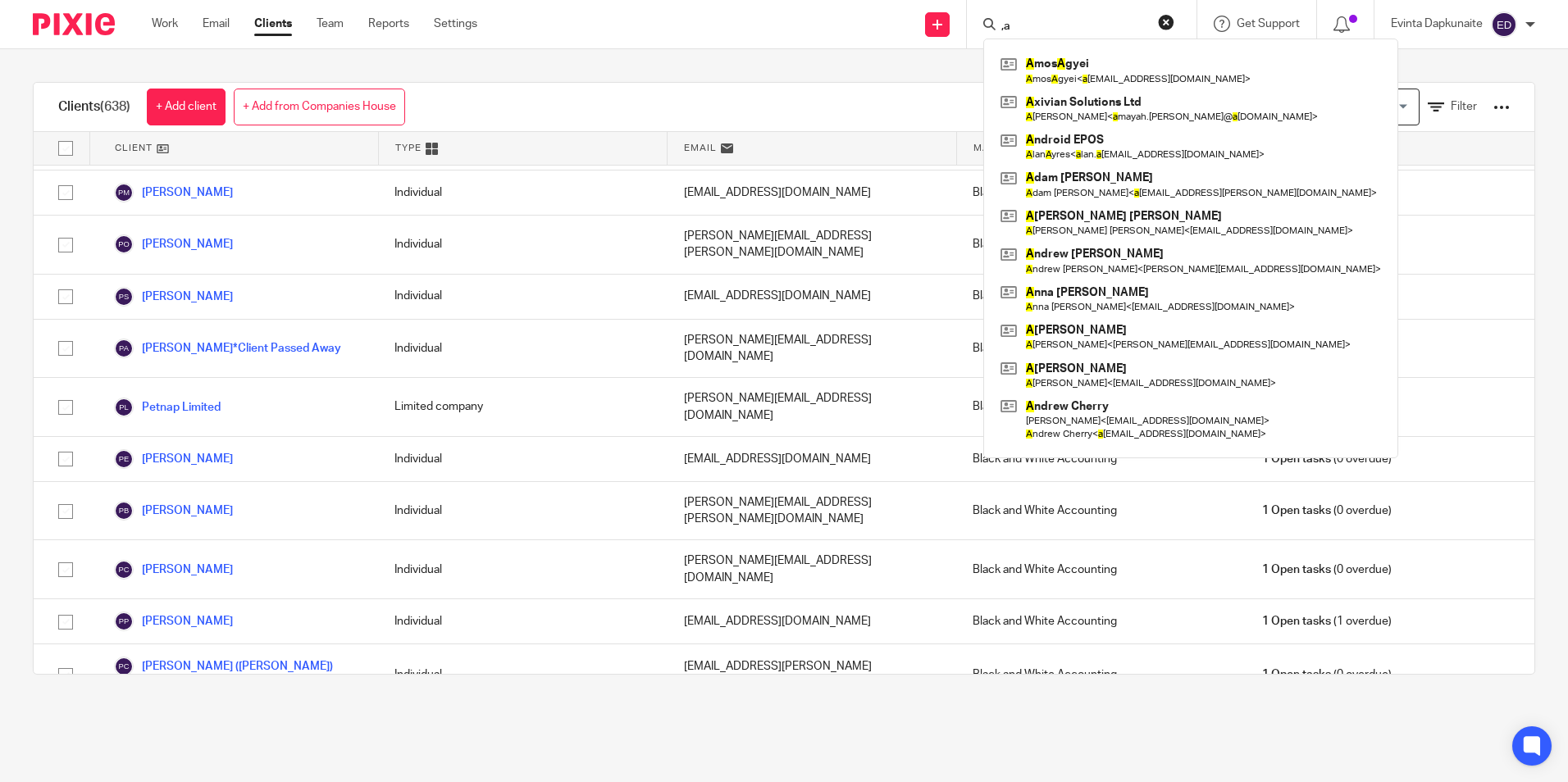
type input ","
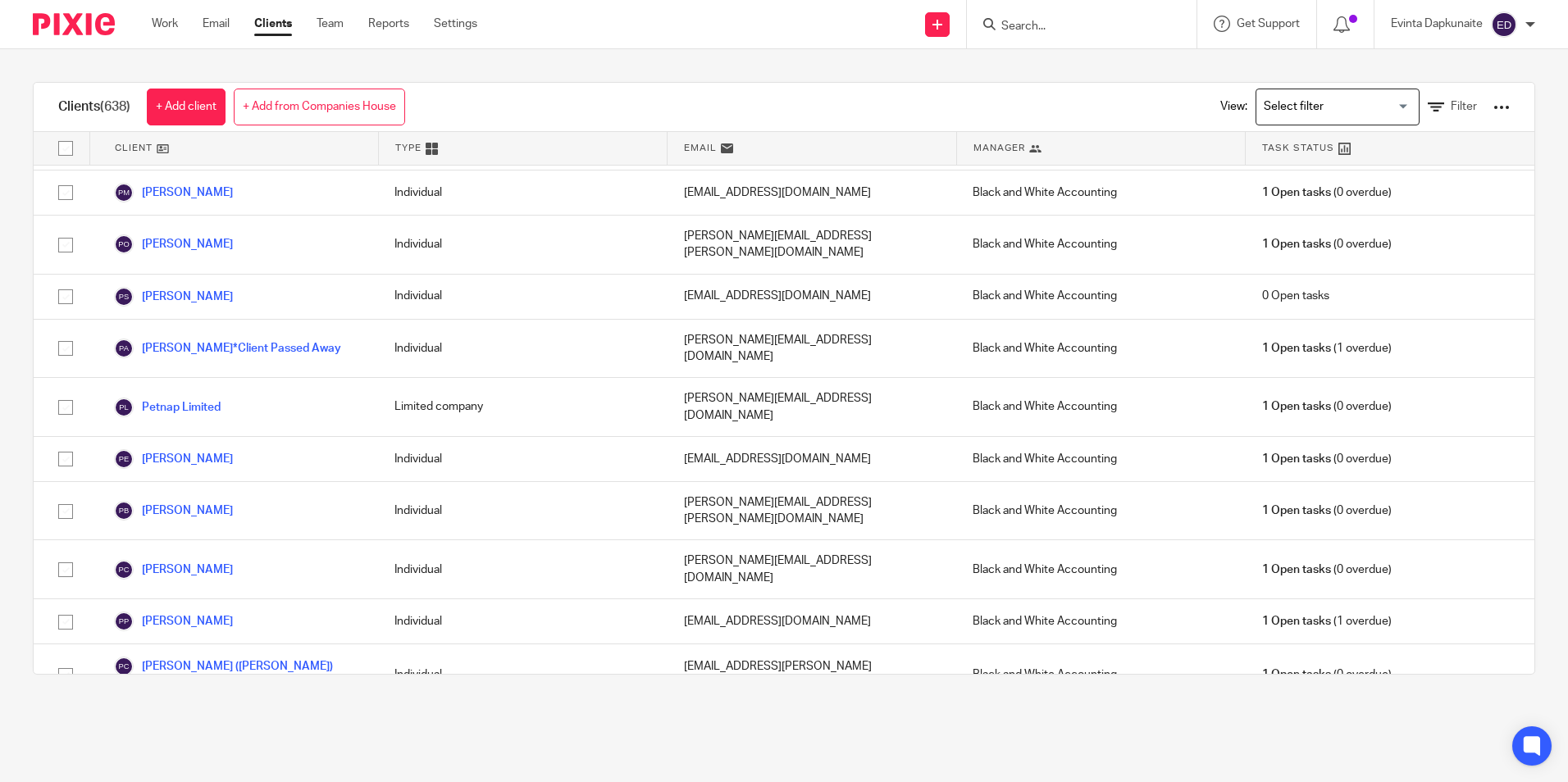
type input "n"
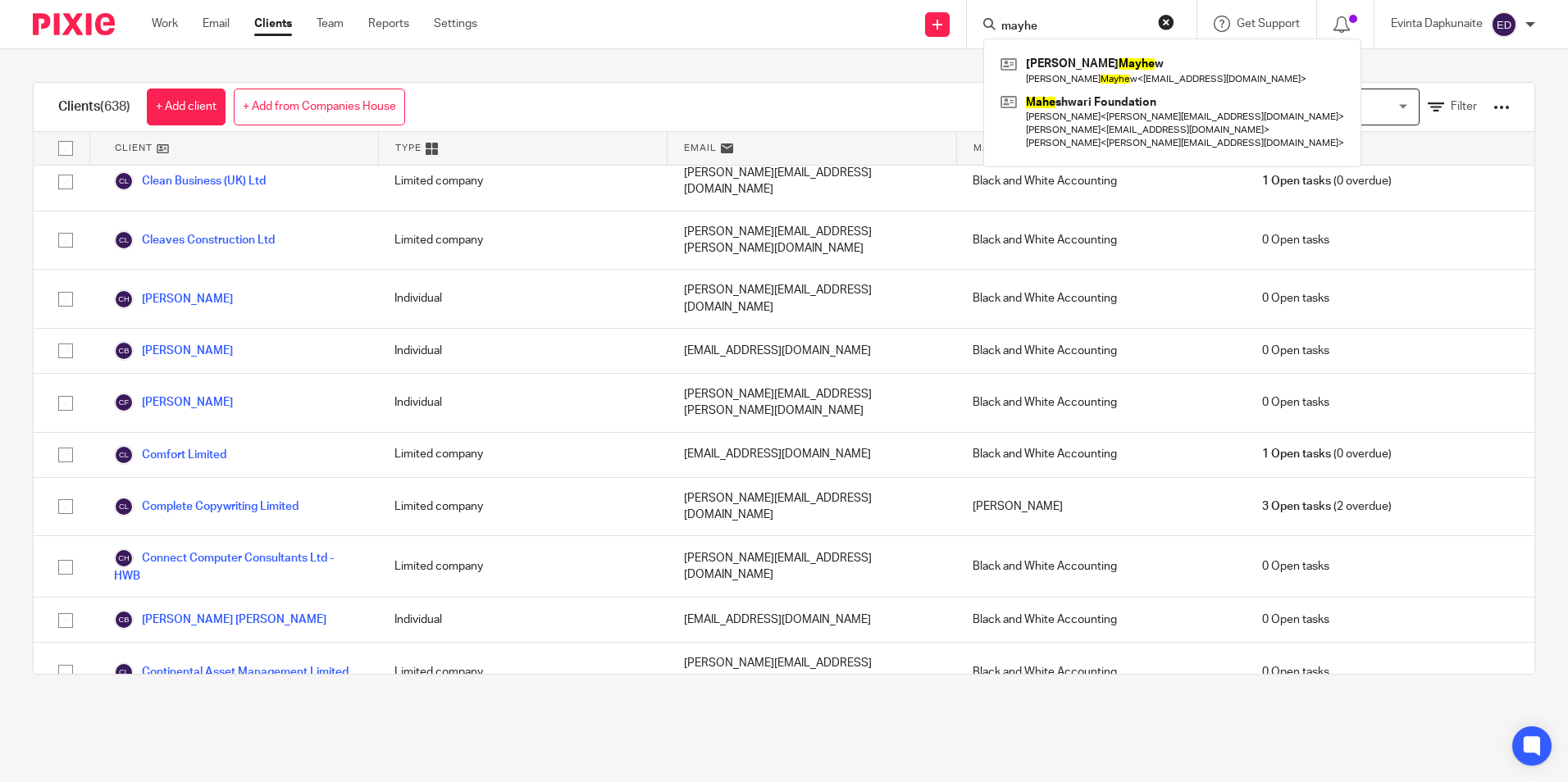
scroll to position [5165, 0]
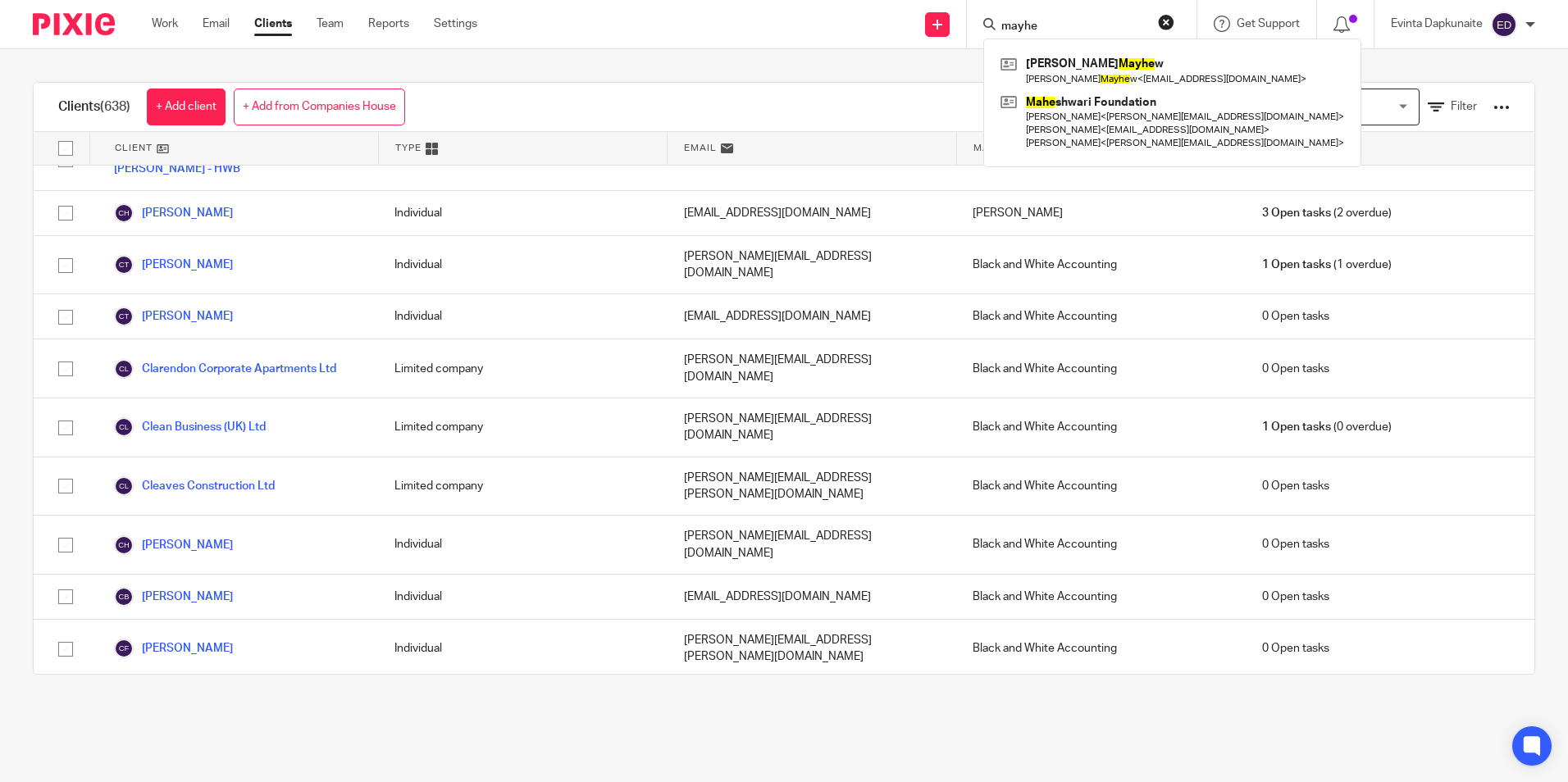
type input "mayhe"
click at [1087, 63] on link at bounding box center [1172, 70] width 351 height 37
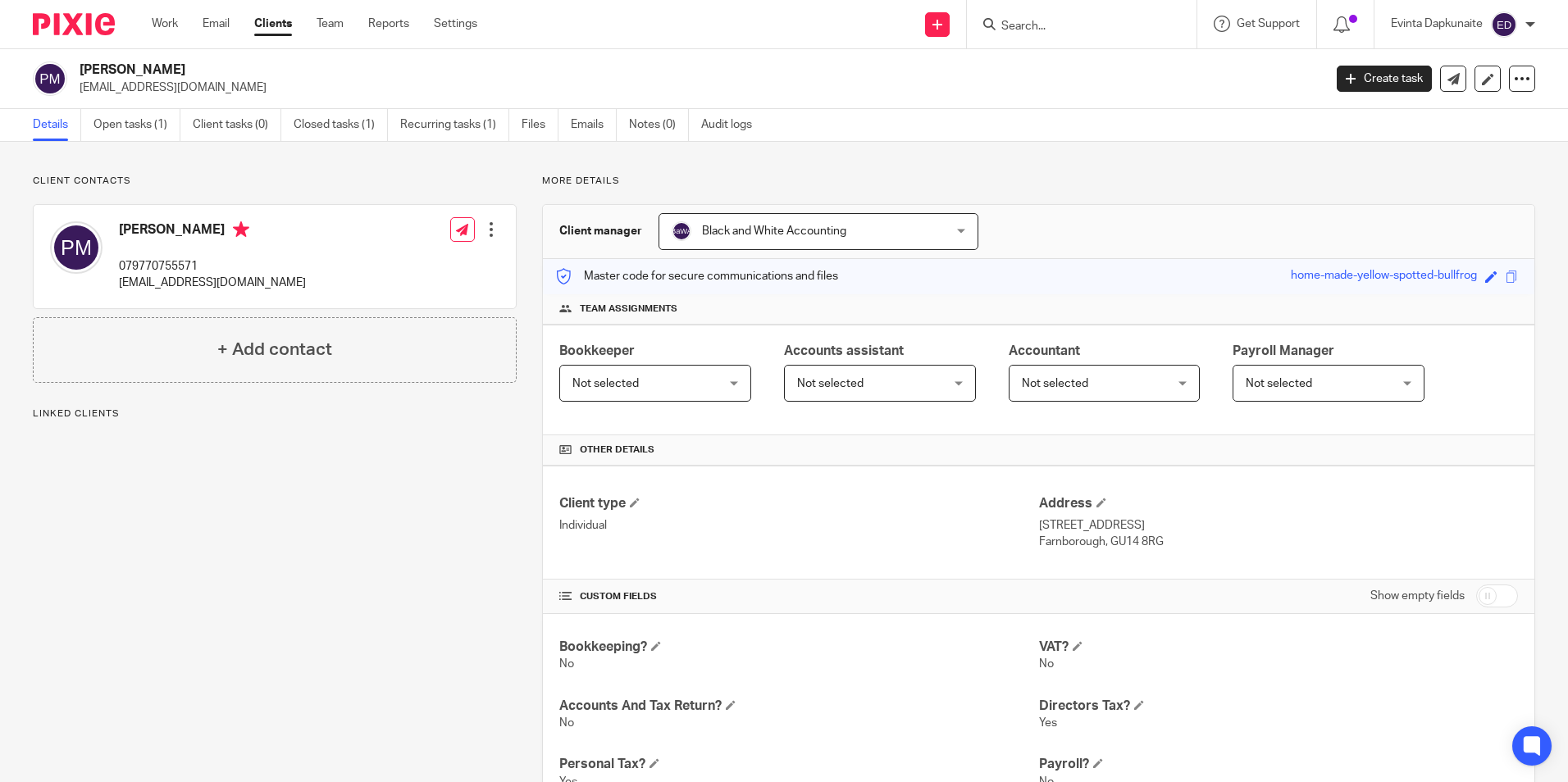
click at [294, 181] on p "Client contacts" at bounding box center [275, 180] width 484 height 13
click at [1096, 20] on input "Search" at bounding box center [1073, 27] width 147 height 15
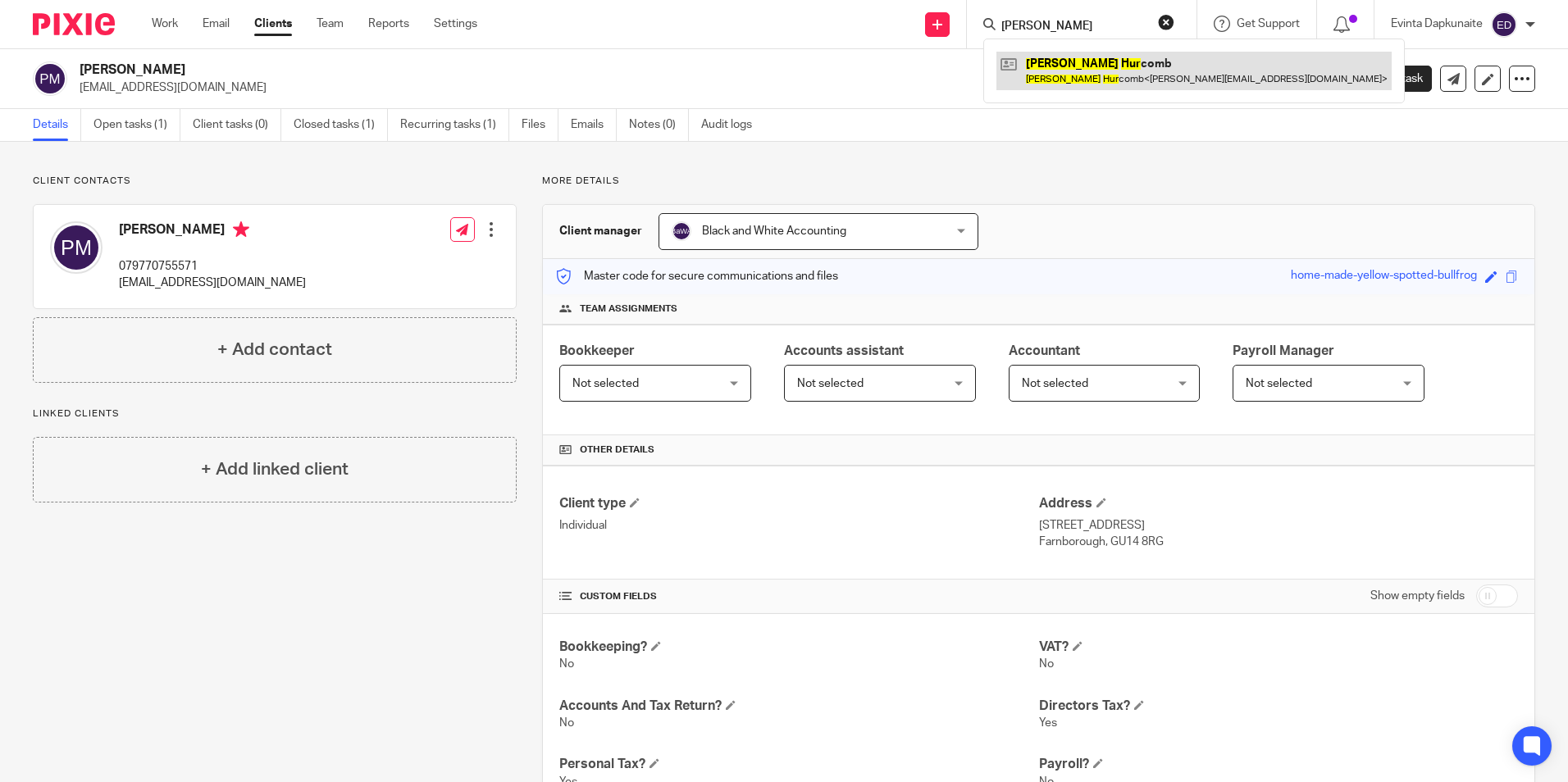
type input "[PERSON_NAME]"
click at [1082, 57] on link at bounding box center [1194, 70] width 395 height 37
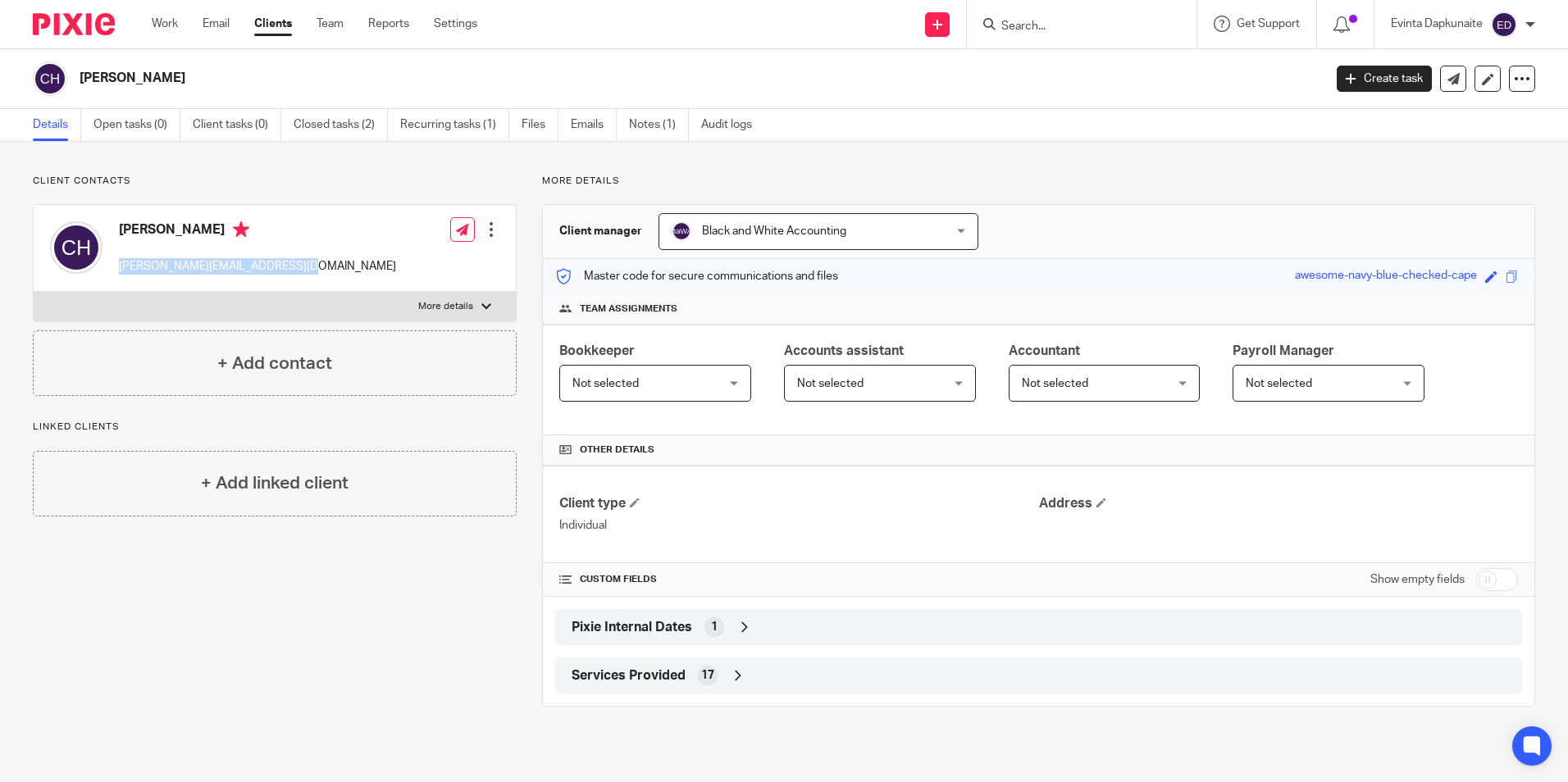
drag, startPoint x: 121, startPoint y: 263, endPoint x: 296, endPoint y: 266, distance: 175.0
click at [296, 266] on div "[PERSON_NAME] [EMAIL_ADDRESS][DOMAIN_NAME] Edit contact Create client from cont…" at bounding box center [275, 248] width 482 height 87
drag, startPoint x: 296, startPoint y: 266, endPoint x: 262, endPoint y: 266, distance: 34.0
click at [244, 260] on p "[PERSON_NAME][EMAIL_ADDRESS][DOMAIN_NAME]" at bounding box center [257, 266] width 277 height 17
click at [338, 21] on link "Team" at bounding box center [330, 24] width 27 height 17
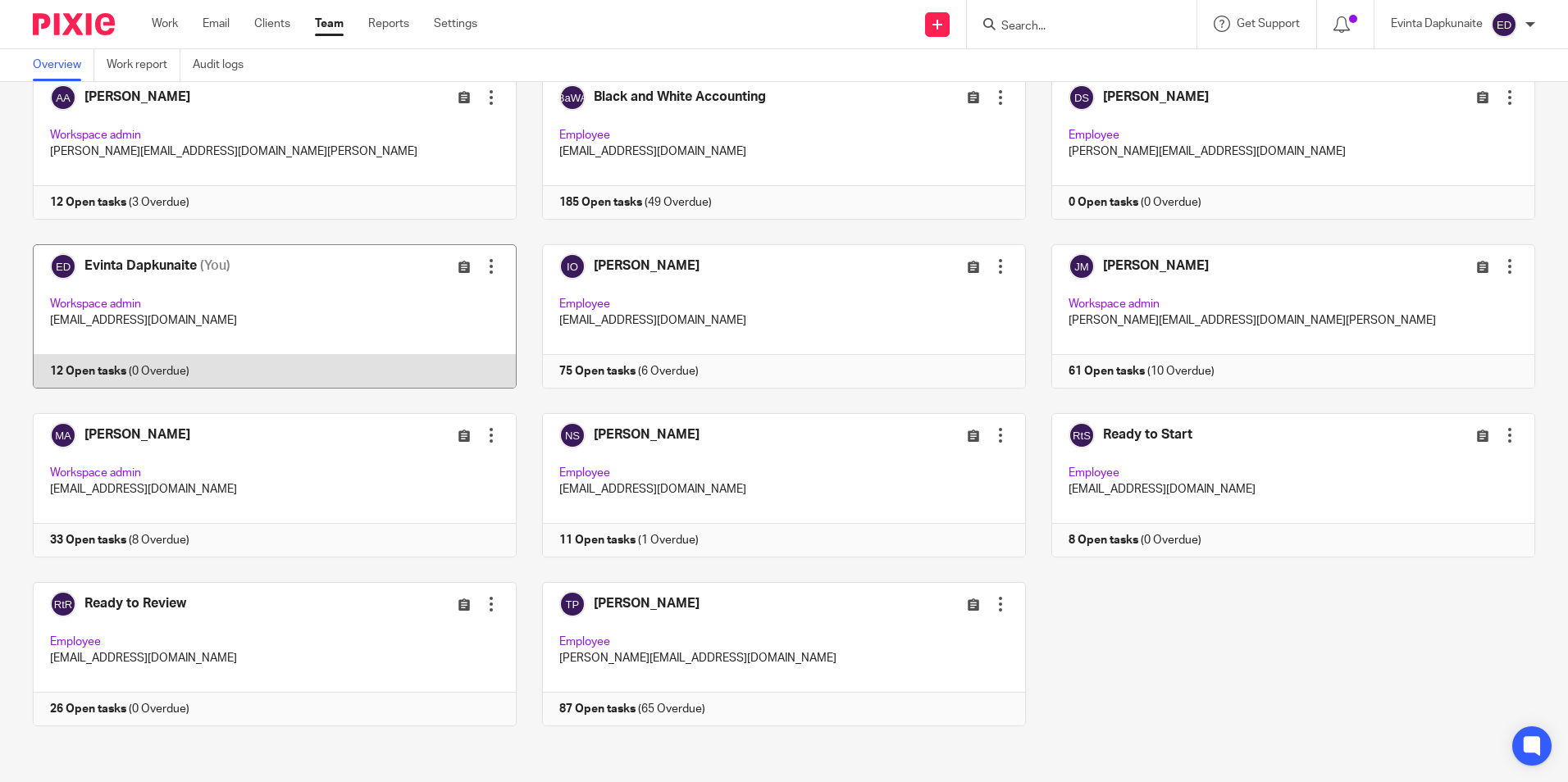
scroll to position [103, 0]
